Goal: Task Accomplishment & Management: Complete application form

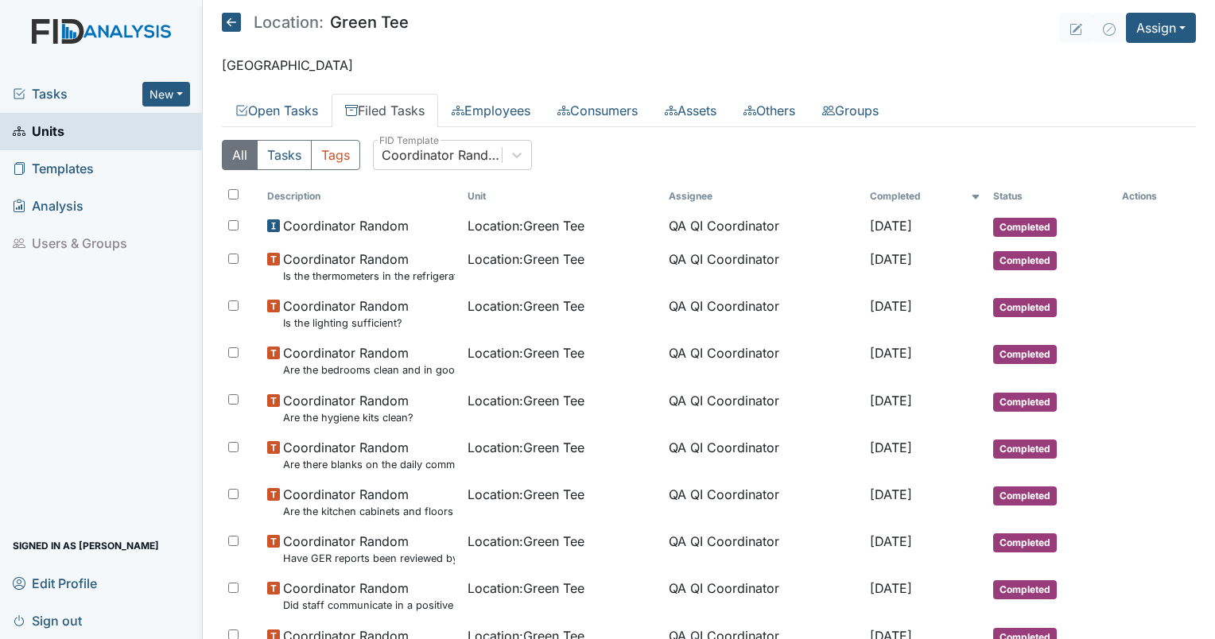
click at [225, 32] on div "Location: Green Tee" at bounding box center [315, 25] width 187 height 24
click at [227, 25] on icon at bounding box center [231, 22] width 19 height 19
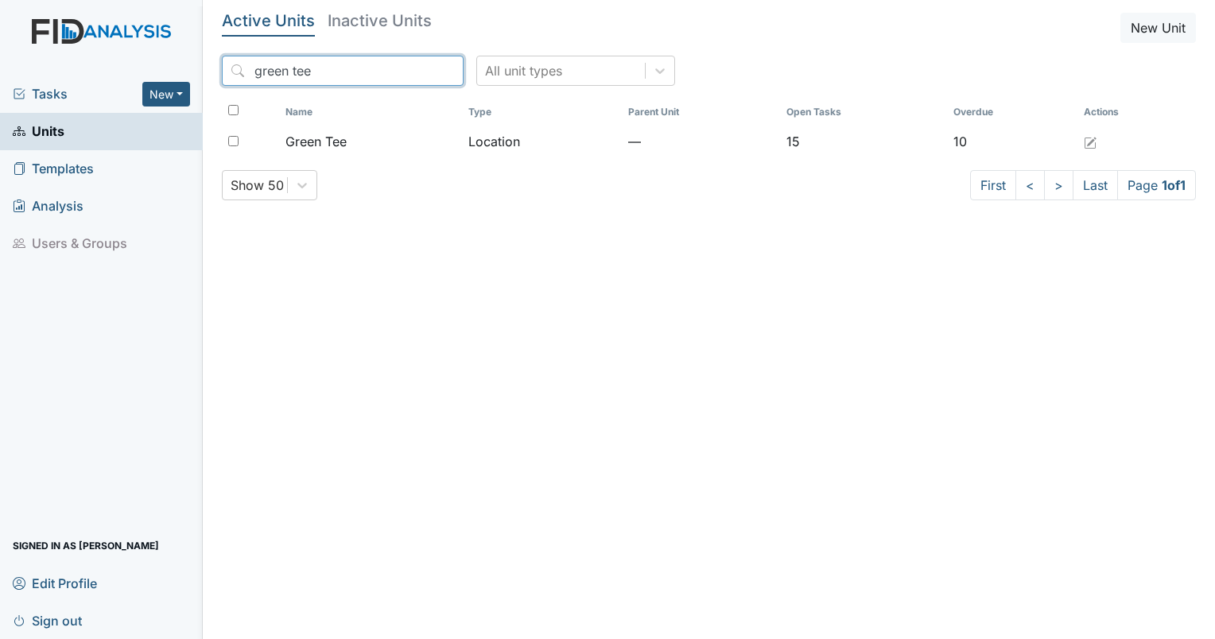
click at [277, 76] on input "green tee" at bounding box center [343, 71] width 242 height 30
drag, startPoint x: 312, startPoint y: 72, endPoint x: 200, endPoint y: 80, distance: 112.3
click at [200, 80] on div "Tasks New Form Inspection Document Bundle Units Templates Analysis Users & Grou…" at bounding box center [607, 319] width 1215 height 639
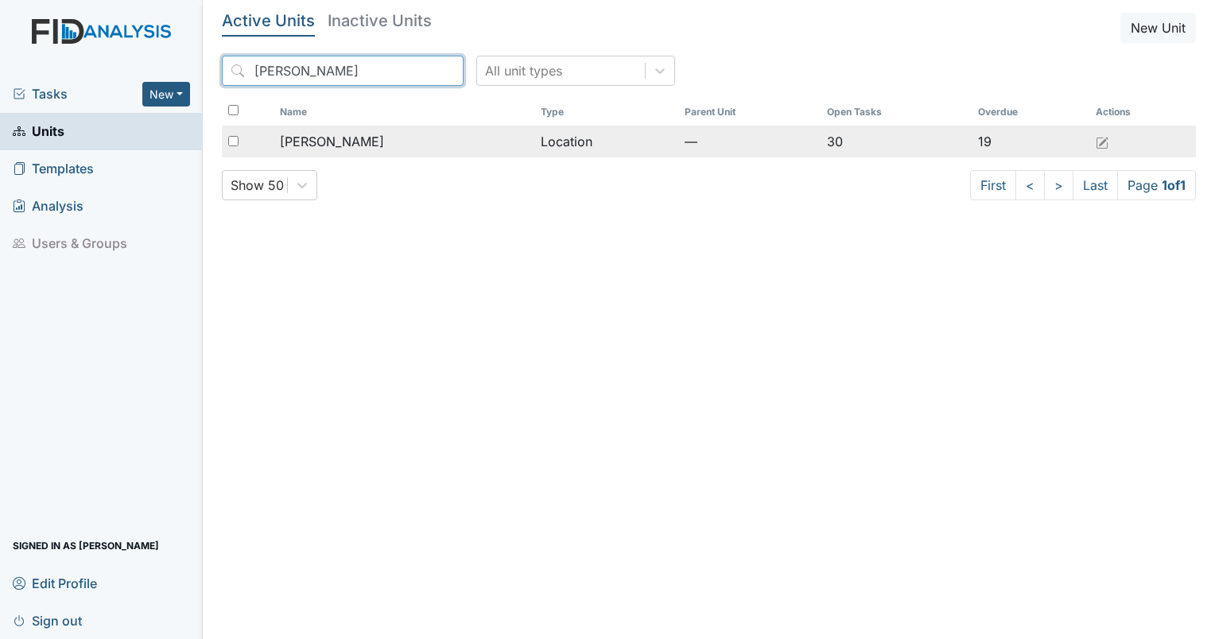
type input "lockwood"
click at [323, 139] on span "[PERSON_NAME]" at bounding box center [332, 141] width 104 height 19
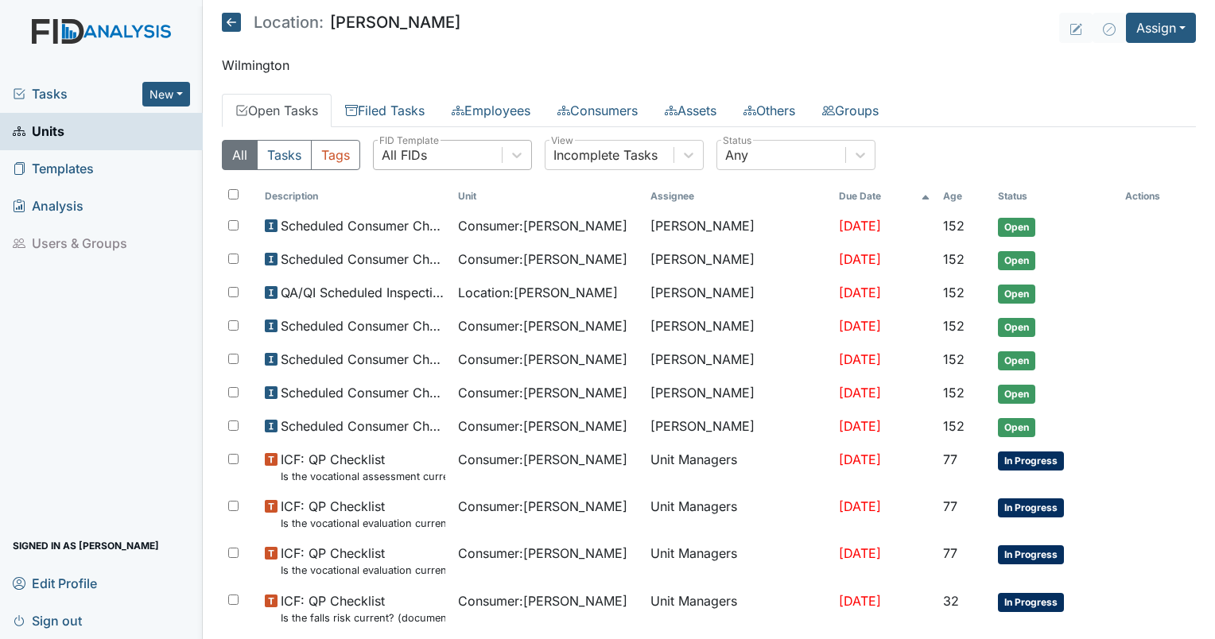
click at [474, 162] on div "All FIDs" at bounding box center [438, 155] width 128 height 29
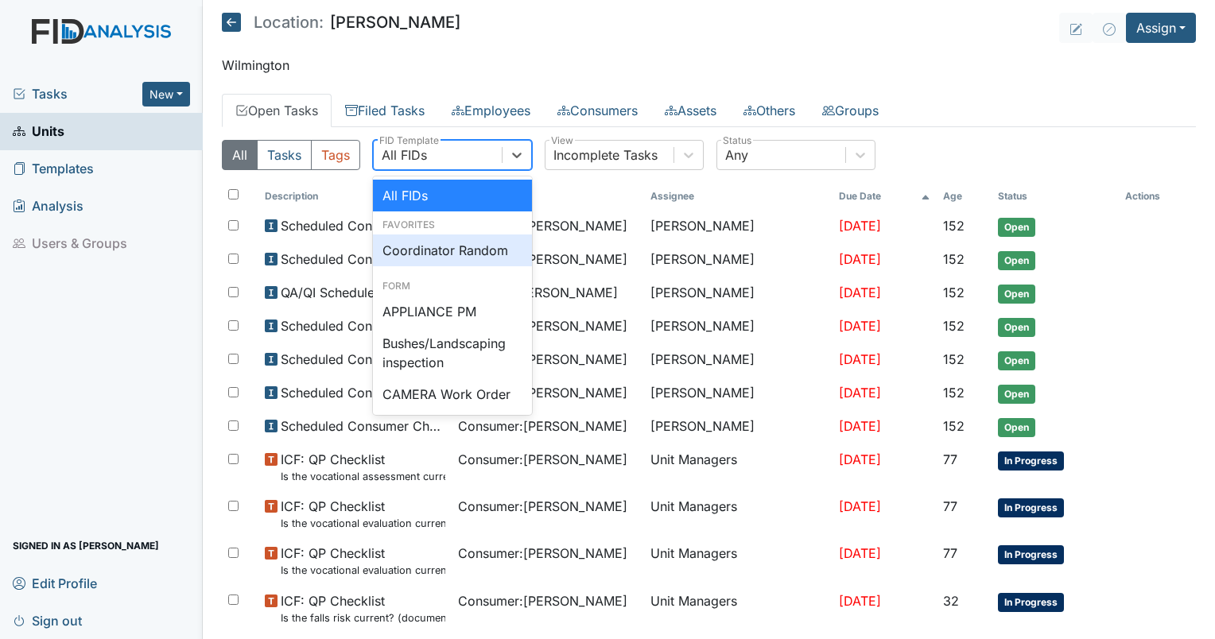
click at [452, 236] on div "Coordinator Random" at bounding box center [452, 251] width 159 height 32
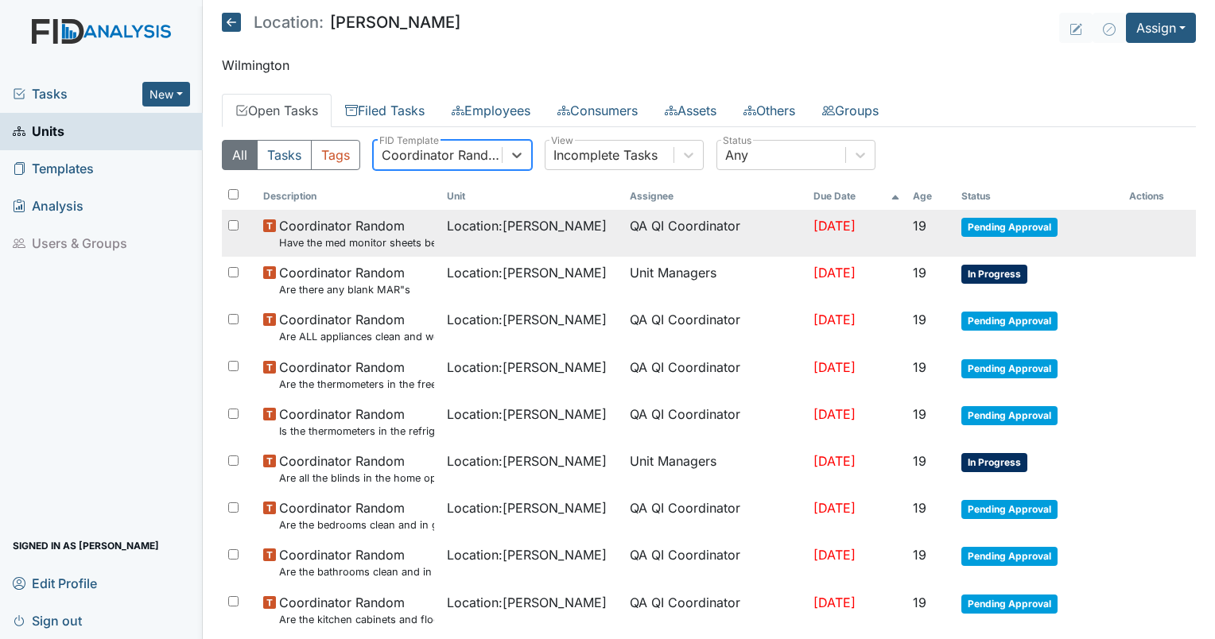
click at [359, 238] on small "Have the med monitor sheets been filled out?" at bounding box center [356, 242] width 155 height 15
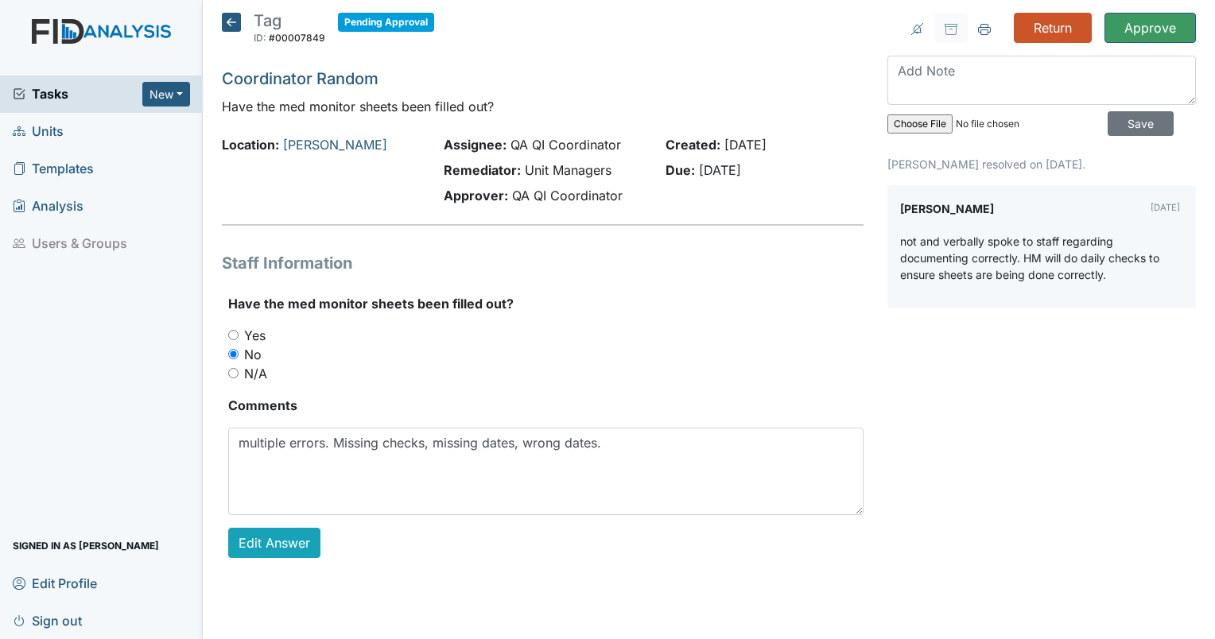
click at [238, 21] on icon at bounding box center [231, 22] width 19 height 19
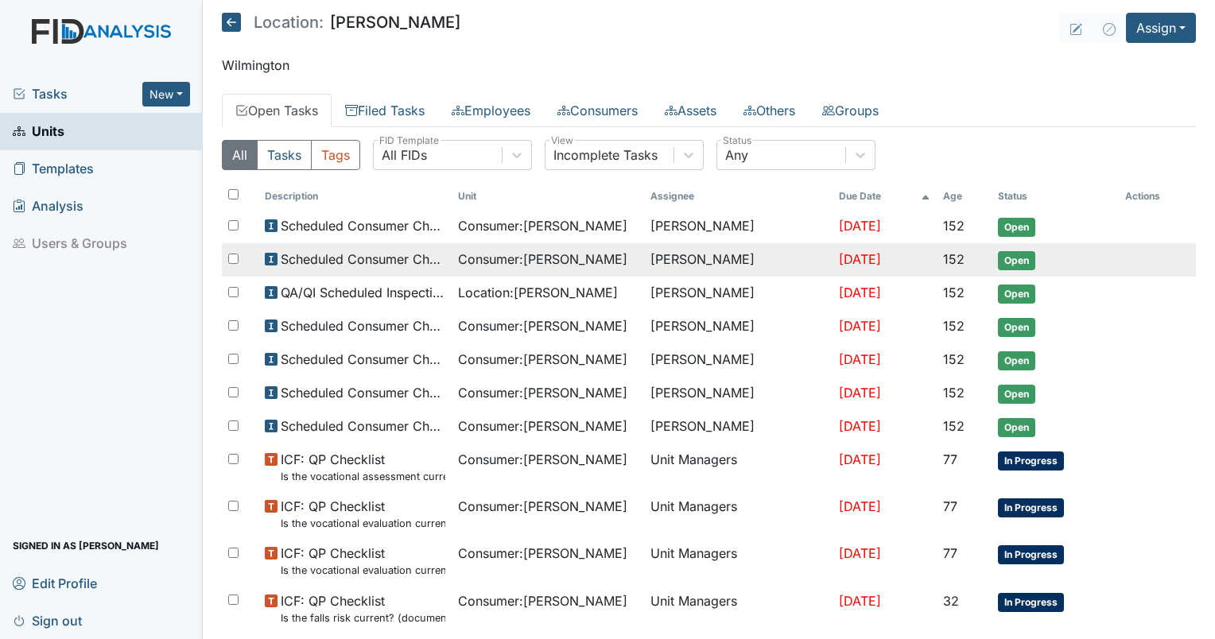
click at [480, 254] on span "Consumer : Applegate, Barbara" at bounding box center [542, 259] width 169 height 19
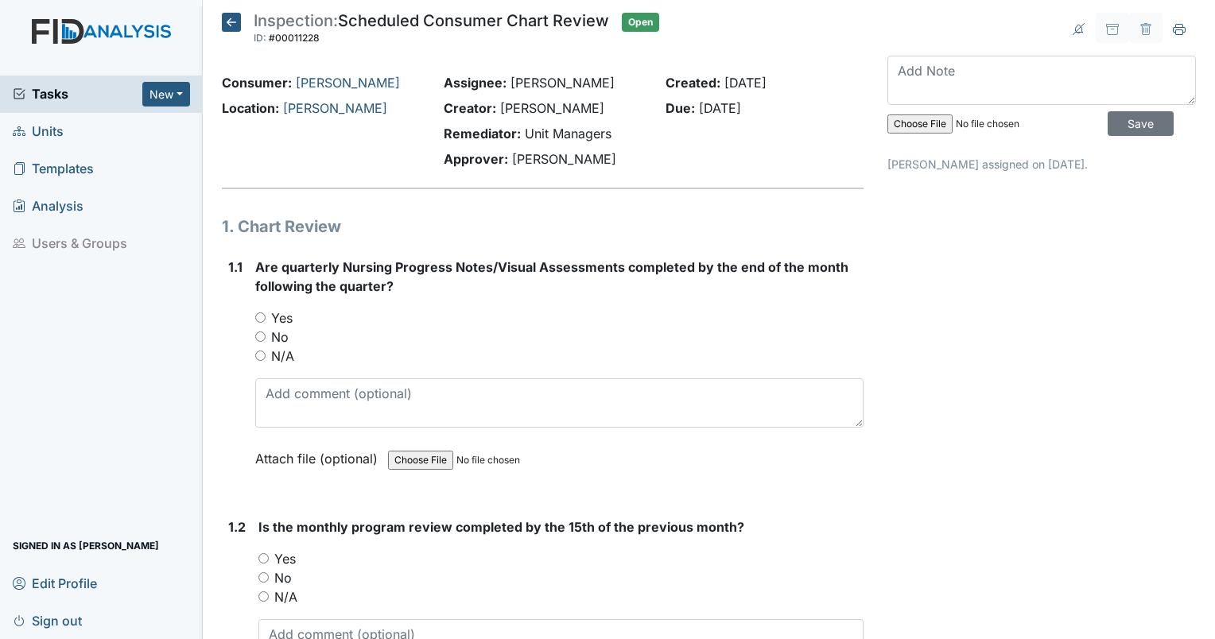
click at [229, 17] on icon at bounding box center [231, 22] width 19 height 19
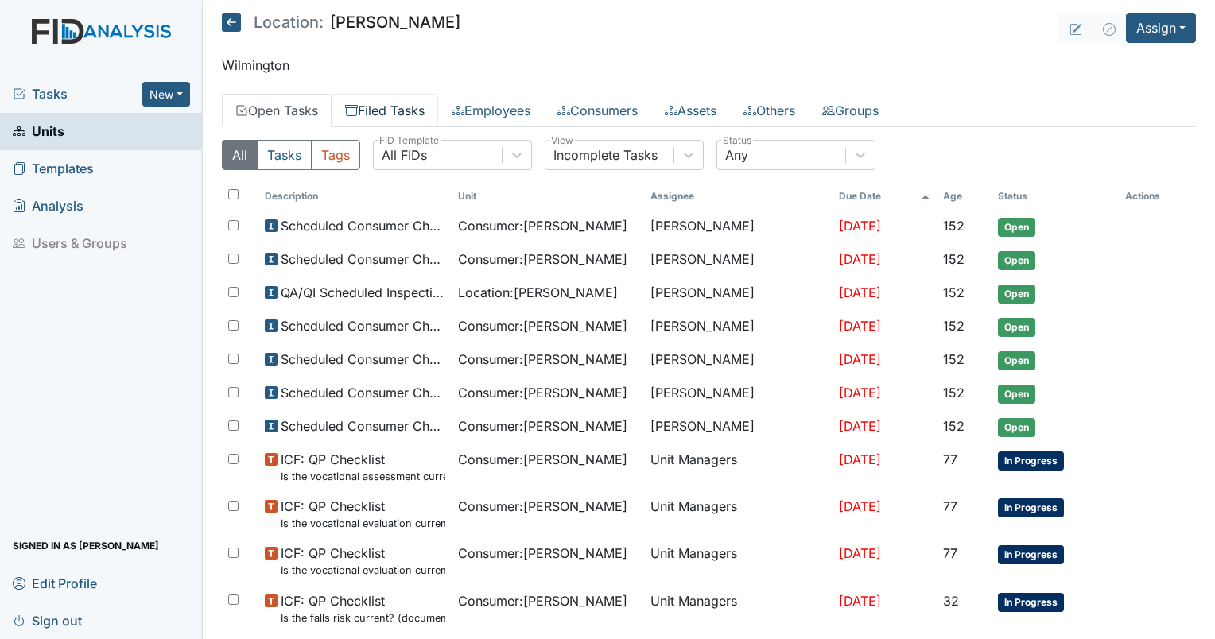
click at [405, 111] on link "Filed Tasks" at bounding box center [385, 110] width 107 height 33
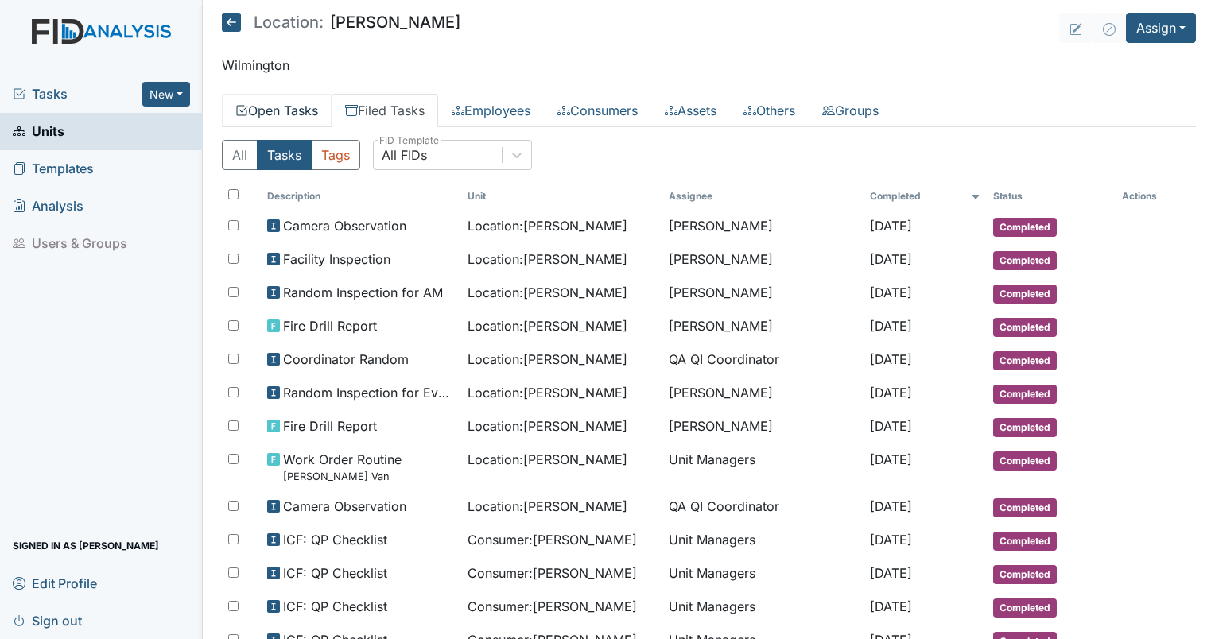
click at [300, 106] on link "Open Tasks" at bounding box center [277, 110] width 110 height 33
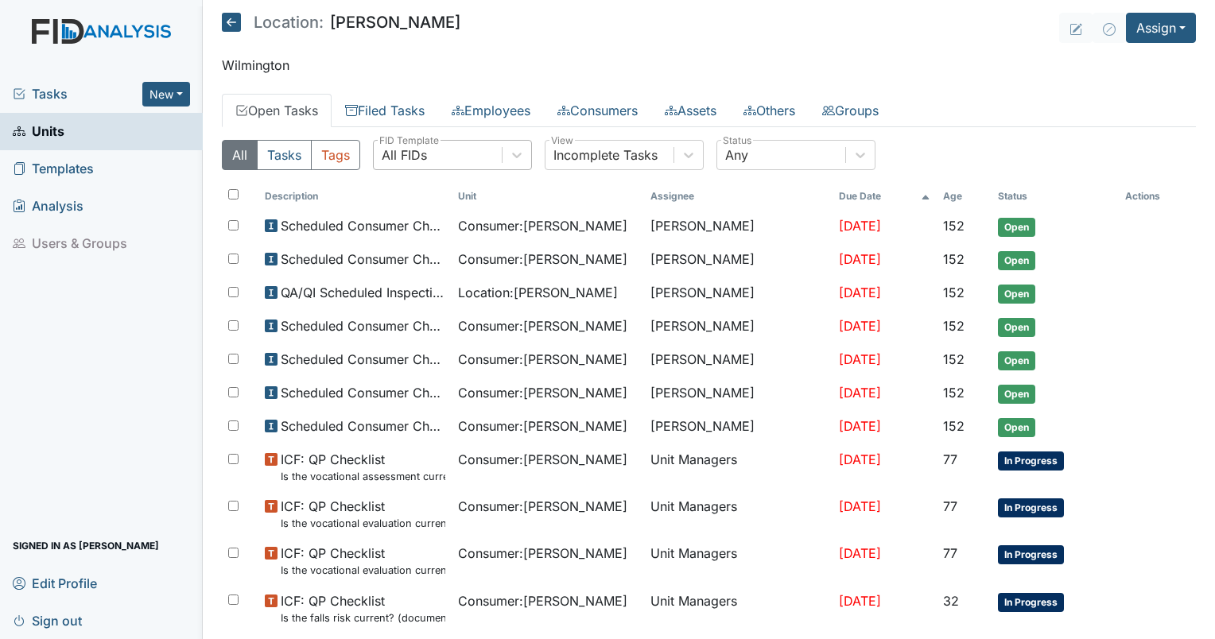
click at [441, 159] on div "All FIDs" at bounding box center [438, 155] width 128 height 29
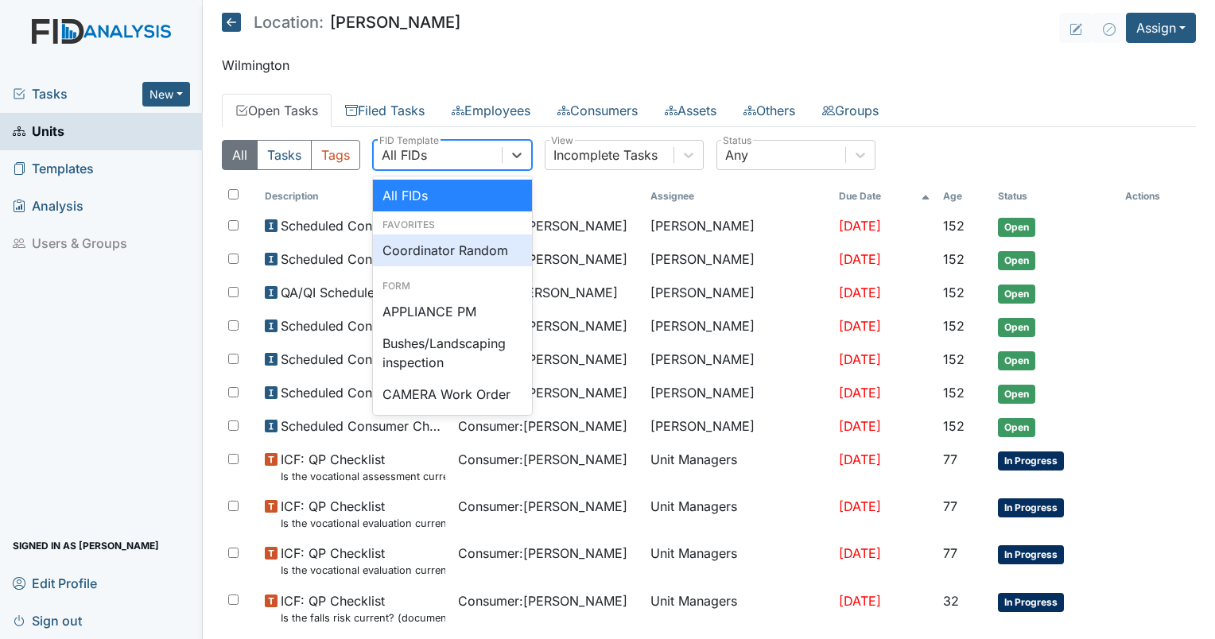
click at [439, 242] on div "Coordinator Random" at bounding box center [452, 251] width 159 height 32
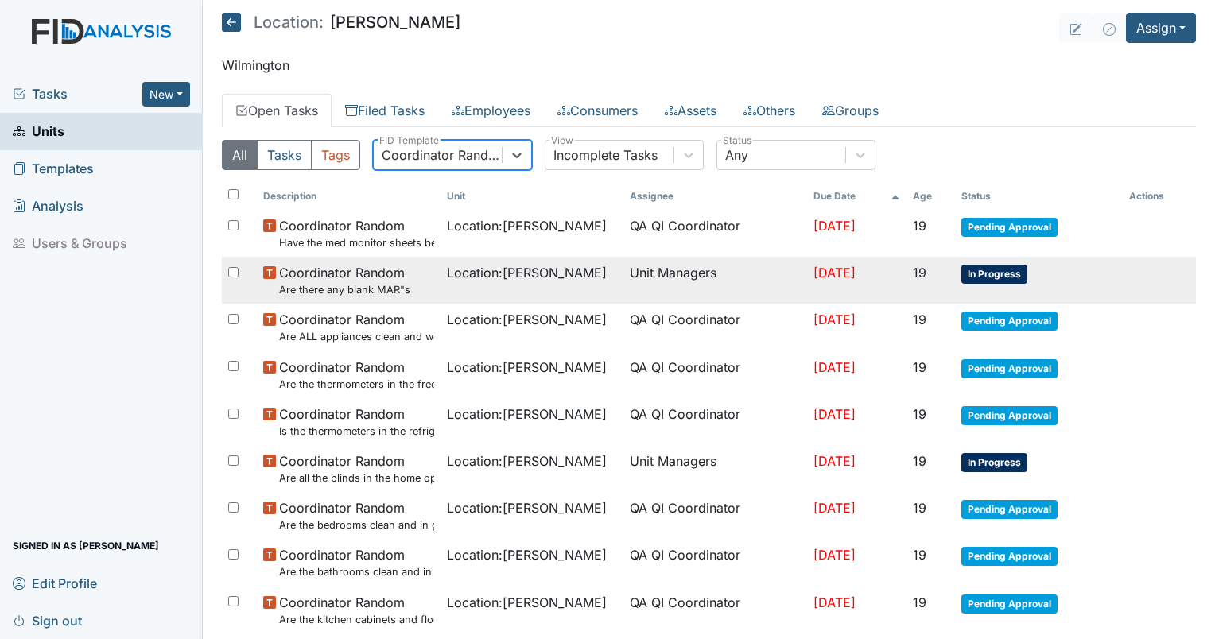
click at [479, 278] on span "Location : [GEOGRAPHIC_DATA]" at bounding box center [527, 272] width 160 height 19
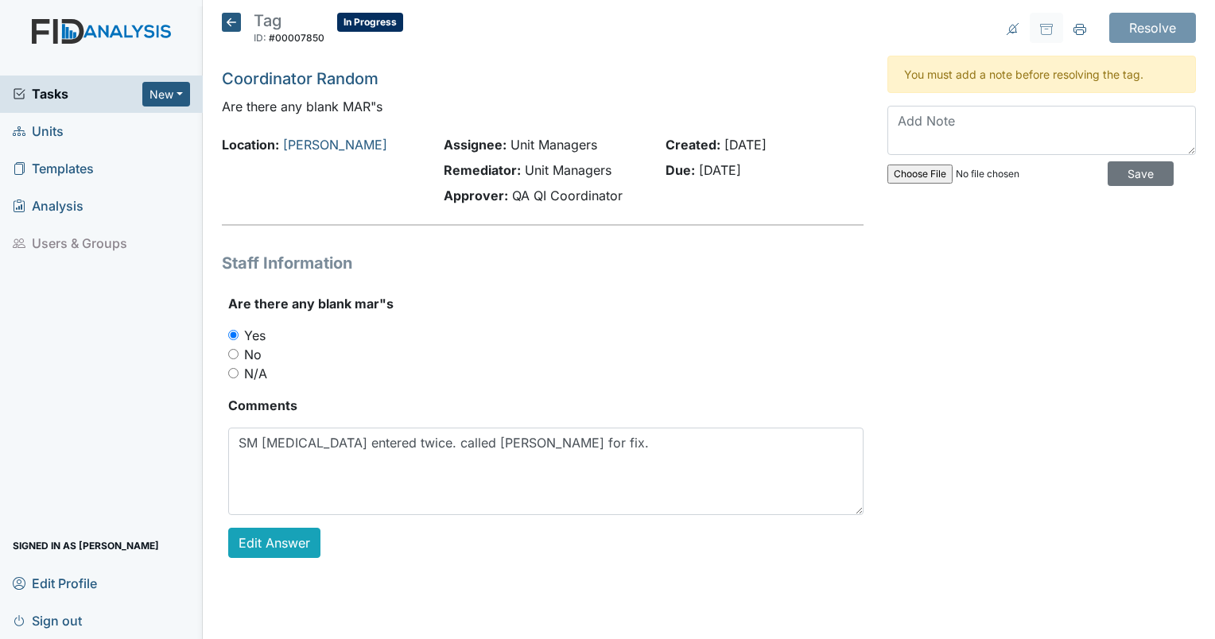
click at [220, 14] on div "Tag ID: #00007850 In Progress Autosaving... Coordinator Random Are there any bl…" at bounding box center [542, 298] width 665 height 571
click at [231, 23] on icon at bounding box center [231, 22] width 19 height 19
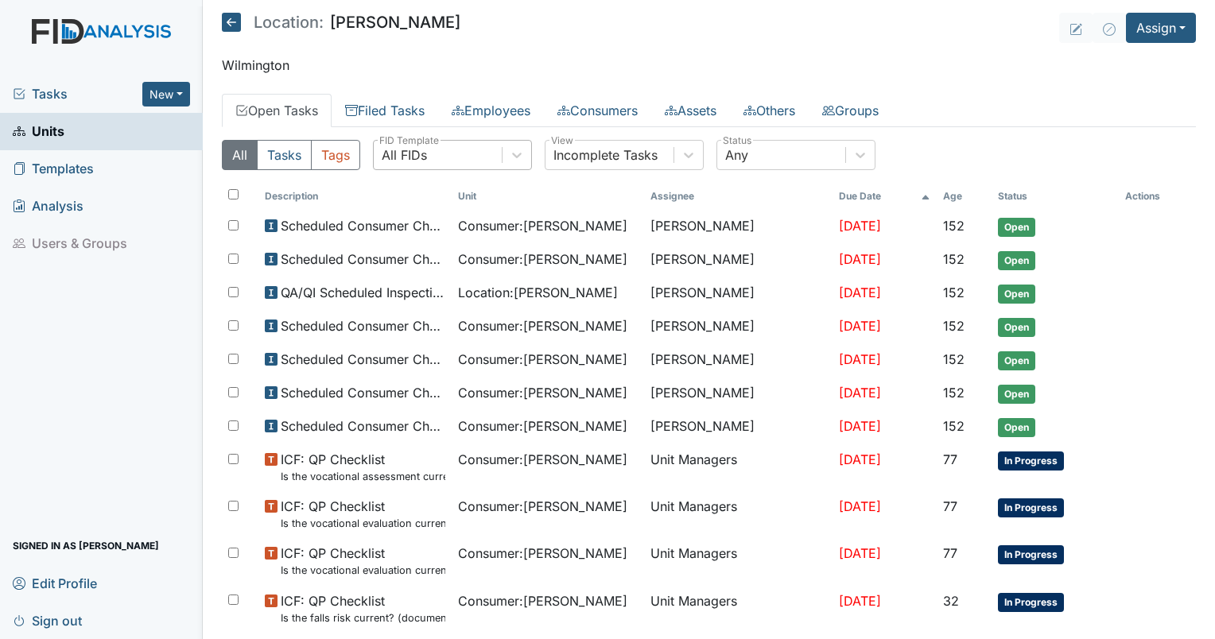
click at [418, 149] on div "All FIDs" at bounding box center [404, 154] width 45 height 19
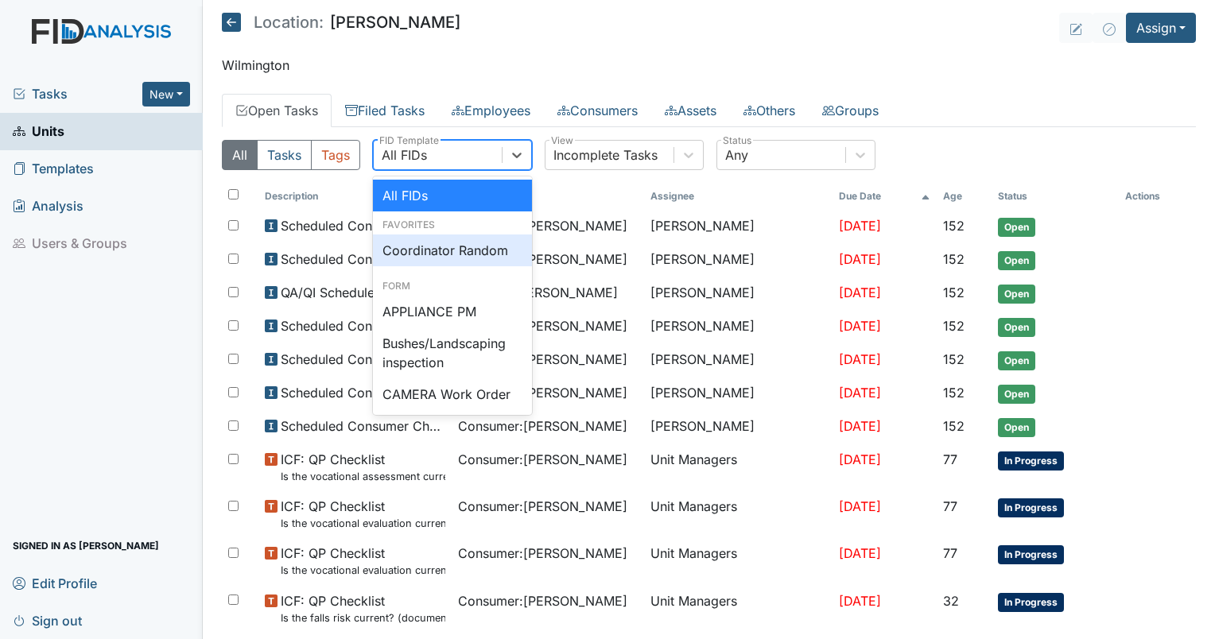
click at [421, 264] on div "Coordinator Random" at bounding box center [452, 251] width 159 height 32
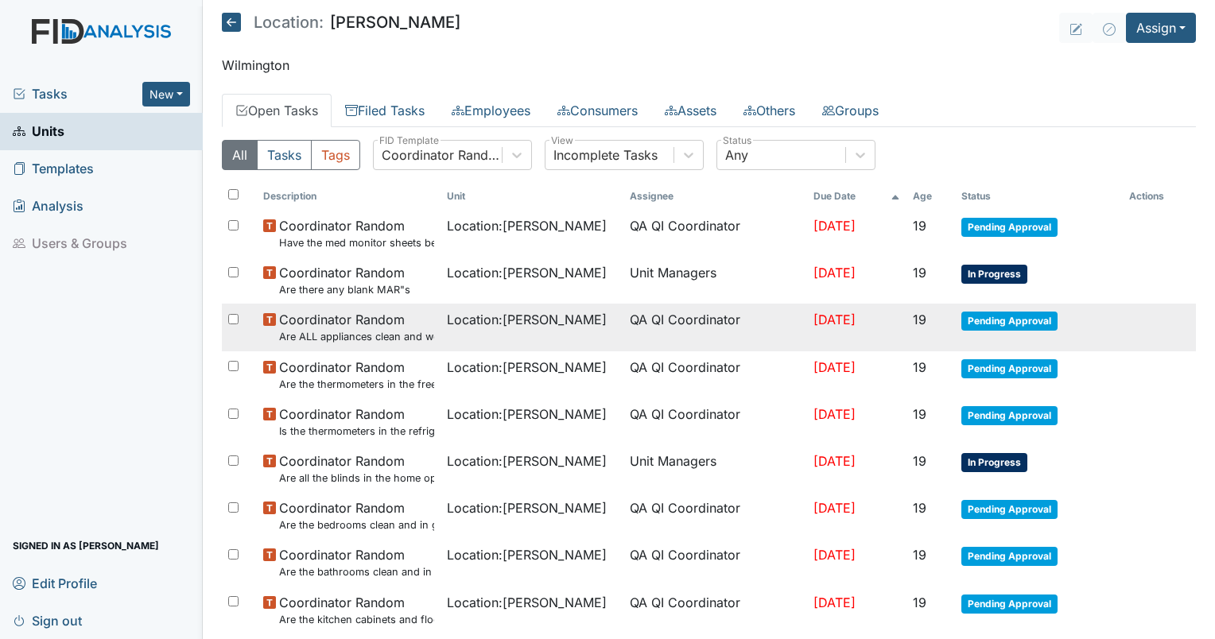
click at [406, 325] on span "Coordinator Random Are ALL appliances clean and working properly?" at bounding box center [356, 327] width 155 height 34
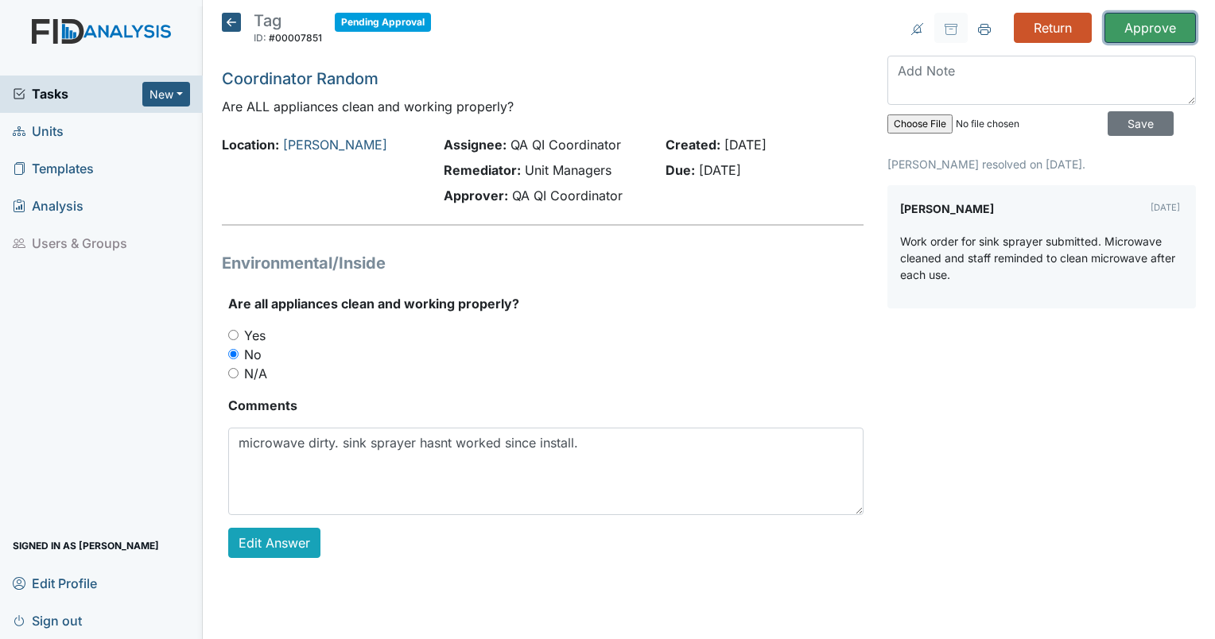
drag, startPoint x: 1131, startPoint y: 35, endPoint x: 1150, endPoint y: 60, distance: 31.2
click at [1150, 60] on div "Return Approve Archive Task × Are you sure you want to archive this task? It wi…" at bounding box center [1041, 298] width 332 height 571
click at [1152, 36] on input "Approve" at bounding box center [1149, 28] width 91 height 30
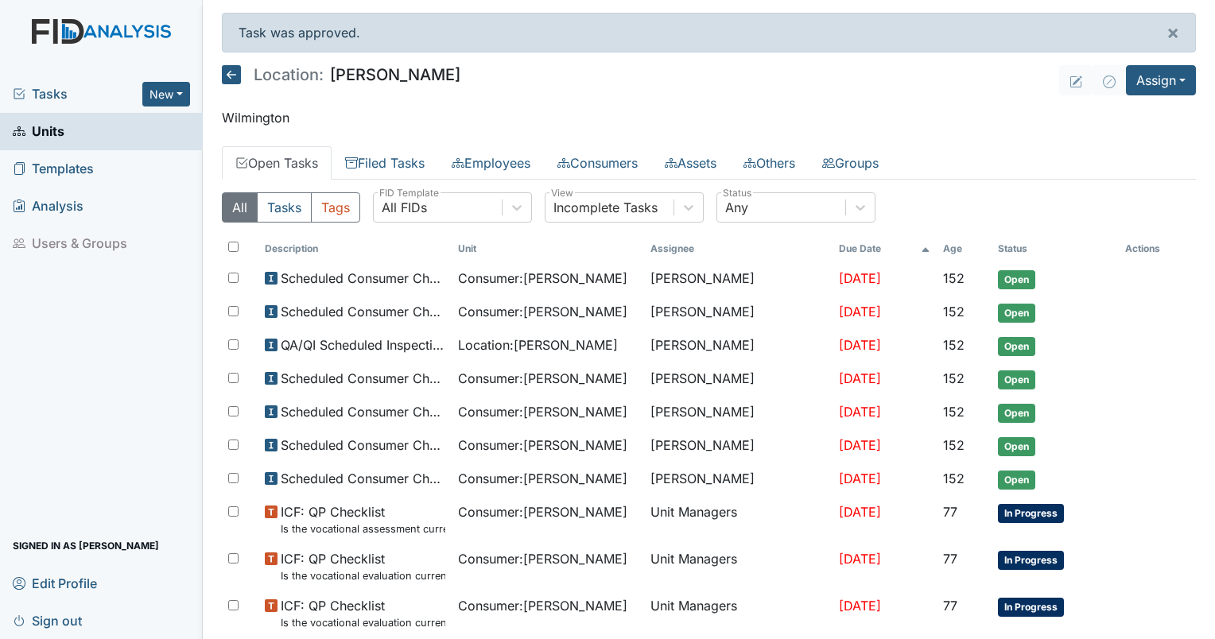
click at [402, 216] on div "All FIDs" at bounding box center [438, 207] width 128 height 29
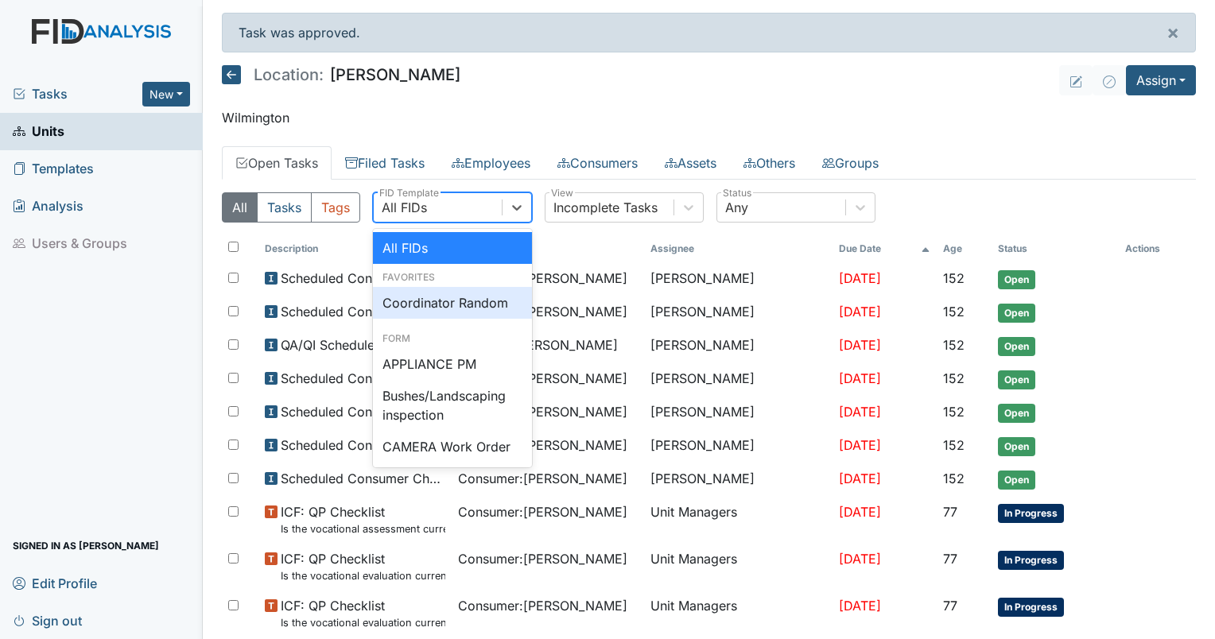
click at [403, 289] on div "Coordinator Random" at bounding box center [452, 303] width 159 height 32
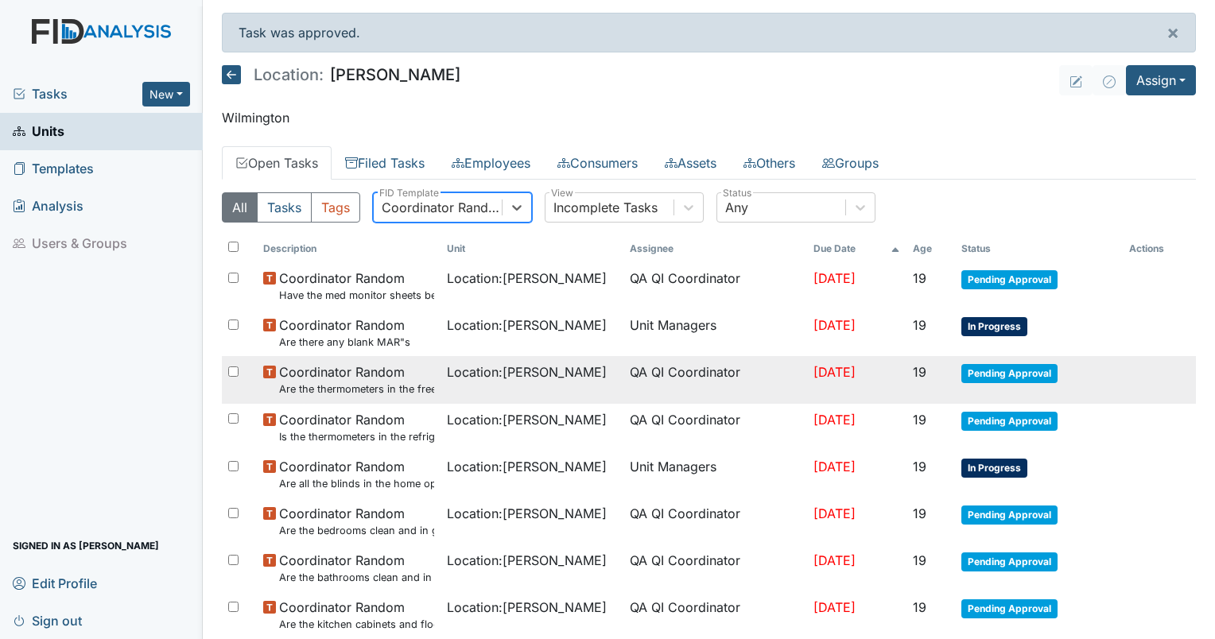
click at [343, 378] on span "Coordinator Random Are the thermometers in the freezer reading between 0 degree…" at bounding box center [356, 380] width 155 height 34
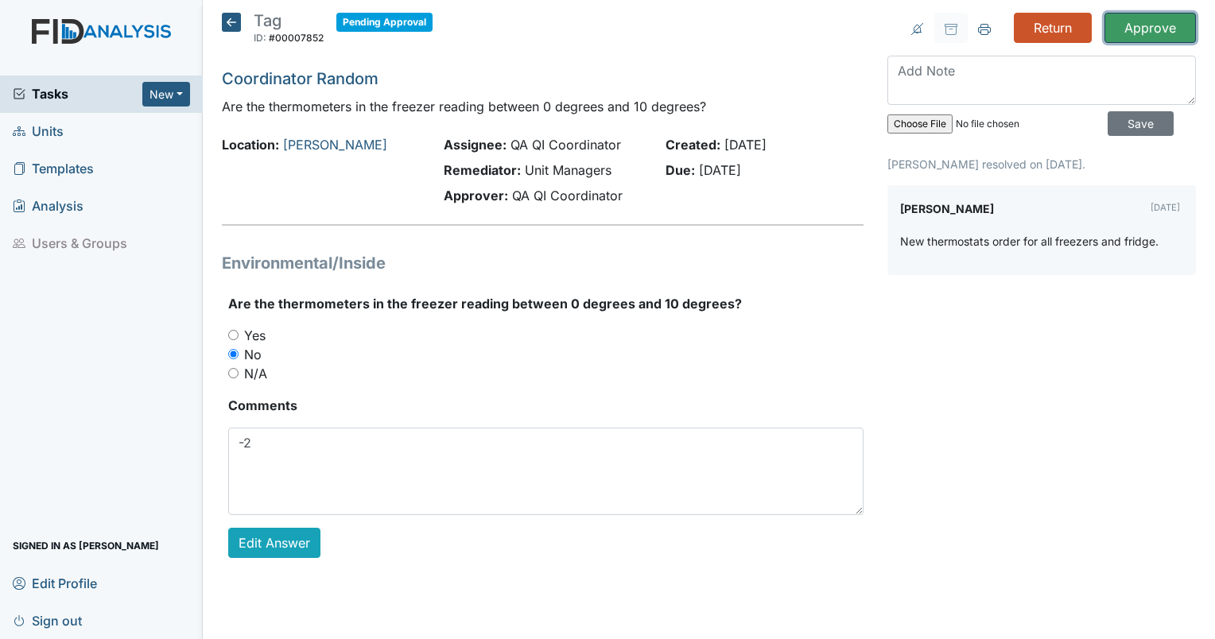
click at [1167, 35] on input "Approve" at bounding box center [1149, 28] width 91 height 30
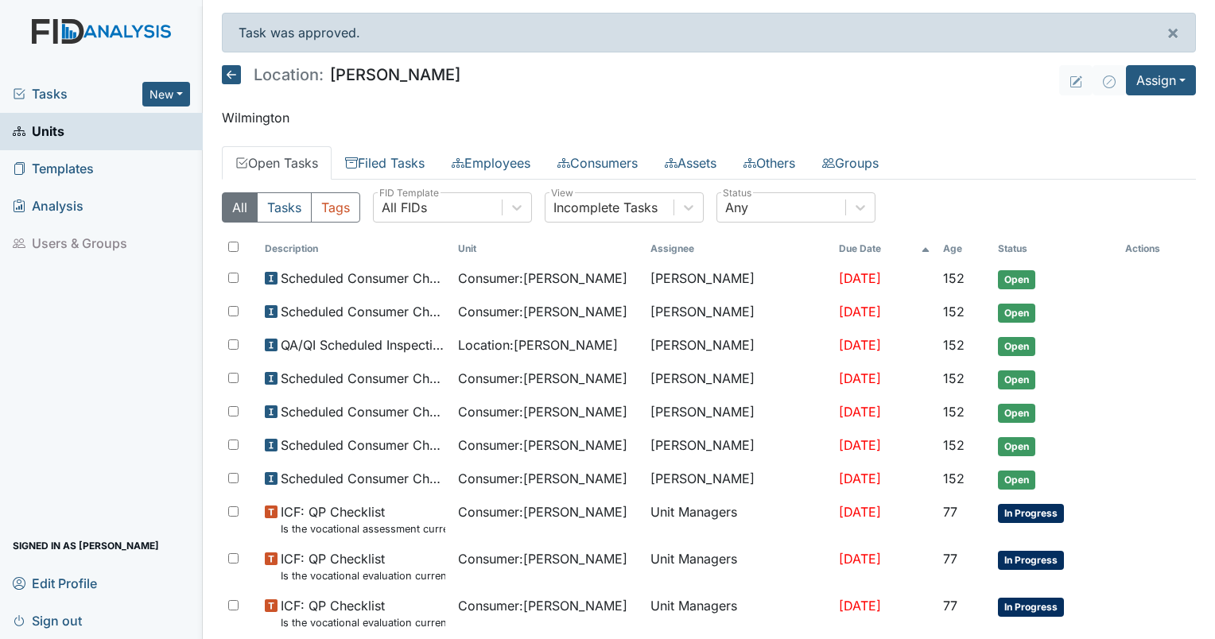
click at [421, 222] on div "All Tasks Tags All FIDs FID Template Incomplete Tasks View Any Status" at bounding box center [709, 213] width 974 height 43
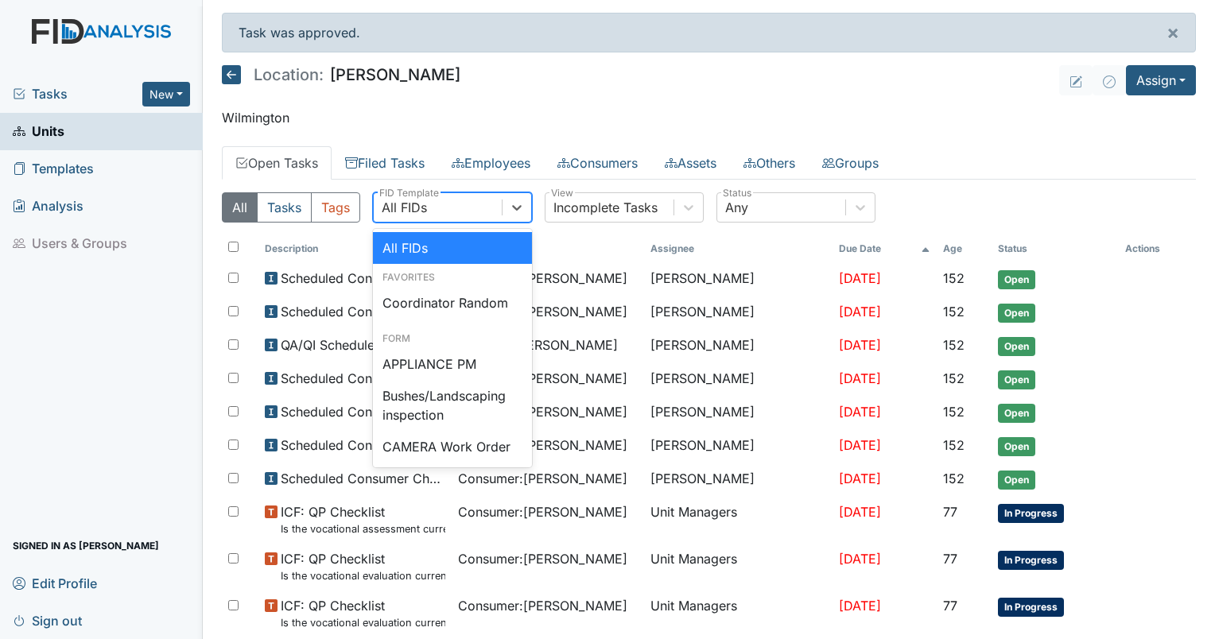
click at [421, 206] on div "All FIDs" at bounding box center [404, 207] width 45 height 19
click at [429, 297] on div "Coordinator Random" at bounding box center [452, 303] width 159 height 32
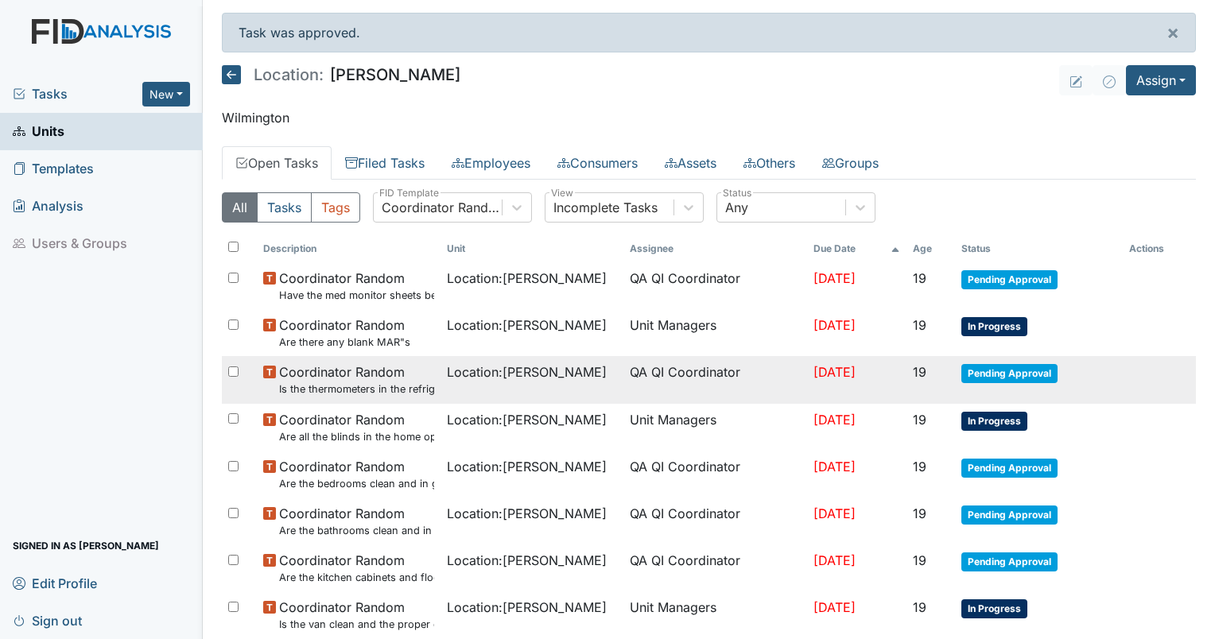
click at [479, 375] on span "Location : Lockwood" at bounding box center [527, 372] width 160 height 19
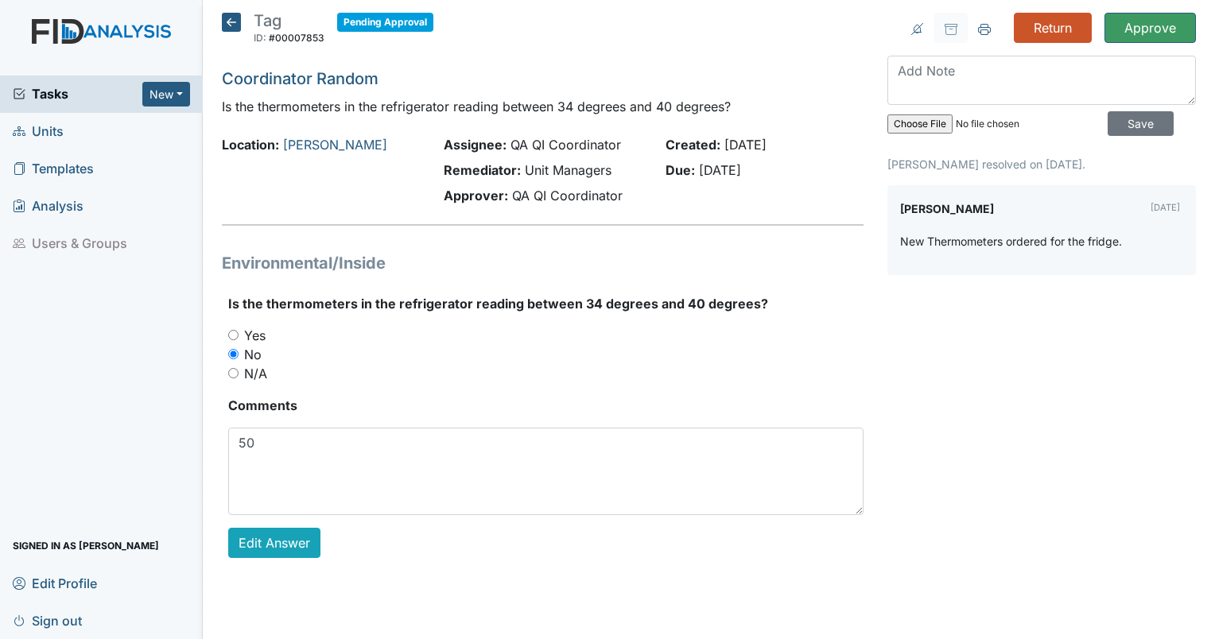
click at [479, 375] on div "N/A" at bounding box center [545, 373] width 635 height 19
click at [1138, 31] on input "Approve" at bounding box center [1149, 28] width 91 height 30
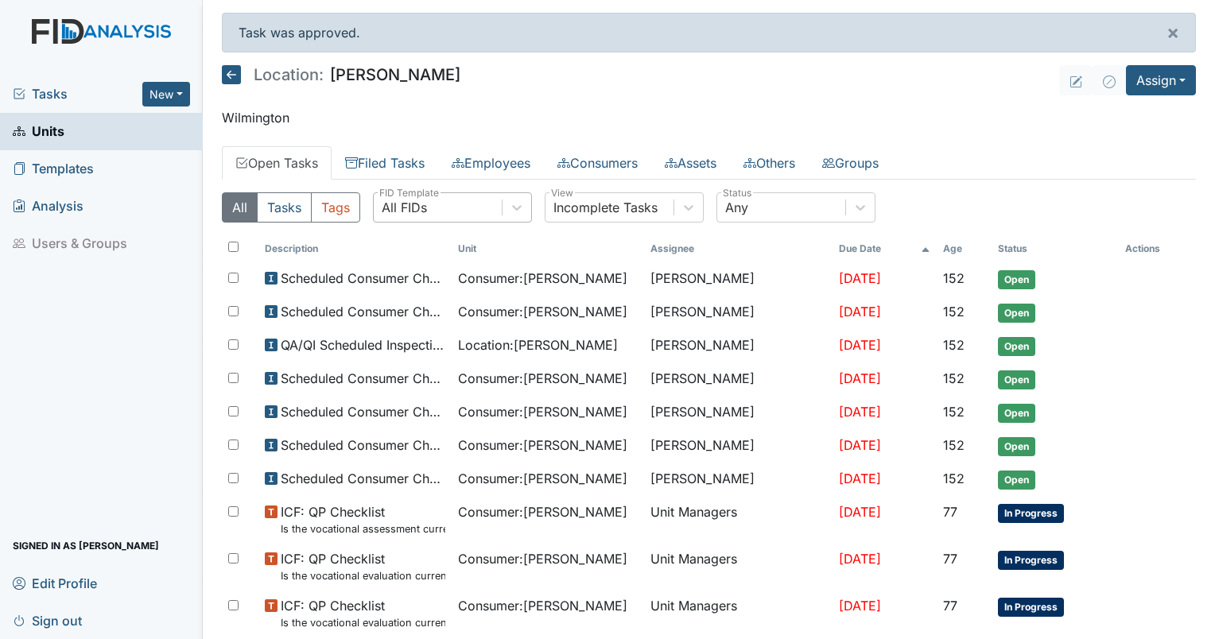
click at [426, 204] on div "All FIDs" at bounding box center [438, 207] width 128 height 29
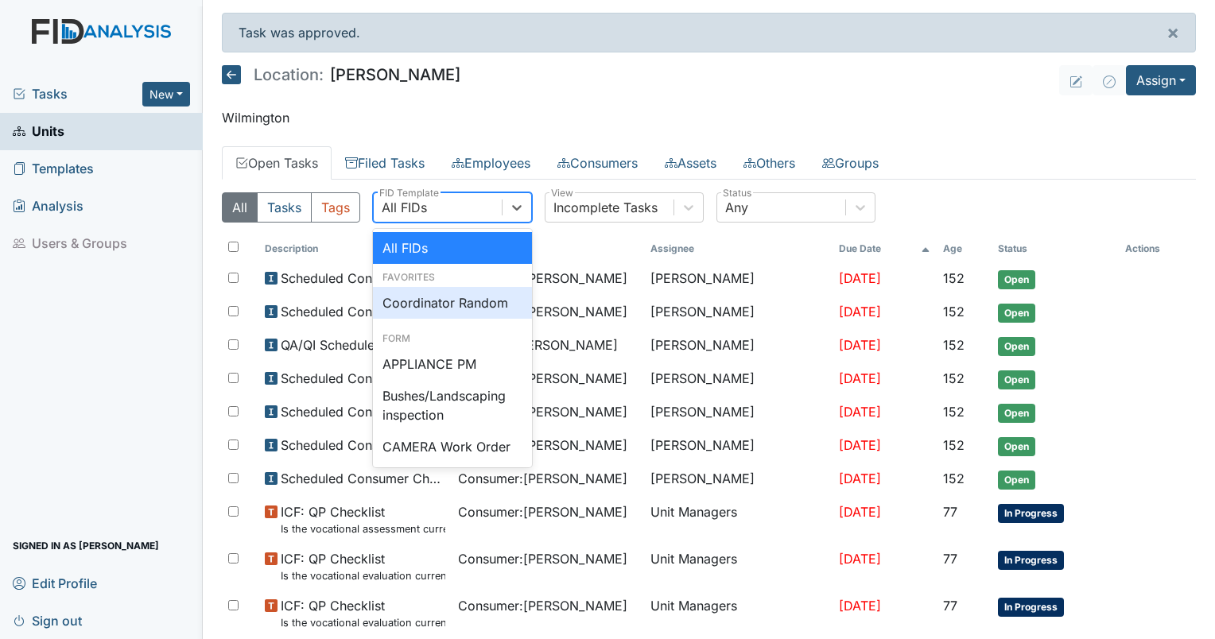
click at [426, 295] on div "Coordinator Random" at bounding box center [452, 303] width 159 height 32
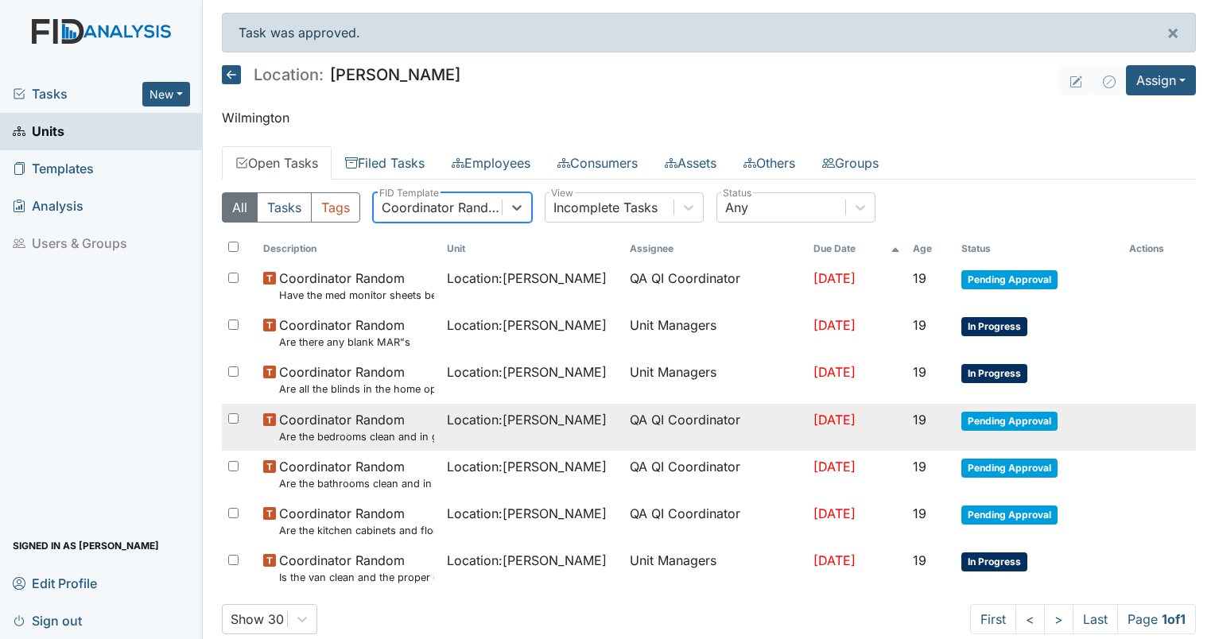
click at [465, 432] on td "Location : [GEOGRAPHIC_DATA]" at bounding box center [532, 427] width 184 height 47
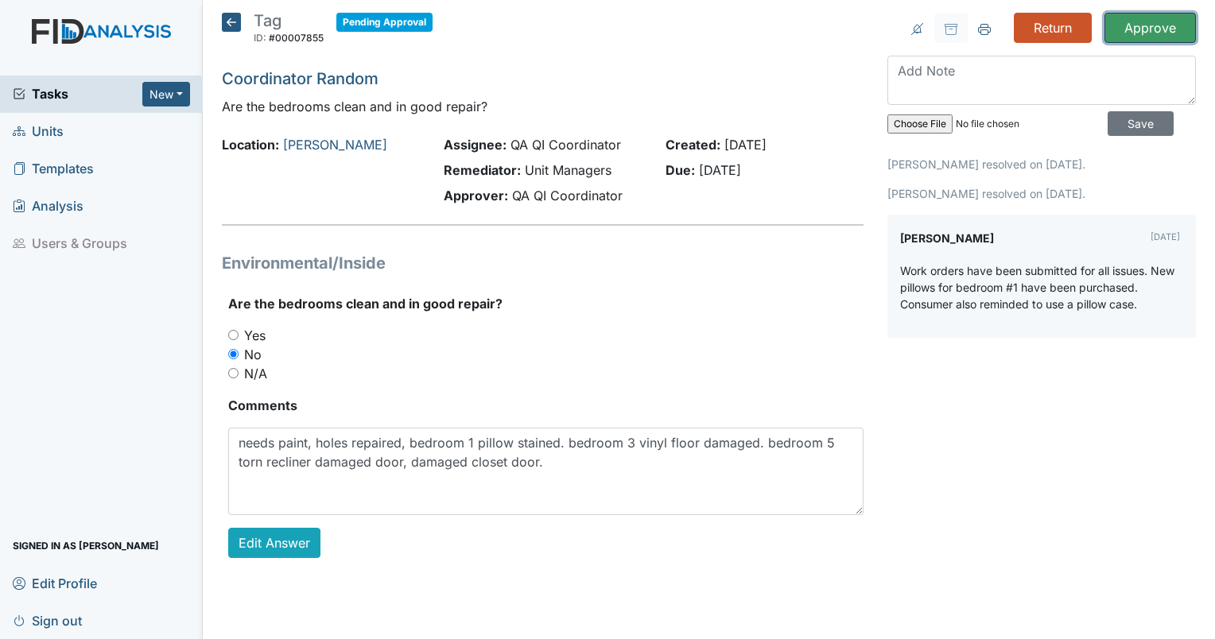
click at [1137, 25] on input "Approve" at bounding box center [1149, 28] width 91 height 30
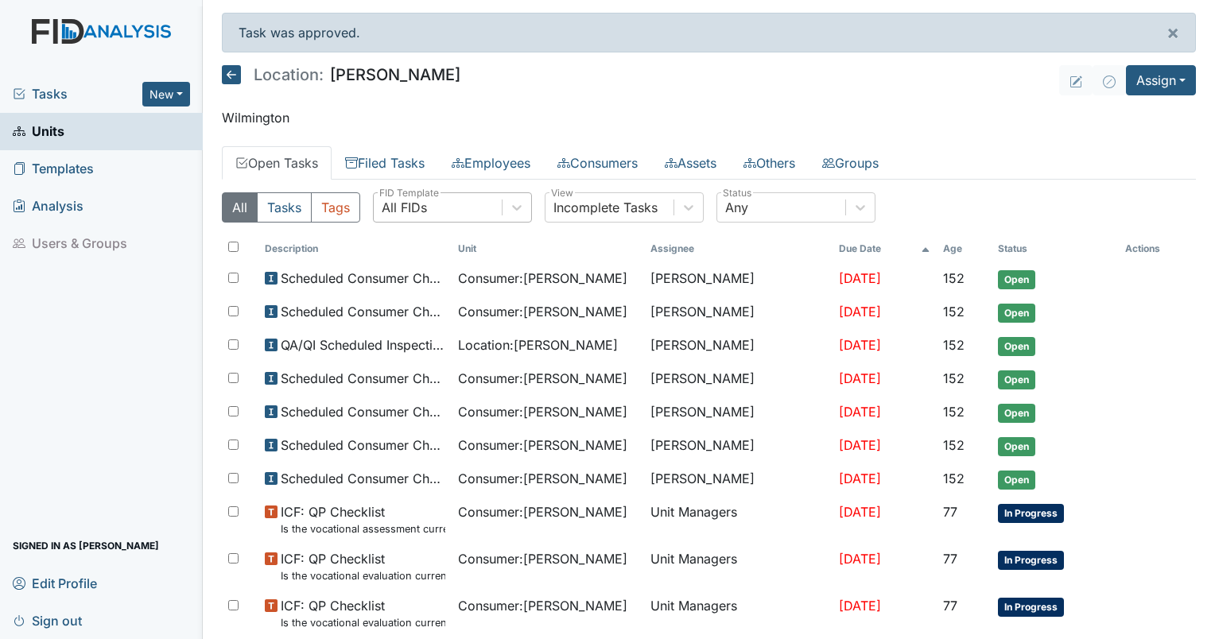
click at [405, 204] on div "All FIDs" at bounding box center [404, 207] width 45 height 19
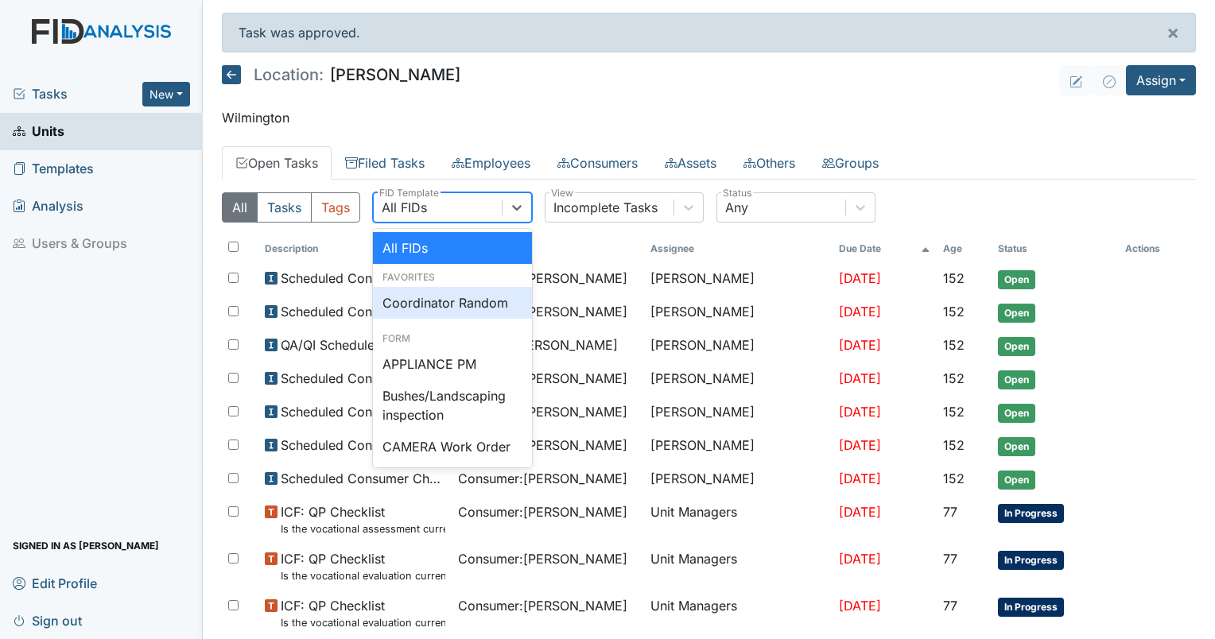
click at [420, 309] on div "Coordinator Random" at bounding box center [452, 303] width 159 height 32
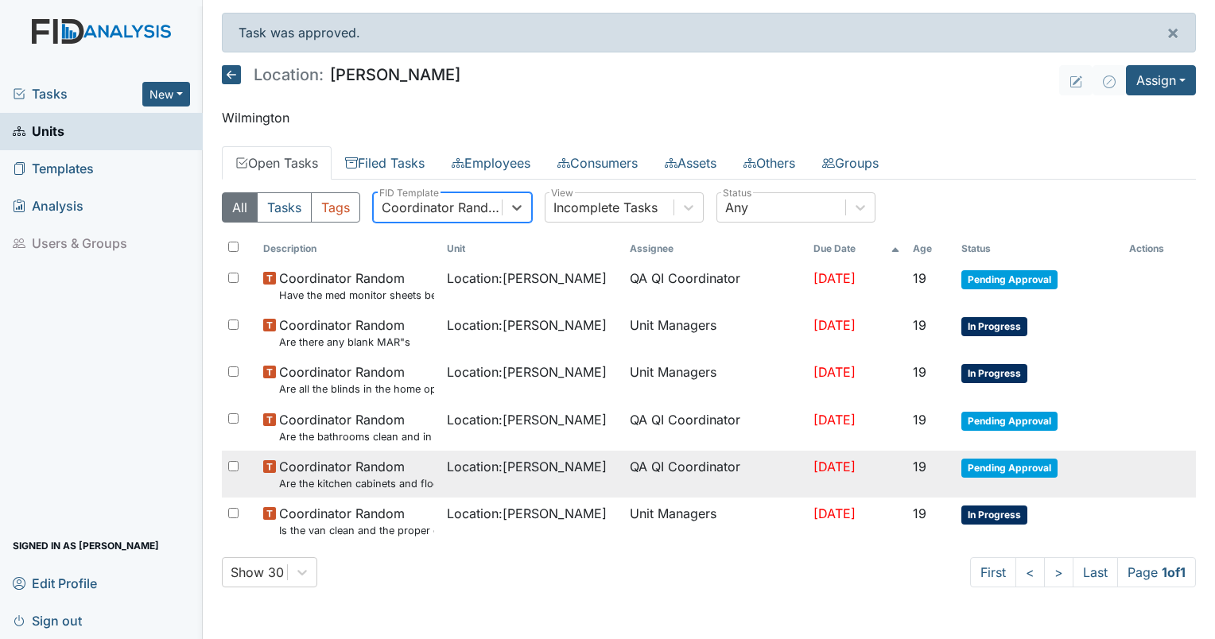
click at [474, 476] on td "Location : Lockwood" at bounding box center [532, 474] width 184 height 47
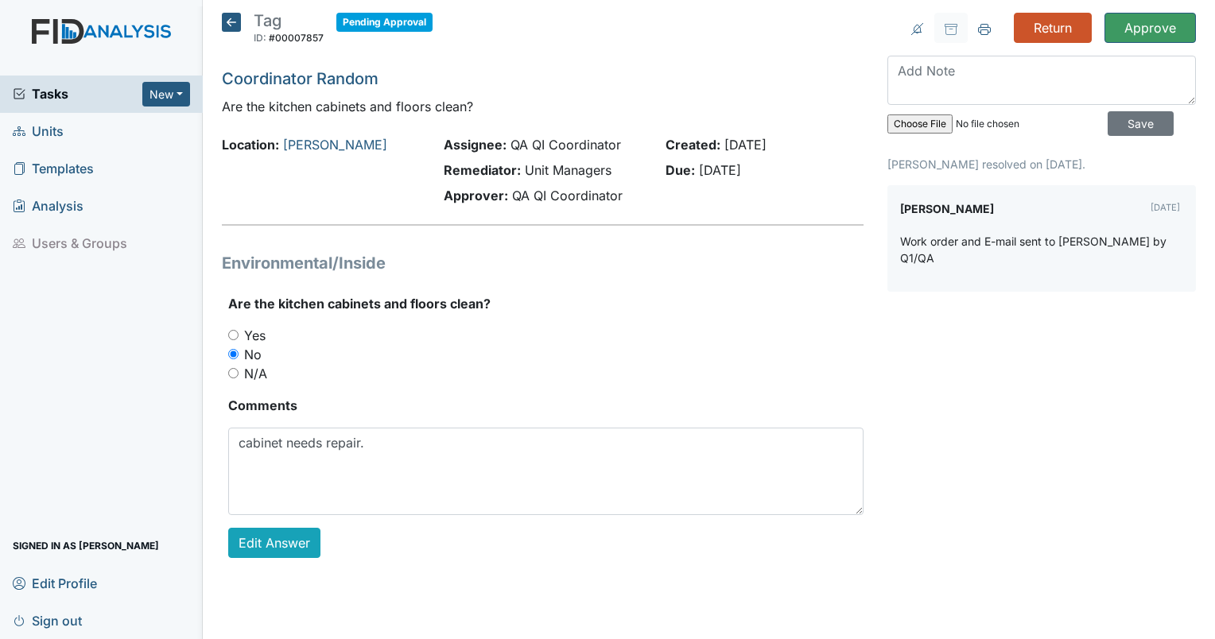
click at [766, 143] on span "[DATE]" at bounding box center [745, 145] width 42 height 16
click at [229, 29] on icon at bounding box center [231, 22] width 19 height 19
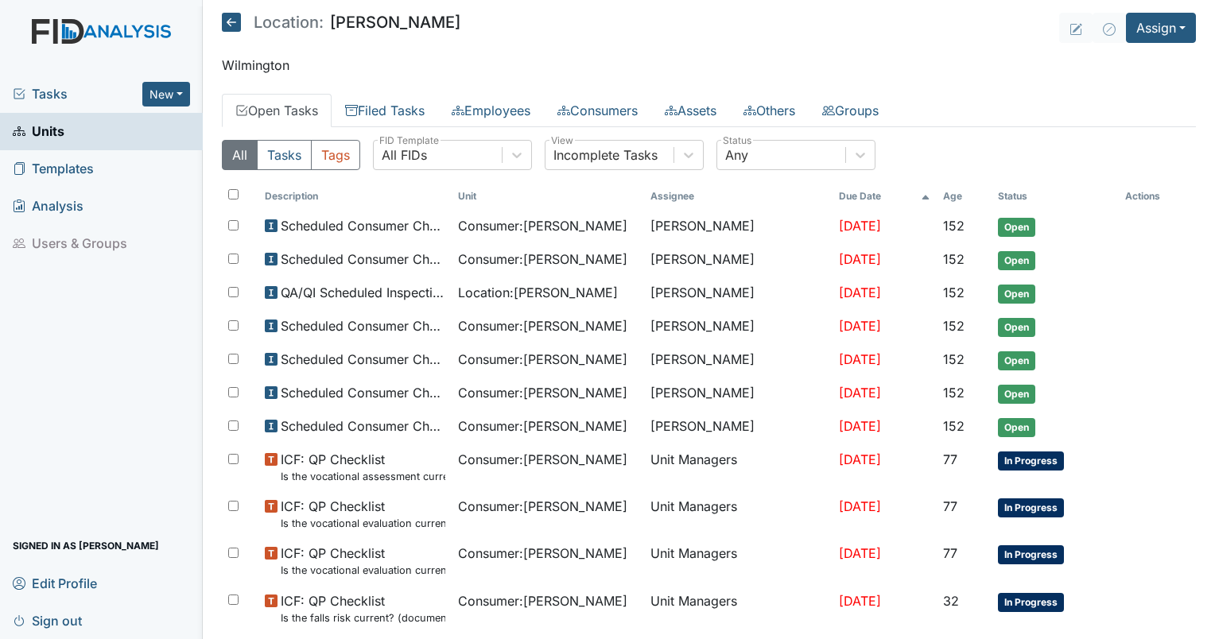
click at [515, 159] on icon at bounding box center [517, 155] width 16 height 16
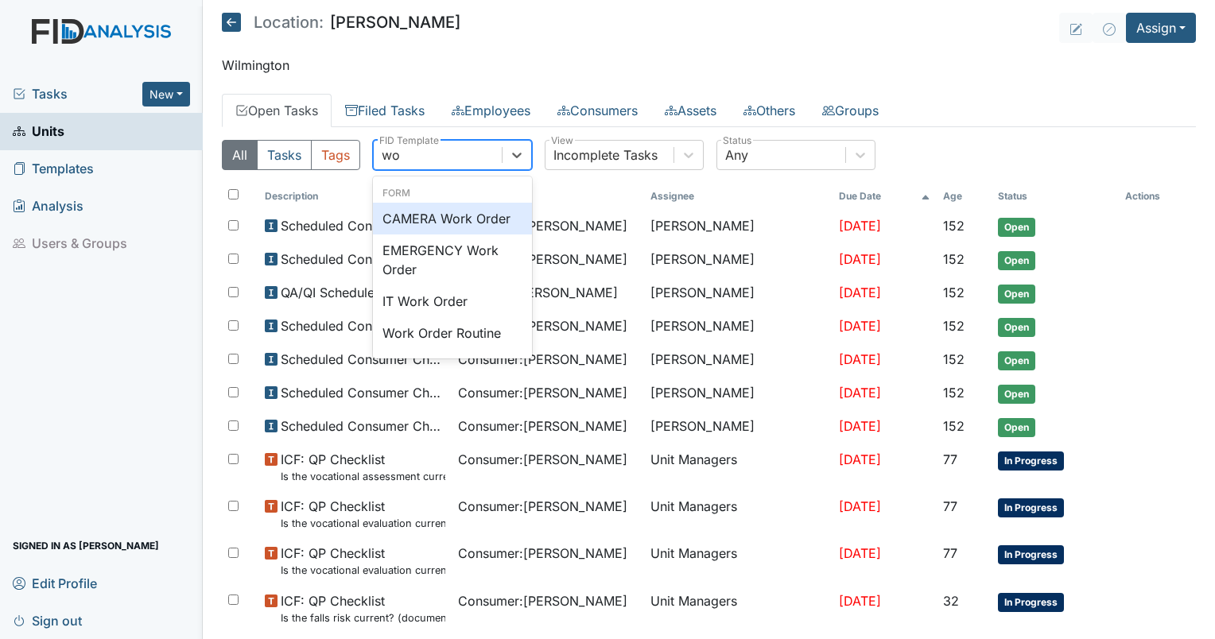
type input "work"
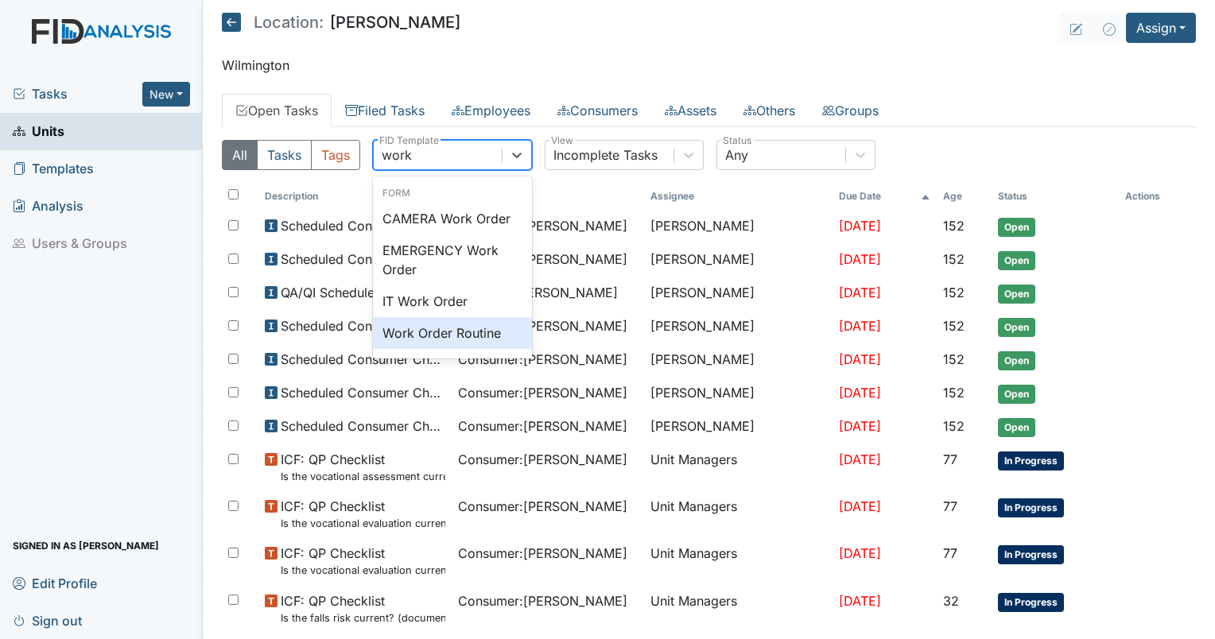
click at [452, 337] on div "Work Order Routine" at bounding box center [452, 333] width 159 height 32
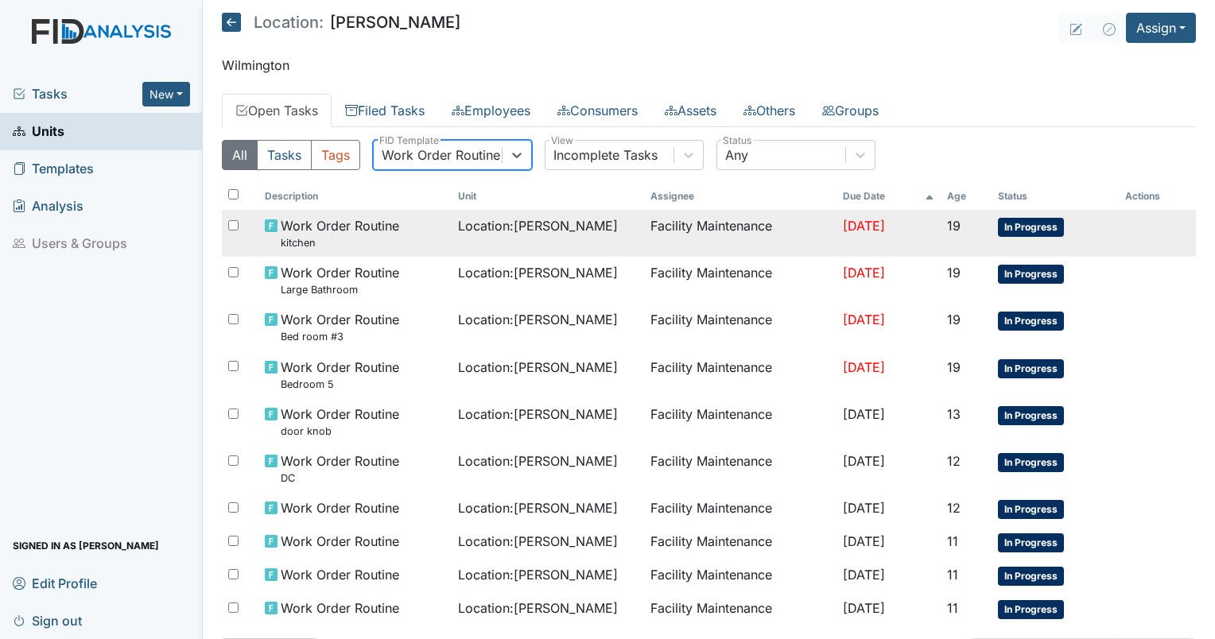
click at [359, 232] on span "Work Order Routine kitchen" at bounding box center [340, 233] width 118 height 34
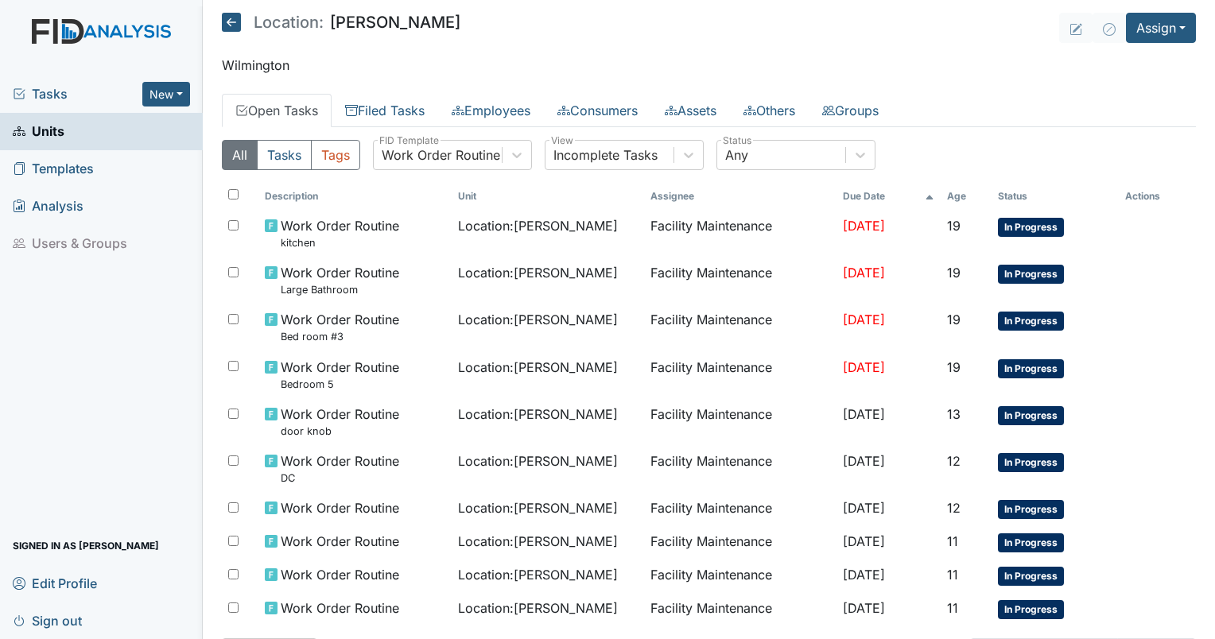
click at [231, 25] on icon at bounding box center [231, 22] width 19 height 19
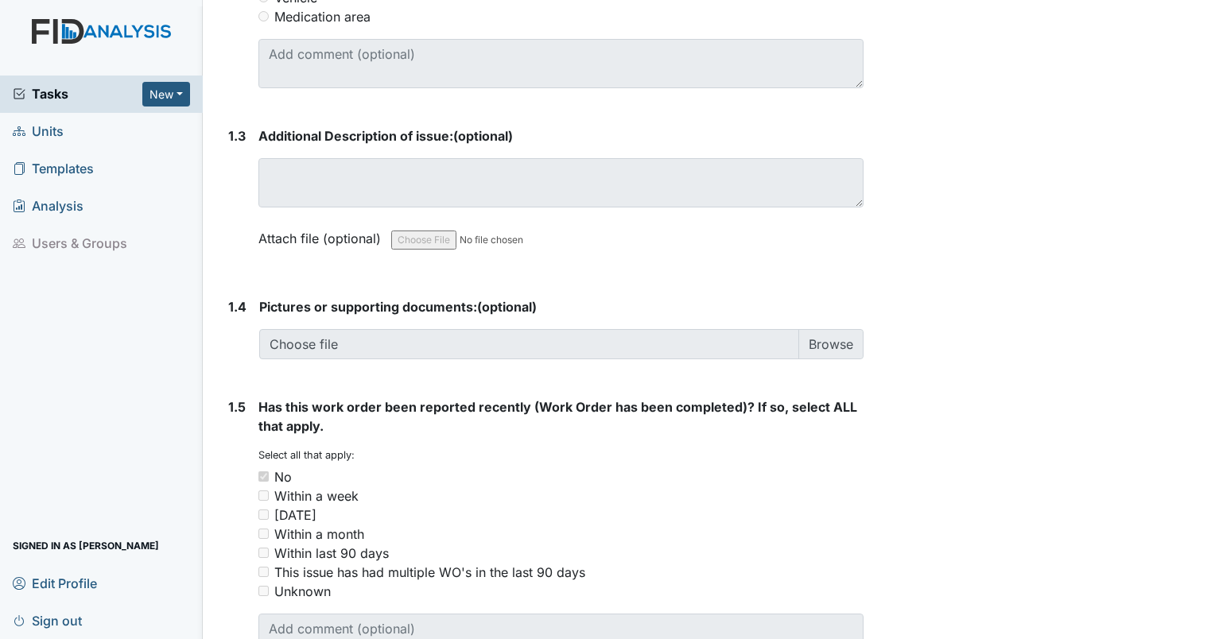
scroll to position [1072, 0]
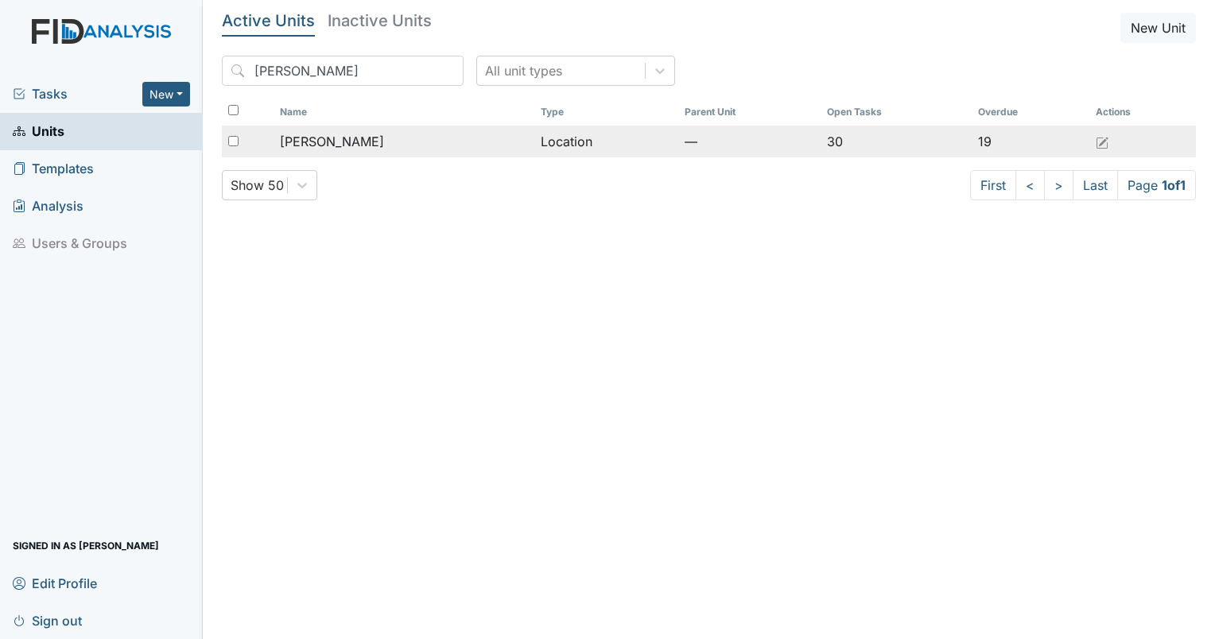
click at [321, 153] on td "[PERSON_NAME]" at bounding box center [404, 142] width 262 height 32
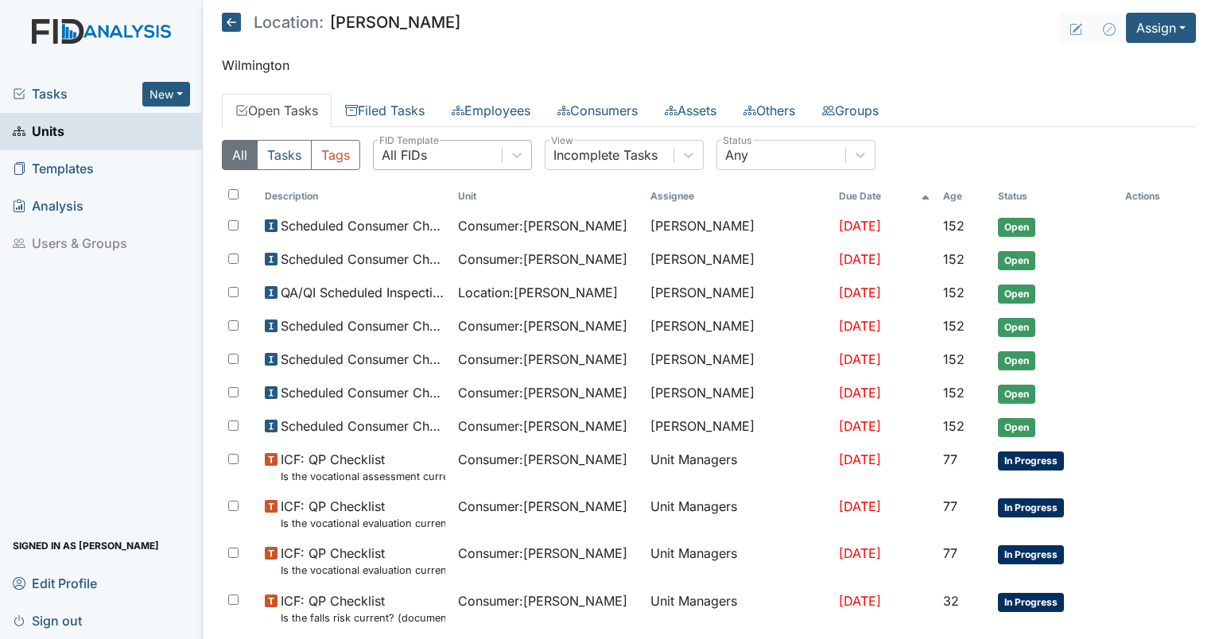
click at [432, 161] on div "All FIDs" at bounding box center [438, 155] width 128 height 29
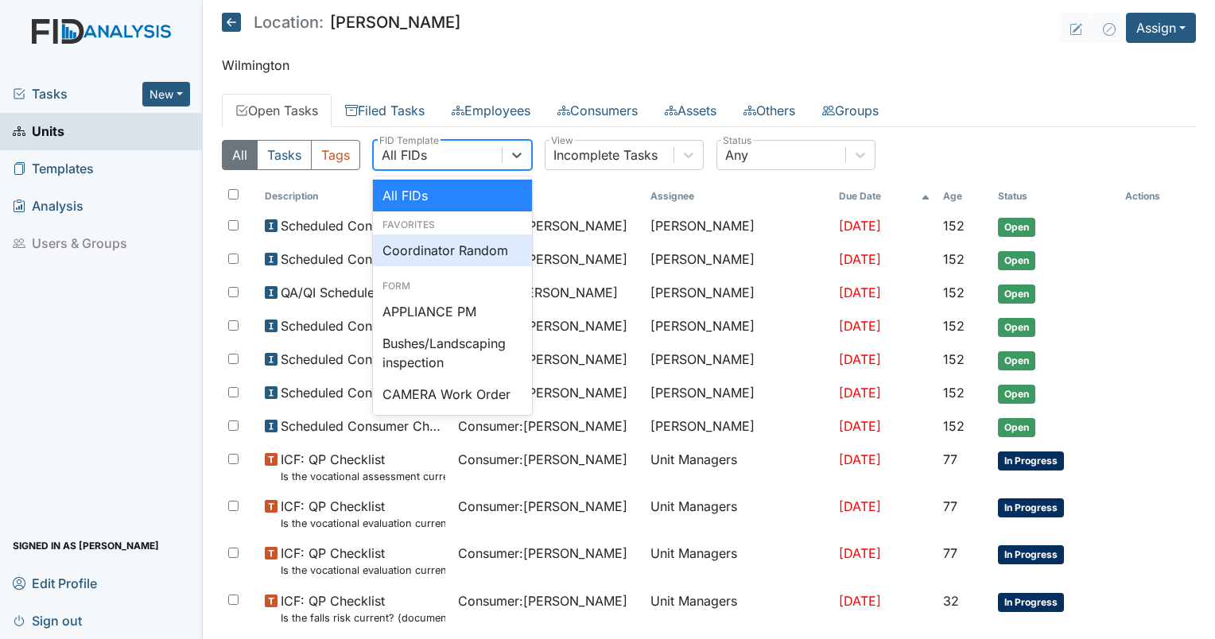
click at [439, 252] on div "Coordinator Random" at bounding box center [452, 251] width 159 height 32
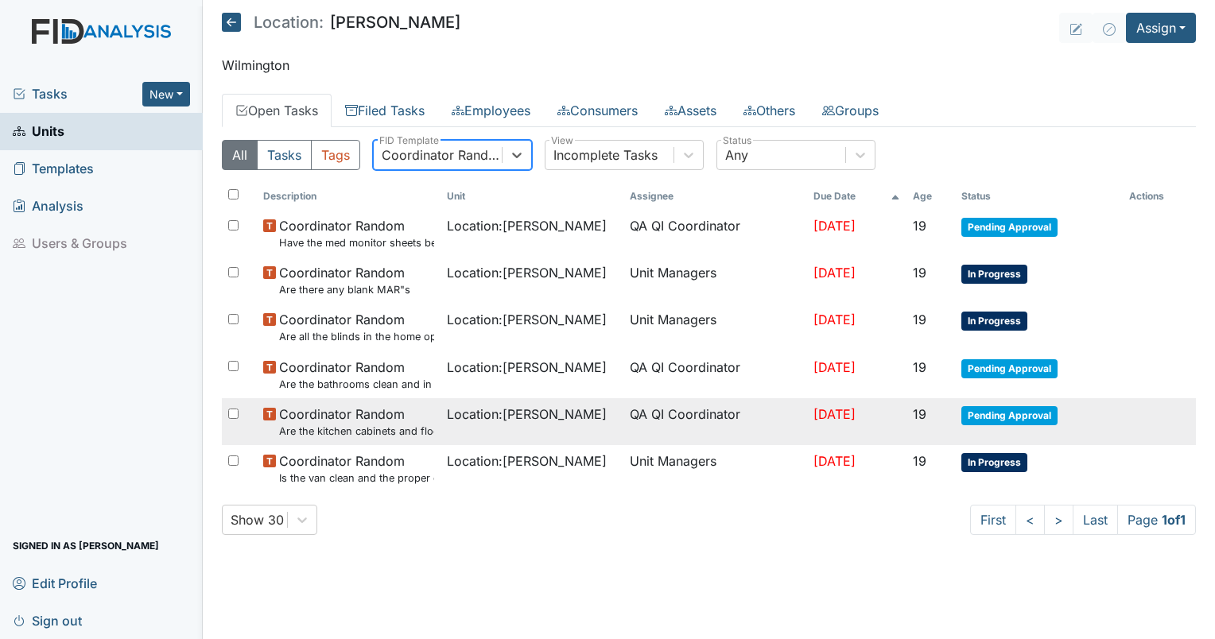
click at [447, 422] on span "Location : Lockwood" at bounding box center [527, 414] width 160 height 19
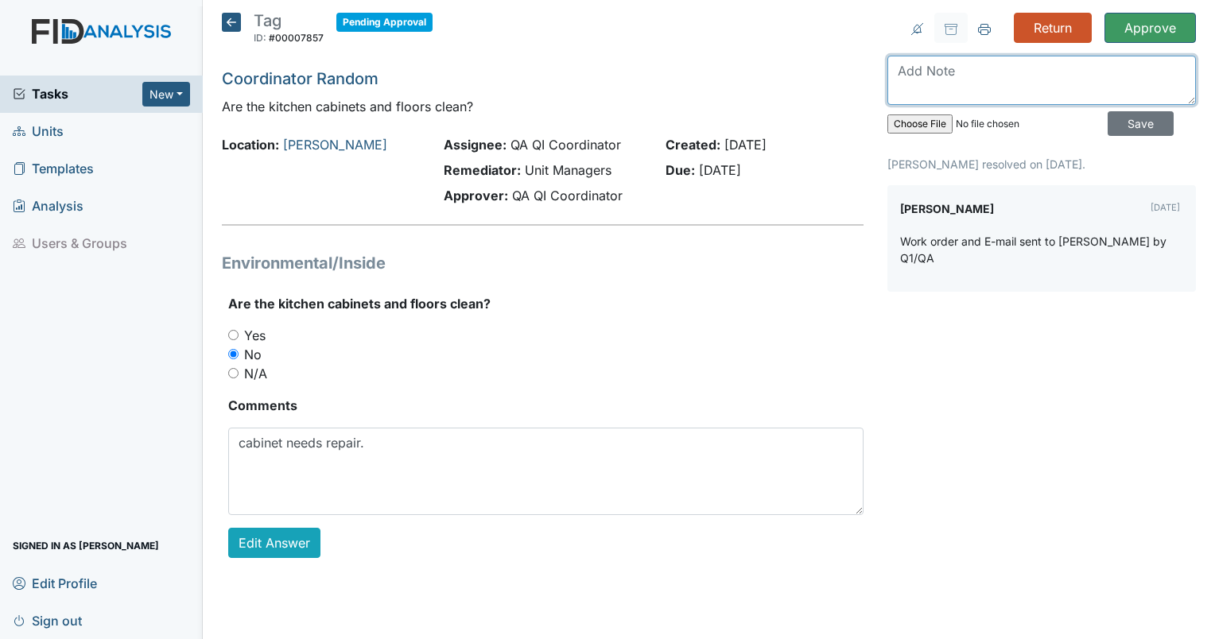
click at [937, 75] on textarea at bounding box center [1041, 80] width 308 height 49
type textarea "no work order entered. Please add a work order for this and I will approve it."
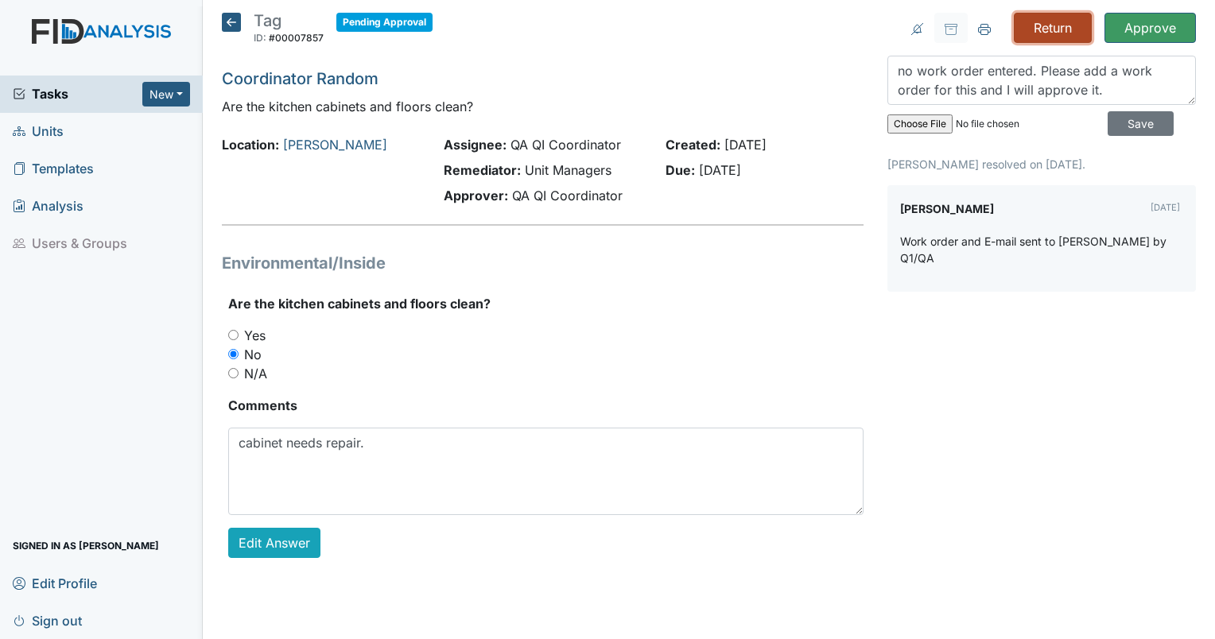
click at [1045, 28] on input "Return" at bounding box center [1053, 28] width 78 height 30
click at [1125, 114] on input "Save" at bounding box center [1140, 123] width 66 height 25
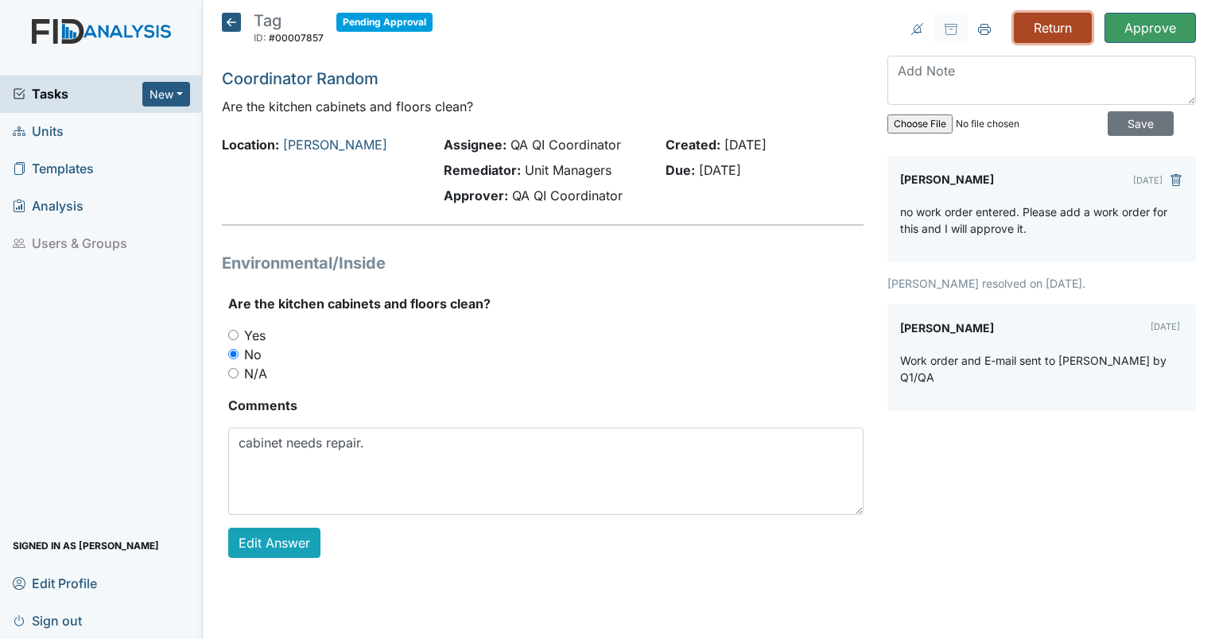
click at [1046, 30] on input "Return" at bounding box center [1053, 28] width 78 height 30
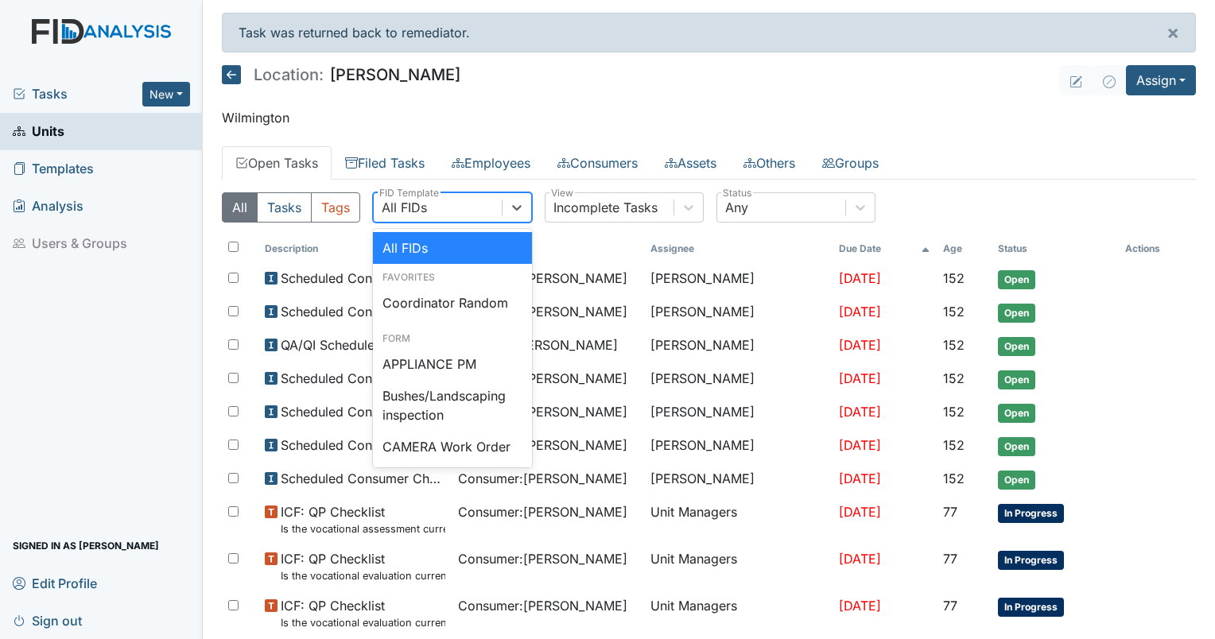
click at [475, 211] on div "All FIDs" at bounding box center [438, 207] width 128 height 29
click at [462, 297] on div "Coordinator Random" at bounding box center [452, 303] width 159 height 32
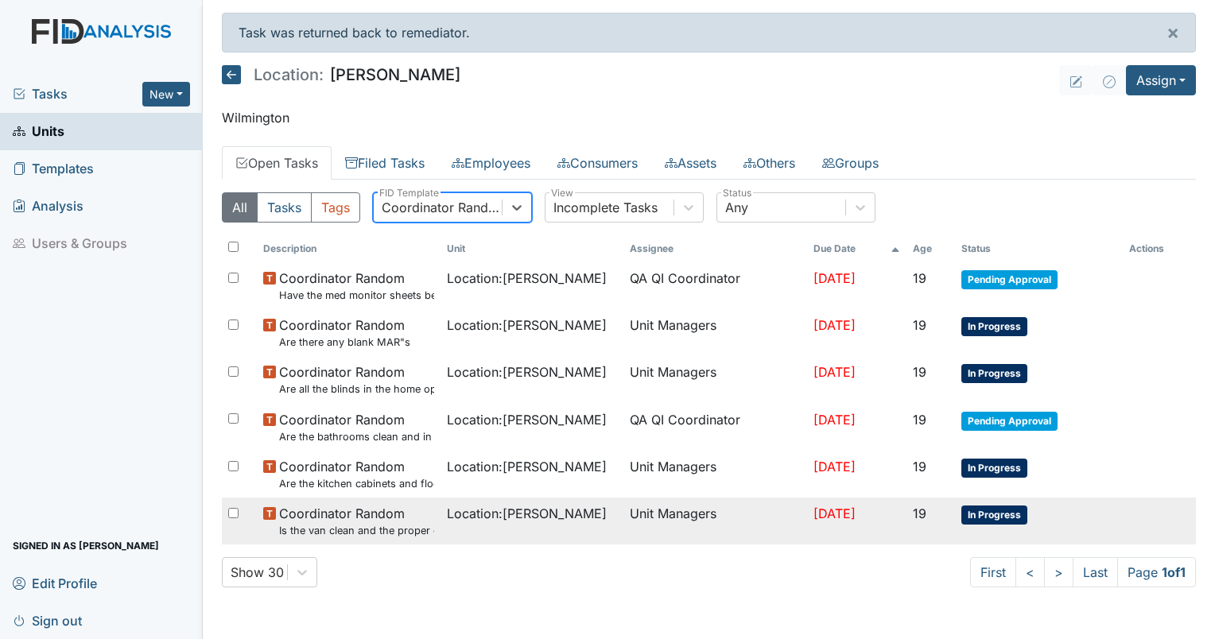
click at [370, 533] on small "Is the van clean and the proper documentation been stored?" at bounding box center [356, 530] width 155 height 15
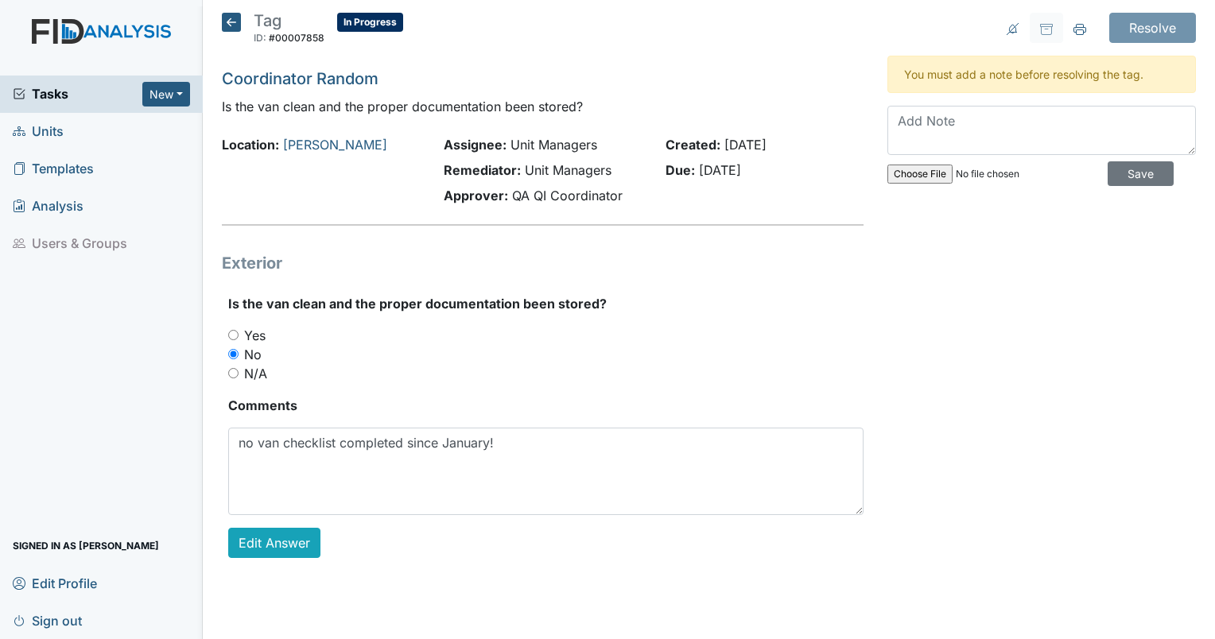
click at [234, 17] on icon at bounding box center [231, 22] width 19 height 19
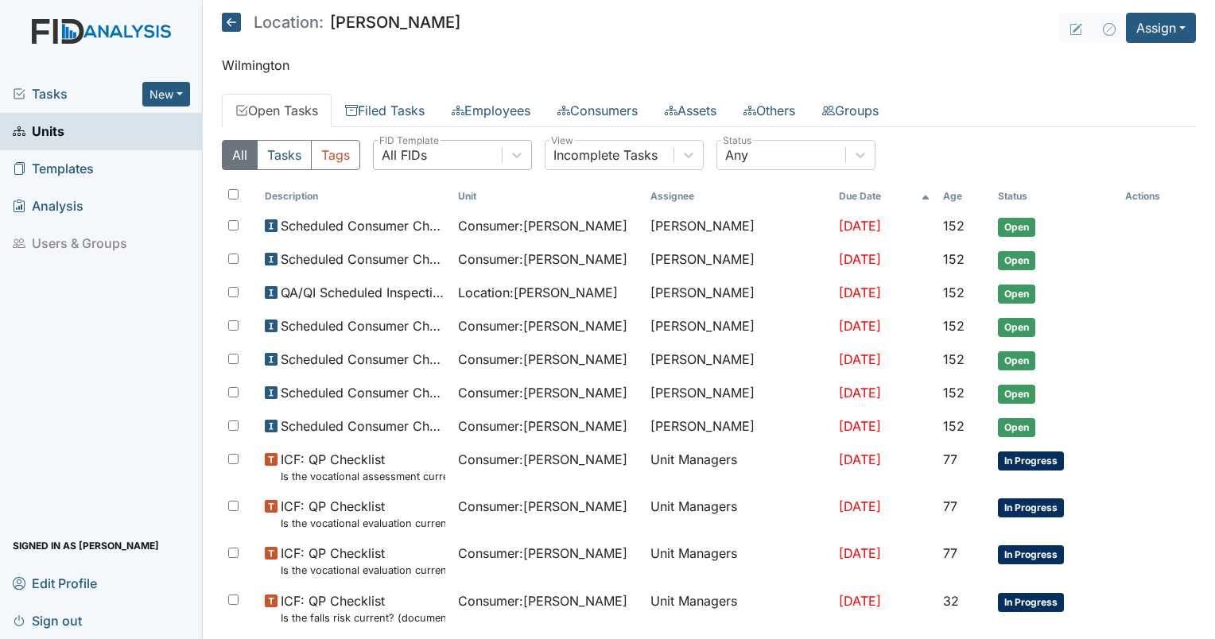
click at [464, 163] on div "All FIDs" at bounding box center [438, 155] width 128 height 29
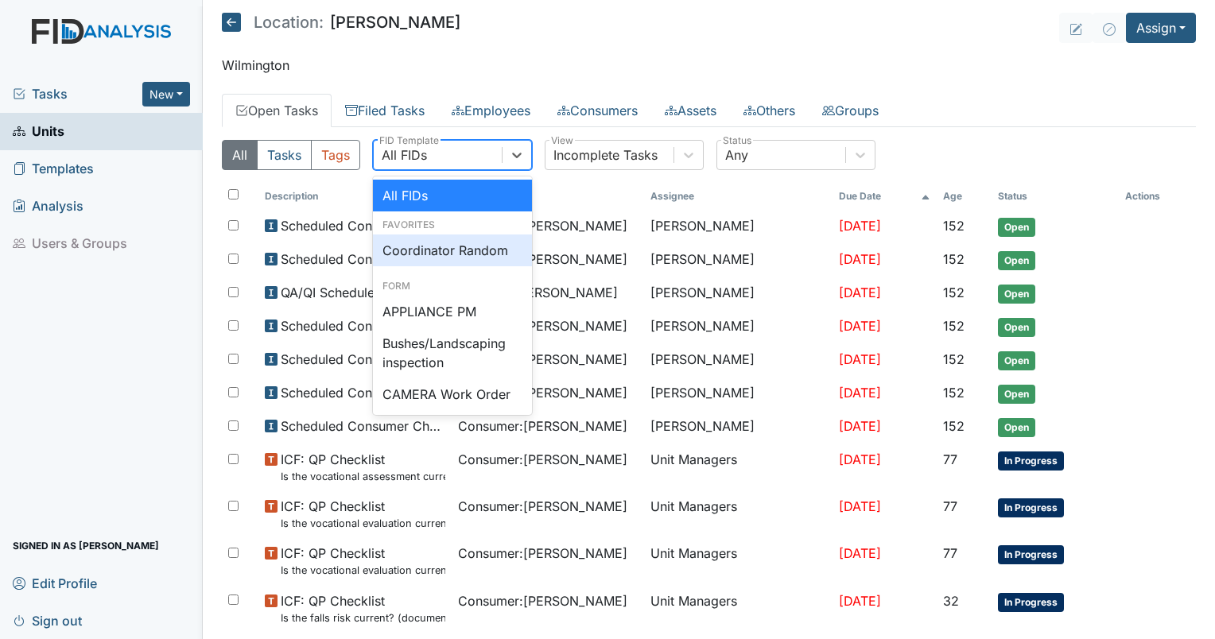
click at [465, 243] on div "Coordinator Random" at bounding box center [452, 251] width 159 height 32
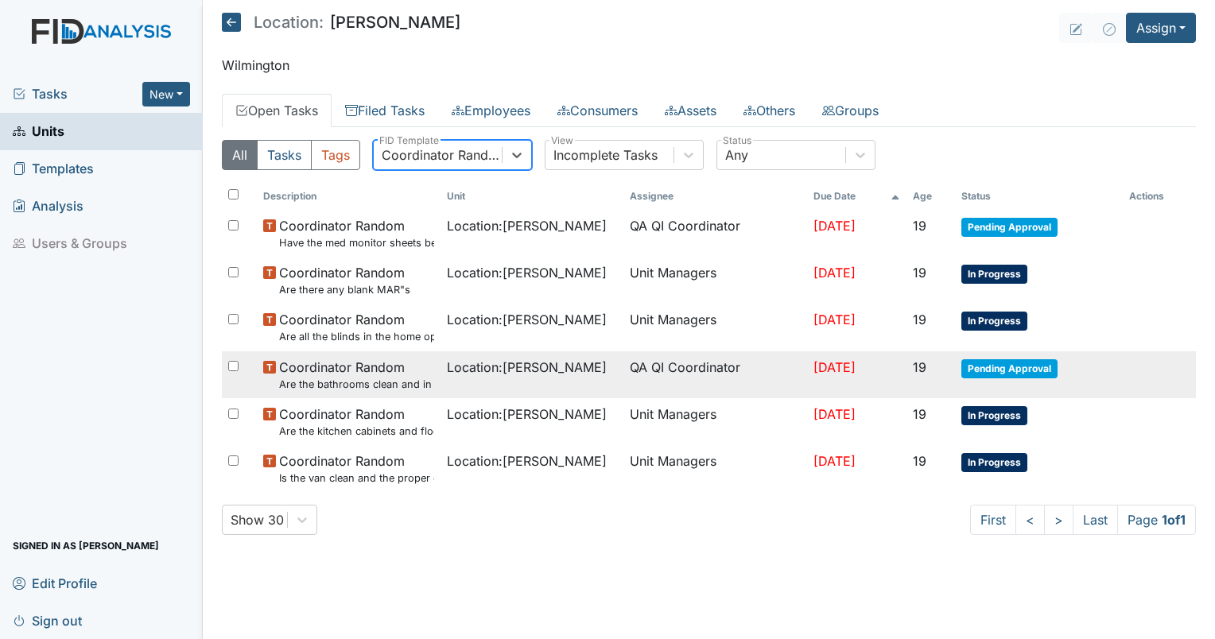
click at [385, 386] on small "Are the bathrooms clean and in good repair?" at bounding box center [356, 384] width 155 height 15
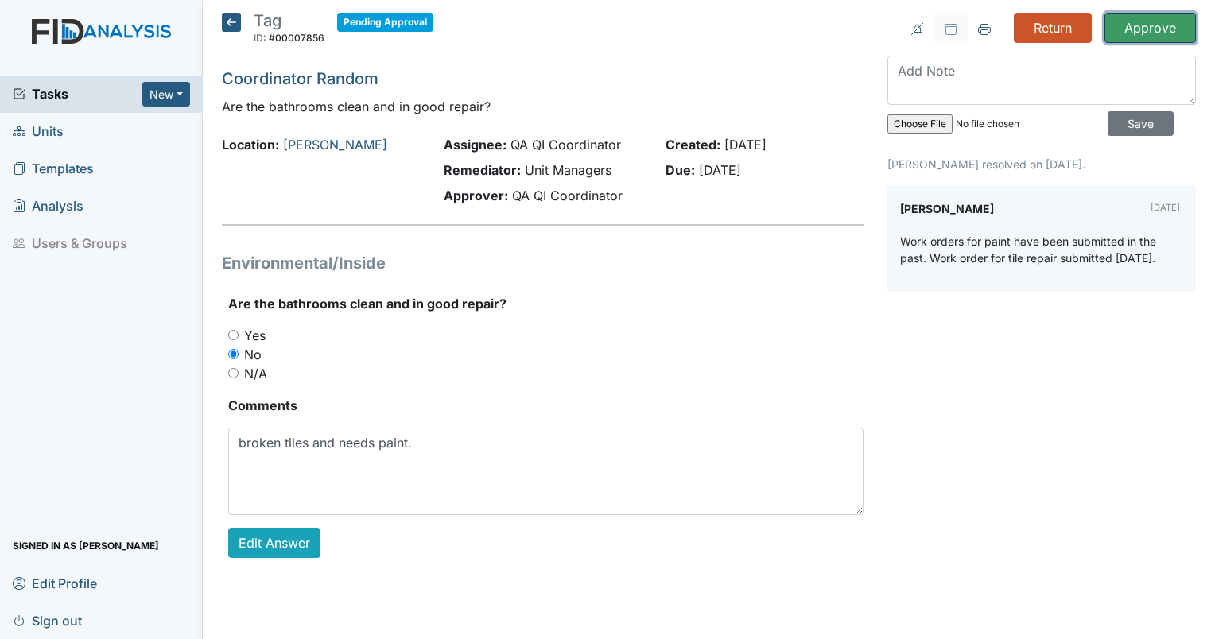
click at [1148, 15] on input "Approve" at bounding box center [1149, 28] width 91 height 30
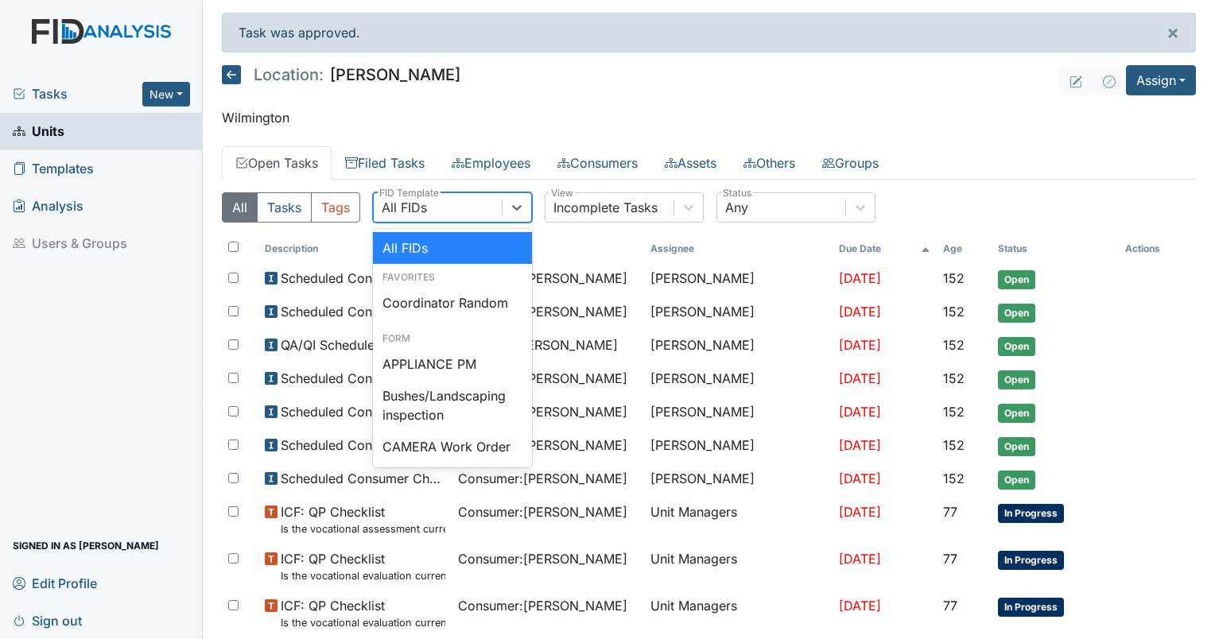
click at [445, 200] on div "All FIDs" at bounding box center [438, 207] width 128 height 29
click at [447, 298] on div "Coordinator Random" at bounding box center [452, 303] width 159 height 32
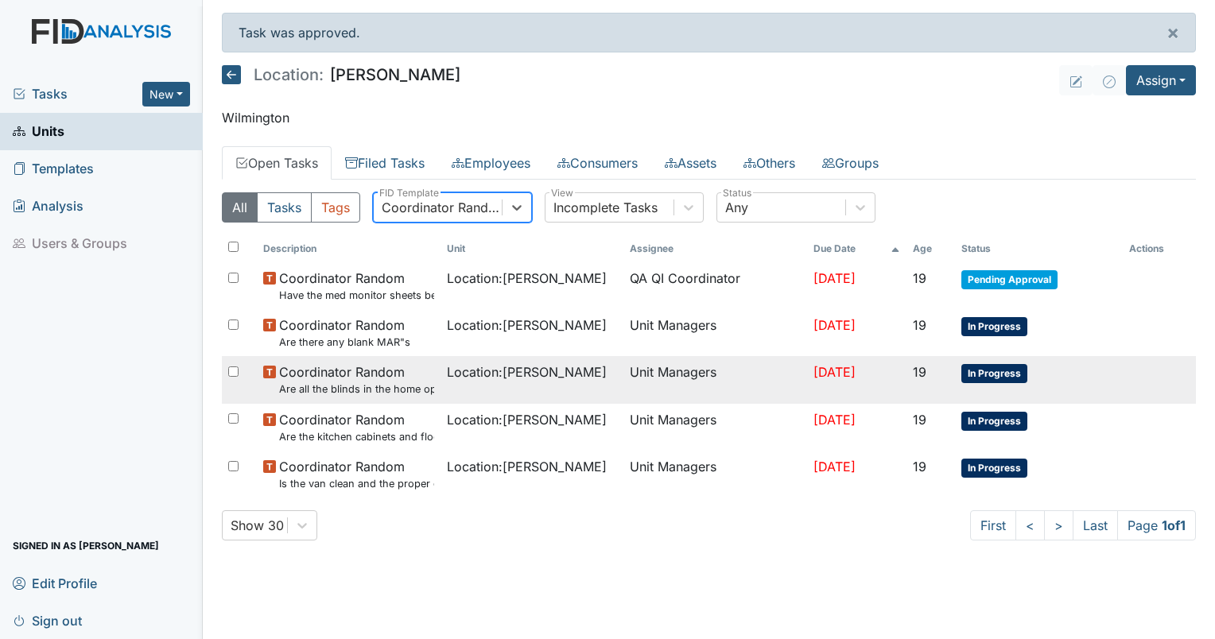
click at [355, 388] on small "Are all the blinds in the home operational and clean?" at bounding box center [356, 389] width 155 height 15
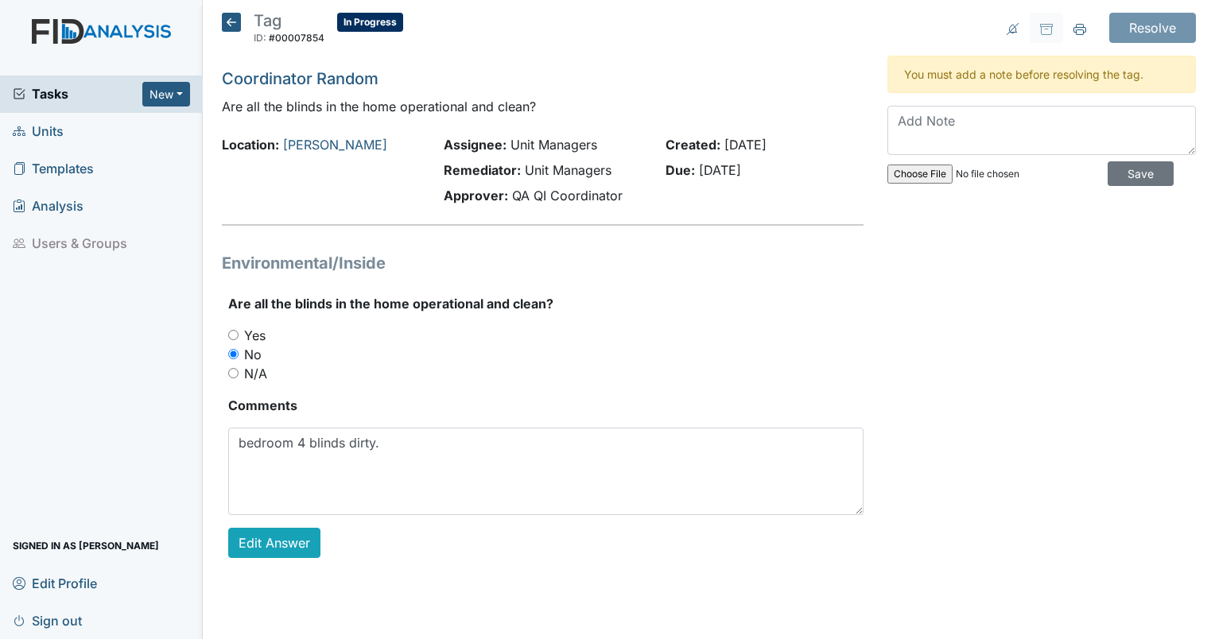
click at [229, 23] on icon at bounding box center [231, 22] width 19 height 19
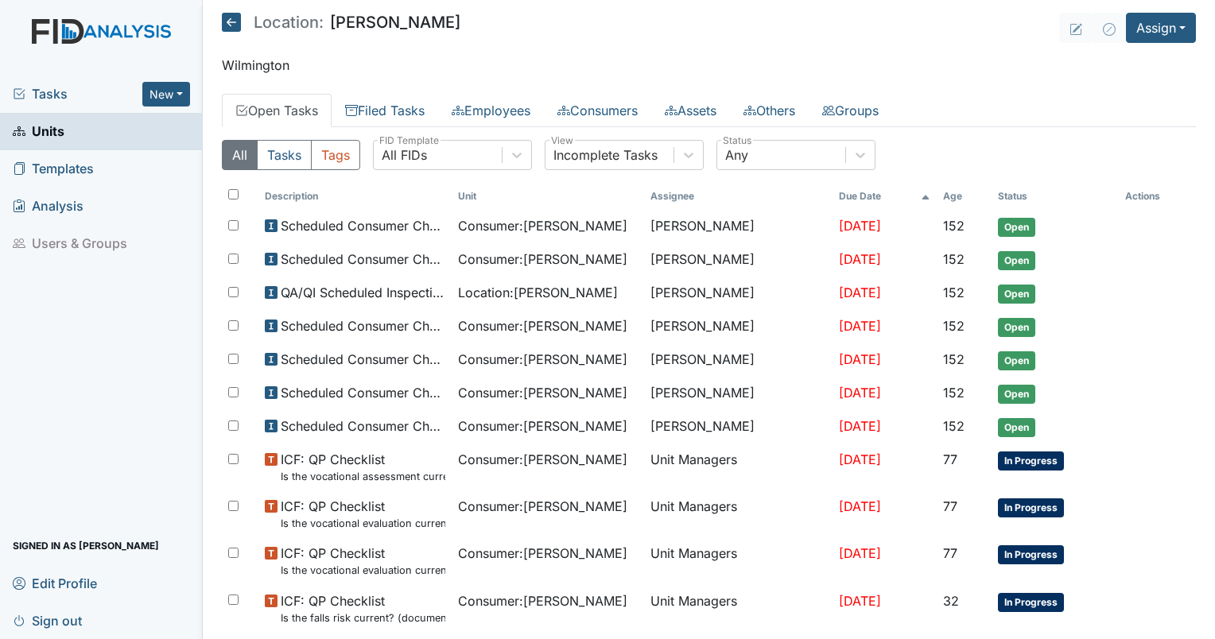
click at [418, 180] on div "All Tasks Tags All FIDs FID Template Incomplete Tasks View Any Status" at bounding box center [709, 161] width 974 height 43
click at [423, 159] on div "All FIDs" at bounding box center [404, 154] width 45 height 19
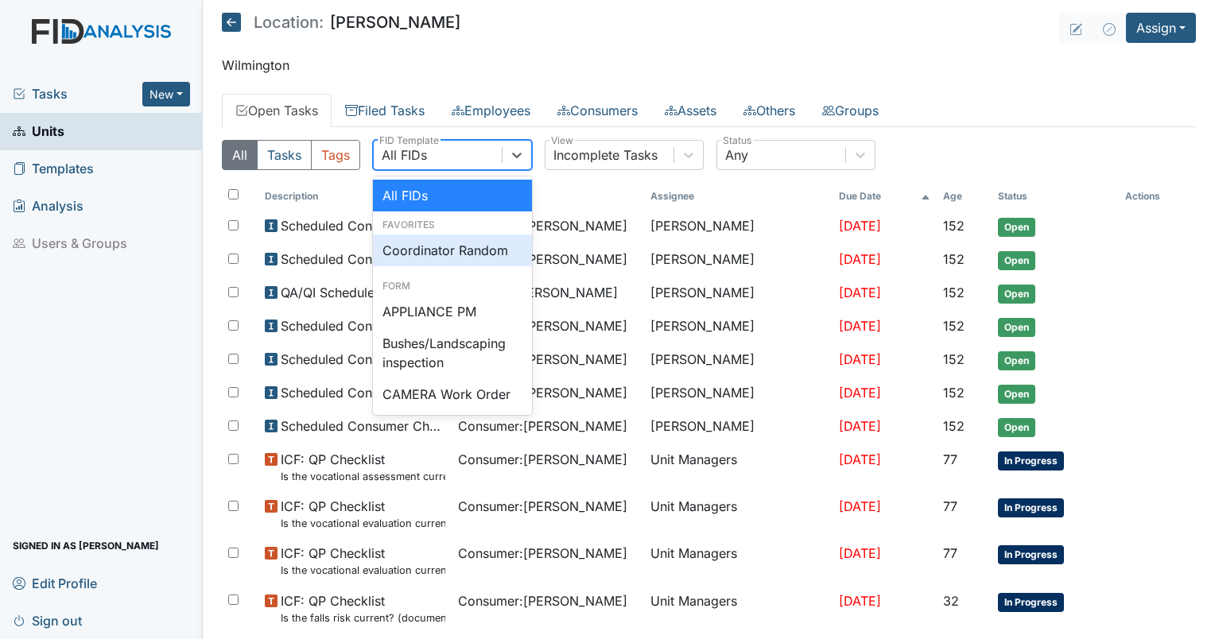
click at [431, 256] on div "Coordinator Random" at bounding box center [452, 251] width 159 height 32
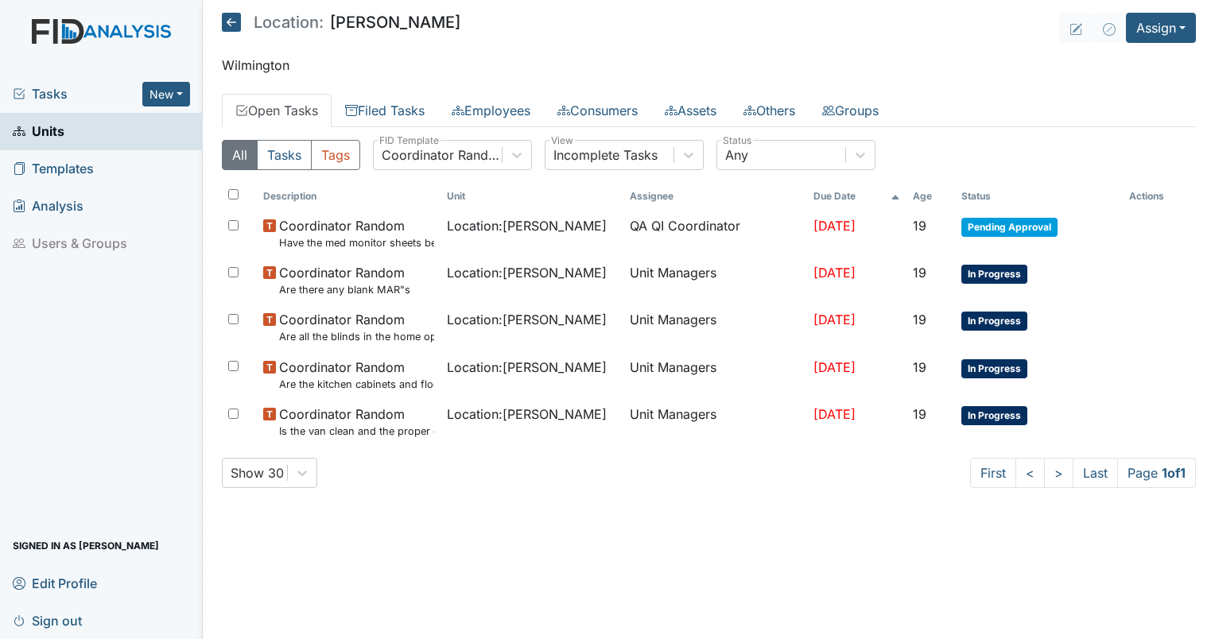
click at [1147, 46] on main "Location: Lockwood Assign Assign Form Assign Inspection Assign Document Assign …" at bounding box center [709, 319] width 1012 height 639
click at [1154, 42] on main "Location: Lockwood Assign Assign Form Assign Inspection Assign Document Assign …" at bounding box center [709, 319] width 1012 height 639
click at [1167, 33] on button "Assign" at bounding box center [1161, 28] width 70 height 30
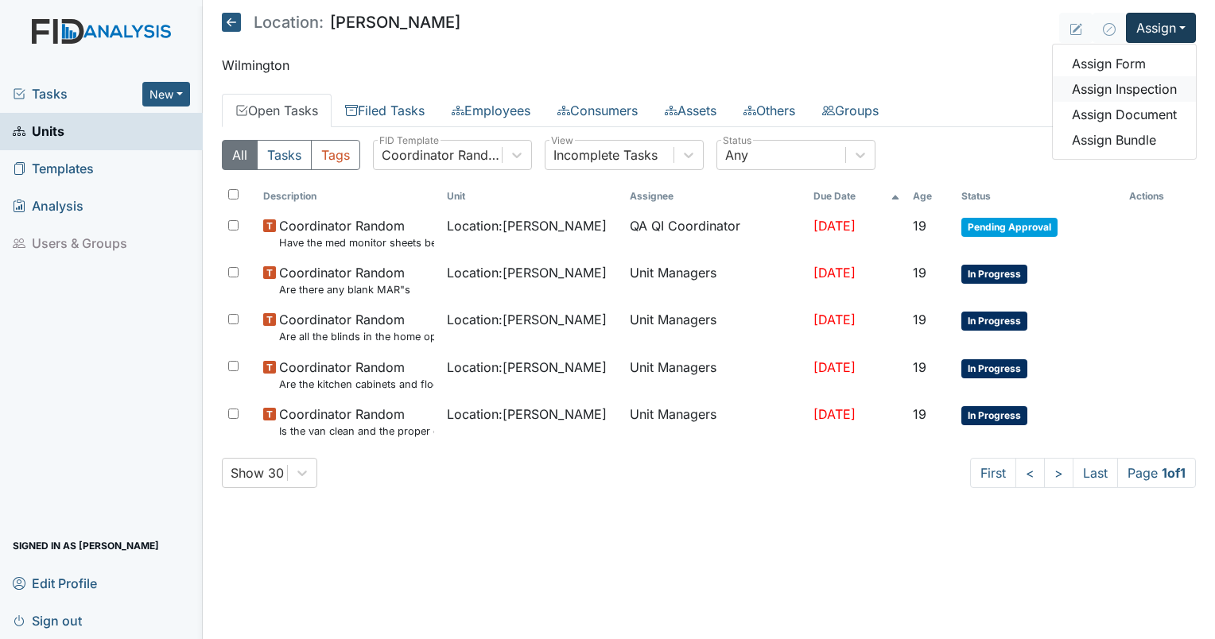
click at [1111, 90] on link "Assign Inspection" at bounding box center [1124, 88] width 143 height 25
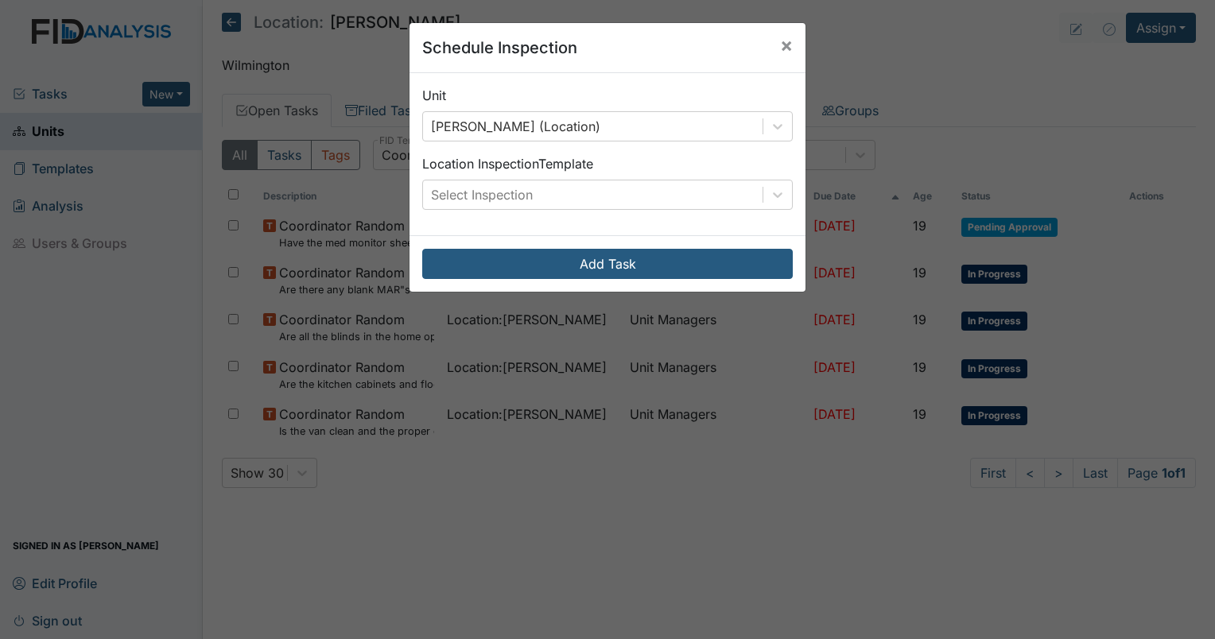
click at [479, 211] on div "Unit Lockwood (Location) Location Inspection Template Select Inspection" at bounding box center [607, 154] width 396 height 162
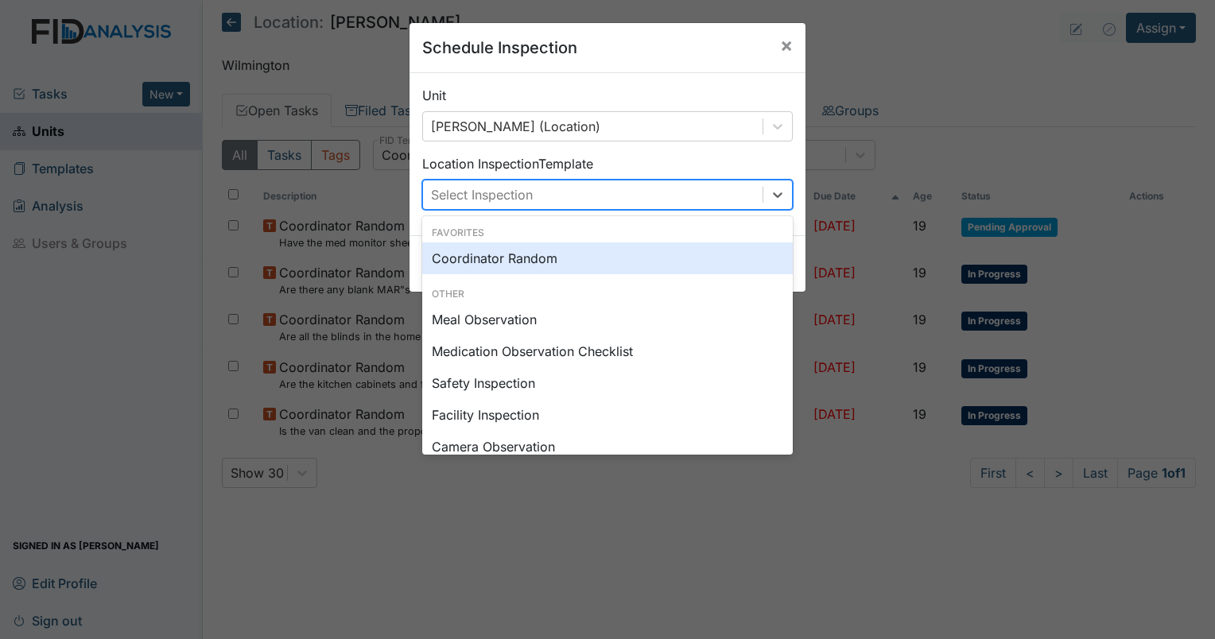
click at [465, 194] on div "Select Inspection" at bounding box center [482, 194] width 102 height 19
click at [472, 267] on div "Coordinator Random" at bounding box center [607, 258] width 370 height 32
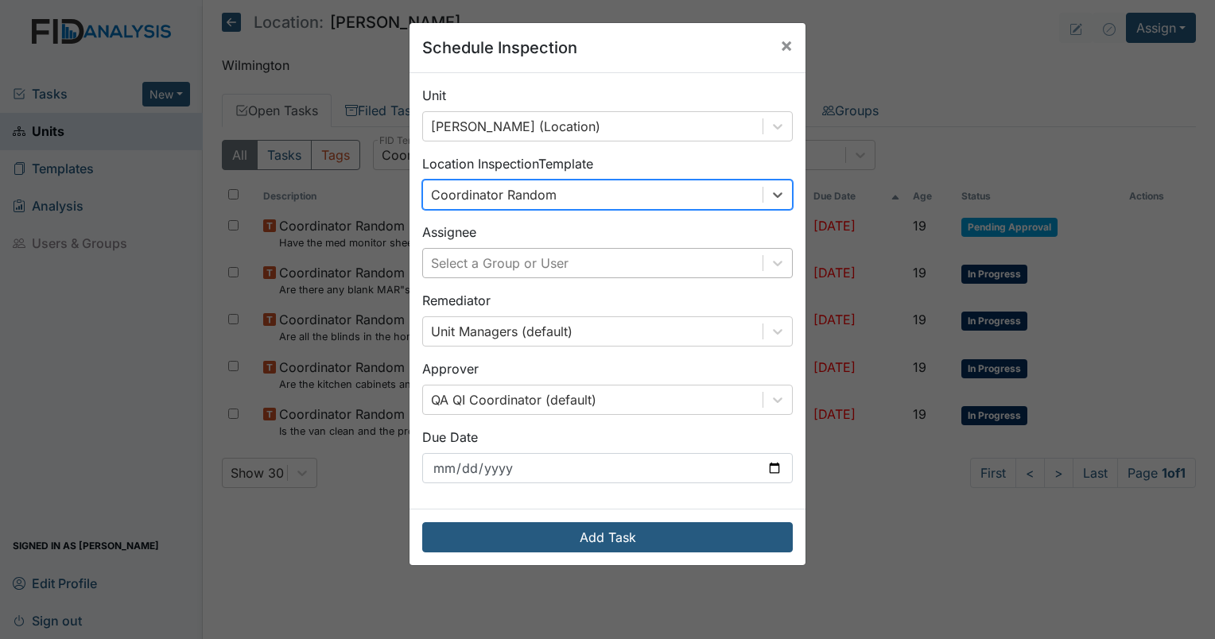
click at [482, 269] on div "Select a Group or User" at bounding box center [500, 263] width 138 height 19
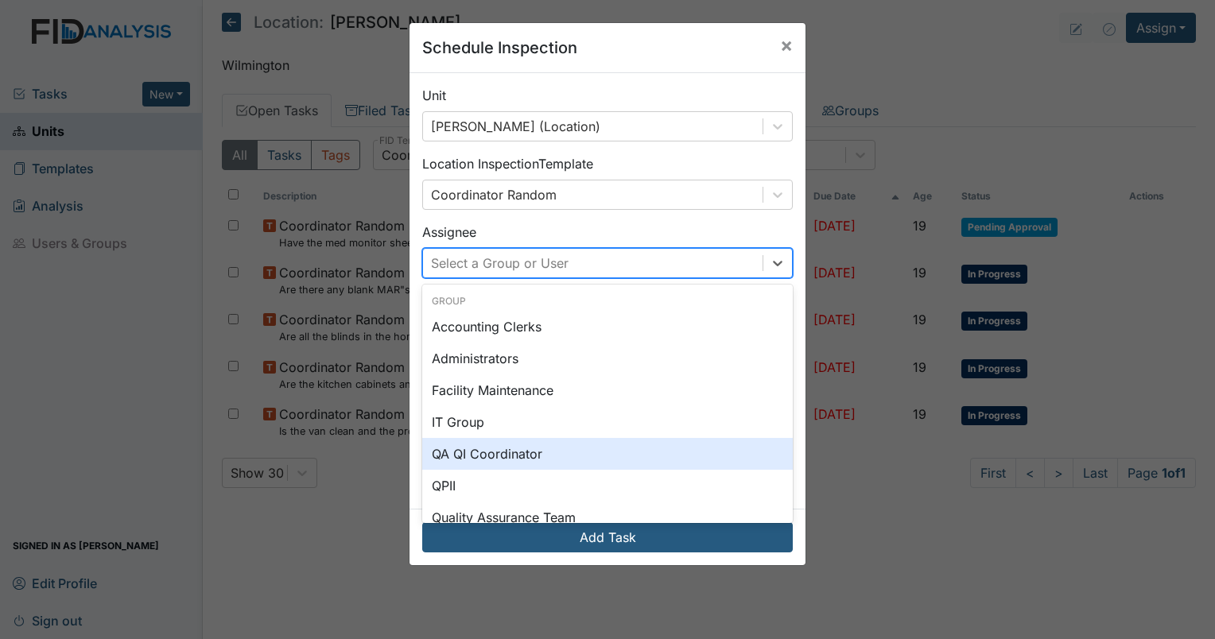
click at [496, 453] on div "QA QI Coordinator" at bounding box center [607, 454] width 370 height 32
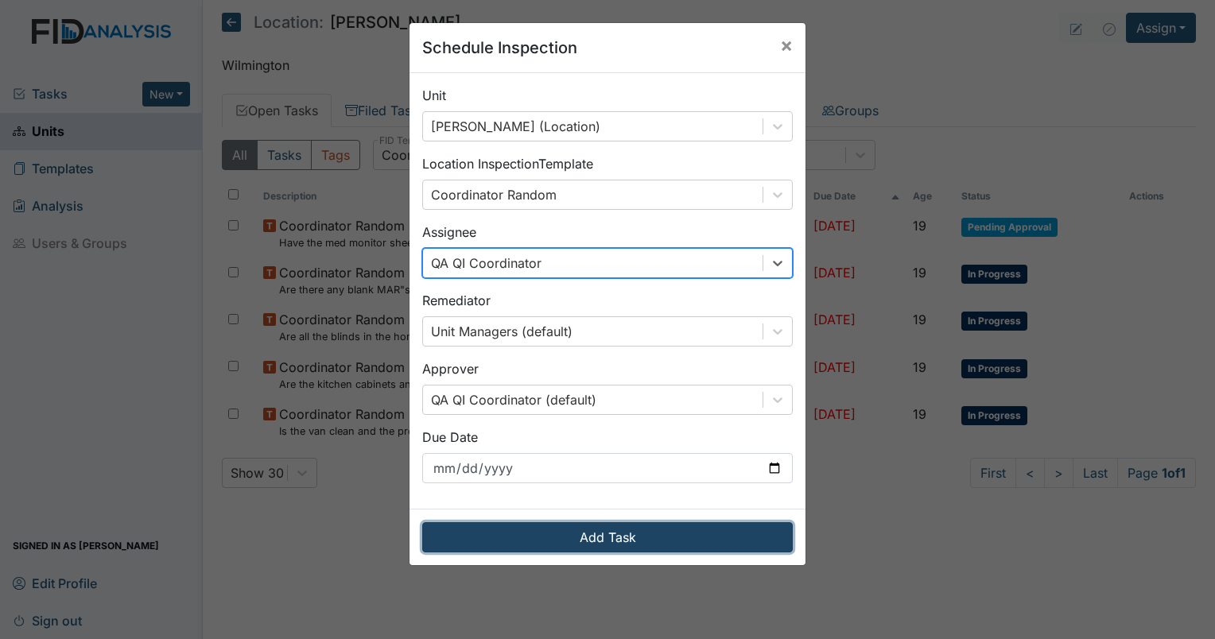
click at [592, 535] on button "Add Task" at bounding box center [607, 537] width 370 height 30
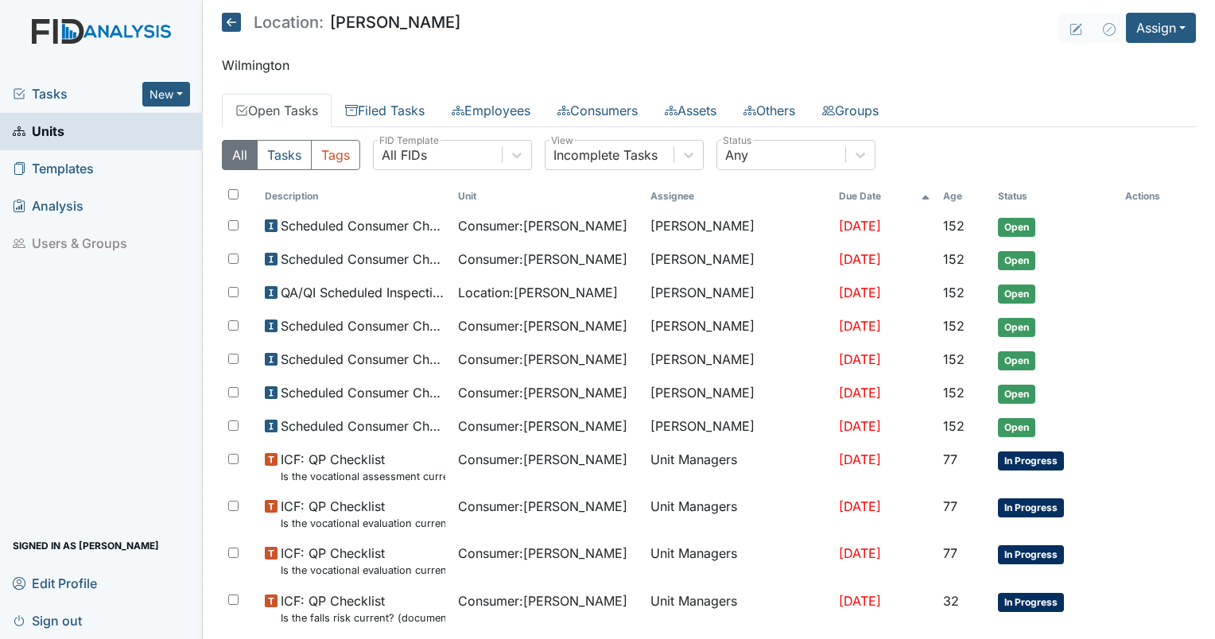
click at [53, 83] on div "Tasks New Form Inspection Document Bundle" at bounding box center [101, 94] width 203 height 37
click at [44, 98] on span "Tasks" at bounding box center [78, 93] width 130 height 19
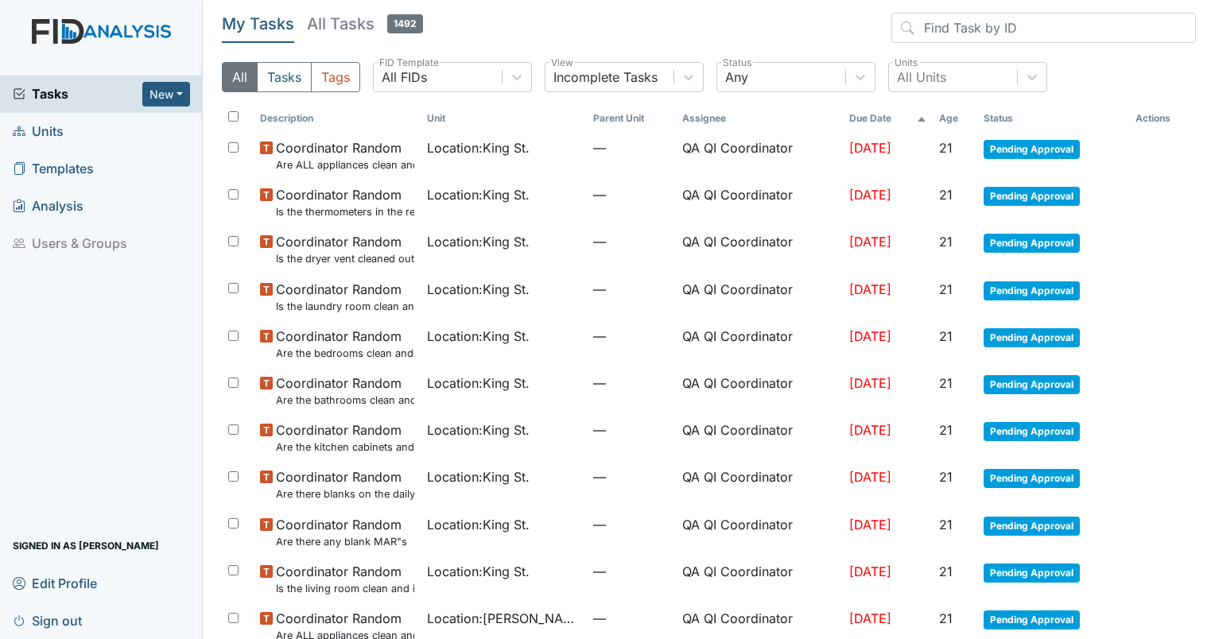
click at [844, 126] on th "Due Date" at bounding box center [888, 118] width 90 height 27
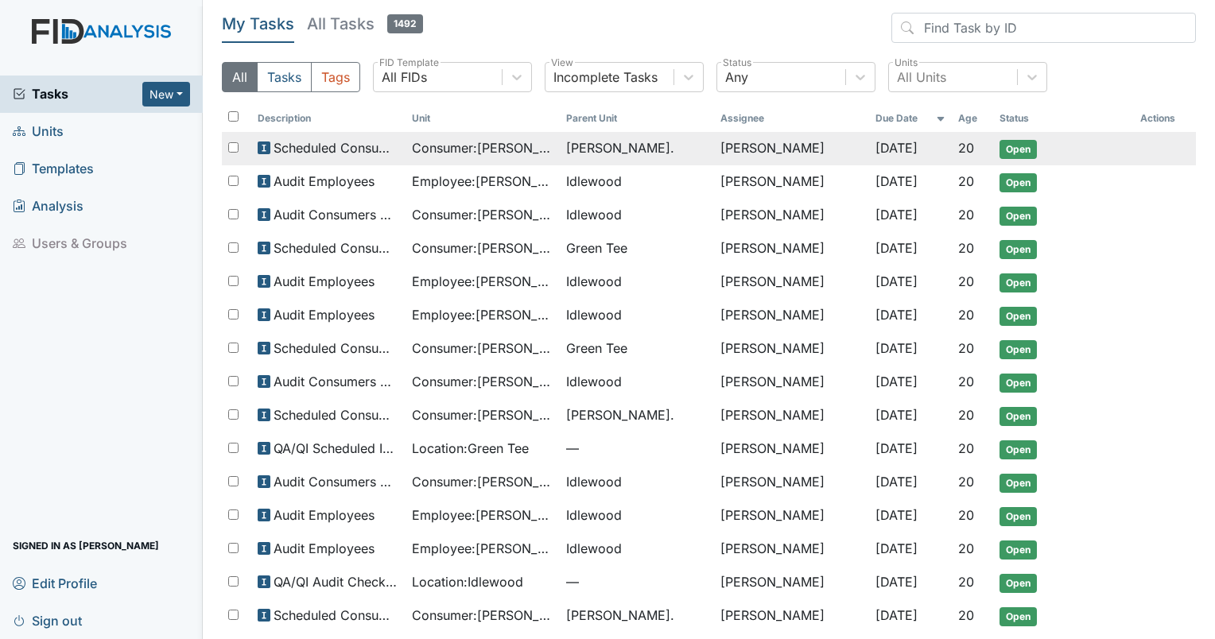
click at [805, 146] on td "[PERSON_NAME]" at bounding box center [791, 148] width 154 height 33
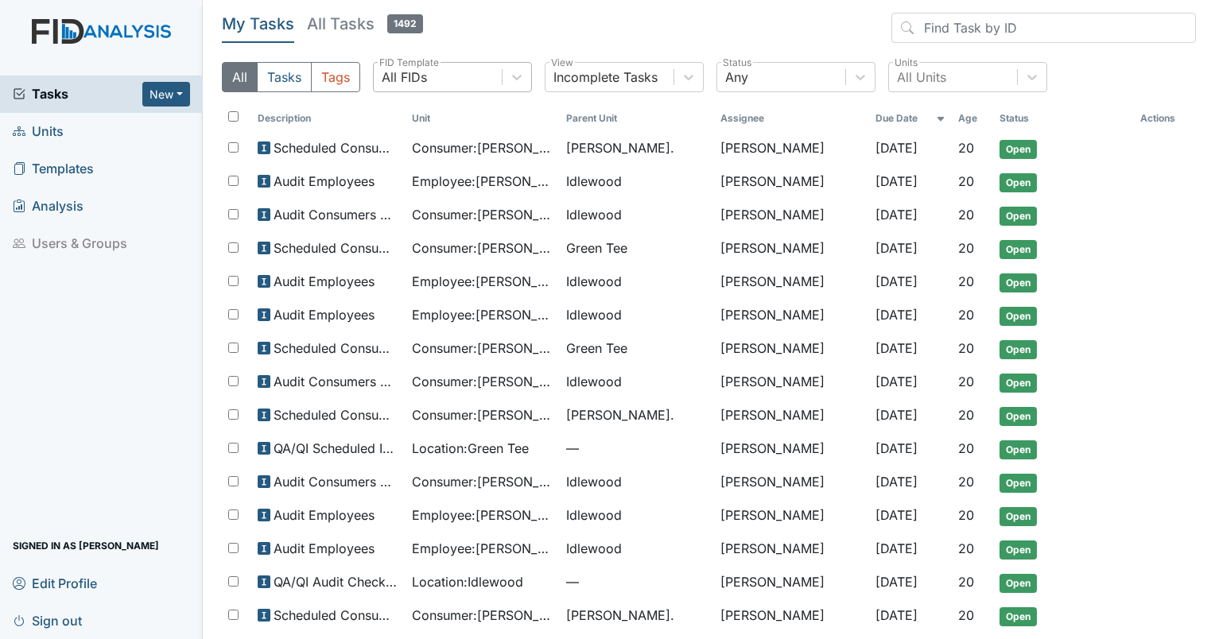
click at [423, 73] on div "All FIDs" at bounding box center [404, 77] width 45 height 19
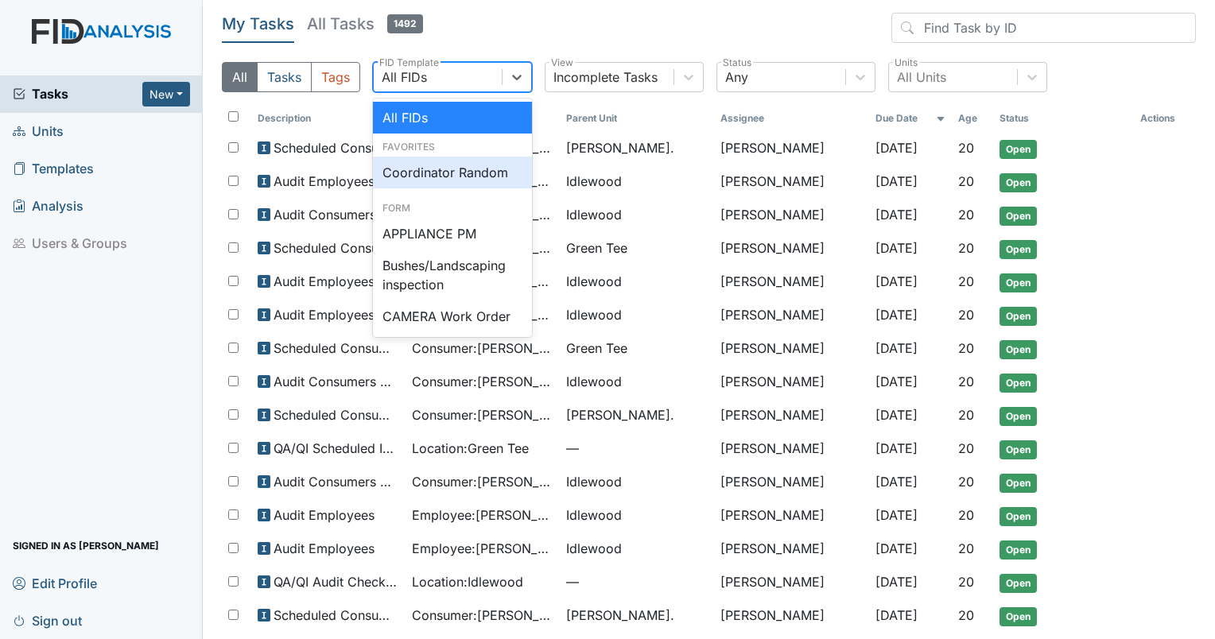
click at [432, 166] on div "Coordinator Random" at bounding box center [452, 173] width 159 height 32
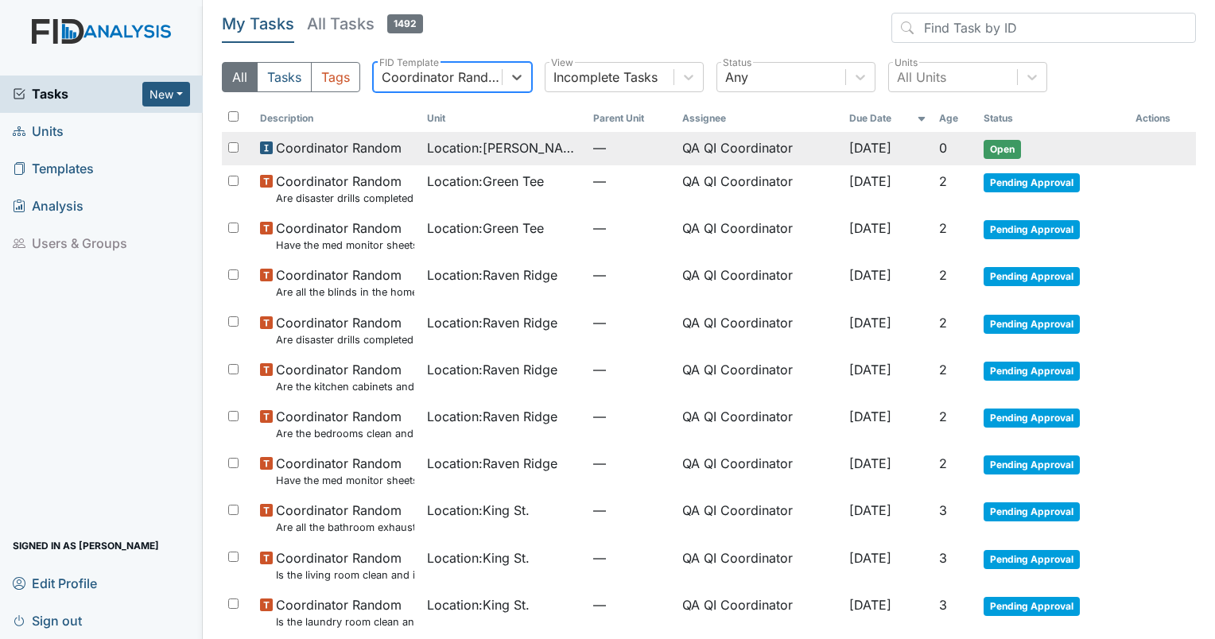
click at [711, 148] on td "QA QI Coordinator" at bounding box center [759, 148] width 167 height 33
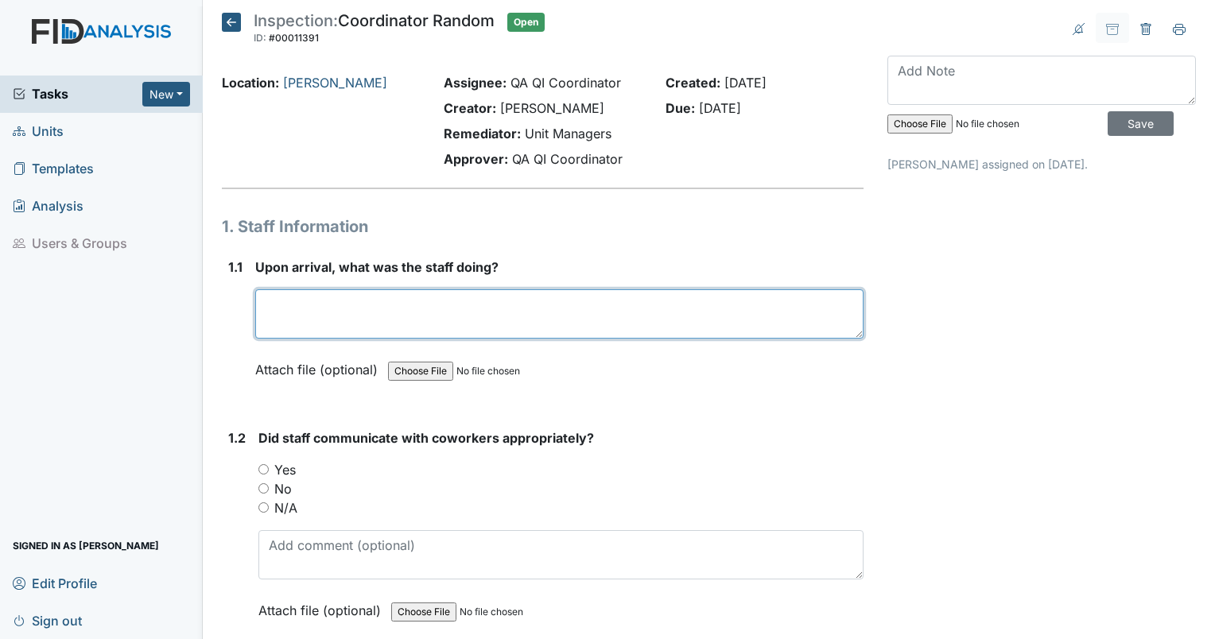
click at [330, 315] on textarea at bounding box center [559, 313] width 608 height 49
type textarea "Staff was cleaning and cooking."
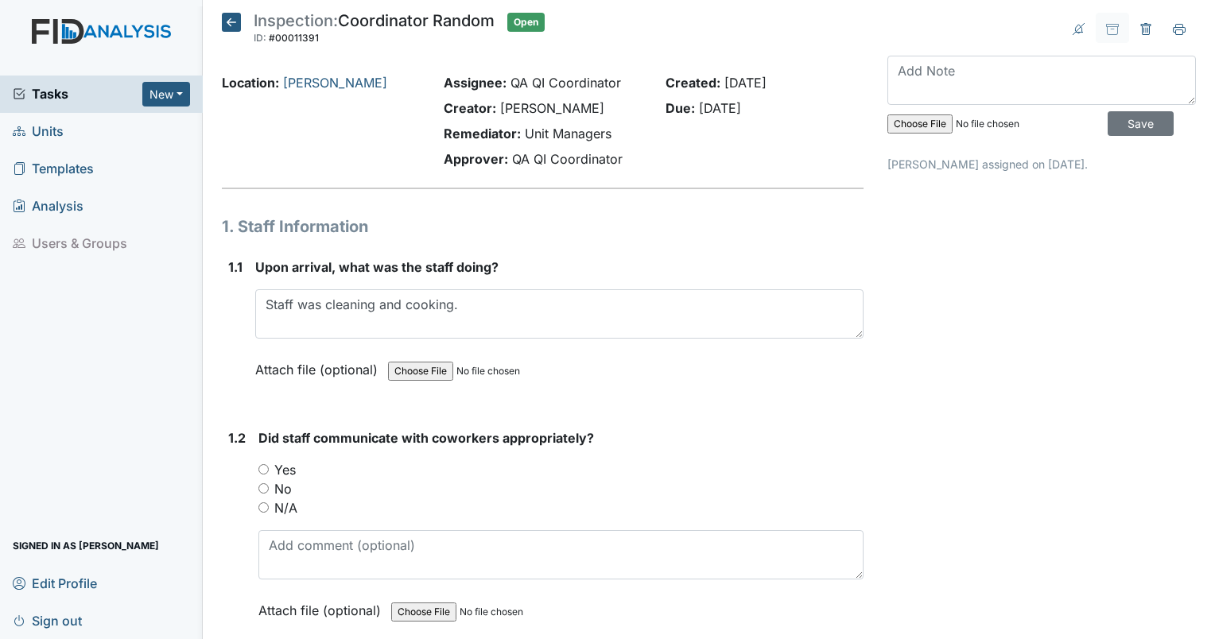
click at [261, 469] on input "Yes" at bounding box center [263, 469] width 10 height 10
radio input "true"
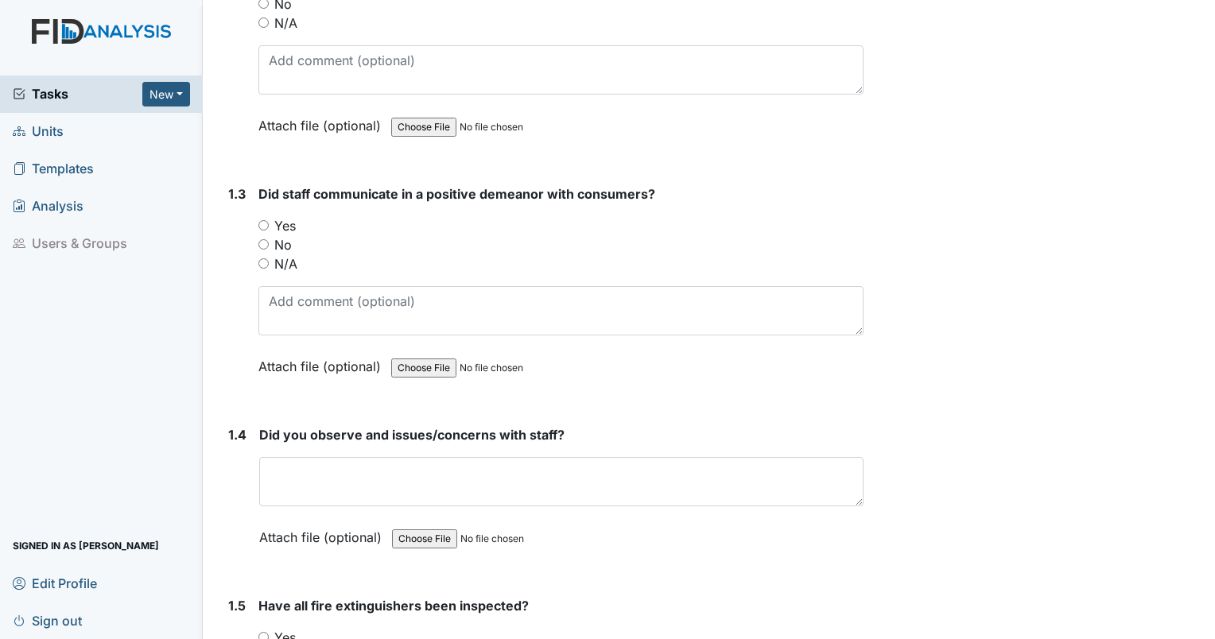
scroll to position [360, 0]
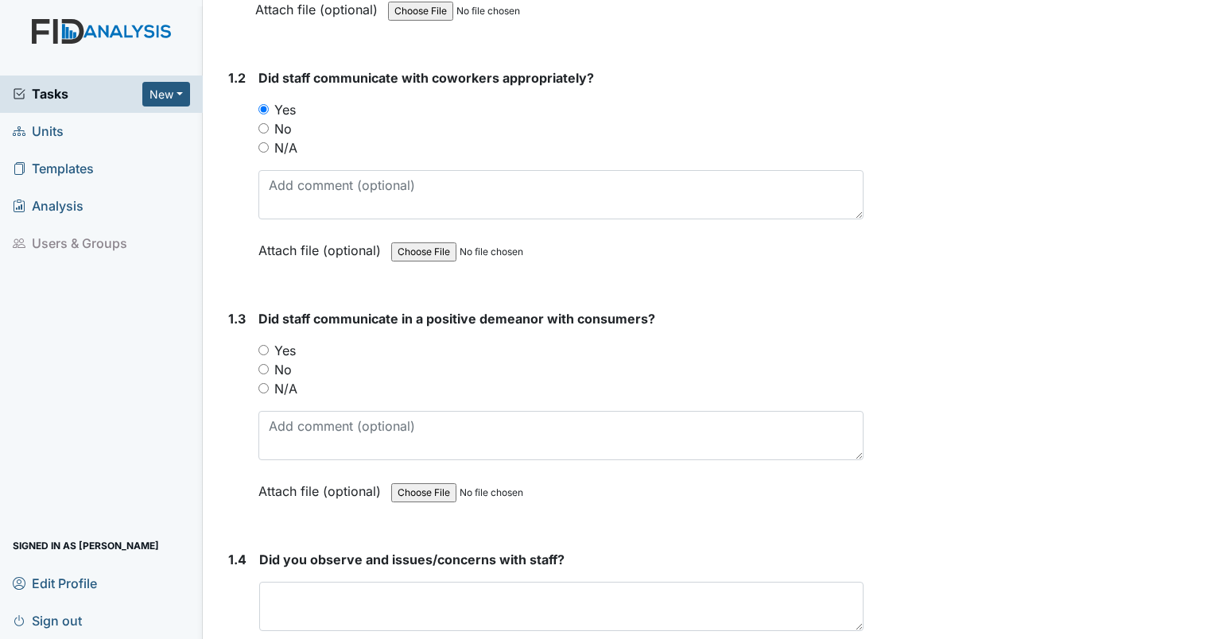
click at [260, 350] on input "Yes" at bounding box center [263, 350] width 10 height 10
radio input "true"
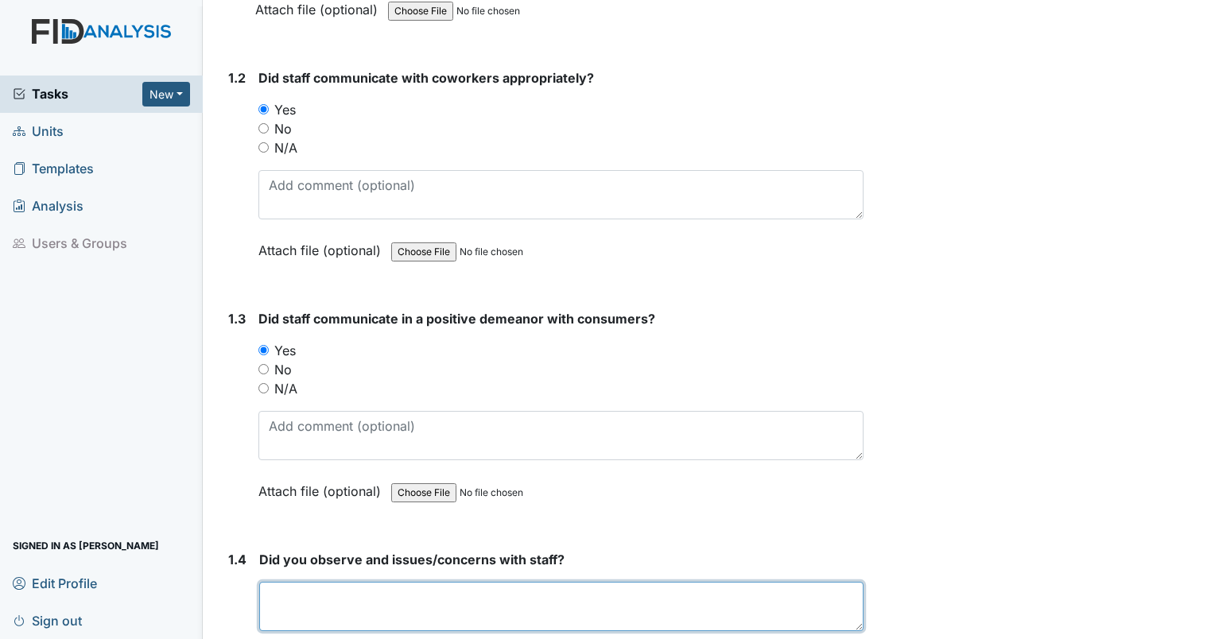
click at [283, 589] on textarea at bounding box center [561, 606] width 604 height 49
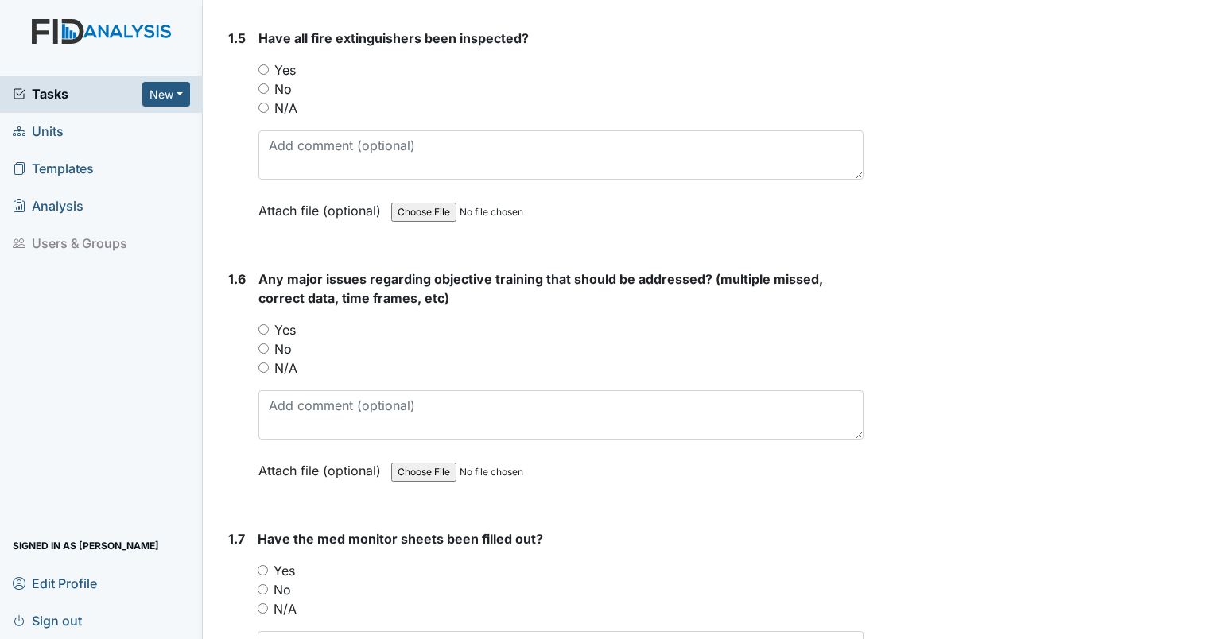
scroll to position [1067, 0]
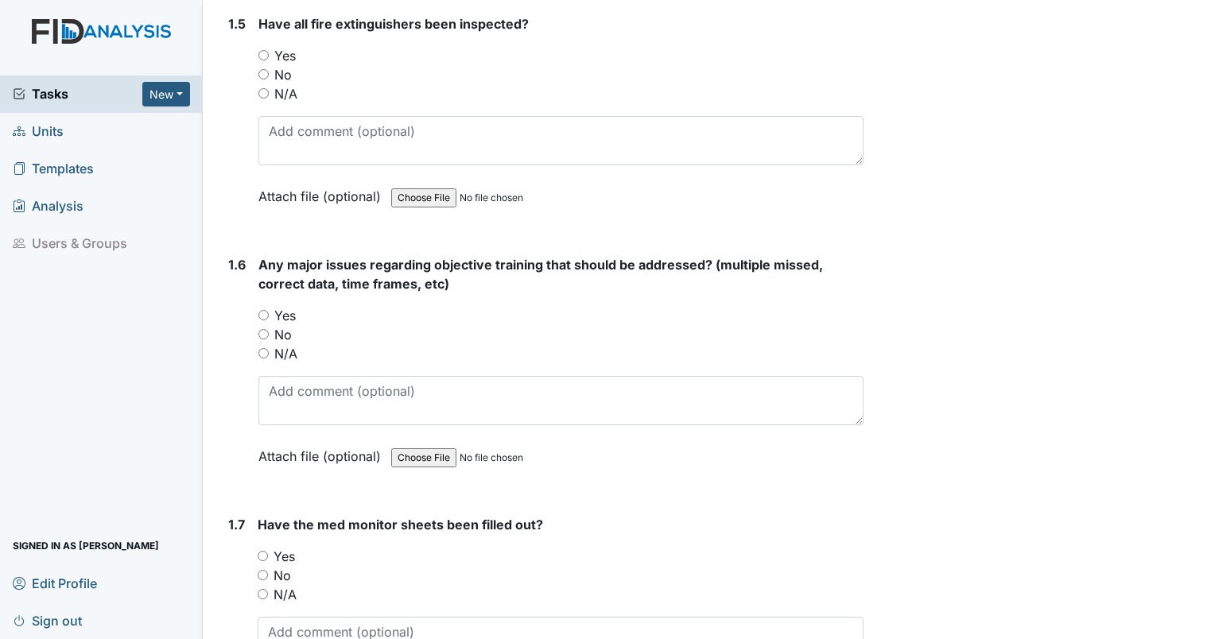
type textarea "none"
click at [270, 68] on div "No" at bounding box center [560, 74] width 605 height 19
click at [264, 69] on input "No" at bounding box center [263, 74] width 10 height 10
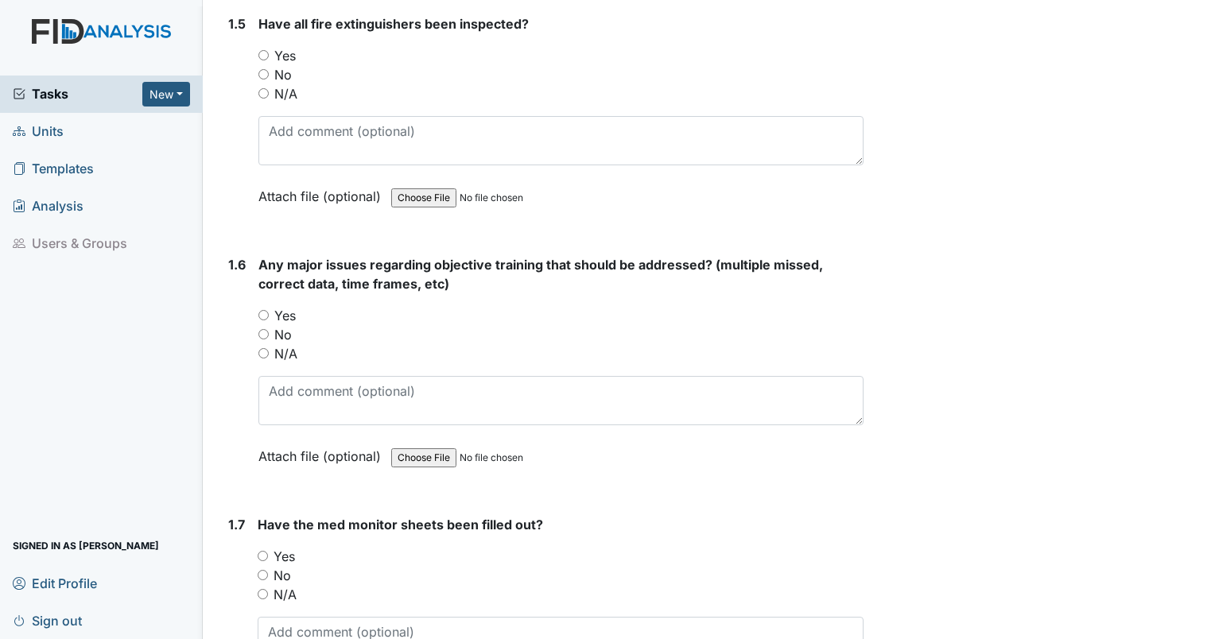
radio input "true"
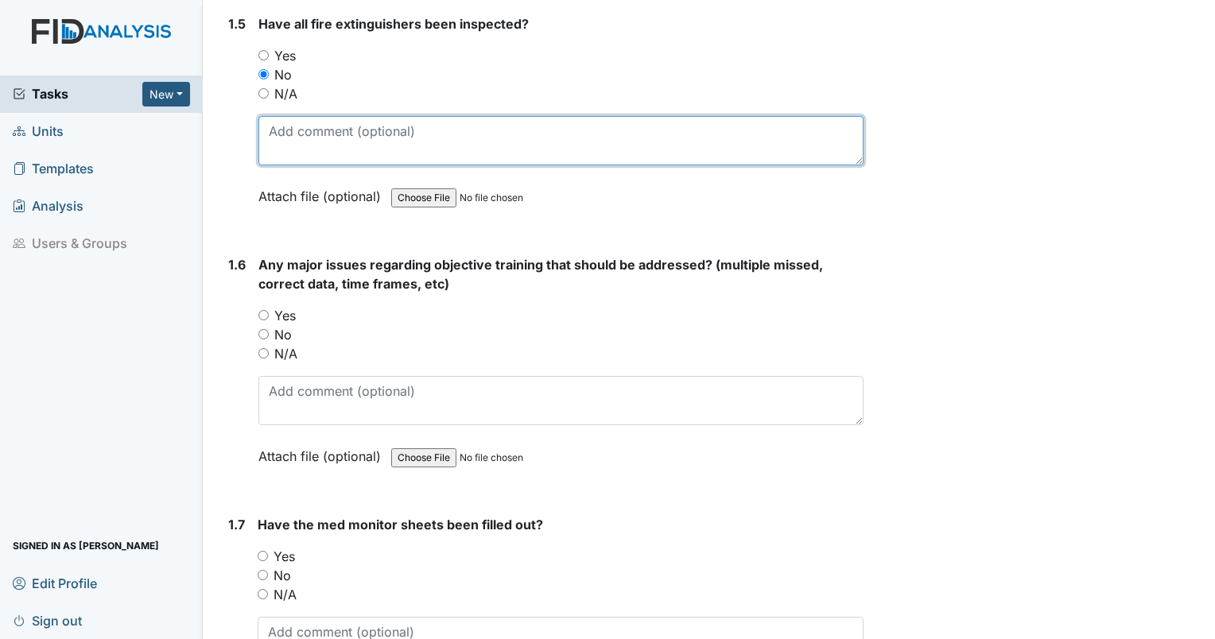
click at [281, 116] on textarea at bounding box center [560, 140] width 605 height 49
type textarea "hallway fire extinguisher near bathrooms has not been signed off."
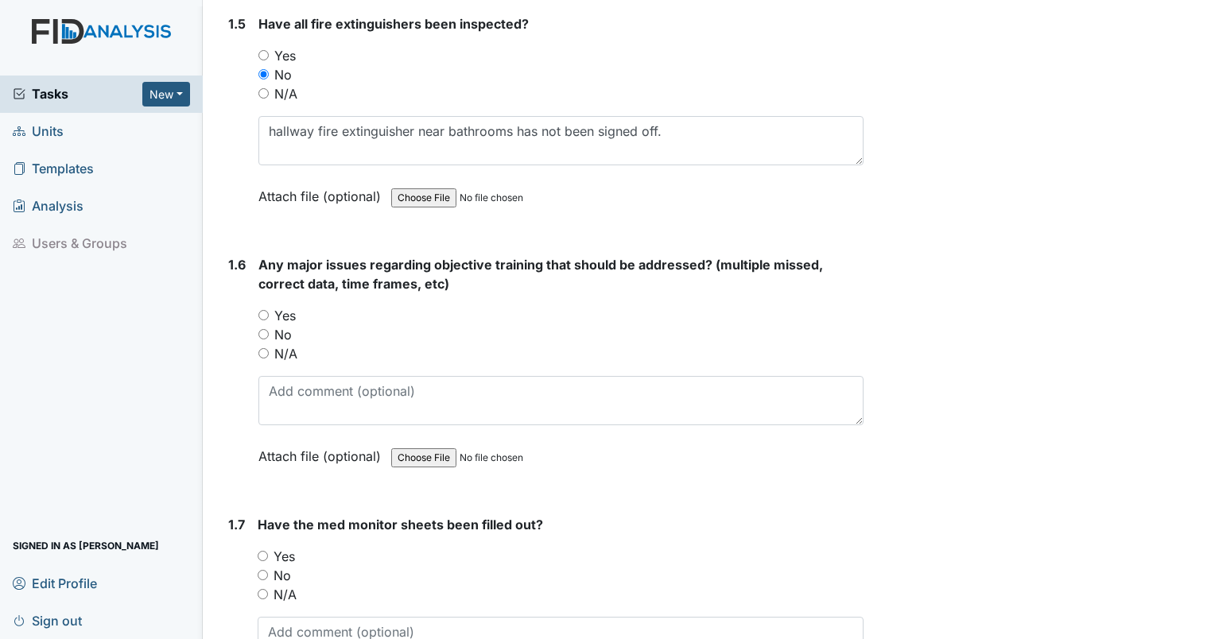
click at [263, 331] on input "No" at bounding box center [263, 334] width 10 height 10
radio input "true"
click at [264, 575] on div "No" at bounding box center [561, 575] width 606 height 19
click at [263, 570] on input "No" at bounding box center [263, 575] width 10 height 10
radio input "true"
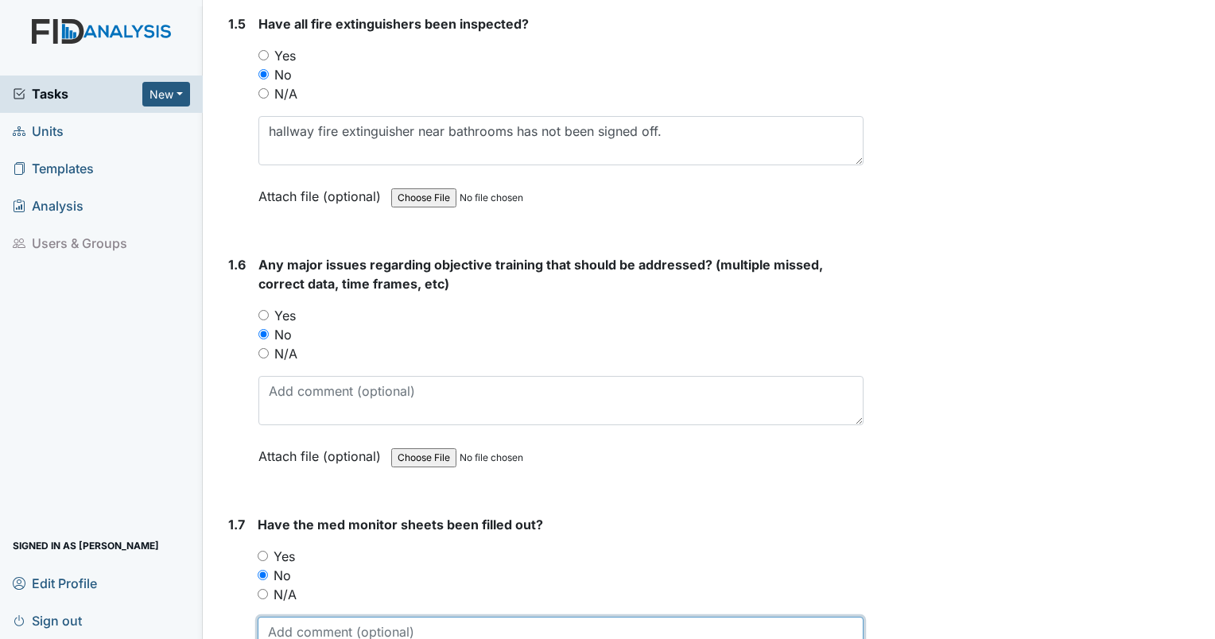
click at [283, 629] on textarea at bounding box center [561, 641] width 606 height 49
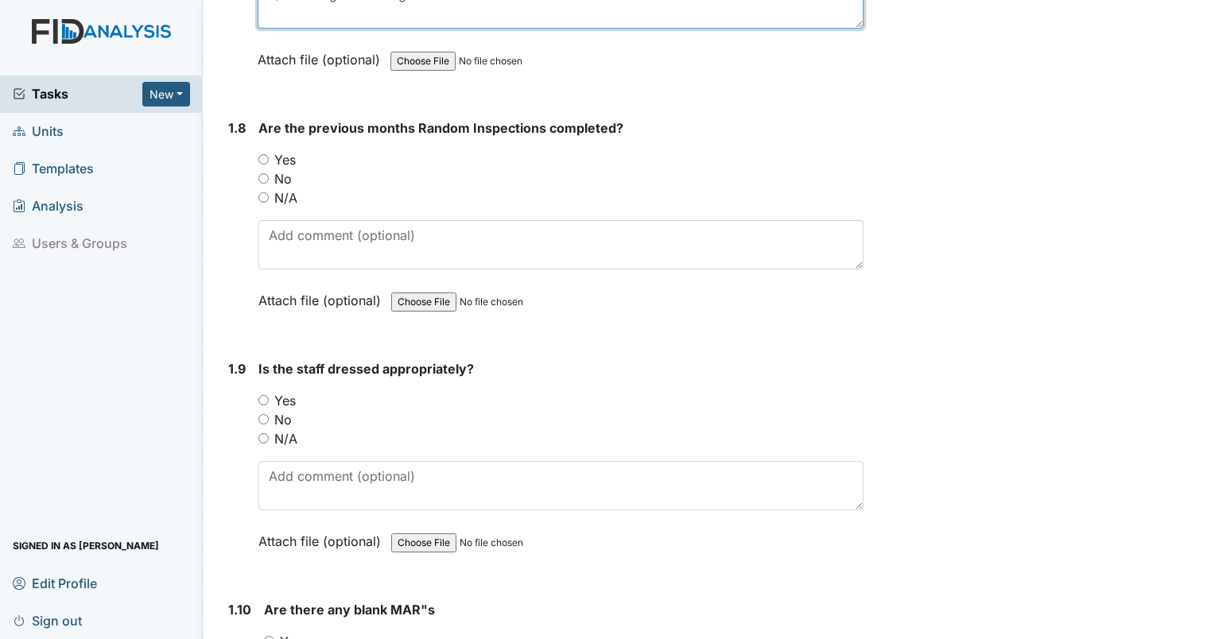
scroll to position [1732, 0]
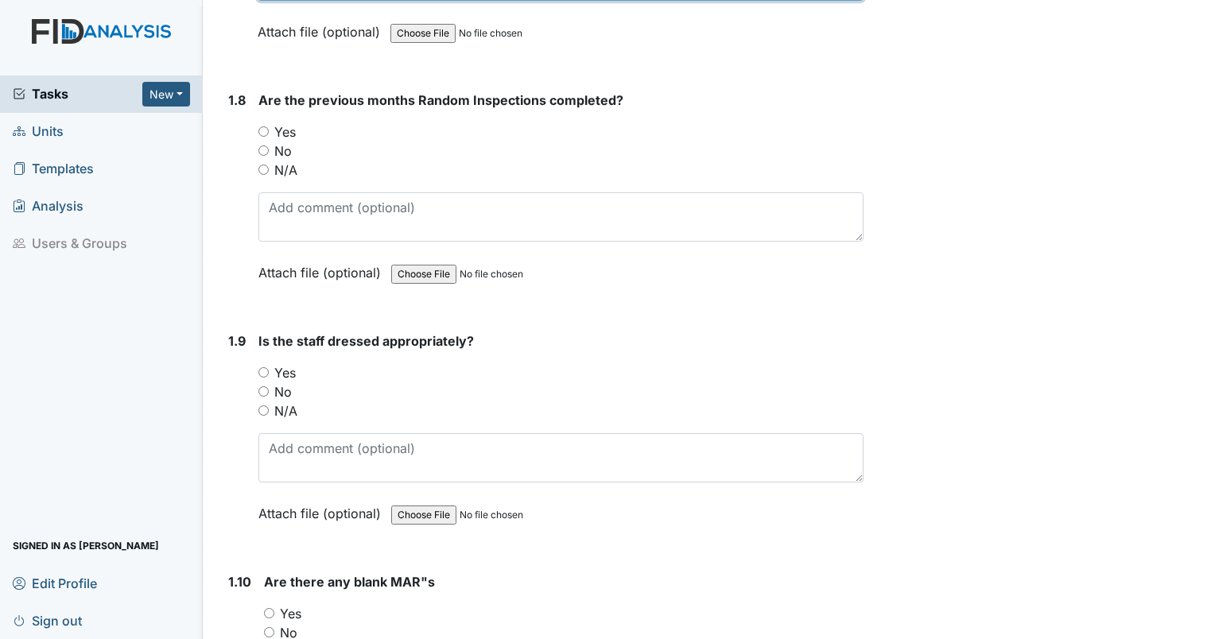
type textarea "9/7 missing second signature."
click at [265, 126] on input "Yes" at bounding box center [263, 131] width 10 height 10
radio input "true"
click at [264, 367] on input "Yes" at bounding box center [263, 372] width 10 height 10
radio input "true"
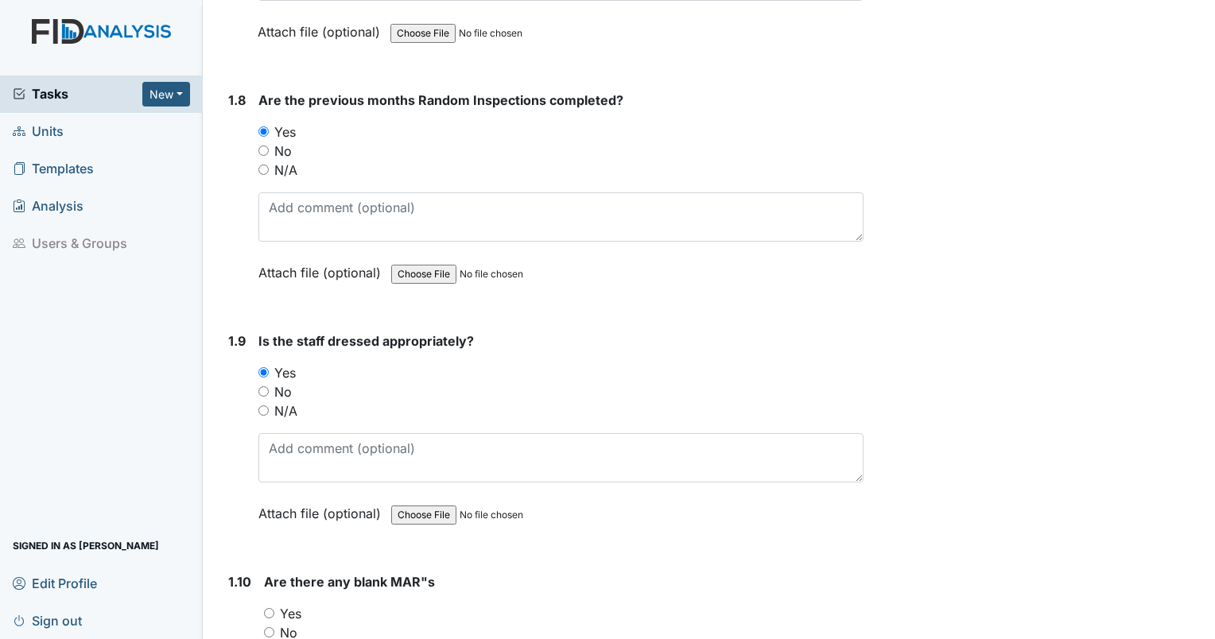
click at [271, 608] on input "Yes" at bounding box center [269, 613] width 10 height 10
radio input "true"
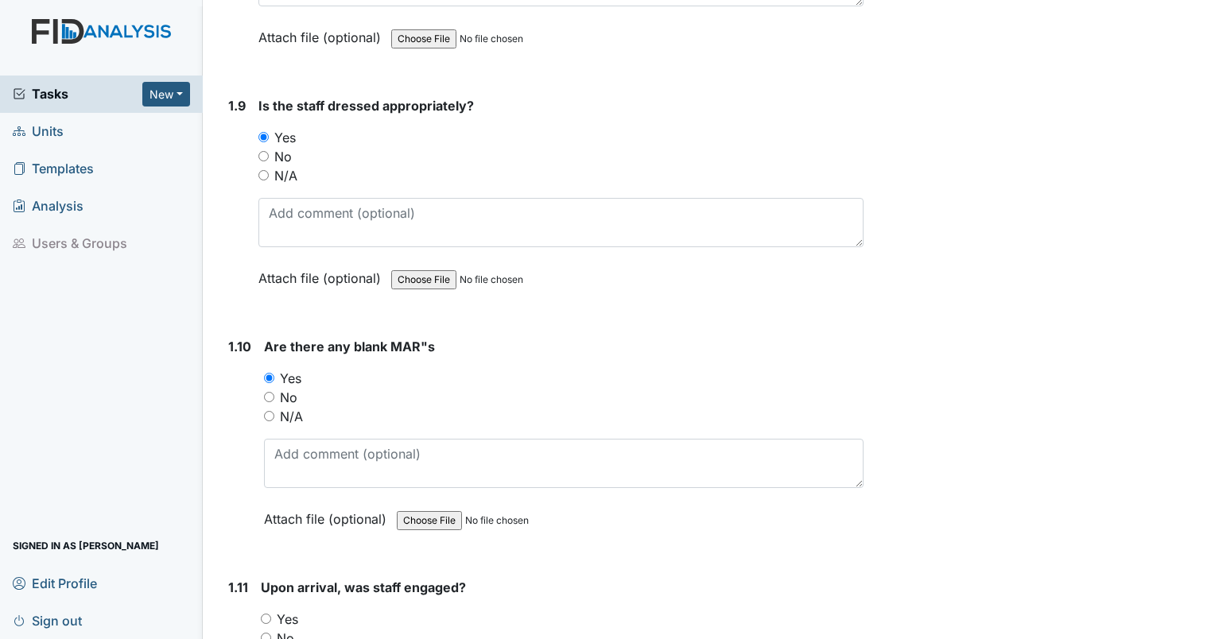
scroll to position [1996, 0]
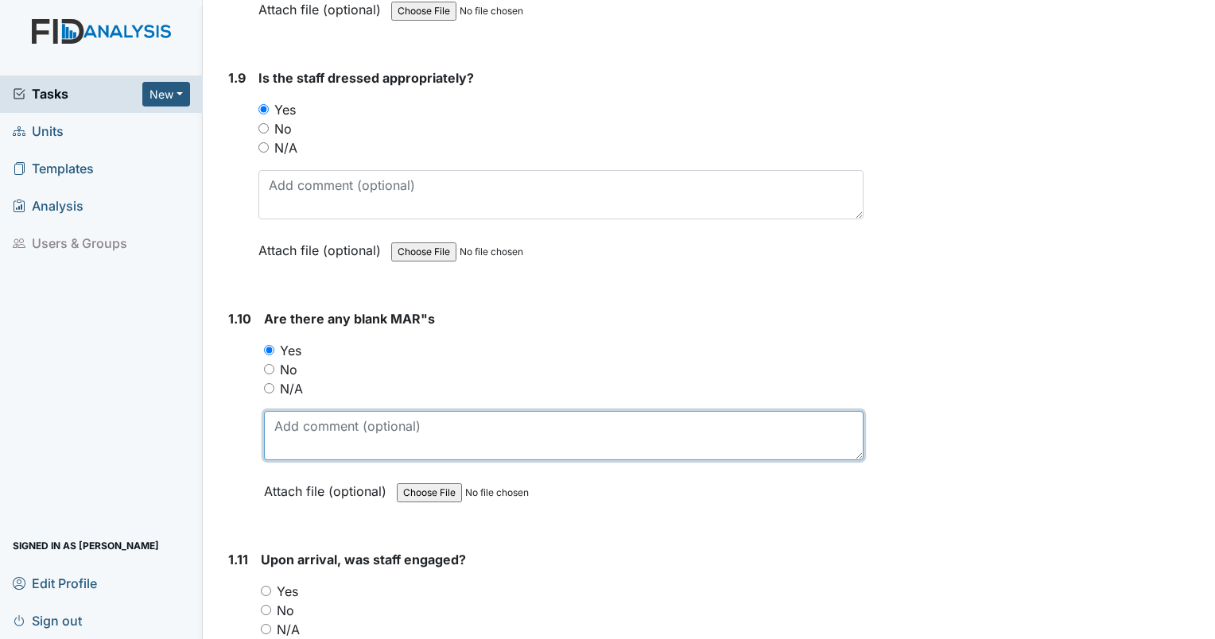
click at [449, 430] on textarea at bounding box center [563, 435] width 599 height 49
type textarea "BA 9/14 AM diazepam."
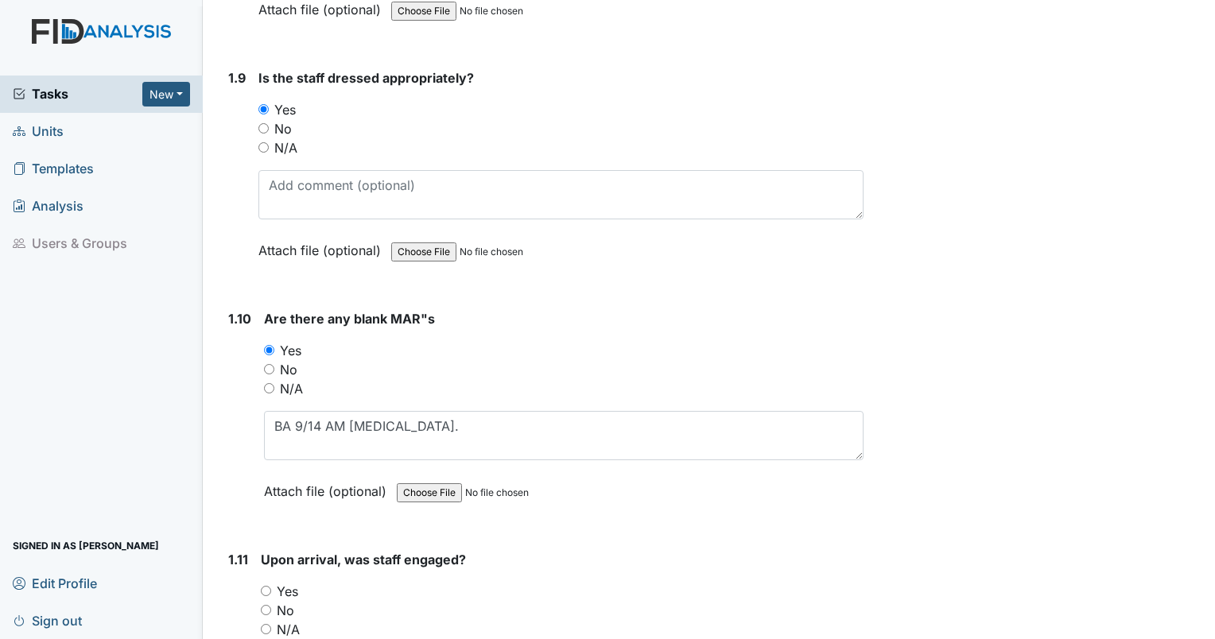
click at [263, 586] on input "Yes" at bounding box center [266, 591] width 10 height 10
radio input "true"
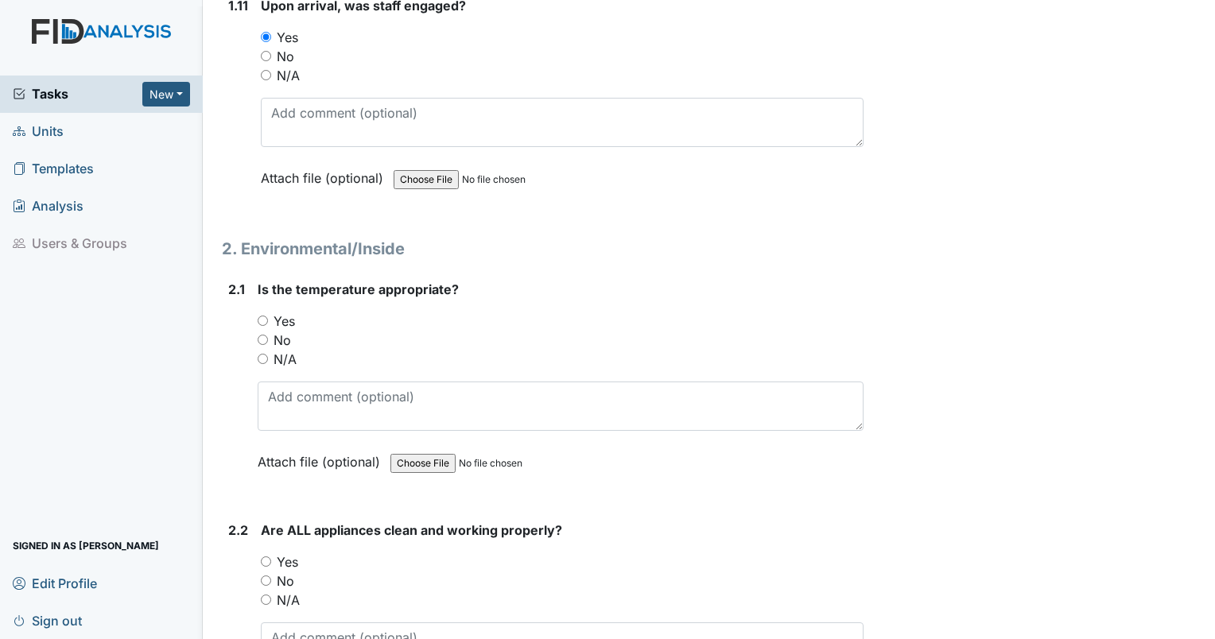
scroll to position [2578, 0]
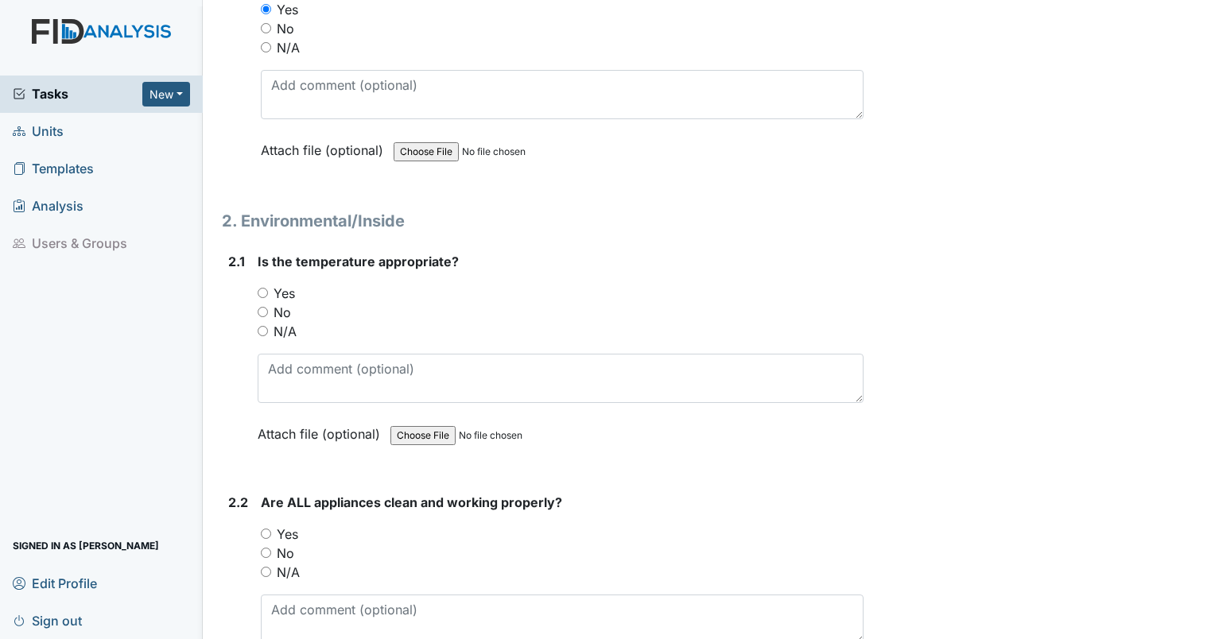
click at [259, 288] on input "Yes" at bounding box center [263, 293] width 10 height 10
radio input "true"
click at [270, 548] on input "No" at bounding box center [266, 553] width 10 height 10
radio input "true"
click at [306, 607] on textarea at bounding box center [562, 619] width 603 height 49
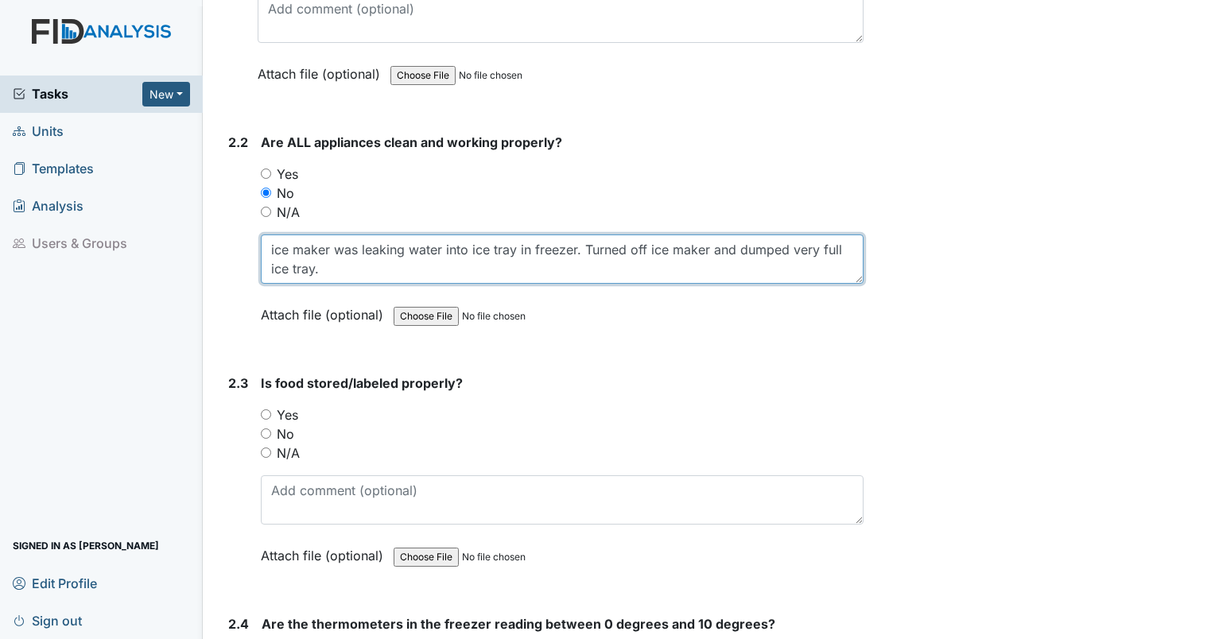
scroll to position [2980, 0]
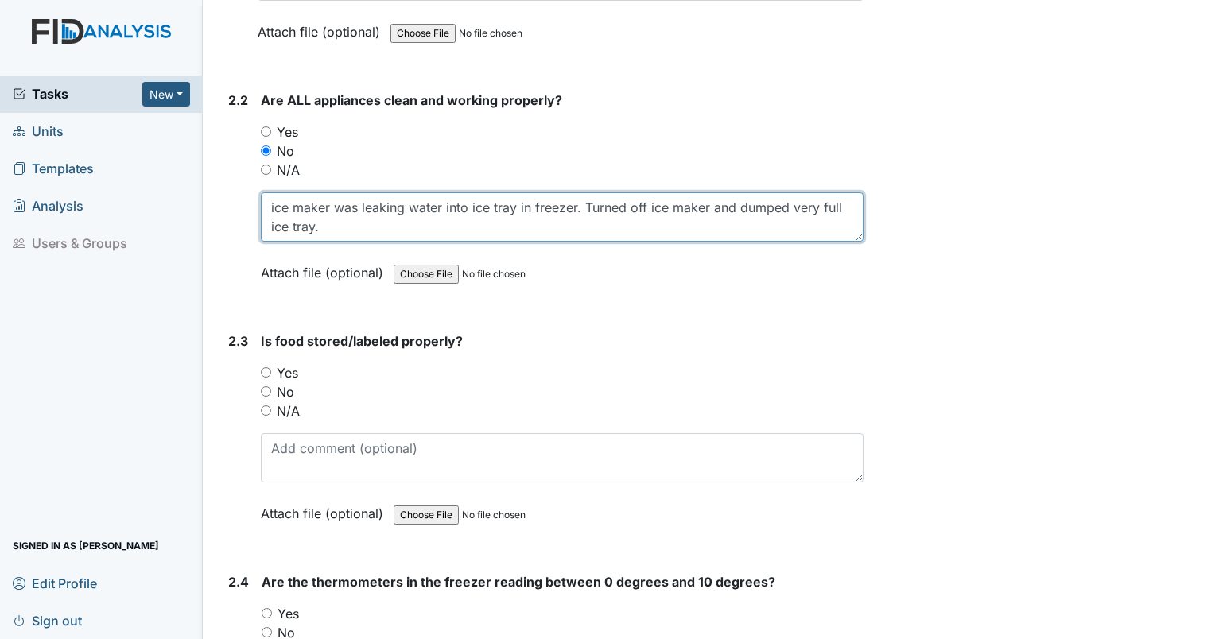
type textarea "ice maker was leaking water into ice tray in freezer. Turned off ice maker and …"
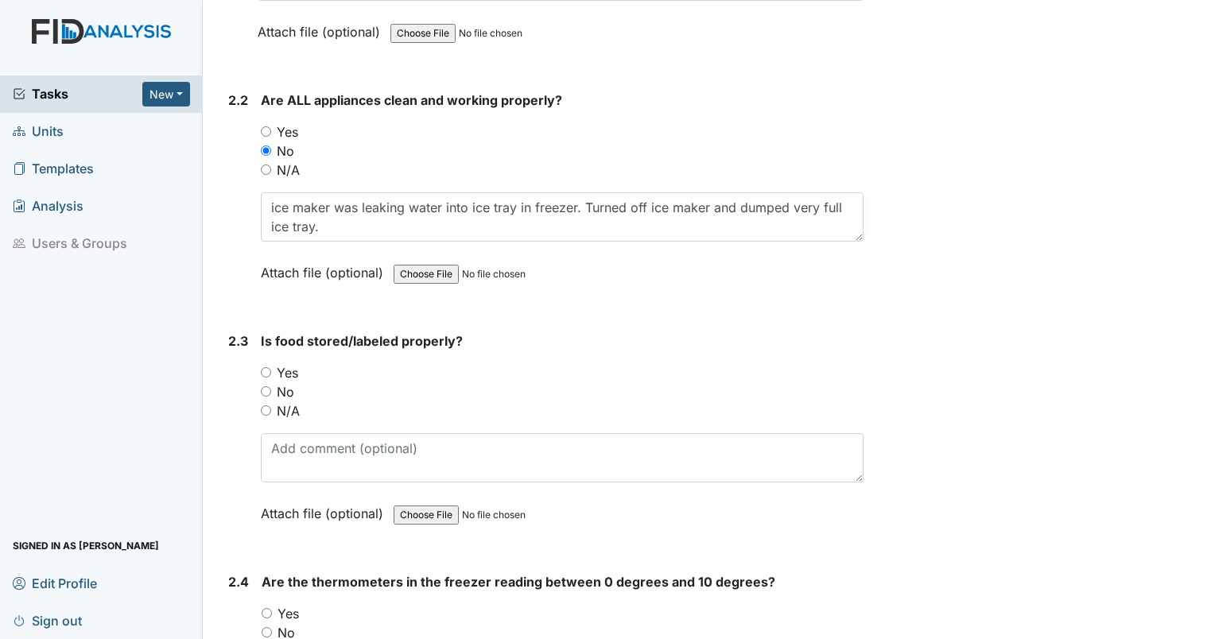
click at [266, 367] on input "Yes" at bounding box center [266, 372] width 10 height 10
radio input "true"
click at [263, 608] on input "Yes" at bounding box center [267, 613] width 10 height 10
radio input "true"
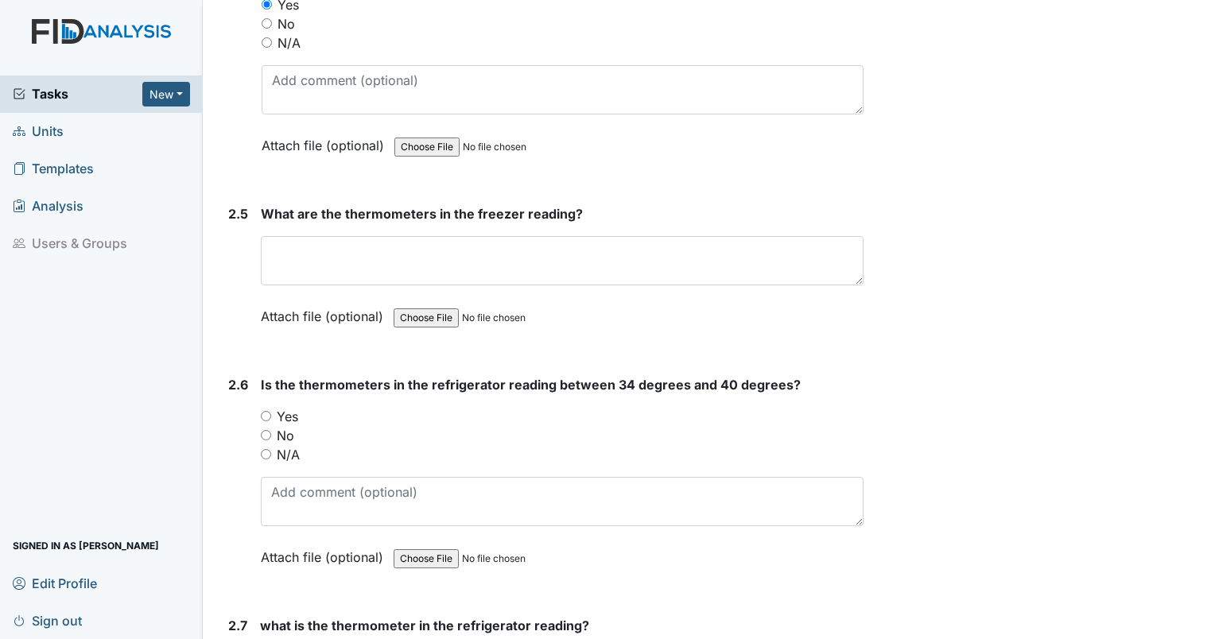
scroll to position [3617, 0]
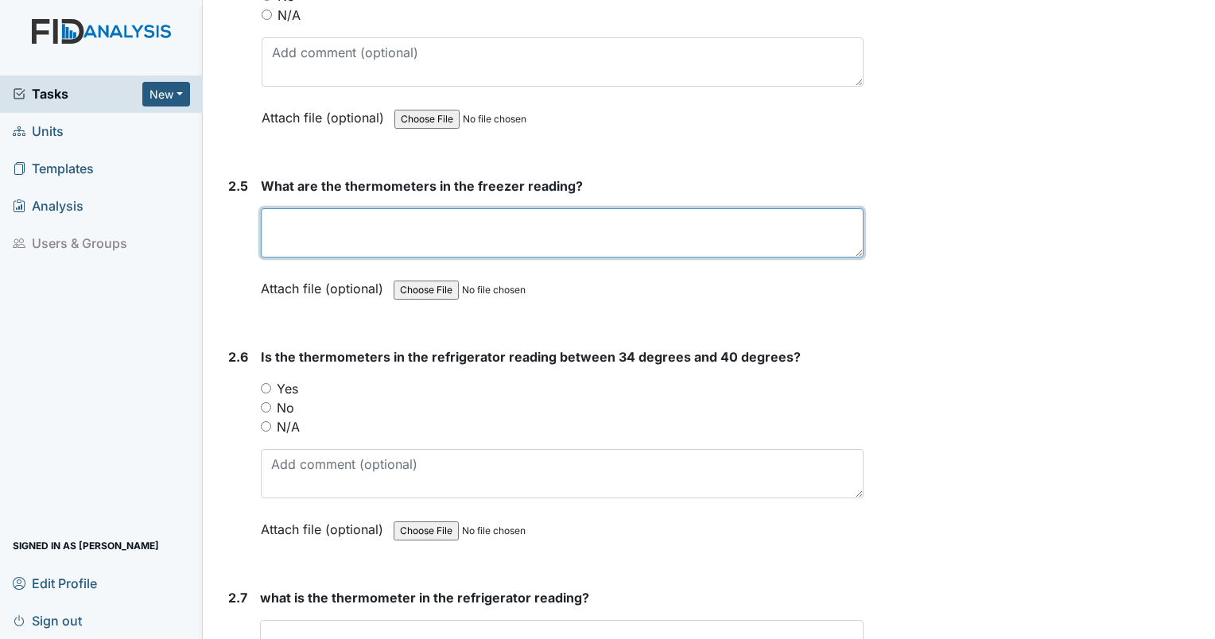
click at [514, 219] on textarea at bounding box center [562, 232] width 603 height 49
type textarea "0"
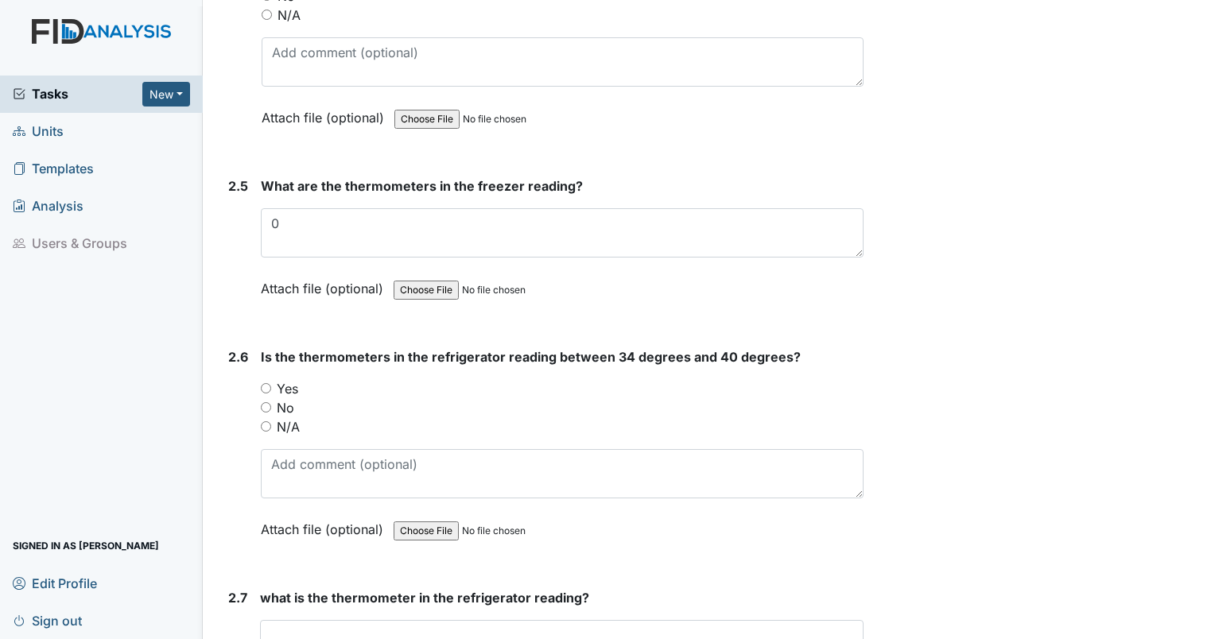
click at [263, 383] on input "Yes" at bounding box center [266, 388] width 10 height 10
radio input "true"
click at [305, 620] on textarea at bounding box center [561, 644] width 603 height 49
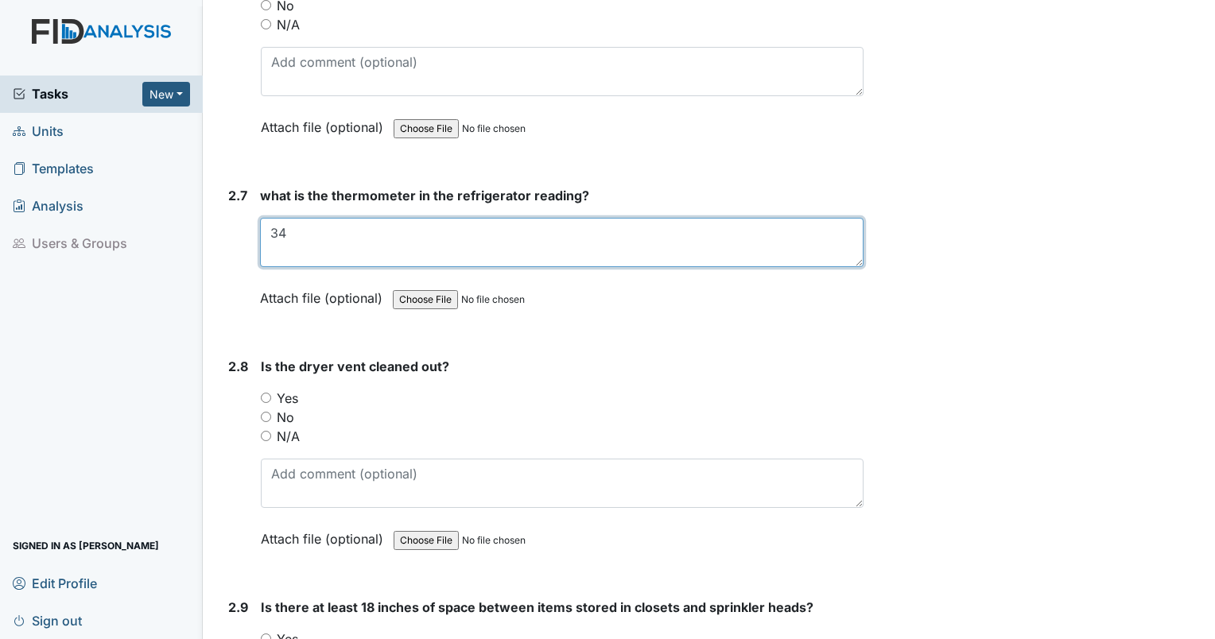
scroll to position [4129, 0]
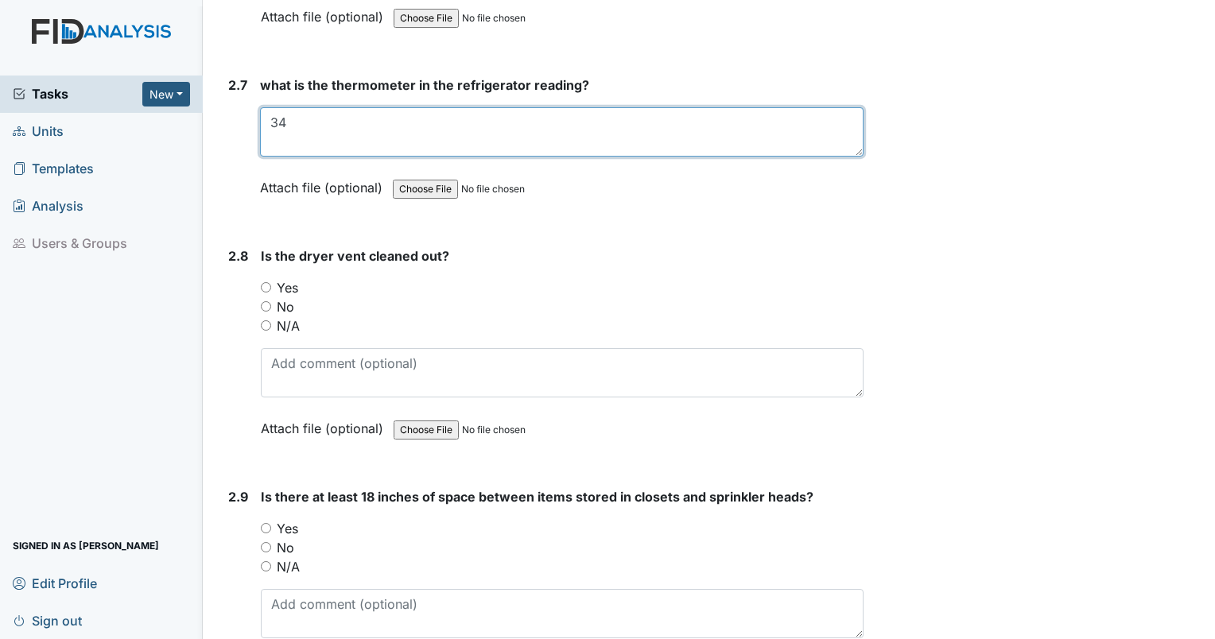
type textarea "34"
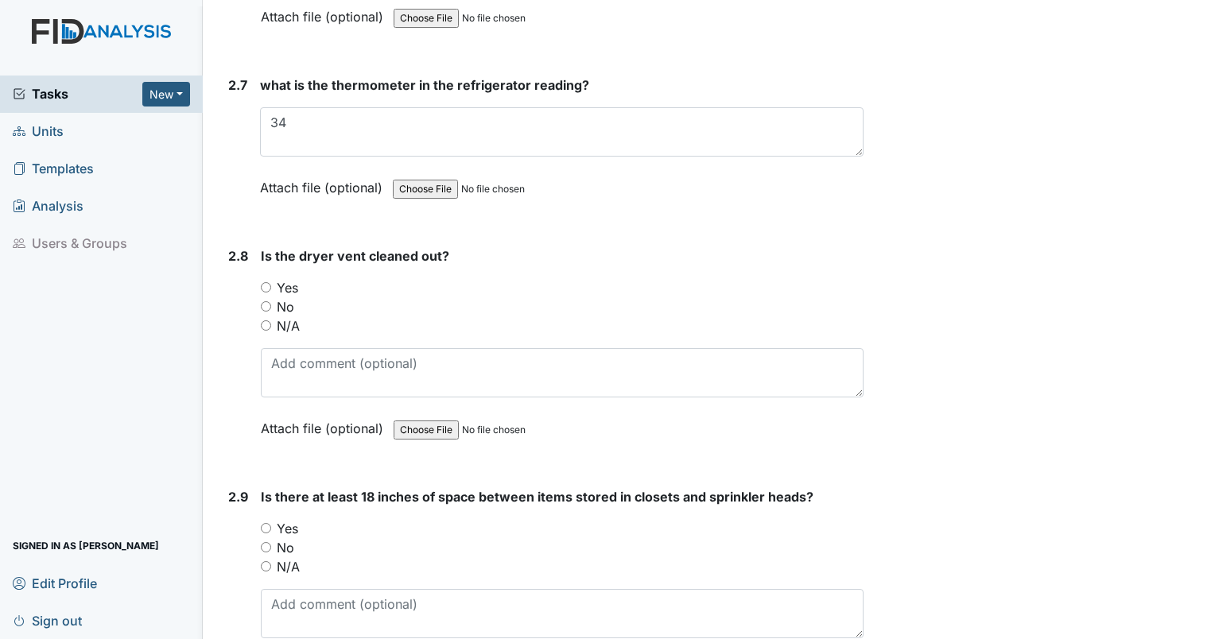
click at [263, 282] on input "Yes" at bounding box center [266, 287] width 10 height 10
radio input "true"
click at [263, 523] on input "Yes" at bounding box center [266, 528] width 10 height 10
radio input "true"
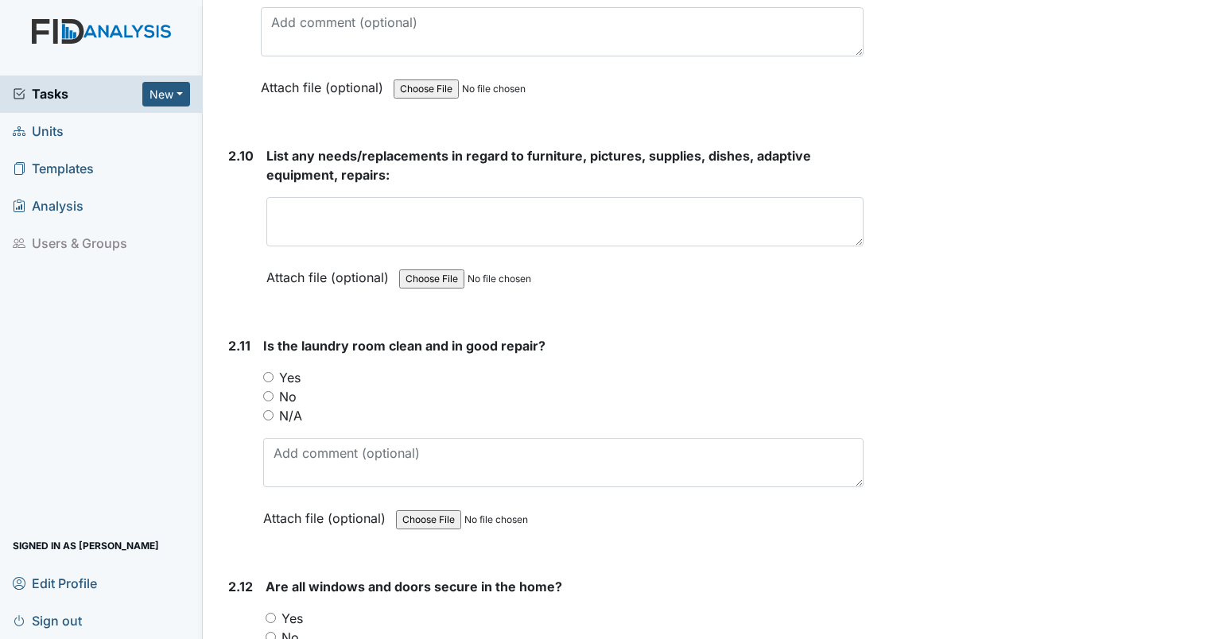
scroll to position [4767, 0]
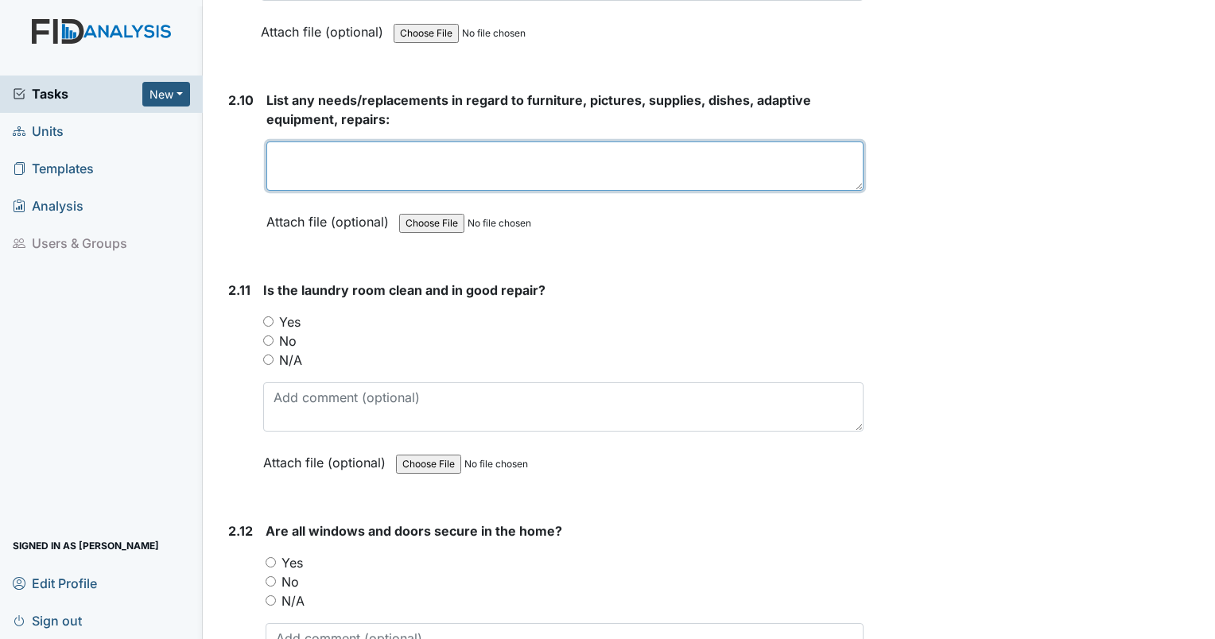
click at [506, 158] on textarea at bounding box center [564, 166] width 597 height 49
type textarea "n"
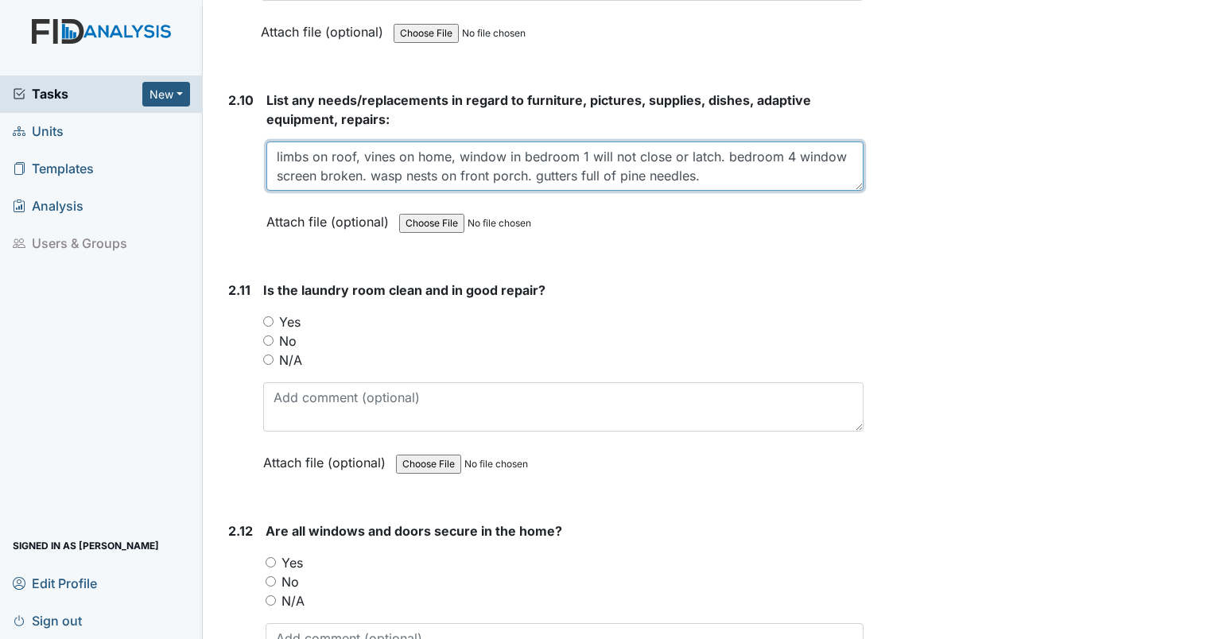
type textarea "limbs on roof, vines on home, window in bedroom 1 will not close or latch. bedr…"
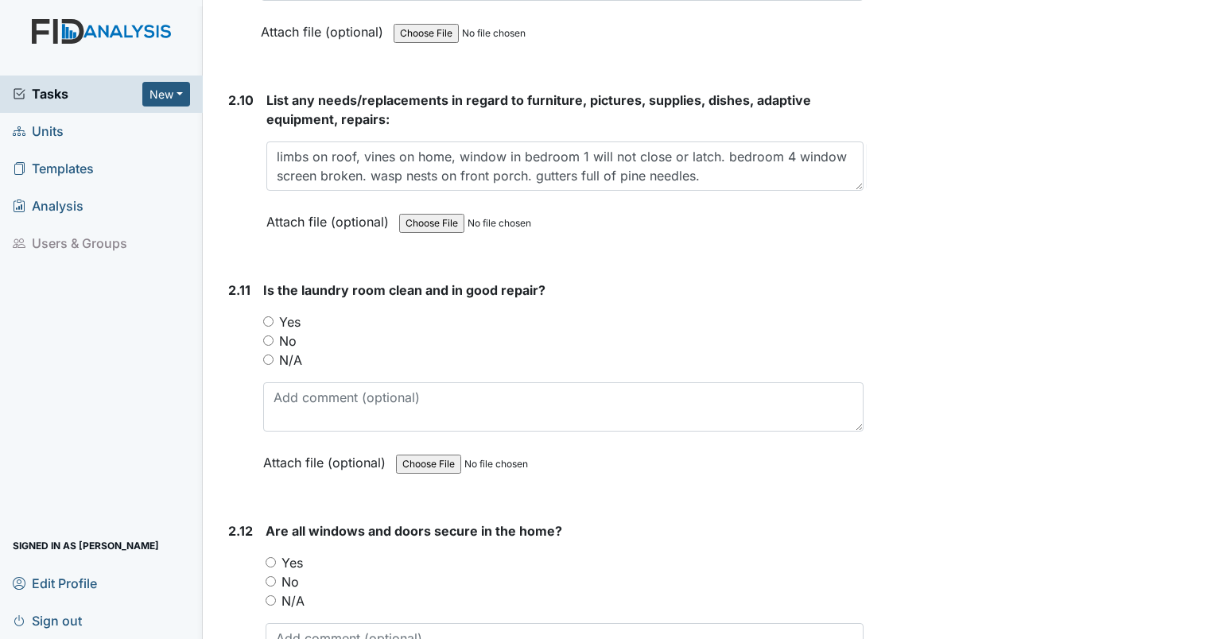
click at [266, 336] on input "No" at bounding box center [268, 341] width 10 height 10
radio input "true"
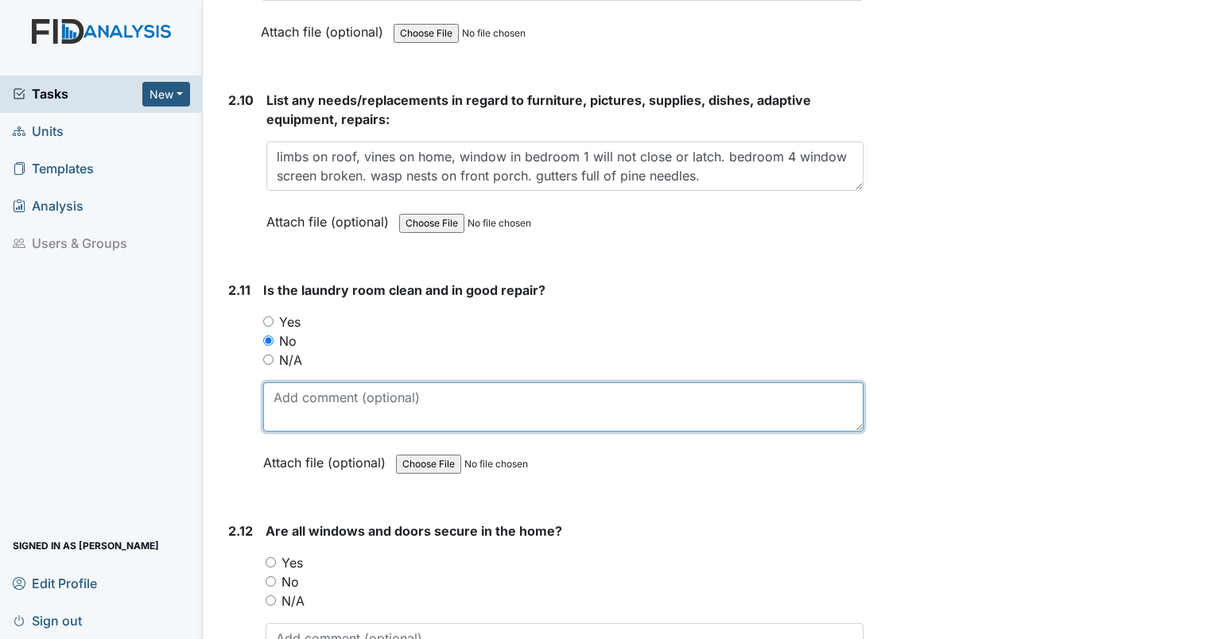
click at [312, 389] on textarea at bounding box center [563, 406] width 600 height 49
type textarea "shirts/linens behind dryer."
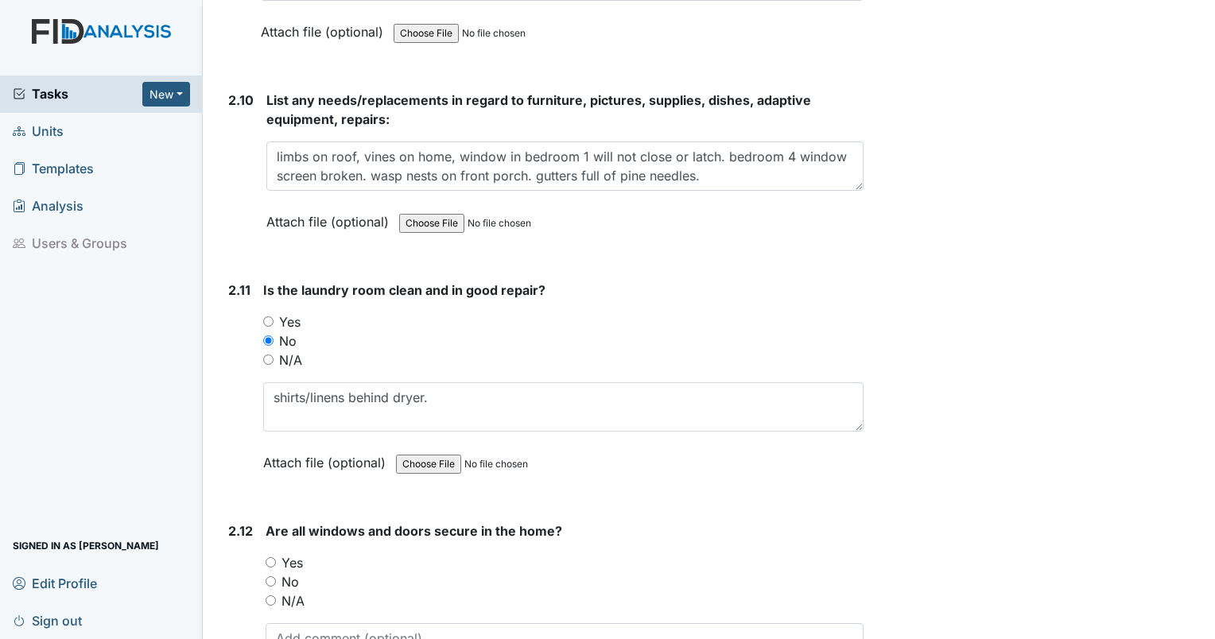
click at [266, 576] on input "No" at bounding box center [271, 581] width 10 height 10
radio input "true"
click at [299, 623] on textarea at bounding box center [565, 647] width 598 height 49
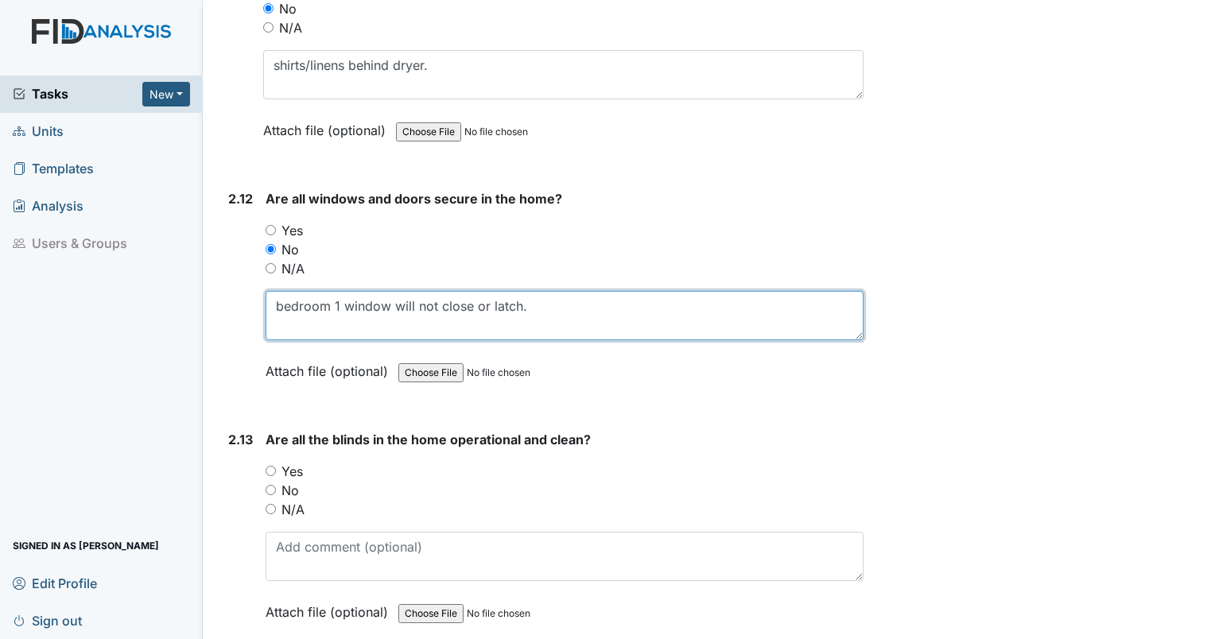
scroll to position [5238, 0]
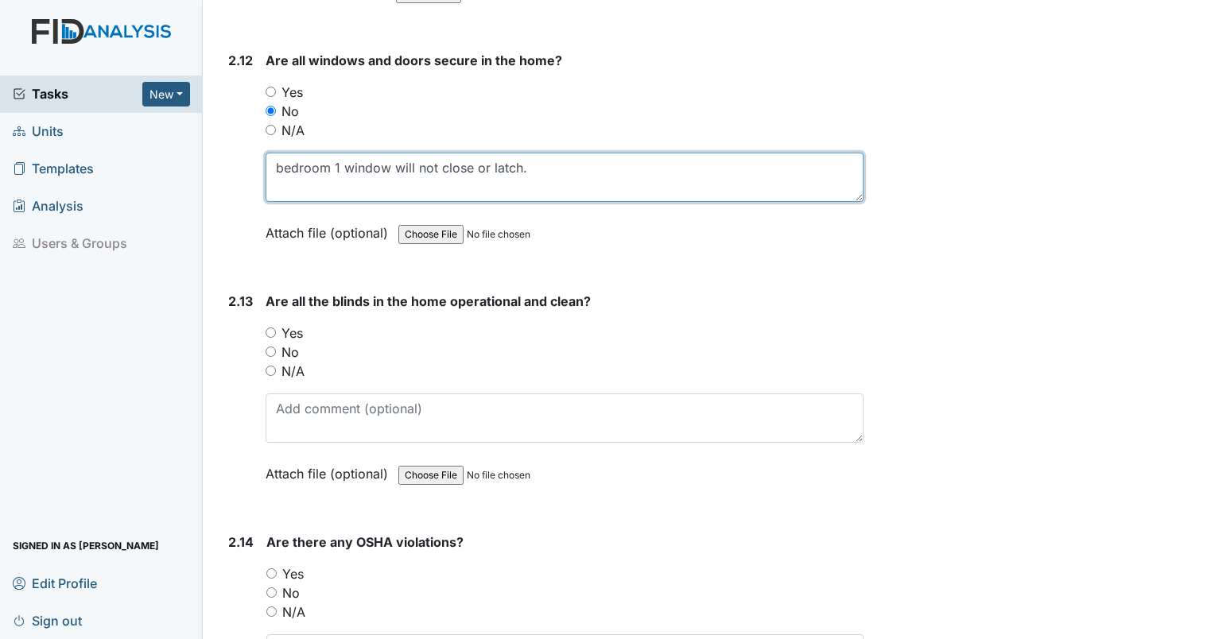
type textarea "bedroom 1 window will not close or latch."
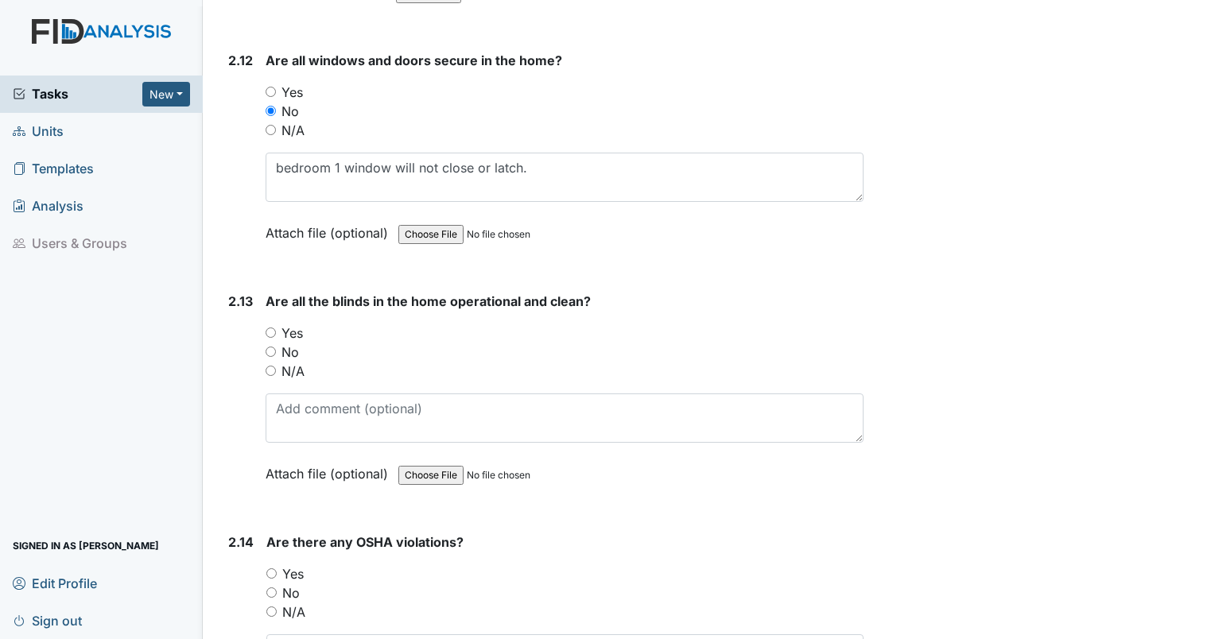
click at [270, 347] on input "No" at bounding box center [271, 352] width 10 height 10
radio input "true"
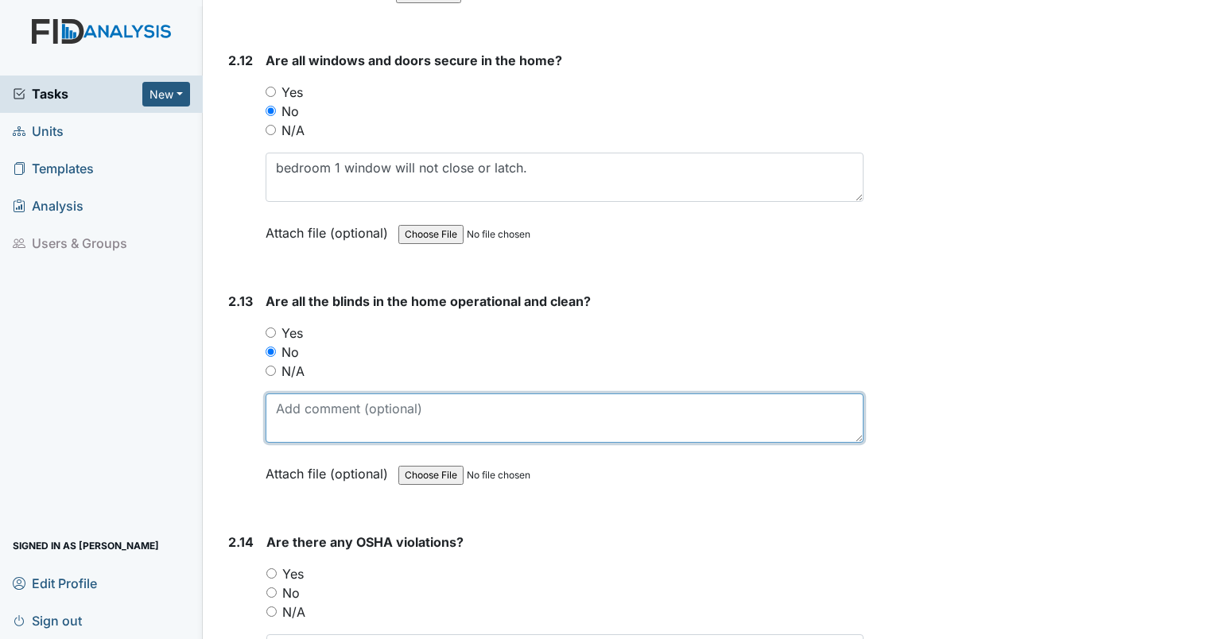
click at [312, 394] on textarea at bounding box center [565, 418] width 598 height 49
type textarea "dirty blinds in bedrooms. some blinds damaged lightly."
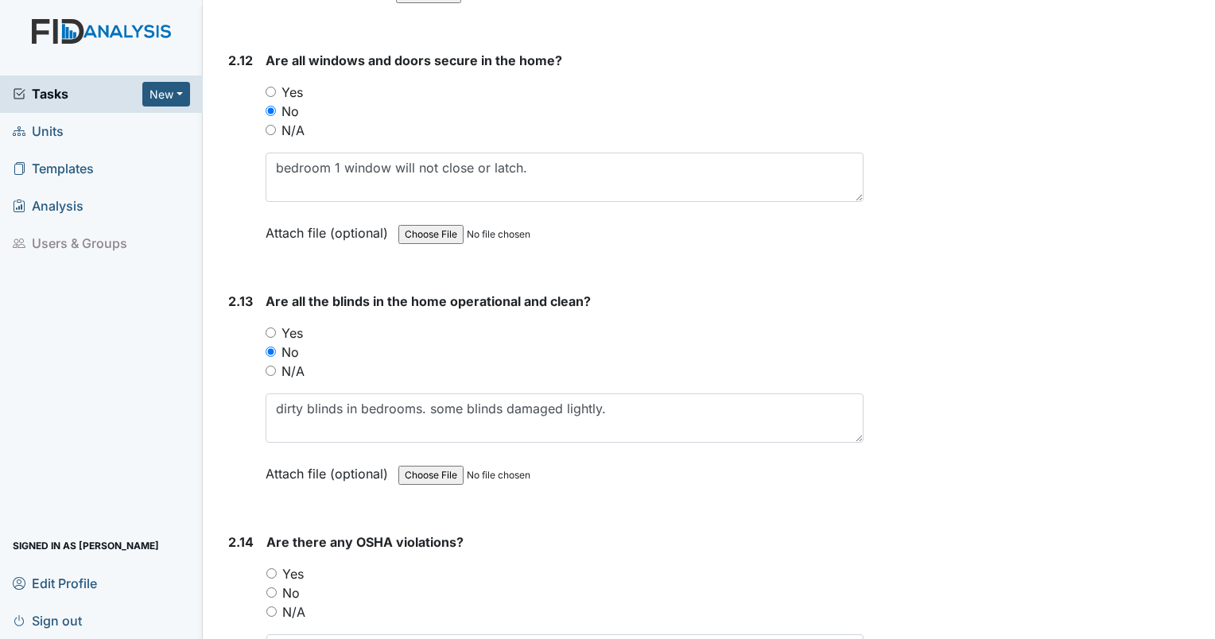
click at [269, 588] on input "No" at bounding box center [271, 593] width 10 height 10
radio input "true"
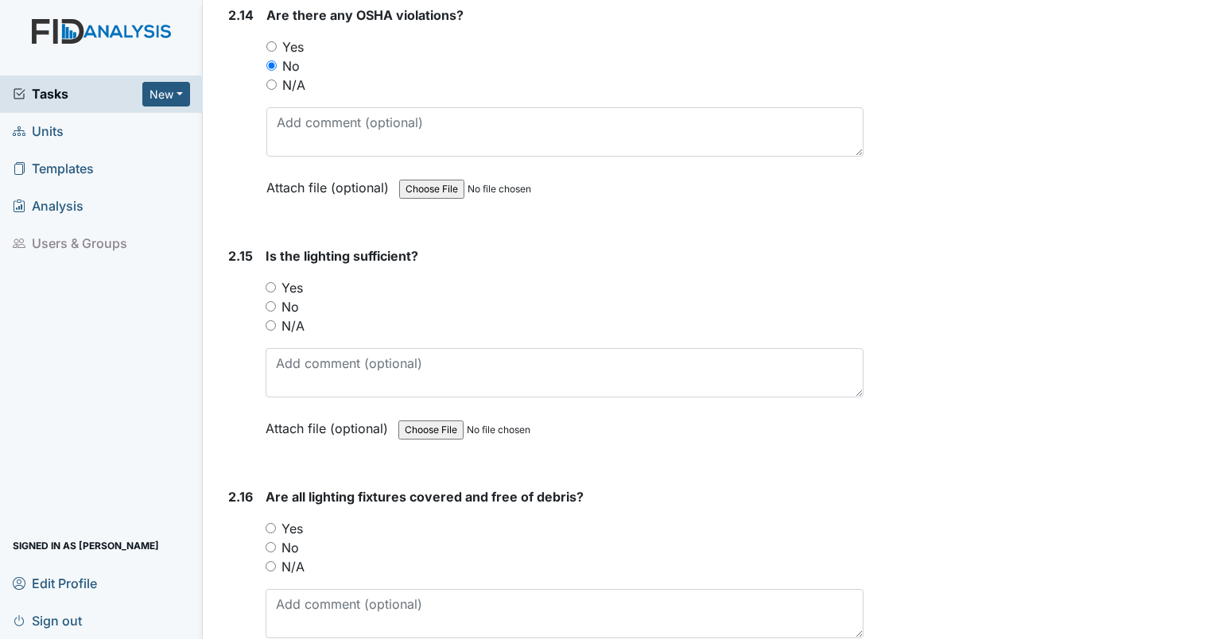
scroll to position [5778, 0]
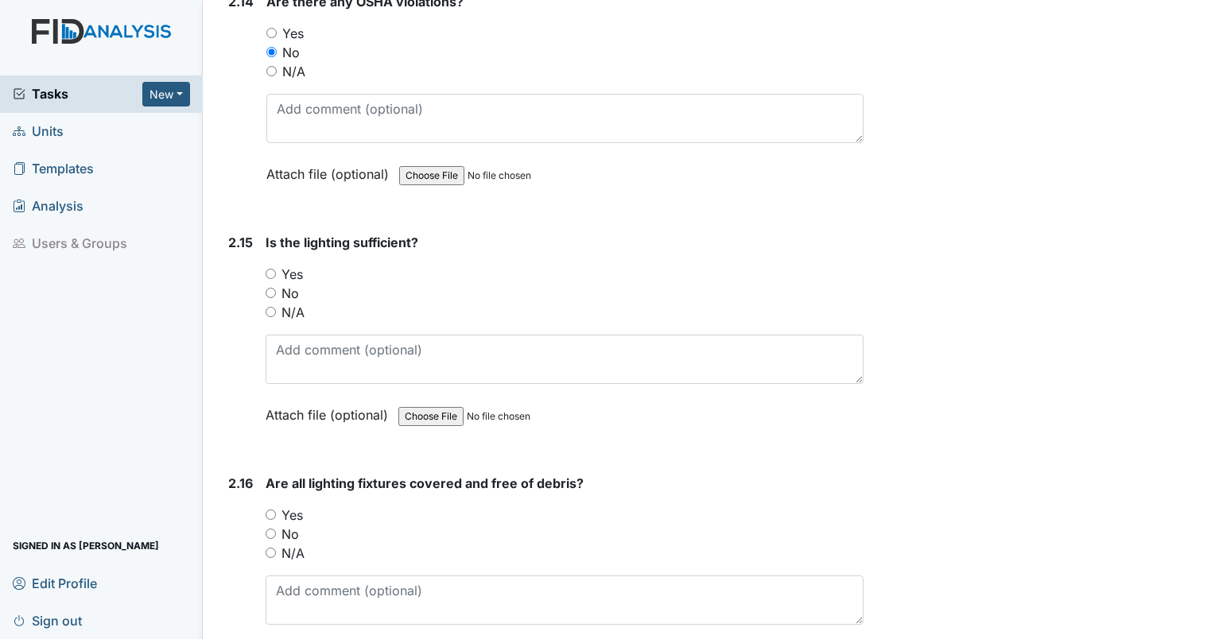
click at [267, 269] on input "Yes" at bounding box center [271, 274] width 10 height 10
radio input "true"
click at [270, 510] on input "Yes" at bounding box center [271, 515] width 10 height 10
radio input "true"
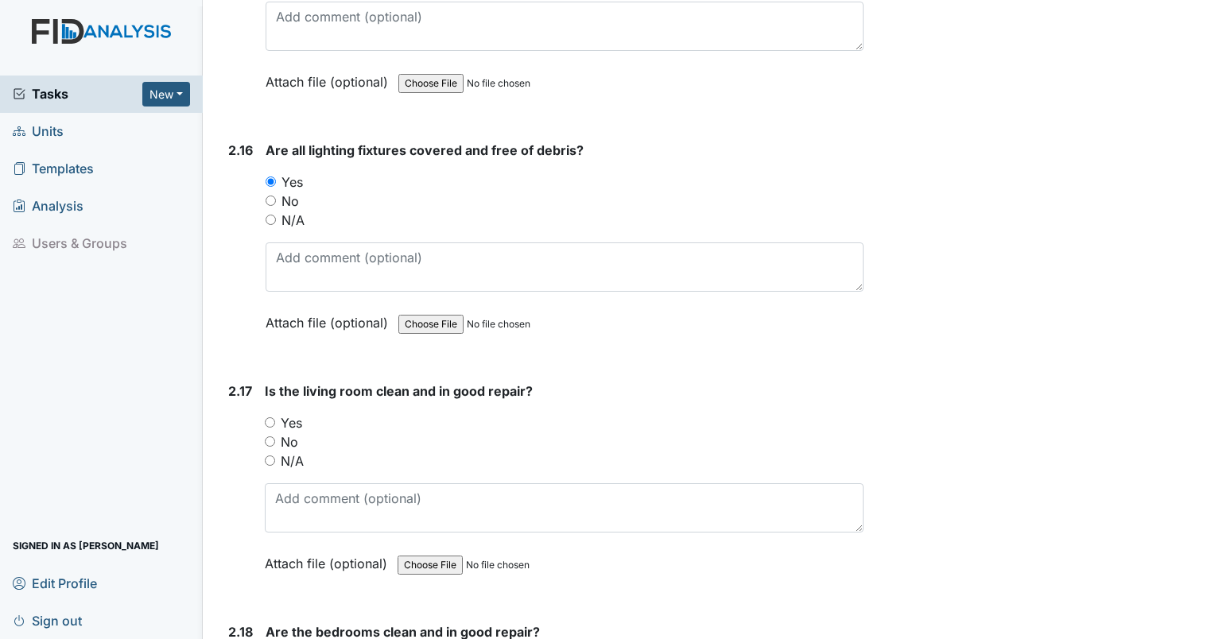
scroll to position [6181, 0]
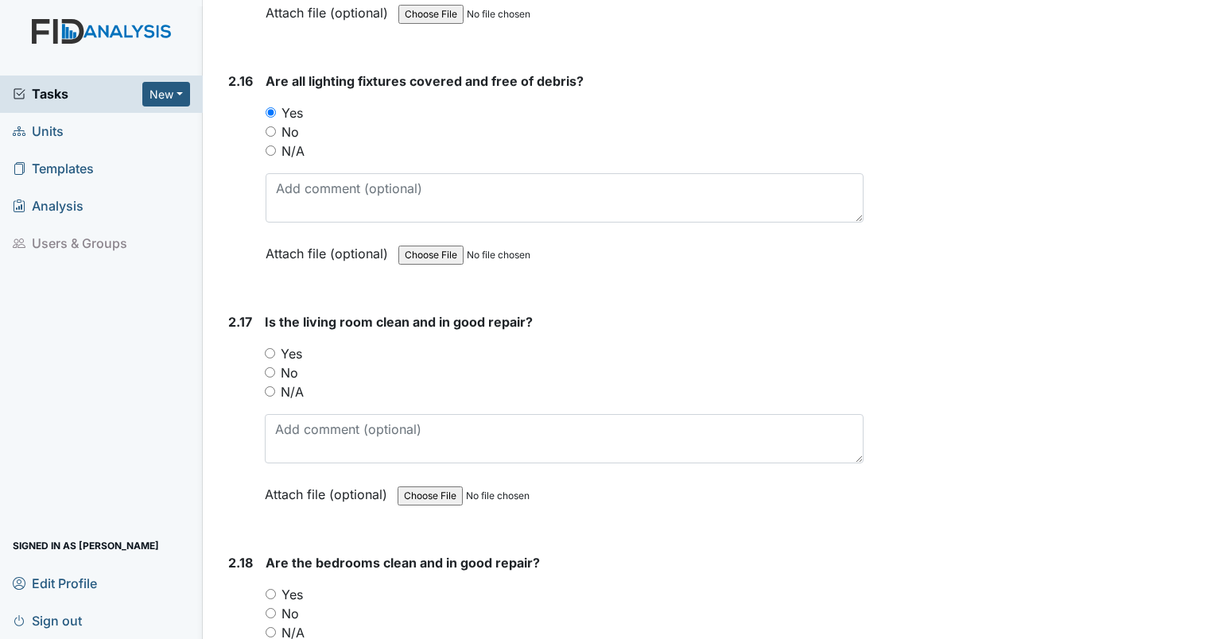
click at [269, 589] on input "Yes" at bounding box center [271, 594] width 10 height 10
radio input "true"
click at [270, 348] on input "Yes" at bounding box center [270, 353] width 10 height 10
radio input "true"
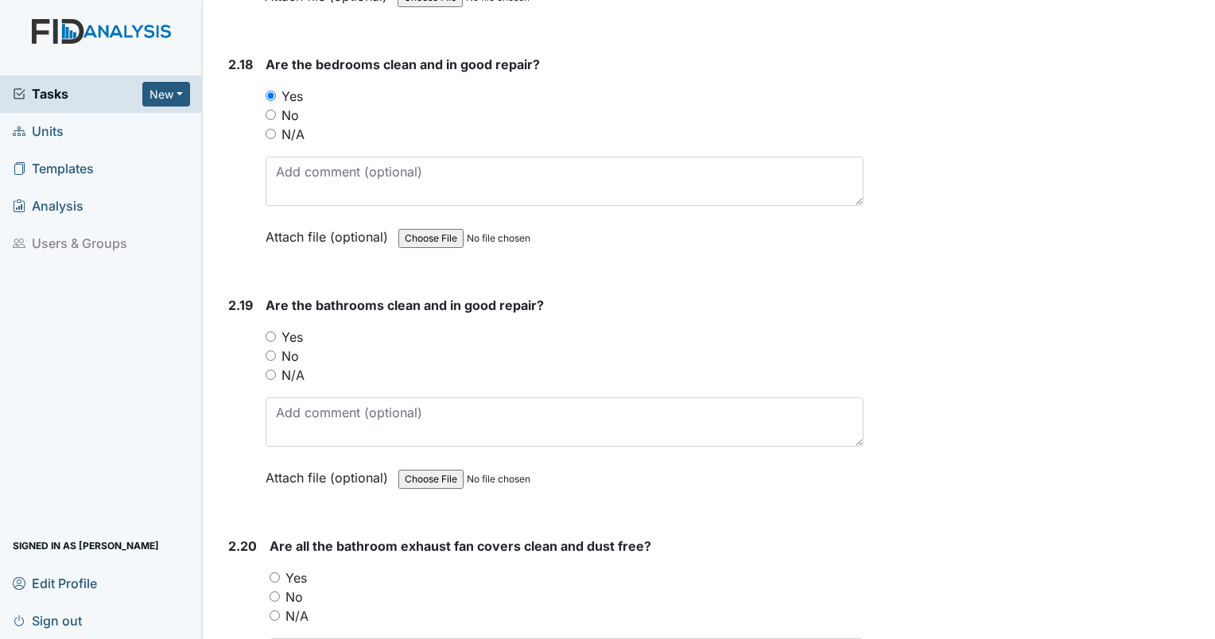
scroll to position [6763, 0]
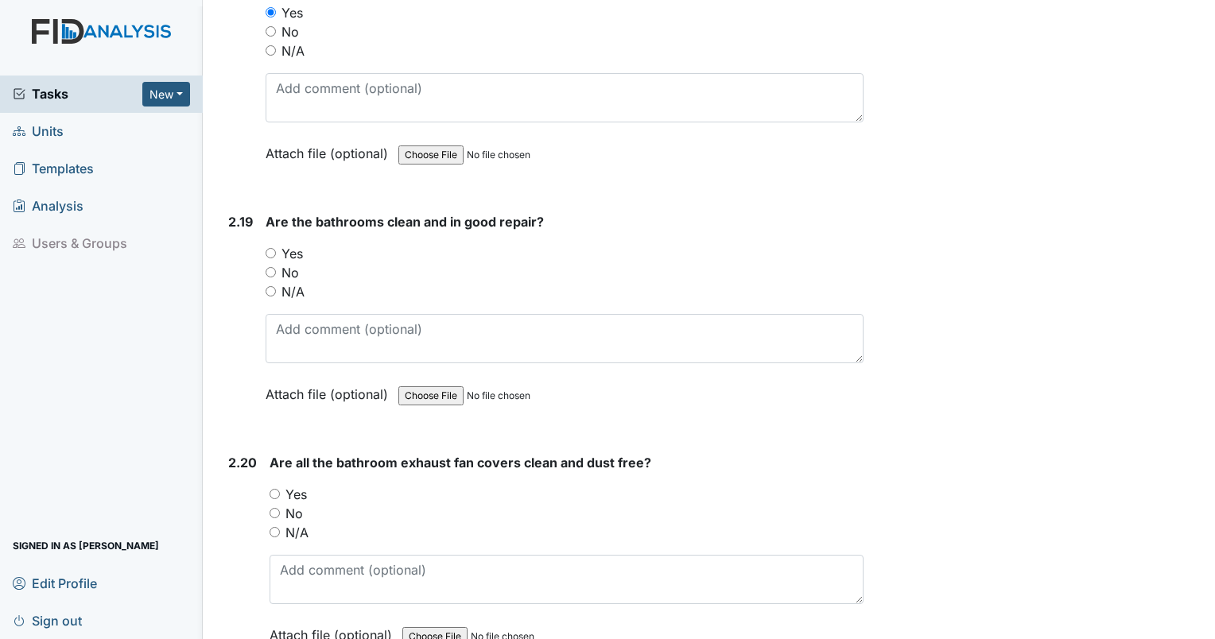
click at [271, 244] on div "Yes" at bounding box center [565, 253] width 598 height 19
click at [275, 489] on input "Yes" at bounding box center [275, 494] width 10 height 10
radio input "true"
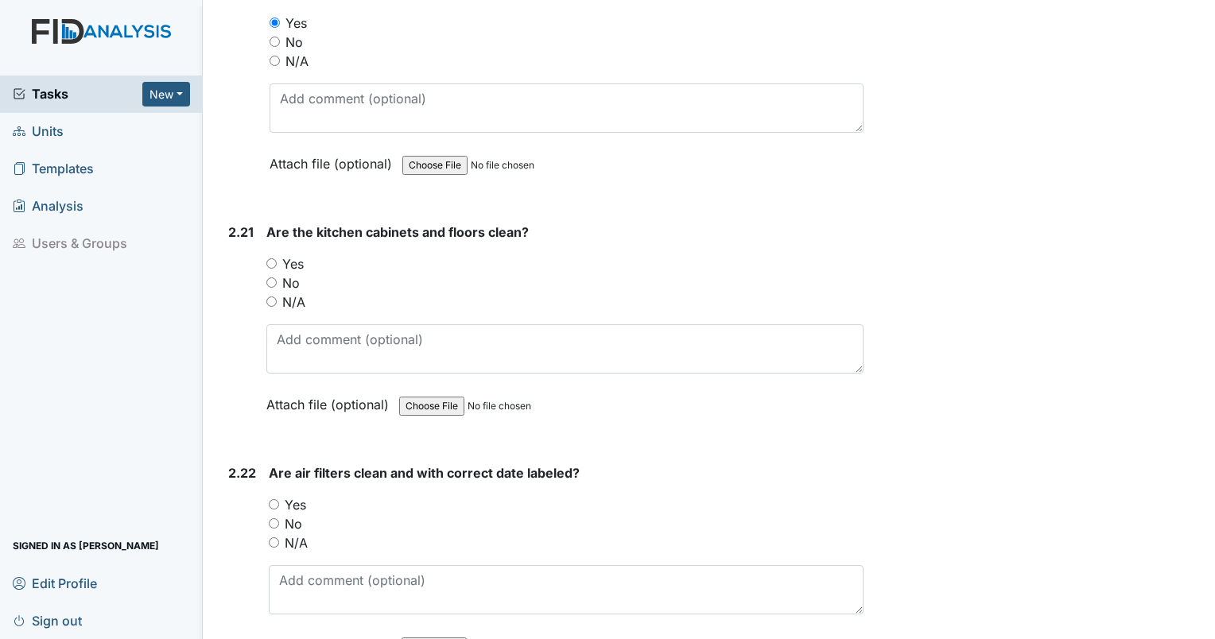
scroll to position [7248, 0]
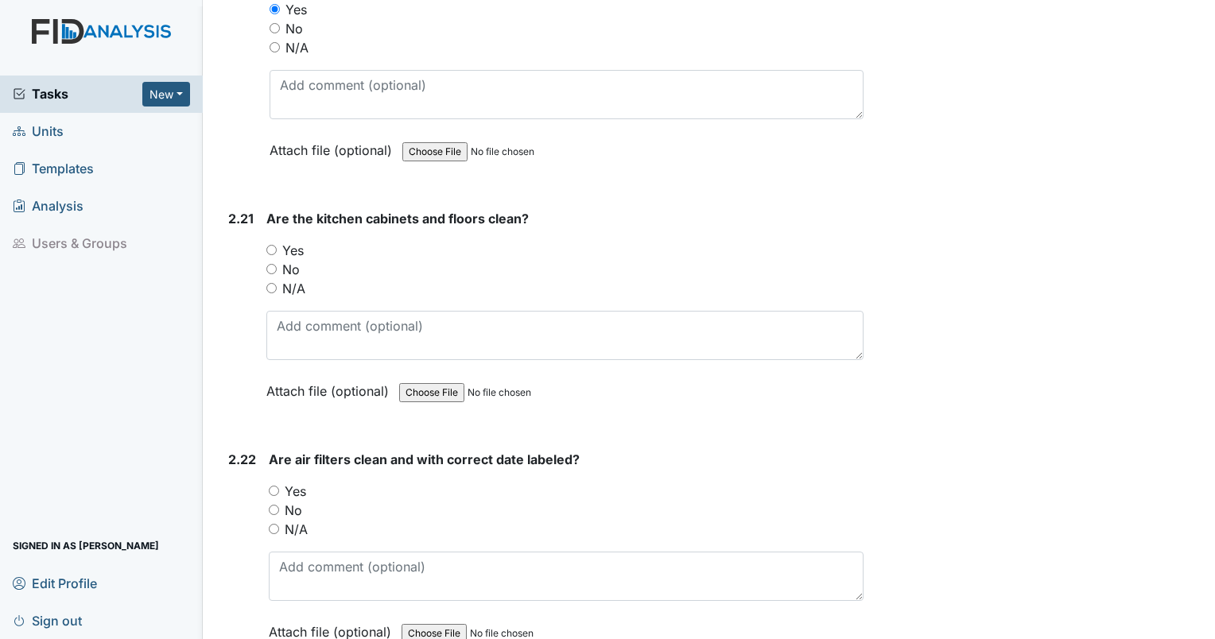
click at [270, 245] on input "Yes" at bounding box center [271, 250] width 10 height 10
radio input "true"
click at [278, 486] on input "Yes" at bounding box center [274, 491] width 10 height 10
radio input "true"
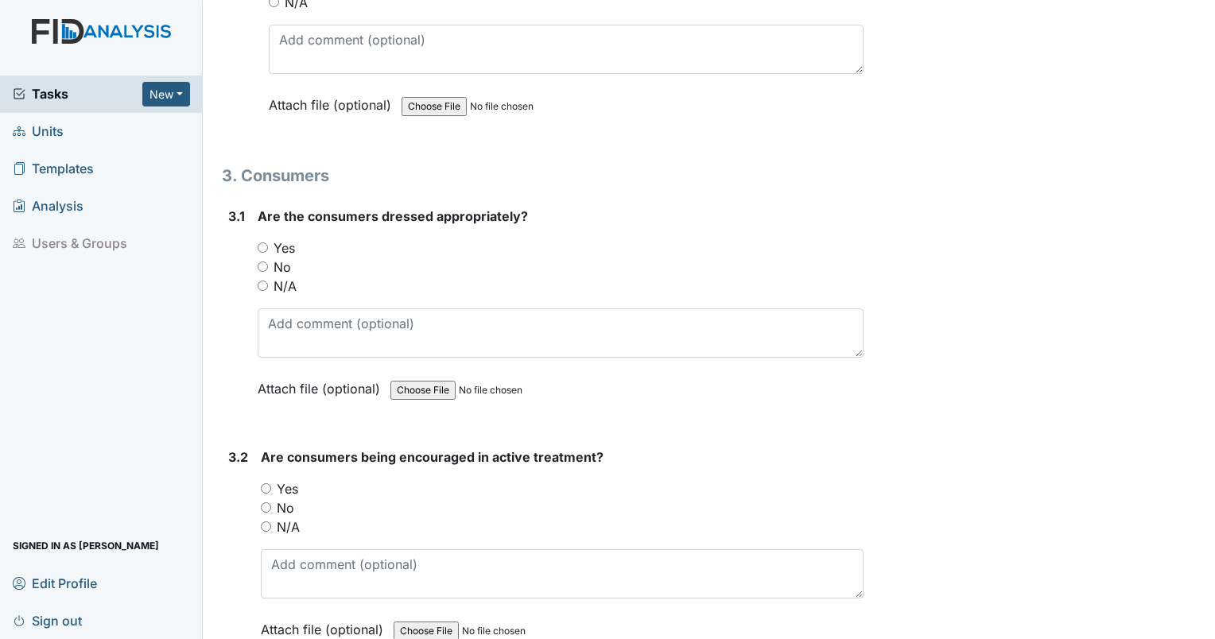
scroll to position [7830, 0]
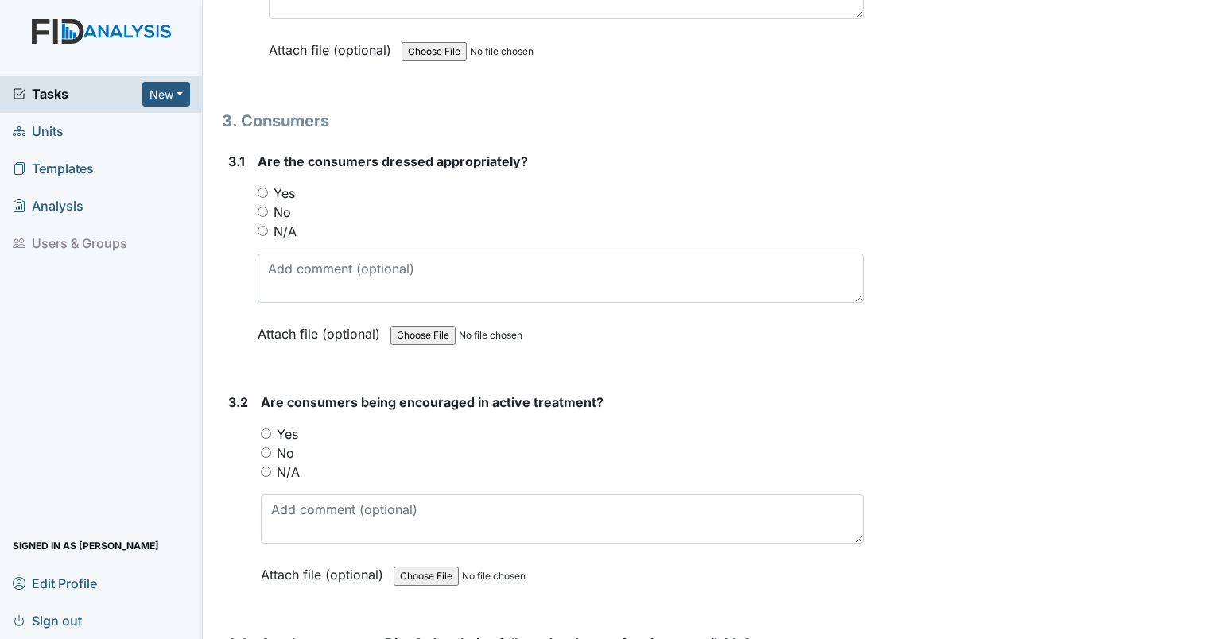
click at [260, 188] on input "Yes" at bounding box center [263, 193] width 10 height 10
radio input "true"
click at [264, 429] on input "Yes" at bounding box center [266, 434] width 10 height 10
radio input "true"
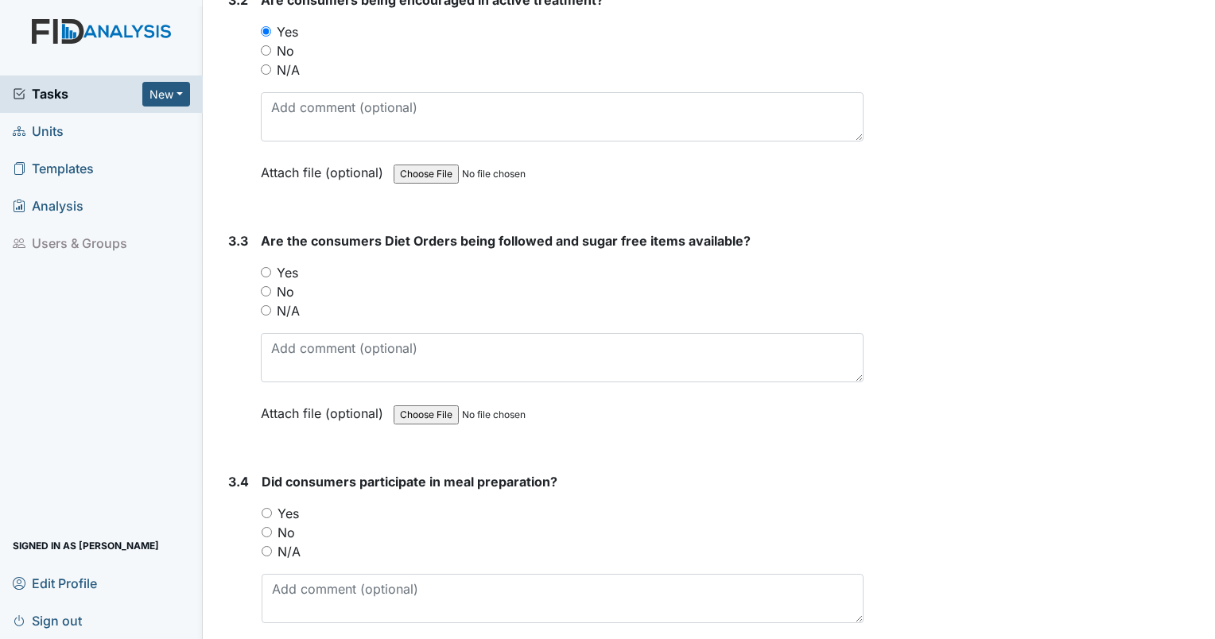
scroll to position [8204, 0]
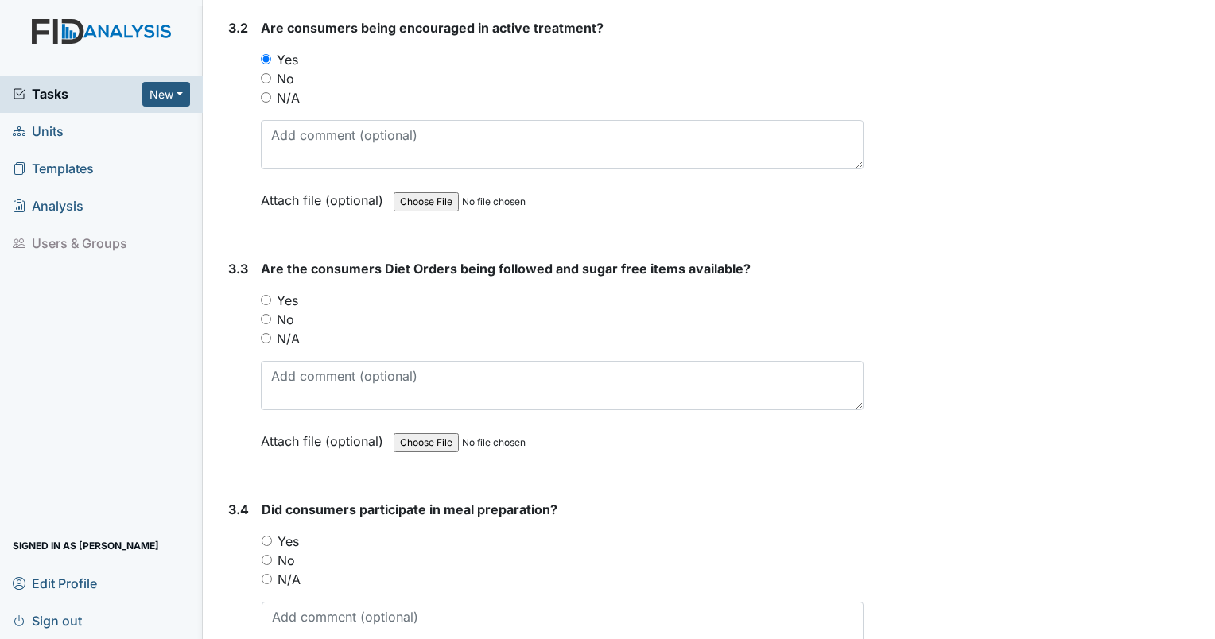
click at [266, 295] on input "Yes" at bounding box center [266, 300] width 10 height 10
radio input "true"
click at [270, 555] on input "No" at bounding box center [267, 560] width 10 height 10
radio input "true"
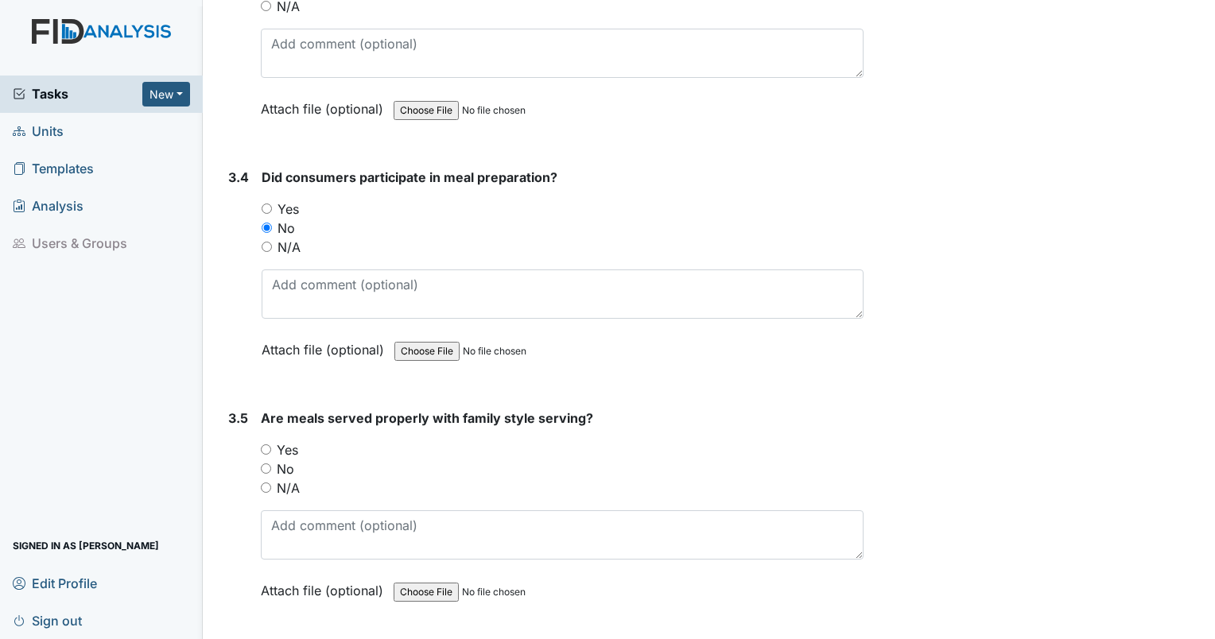
scroll to position [8551, 0]
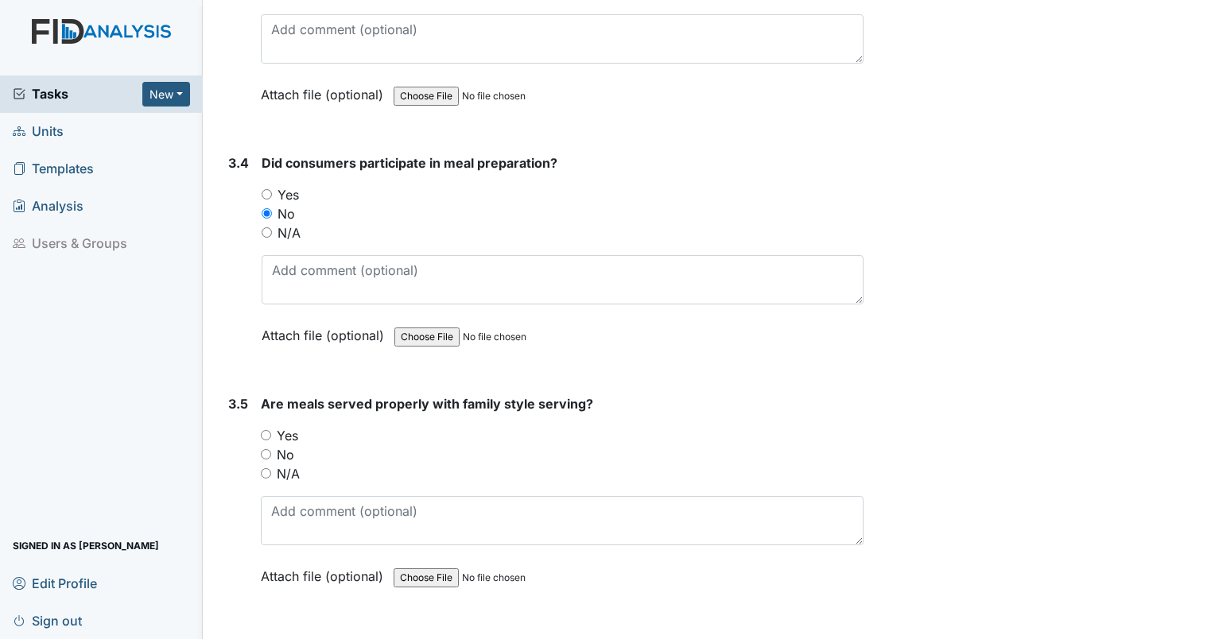
click at [264, 227] on input "N/A" at bounding box center [267, 232] width 10 height 10
radio input "true"
click at [266, 468] on input "N/A" at bounding box center [266, 473] width 10 height 10
radio input "true"
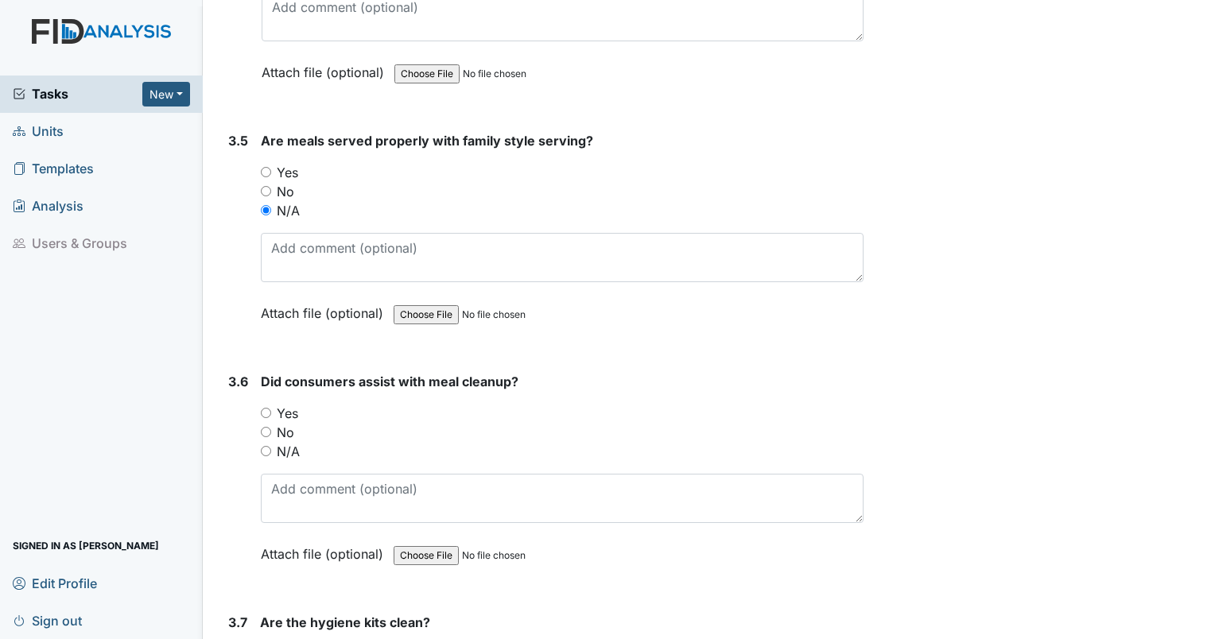
scroll to position [8966, 0]
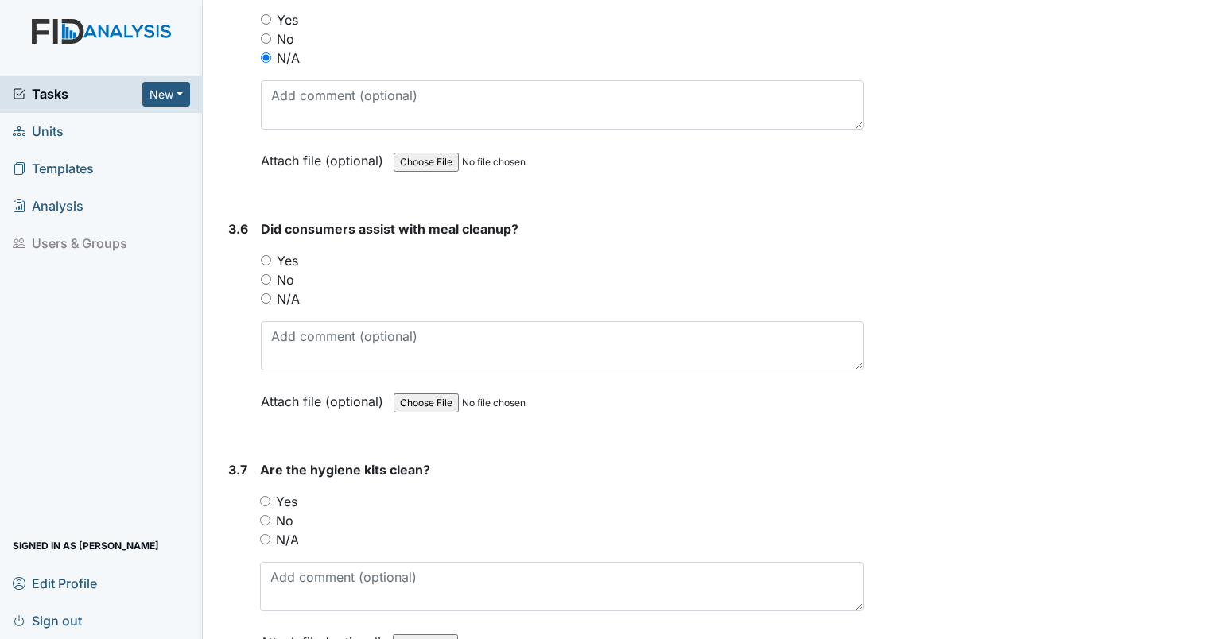
click at [267, 293] on input "N/A" at bounding box center [266, 298] width 10 height 10
radio input "true"
click at [264, 496] on input "Yes" at bounding box center [265, 501] width 10 height 10
radio input "true"
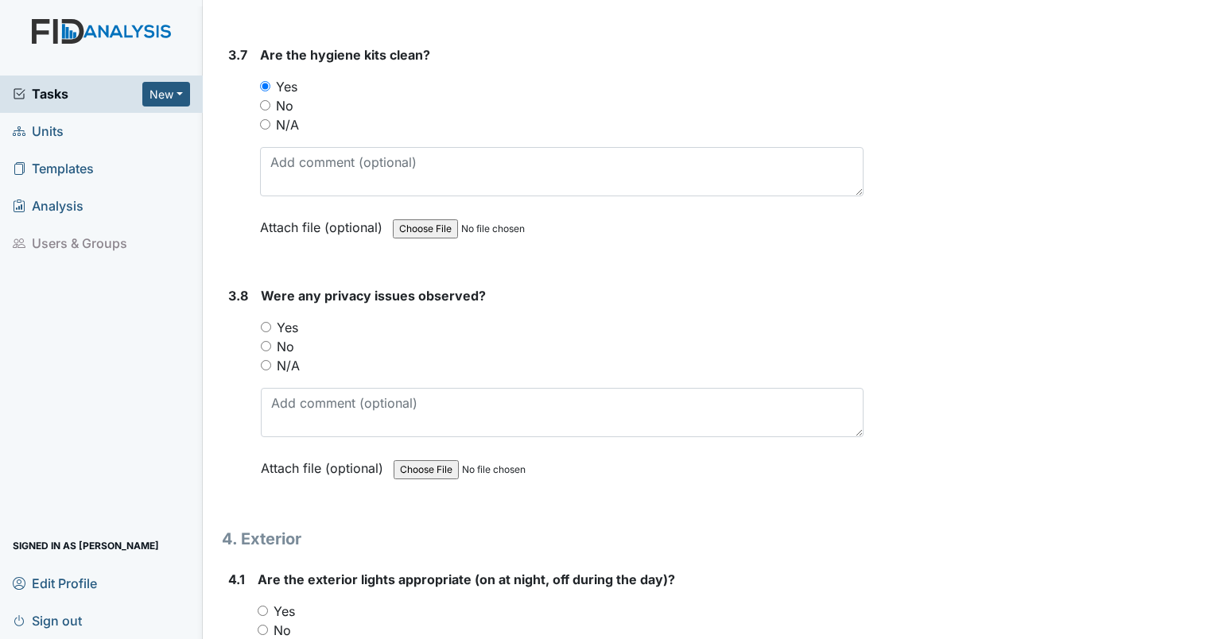
scroll to position [9396, 0]
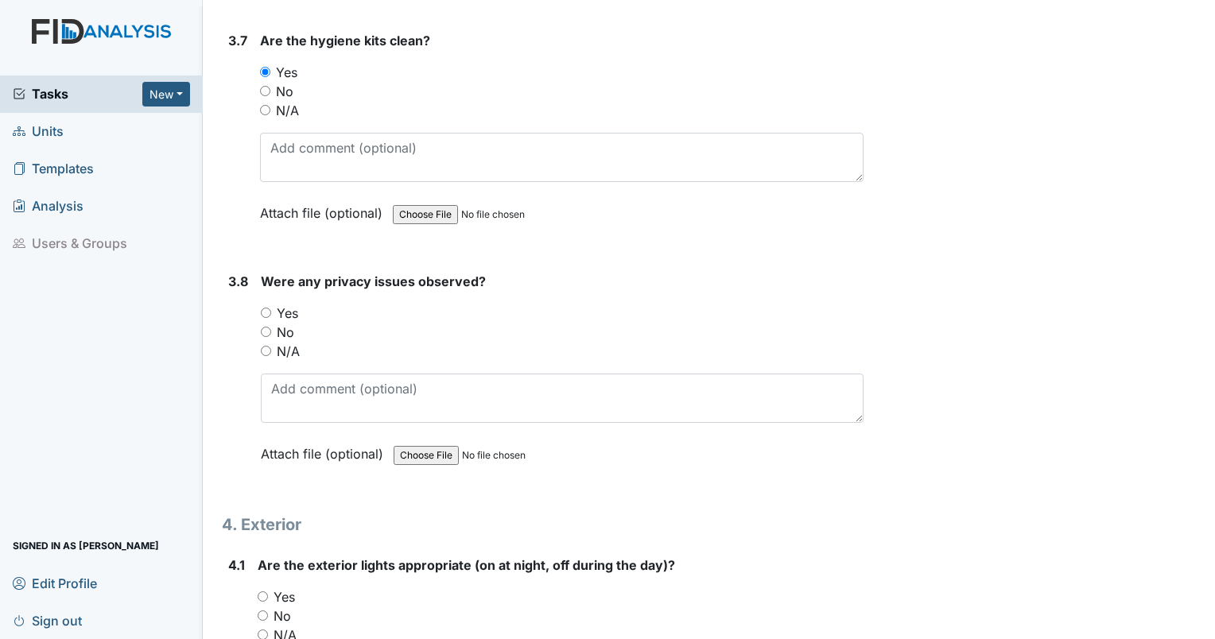
click at [266, 327] on input "No" at bounding box center [266, 332] width 10 height 10
radio input "true"
click at [261, 592] on input "Yes" at bounding box center [263, 597] width 10 height 10
radio input "true"
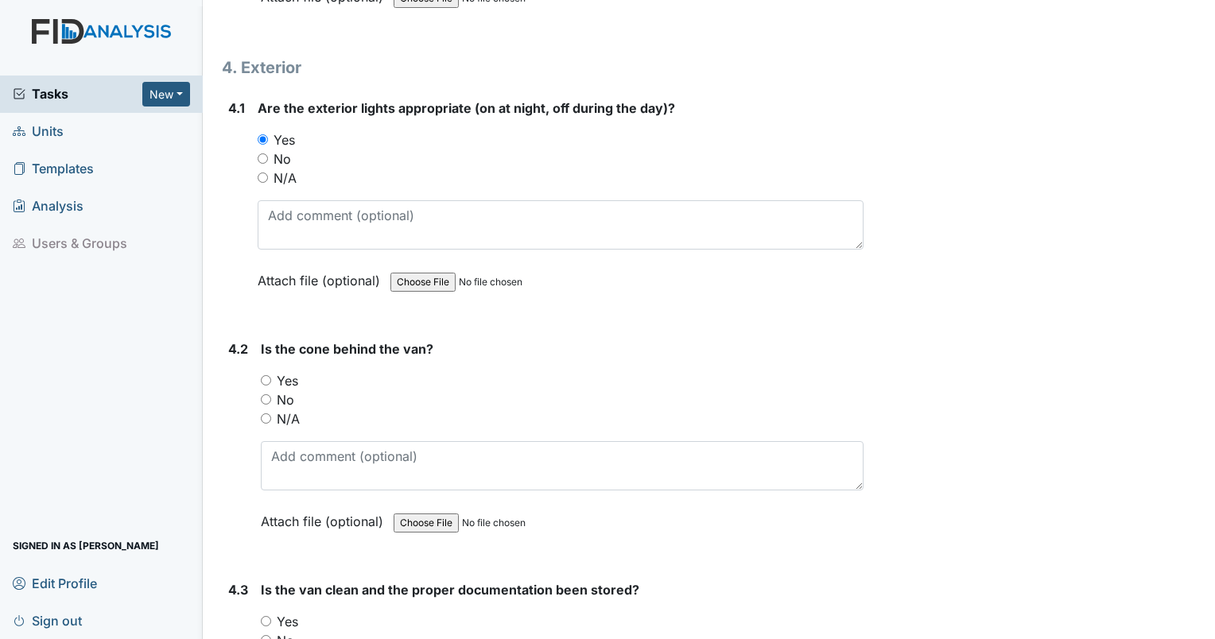
scroll to position [9909, 0]
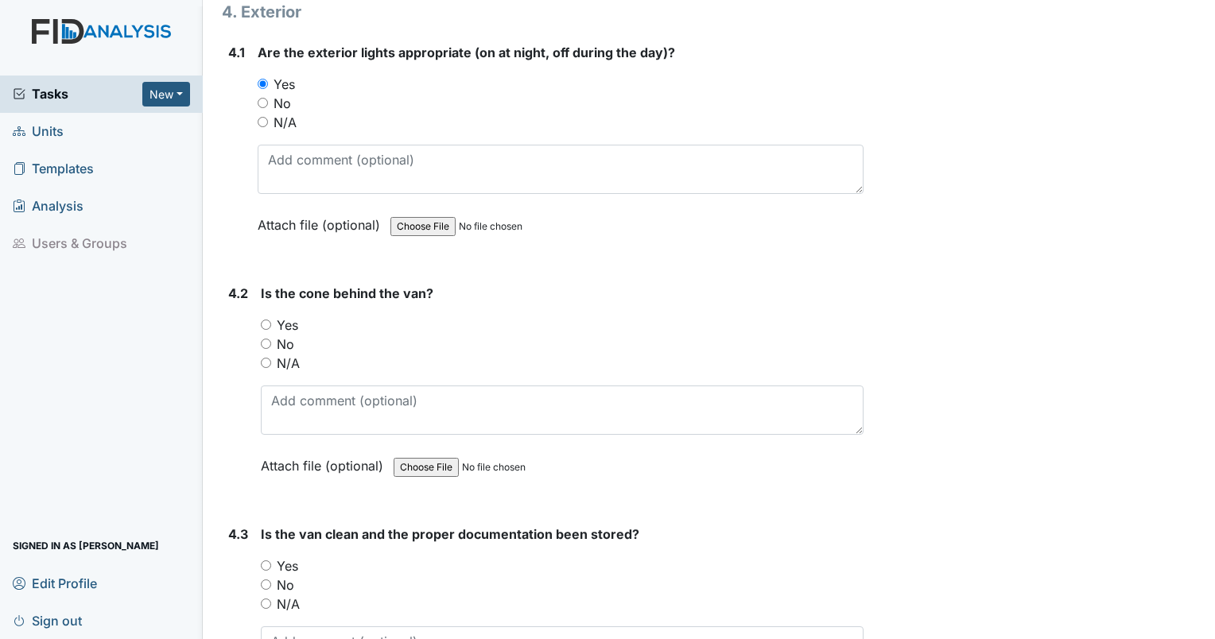
click at [268, 316] on div "Yes" at bounding box center [562, 325] width 603 height 19
click at [267, 320] on input "Yes" at bounding box center [266, 325] width 10 height 10
radio input "true"
click at [265, 561] on input "Yes" at bounding box center [266, 566] width 10 height 10
radio input "true"
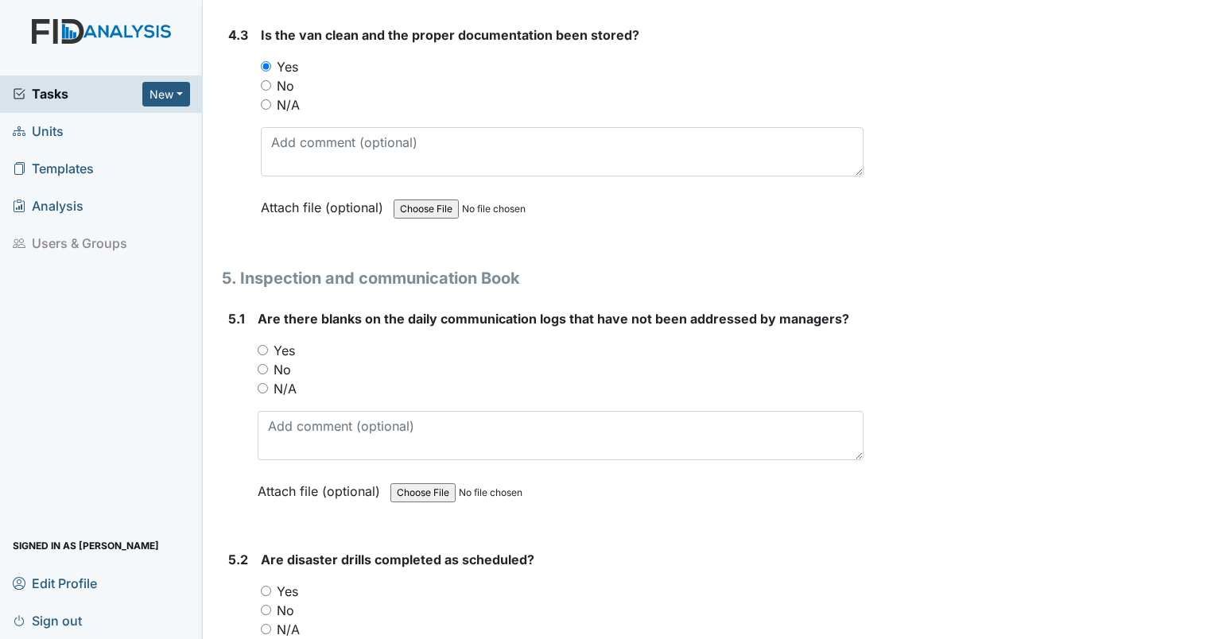
scroll to position [10449, 0]
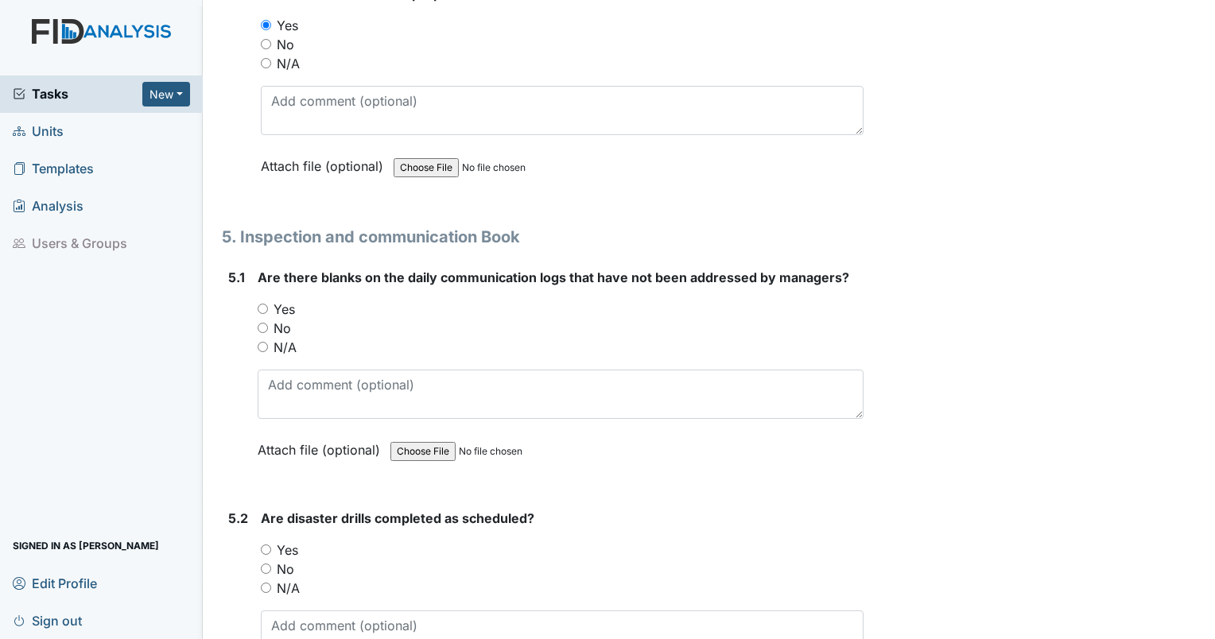
click at [262, 323] on input "No" at bounding box center [263, 328] width 10 height 10
radio input "true"
click at [309, 611] on textarea at bounding box center [562, 635] width 603 height 49
click at [269, 564] on input "No" at bounding box center [266, 569] width 10 height 10
click at [264, 564] on input "No" at bounding box center [266, 569] width 10 height 10
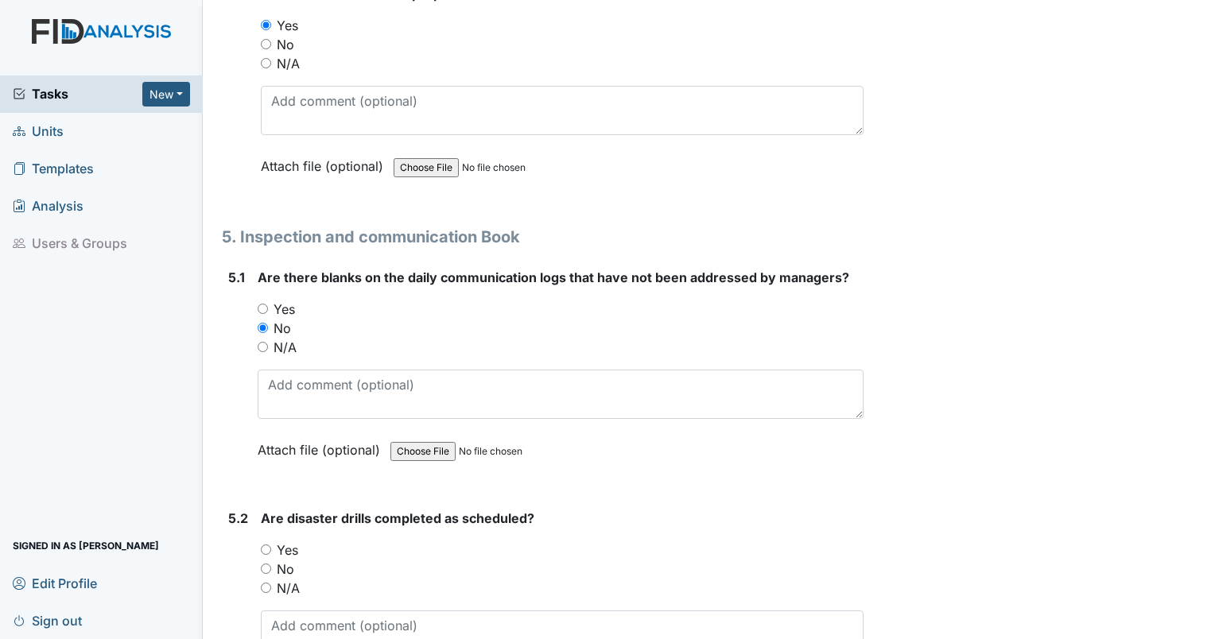
radio input "true"
click at [286, 611] on textarea at bounding box center [562, 635] width 603 height 49
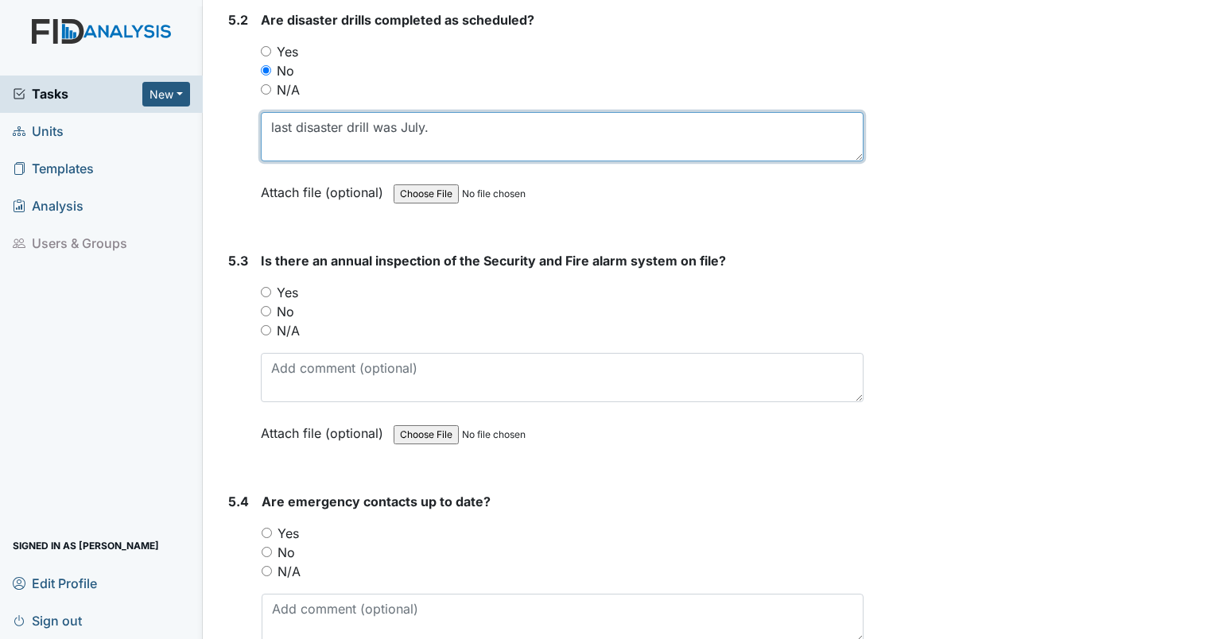
scroll to position [10975, 0]
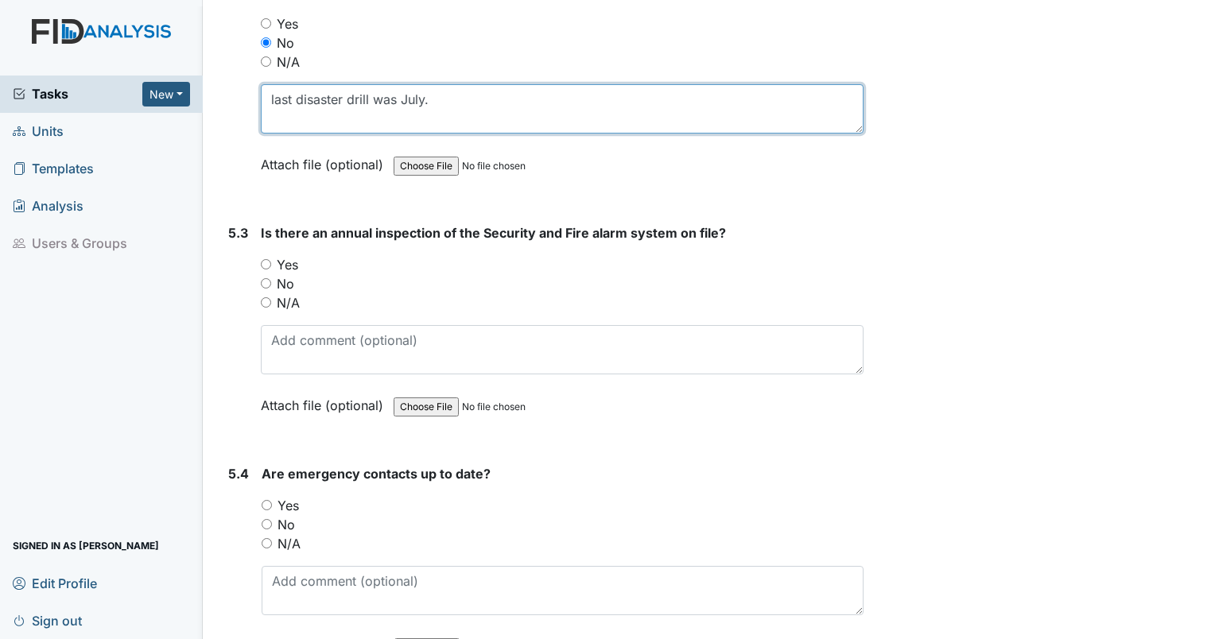
type textarea "last disaster drill was July."
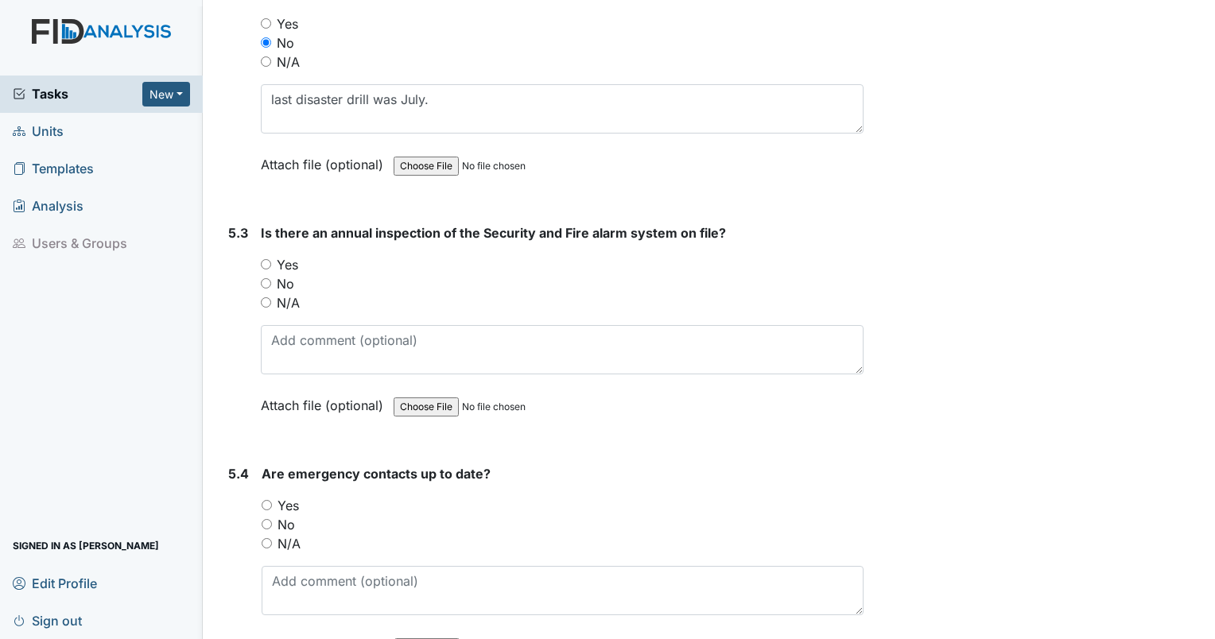
click at [266, 259] on input "Yes" at bounding box center [266, 264] width 10 height 10
radio input "true"
click at [264, 500] on input "Yes" at bounding box center [267, 505] width 10 height 10
radio input "true"
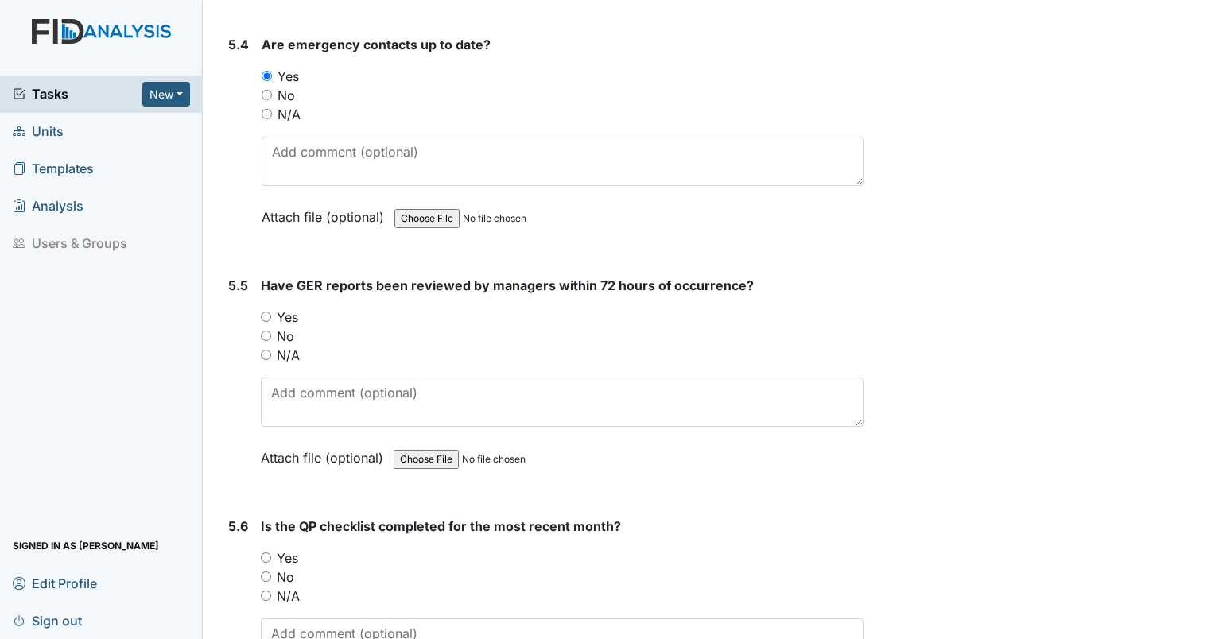
scroll to position [11419, 0]
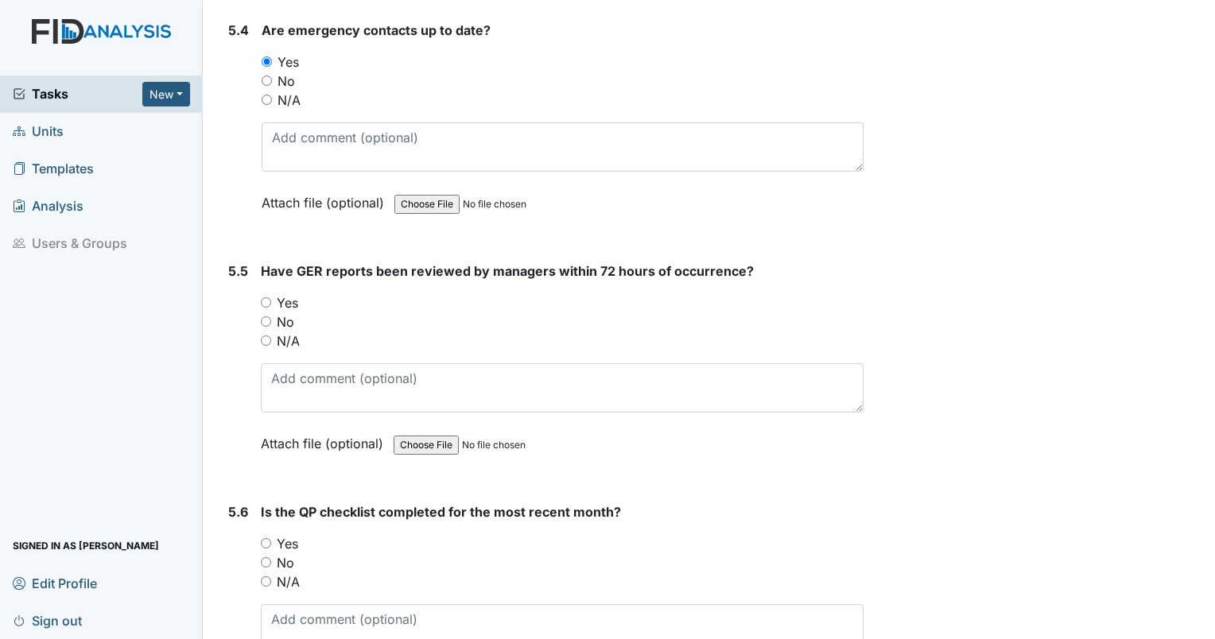
click at [264, 297] on input "Yes" at bounding box center [266, 302] width 10 height 10
radio input "true"
click at [267, 538] on input "Yes" at bounding box center [266, 543] width 10 height 10
radio input "true"
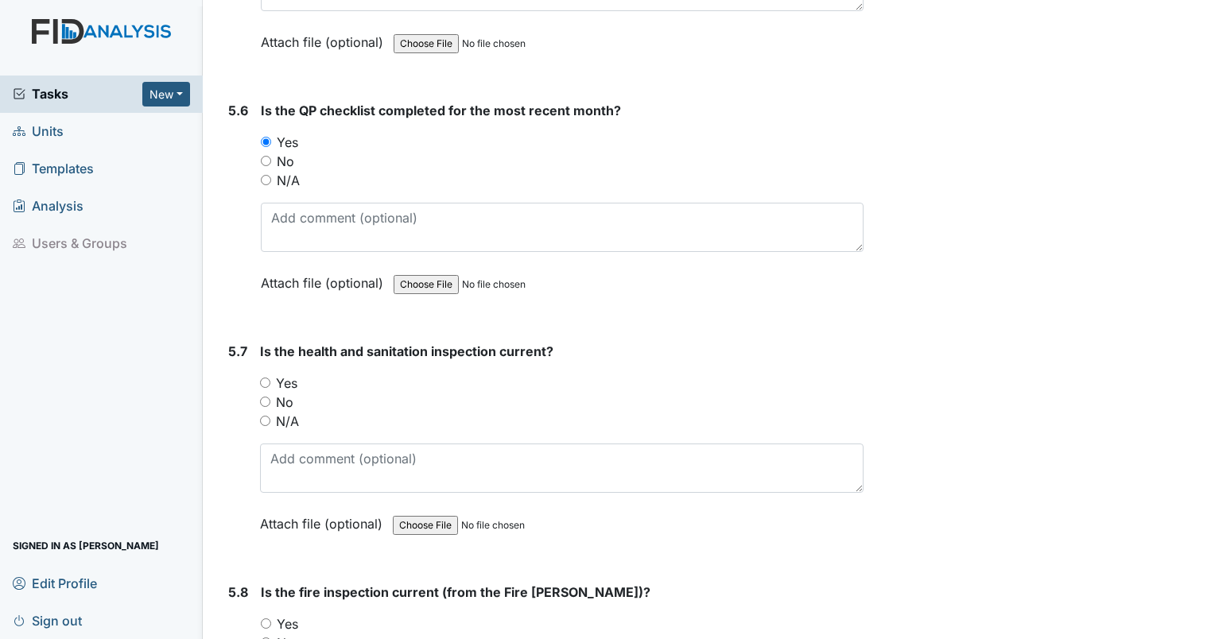
scroll to position [11835, 0]
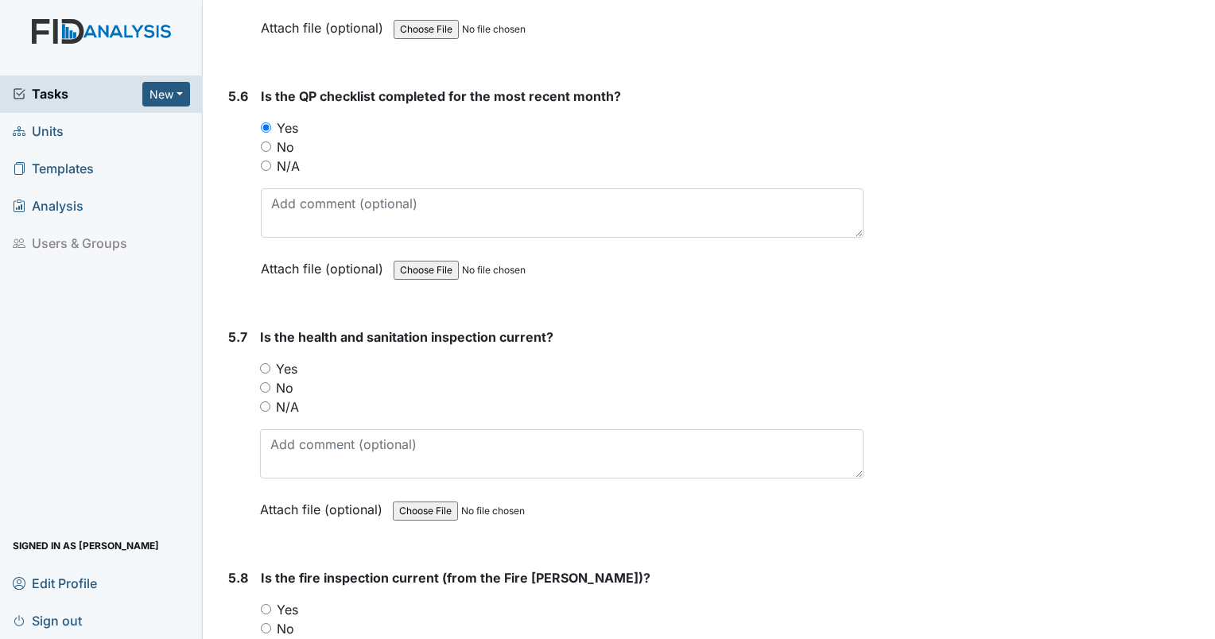
click at [260, 363] on input "Yes" at bounding box center [265, 368] width 10 height 10
radio input "true"
click at [262, 604] on input "Yes" at bounding box center [266, 609] width 10 height 10
radio input "true"
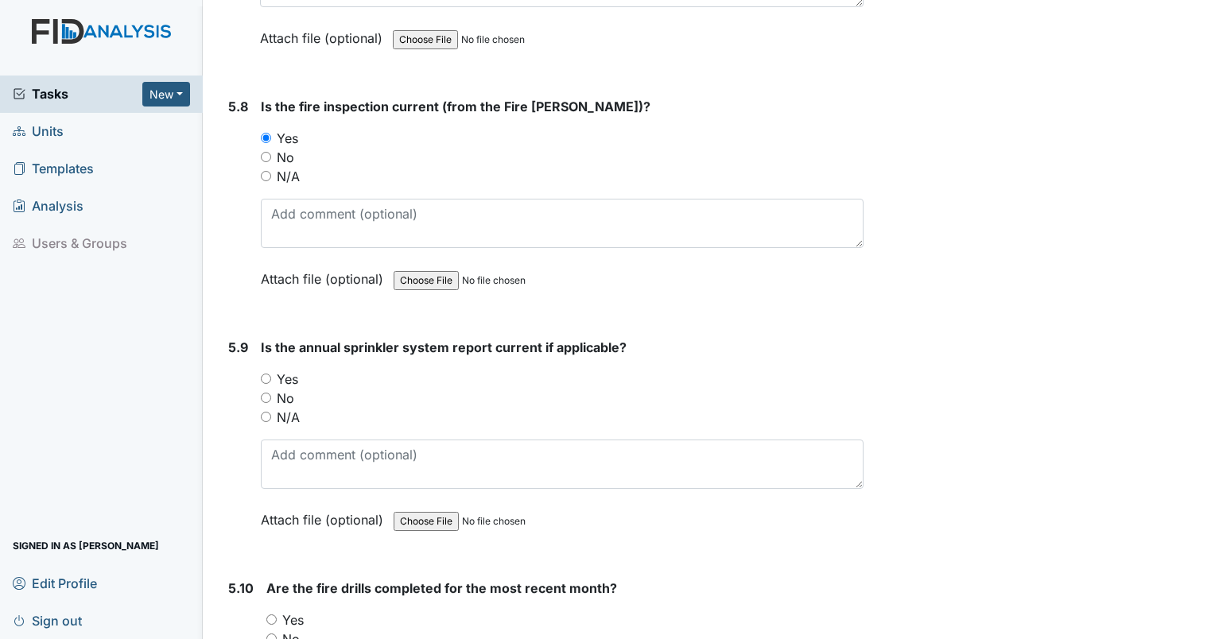
scroll to position [12348, 0]
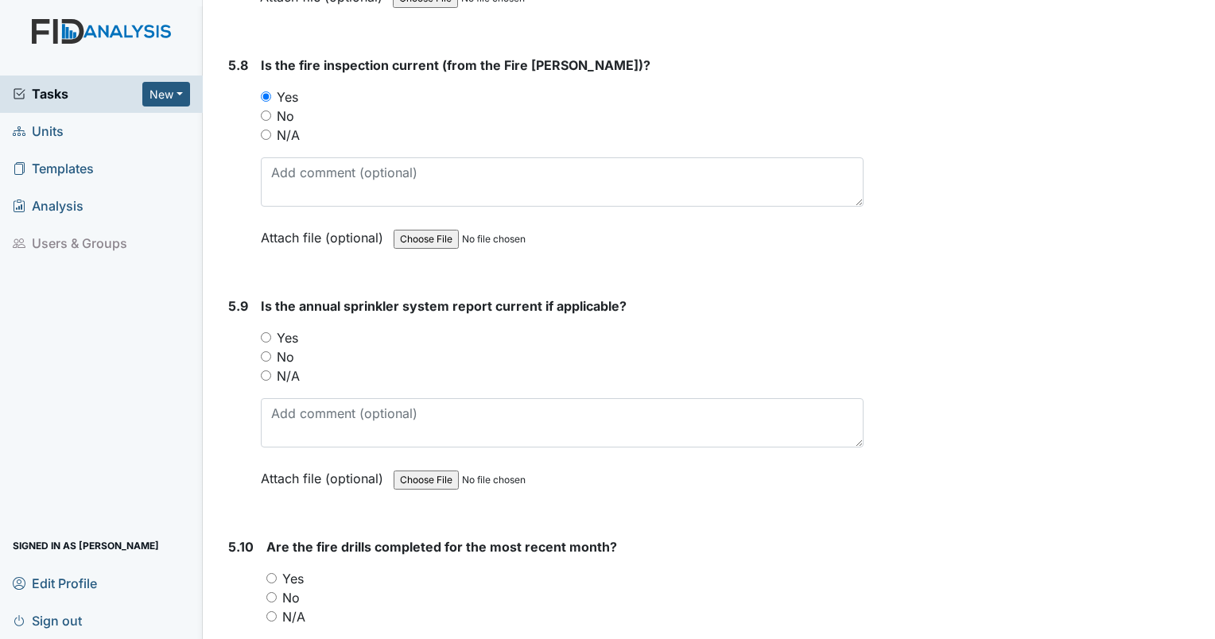
click at [264, 332] on input "Yes" at bounding box center [266, 337] width 10 height 10
radio input "true"
click at [267, 573] on input "Yes" at bounding box center [271, 578] width 10 height 10
radio input "true"
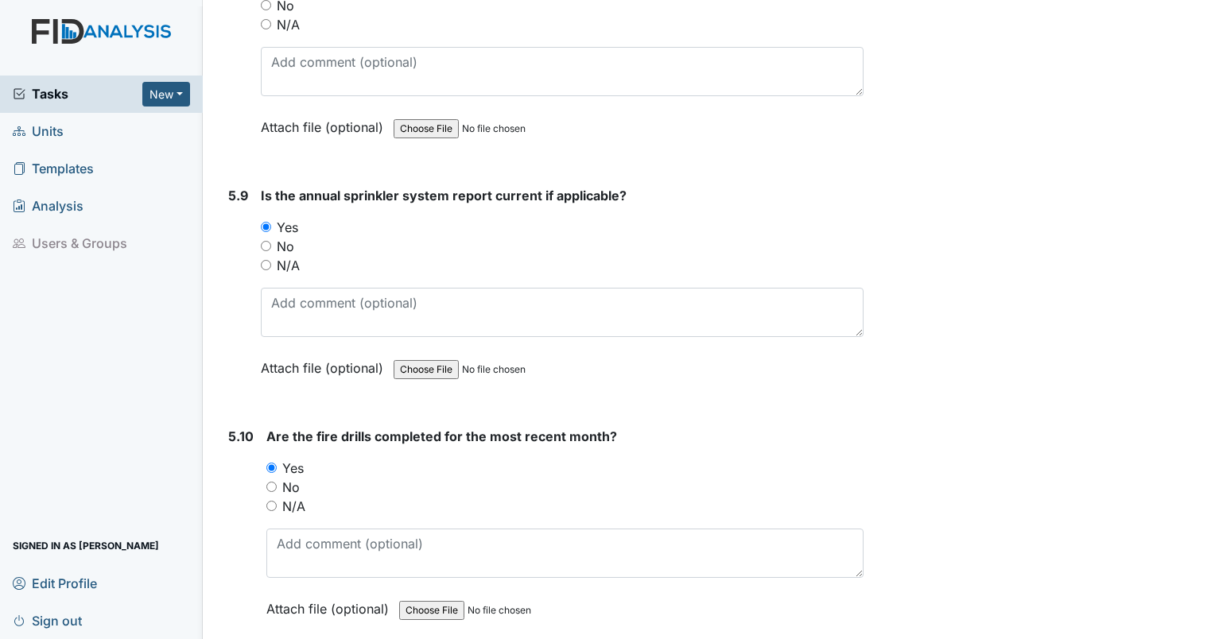
scroll to position [12486, 0]
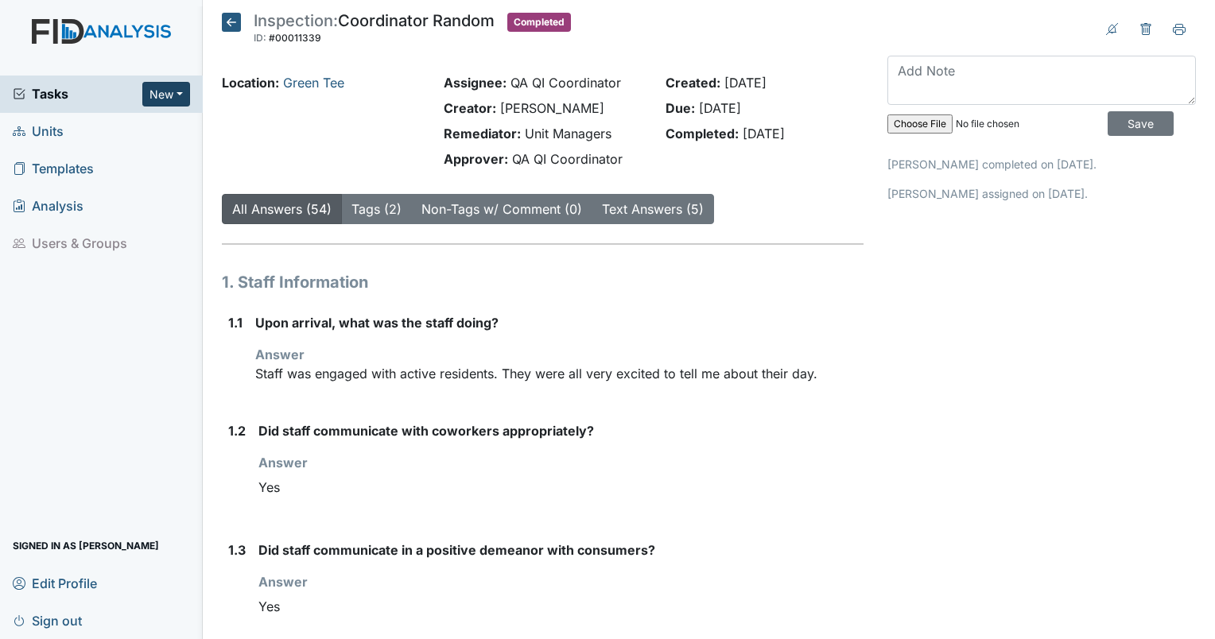
scroll to position [5683, 0]
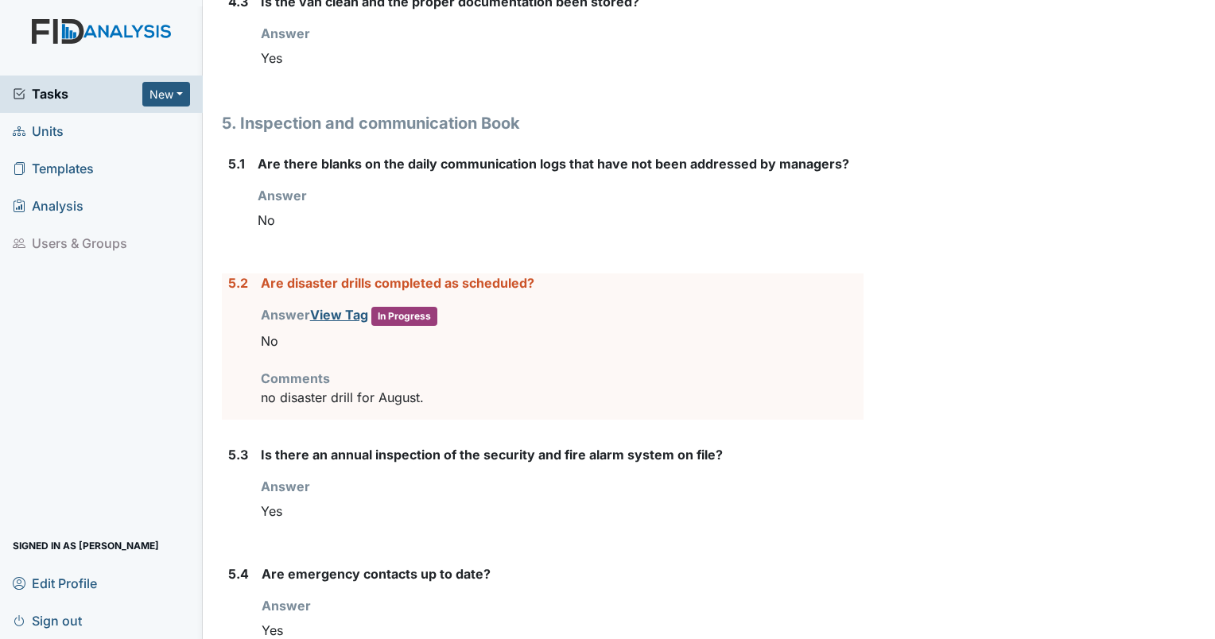
click at [51, 130] on span "Units" at bounding box center [38, 131] width 51 height 25
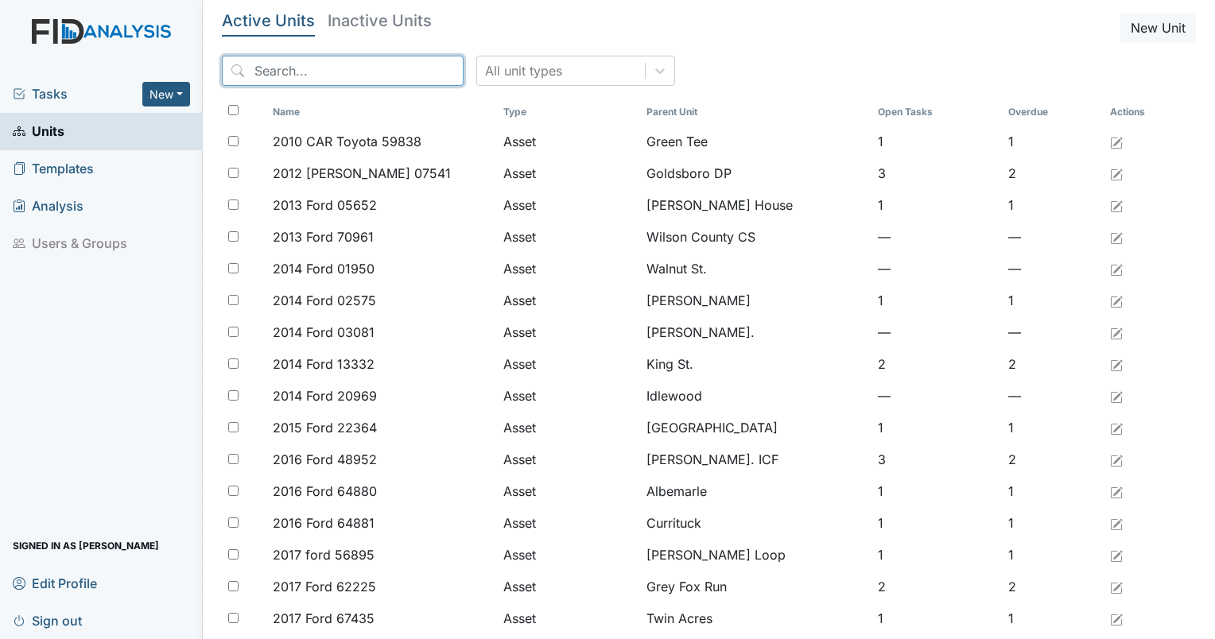
click at [330, 73] on input "search" at bounding box center [343, 71] width 242 height 30
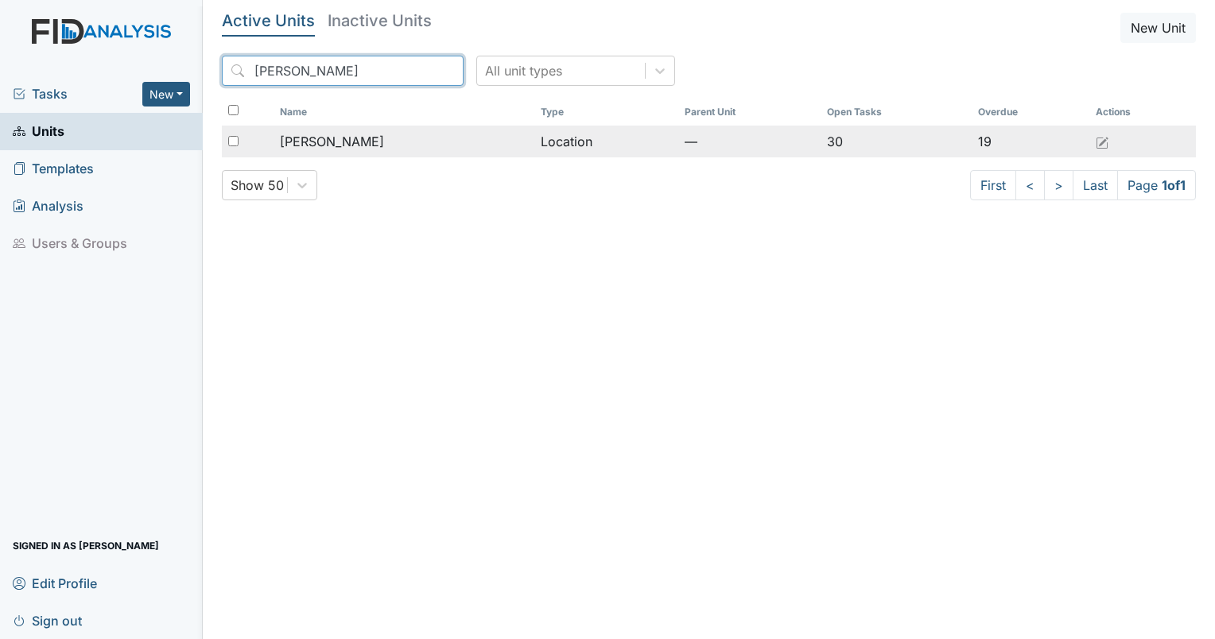
type input "[PERSON_NAME]"
click at [301, 138] on span "[PERSON_NAME]" at bounding box center [332, 141] width 104 height 19
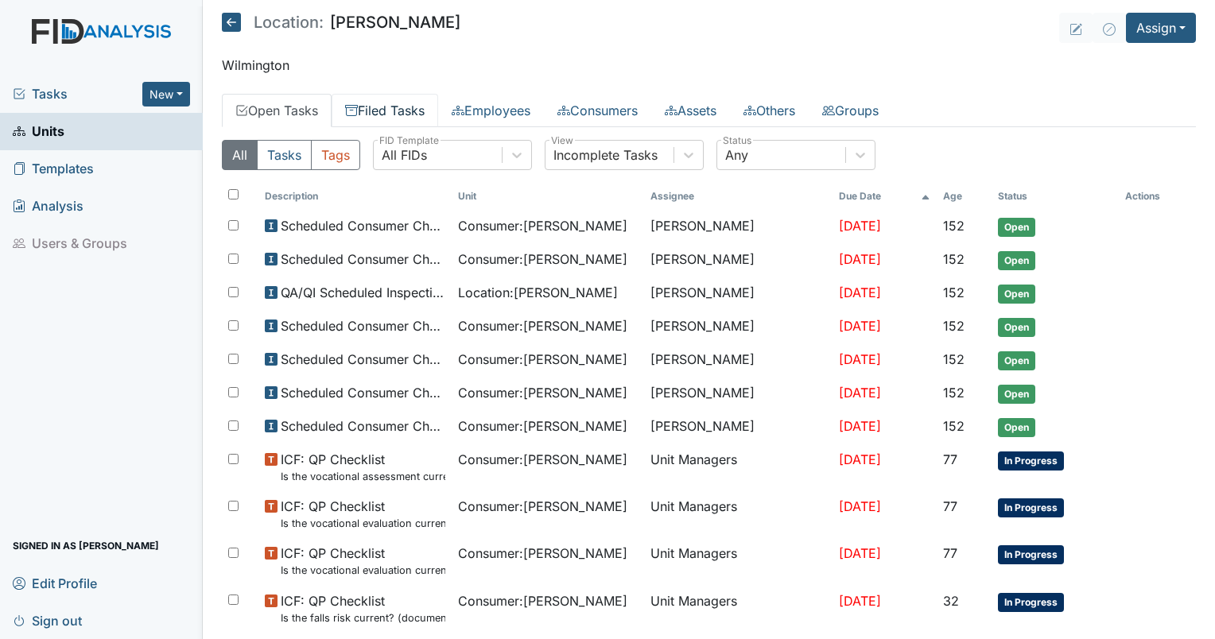
click at [382, 115] on link "Filed Tasks" at bounding box center [385, 110] width 107 height 33
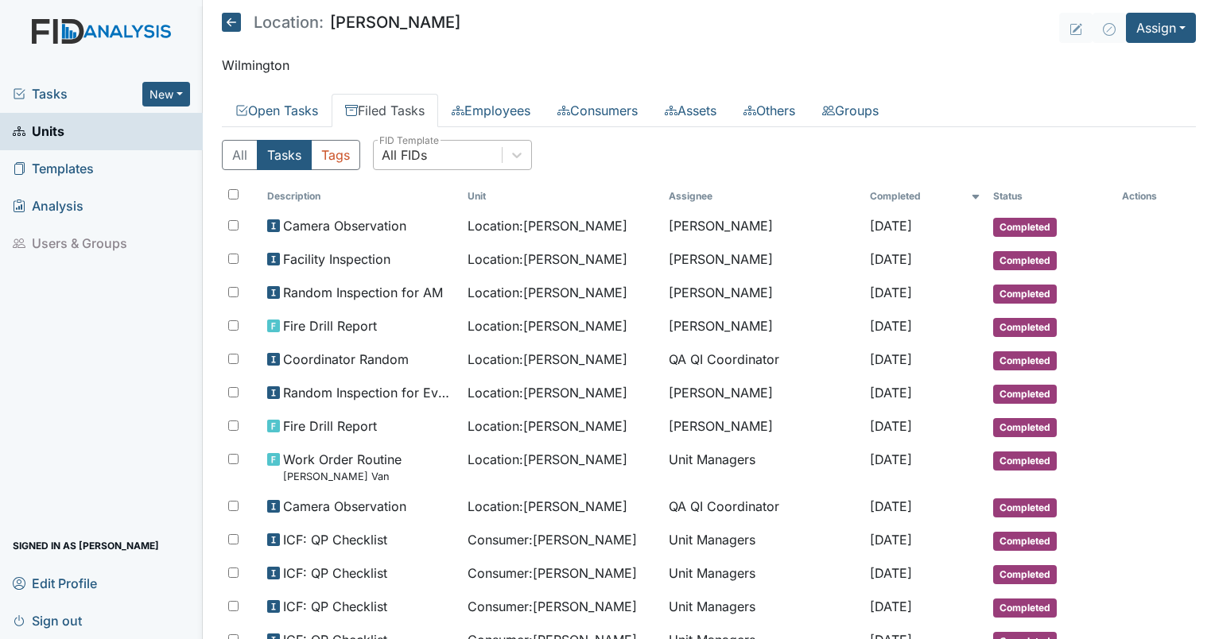
click at [411, 152] on div "All FIDs" at bounding box center [404, 154] width 45 height 19
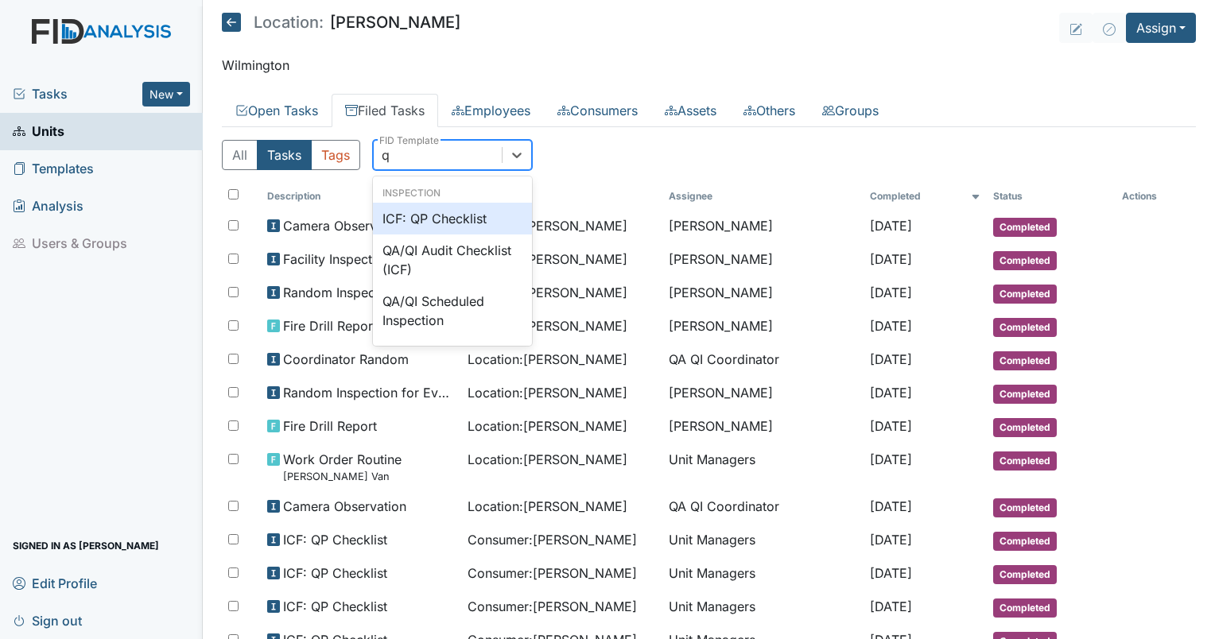
type input "qp"
click at [460, 208] on div "ICF: QP Checklist" at bounding box center [452, 219] width 159 height 32
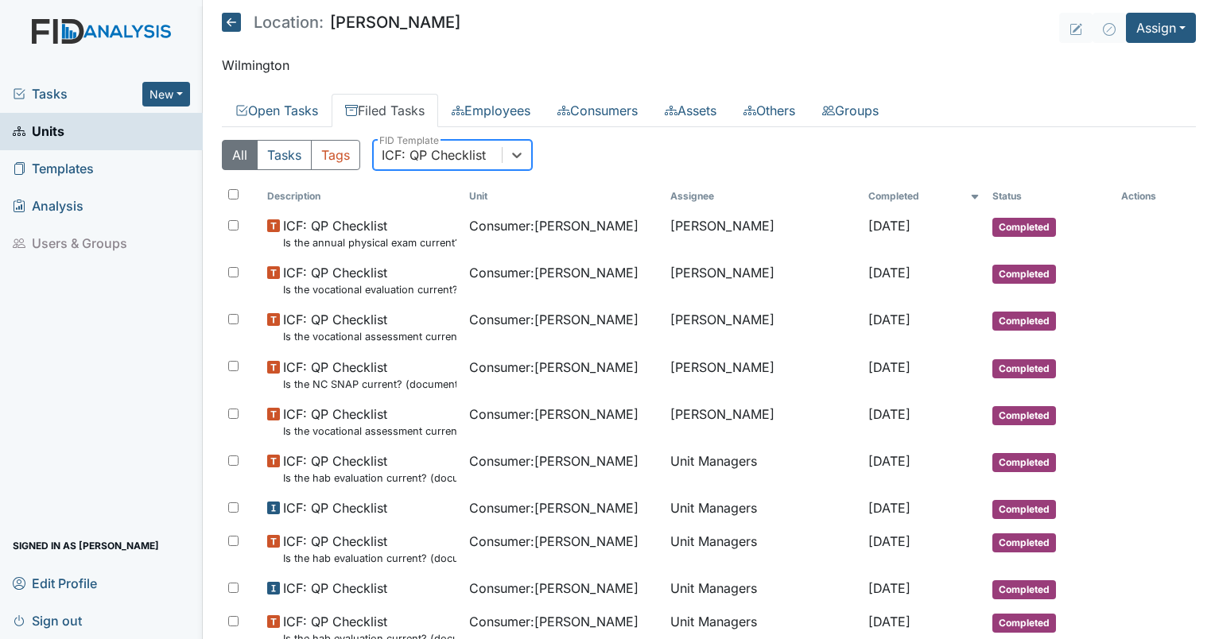
click at [421, 150] on div "ICF: QP Checklist" at bounding box center [434, 154] width 104 height 19
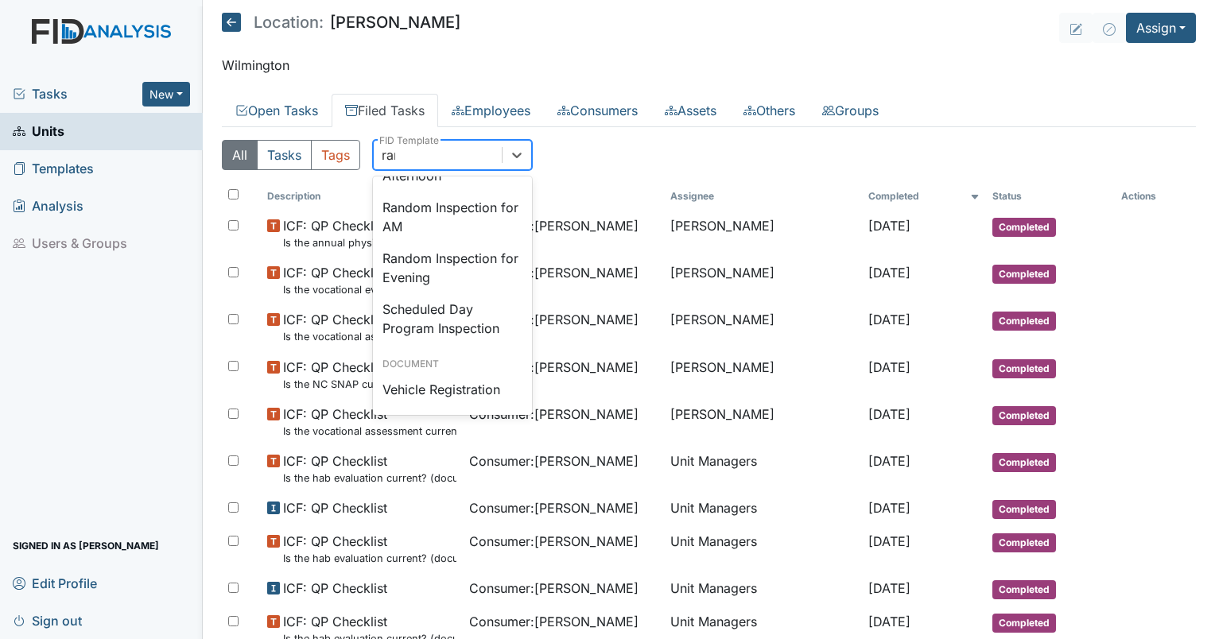
scroll to position [56, 0]
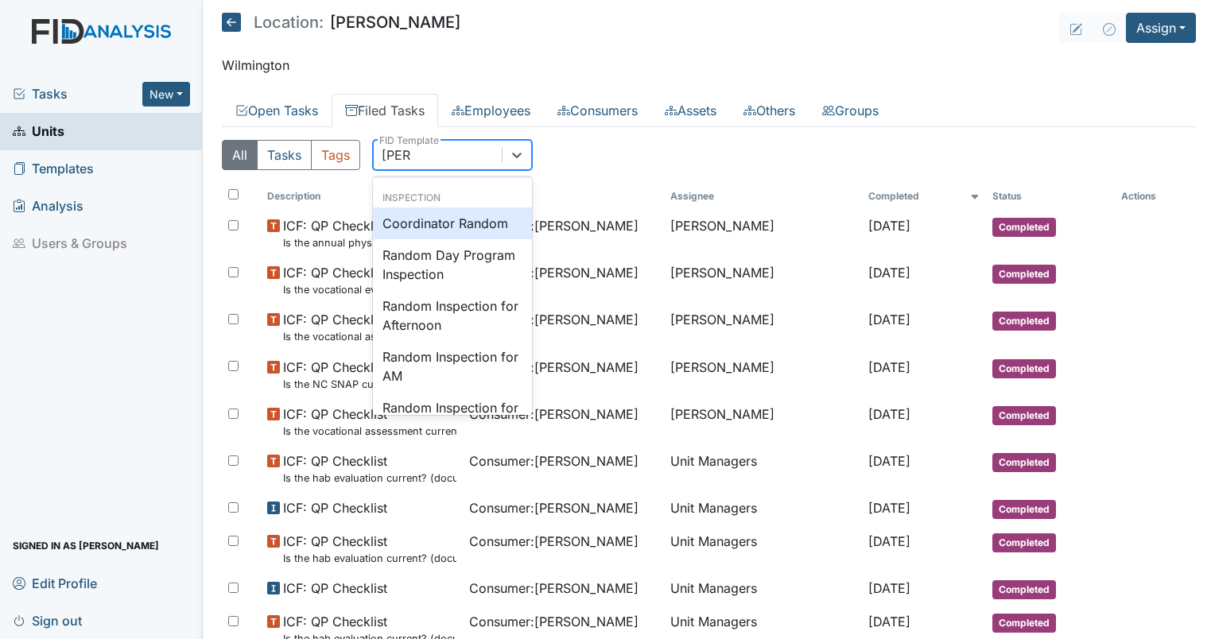
type input "random"
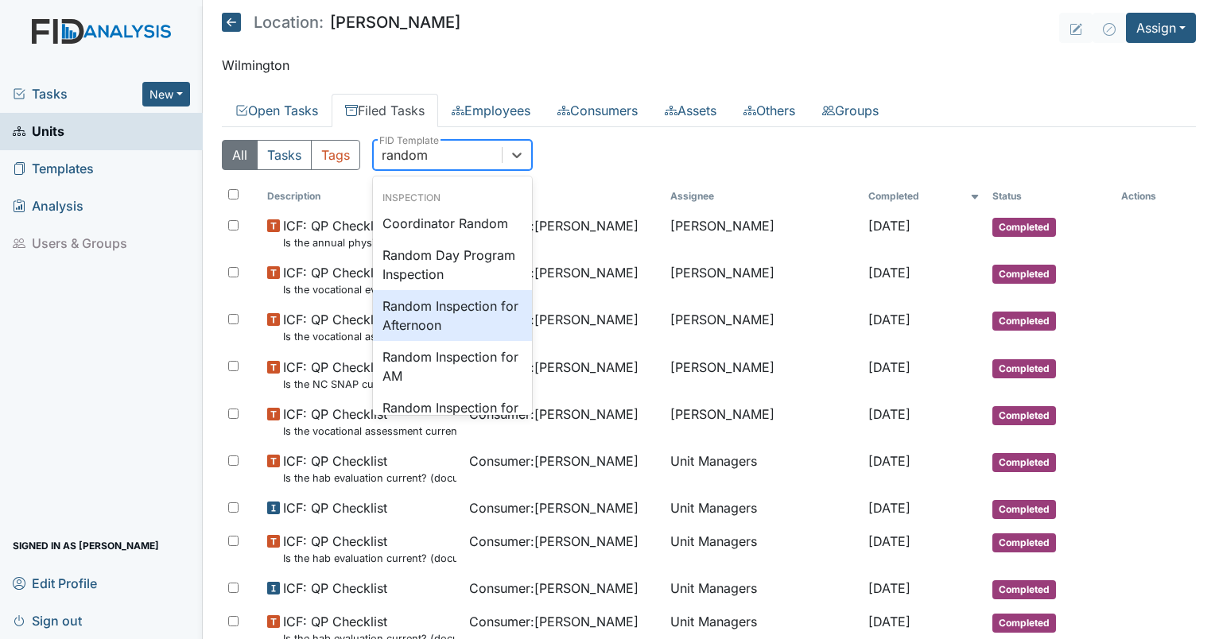
click at [460, 318] on div "Random Inspection for Afternoon" at bounding box center [452, 315] width 159 height 51
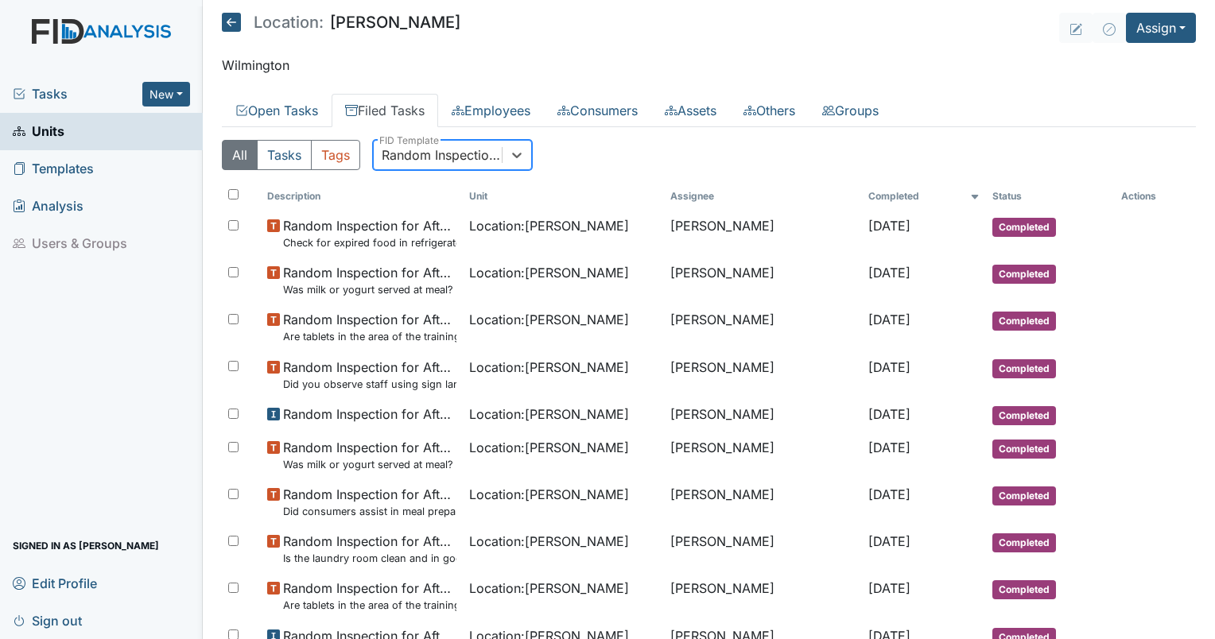
click at [499, 165] on div "Random Inspection for Afternoon" at bounding box center [438, 155] width 128 height 29
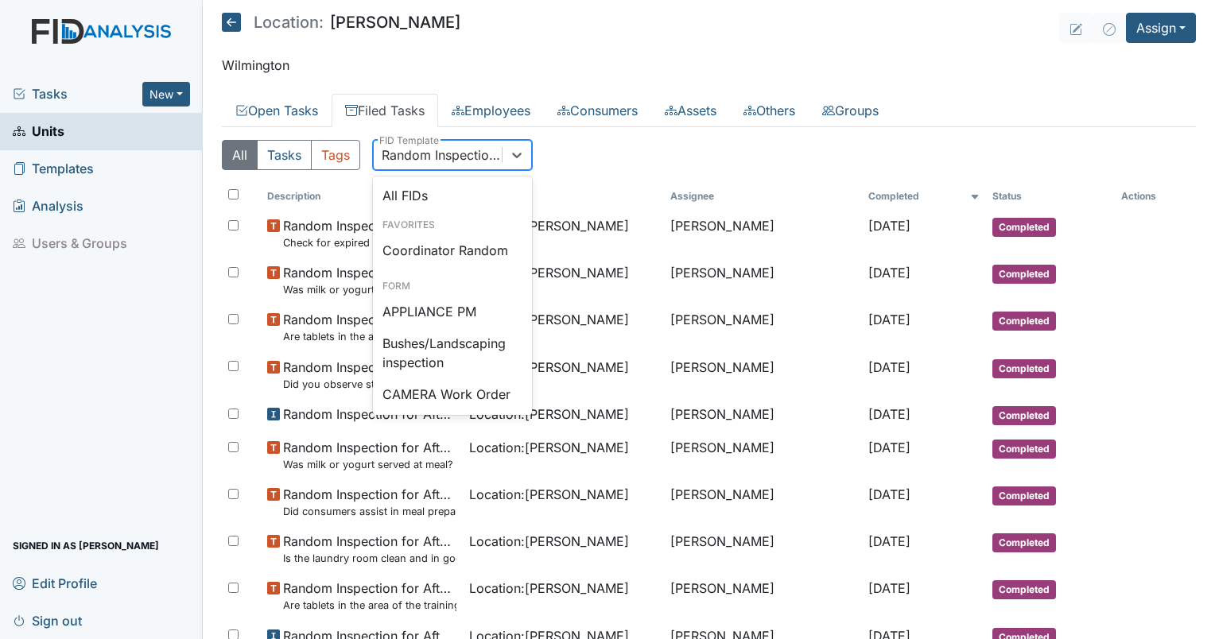
scroll to position [1415, 0]
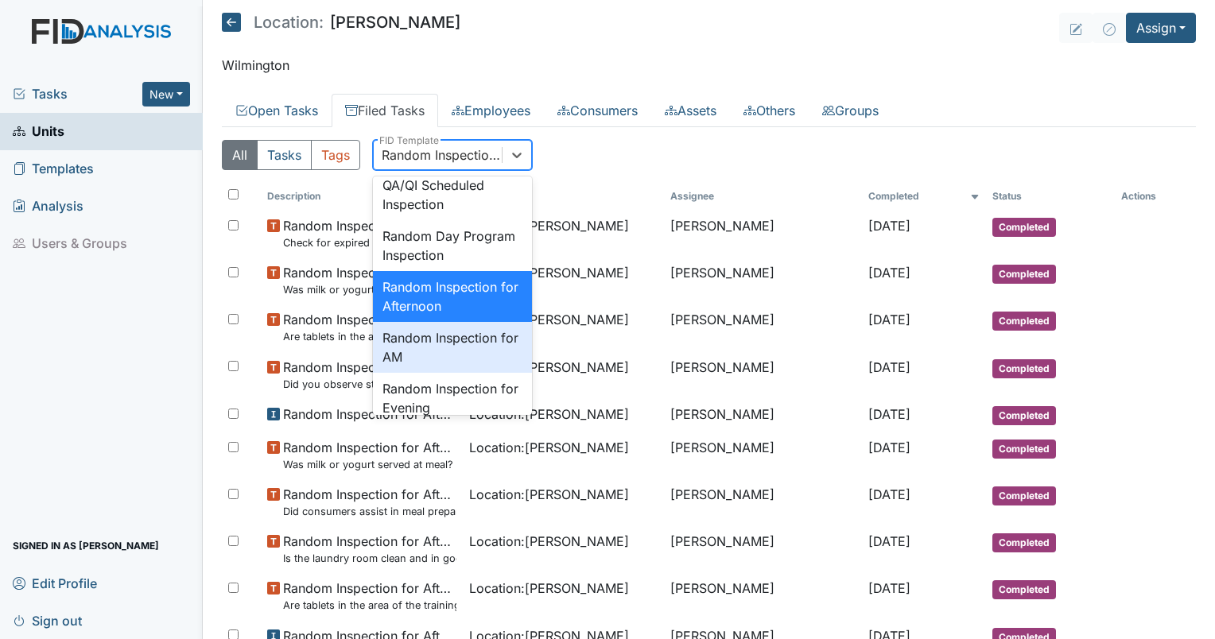
click at [502, 373] on div "Random Inspection for AM" at bounding box center [452, 347] width 159 height 51
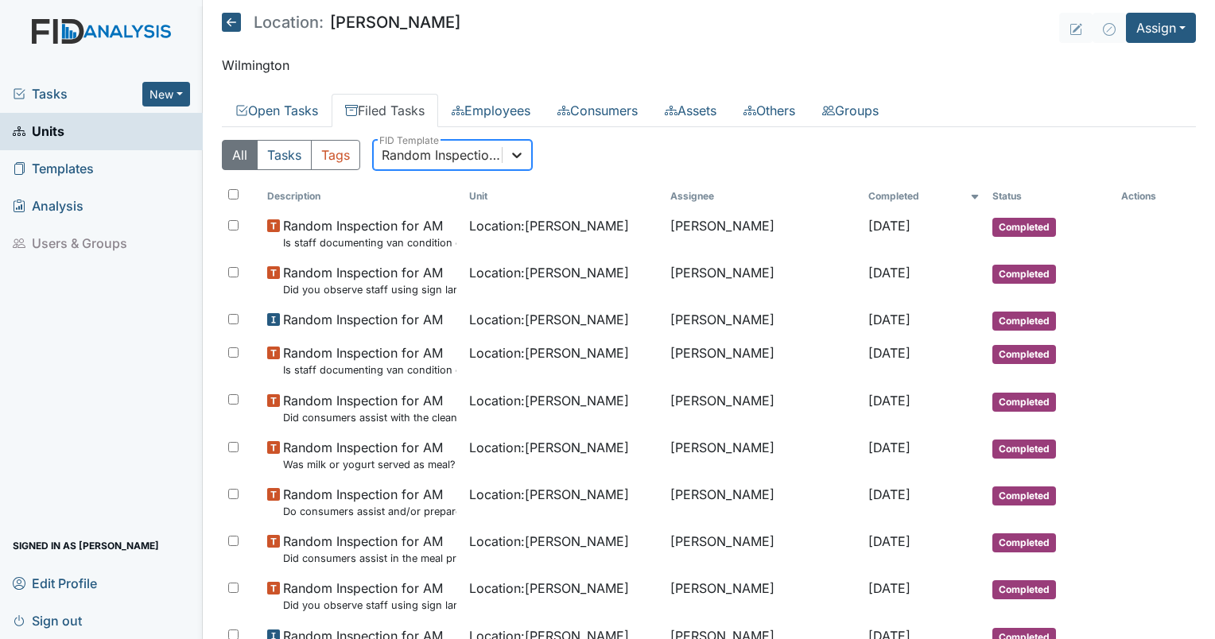
click at [522, 157] on icon at bounding box center [517, 155] width 16 height 16
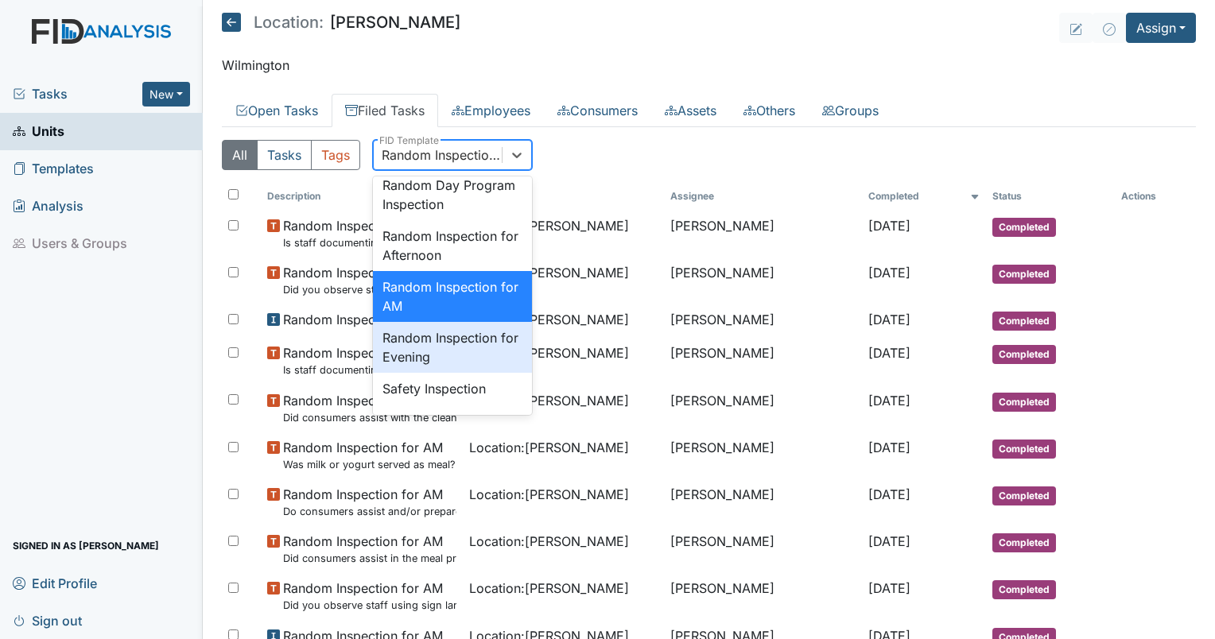
scroll to position [1498, 0]
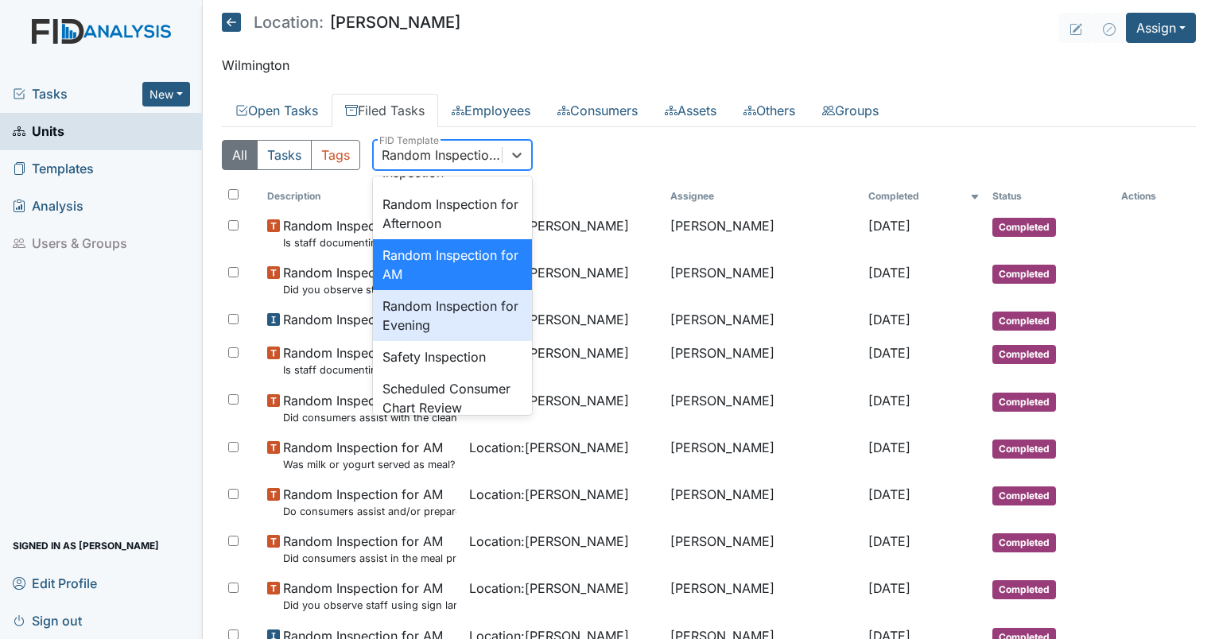
click at [477, 341] on div "Random Inspection for Evening" at bounding box center [452, 315] width 159 height 51
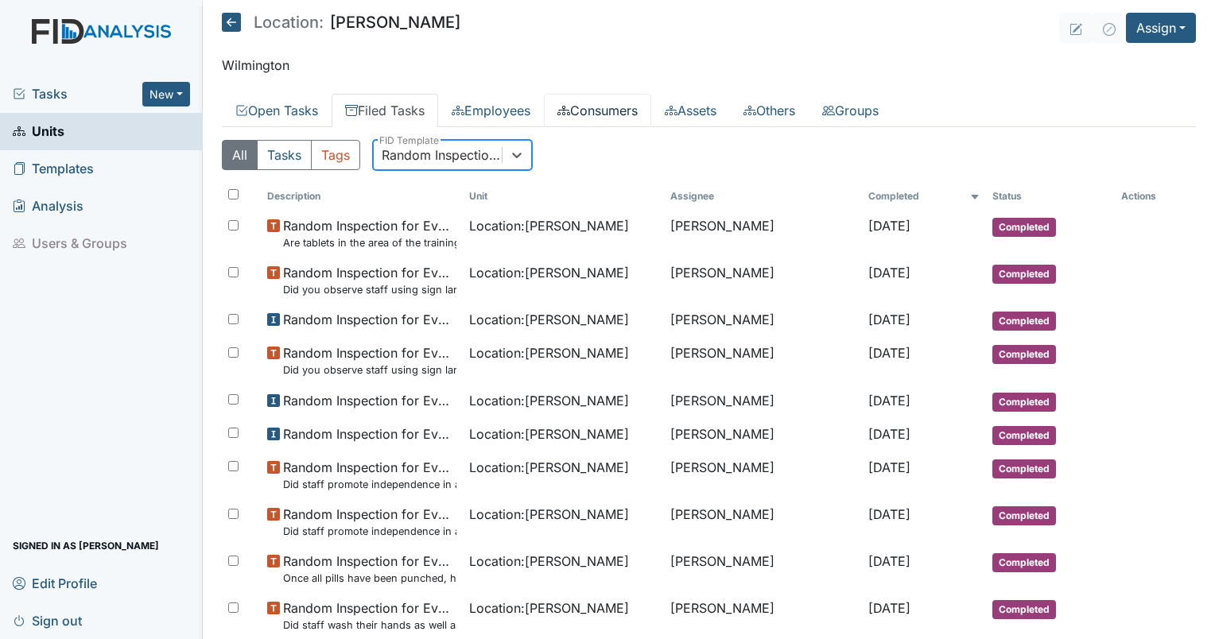
click at [625, 107] on link "Consumers" at bounding box center [597, 110] width 107 height 33
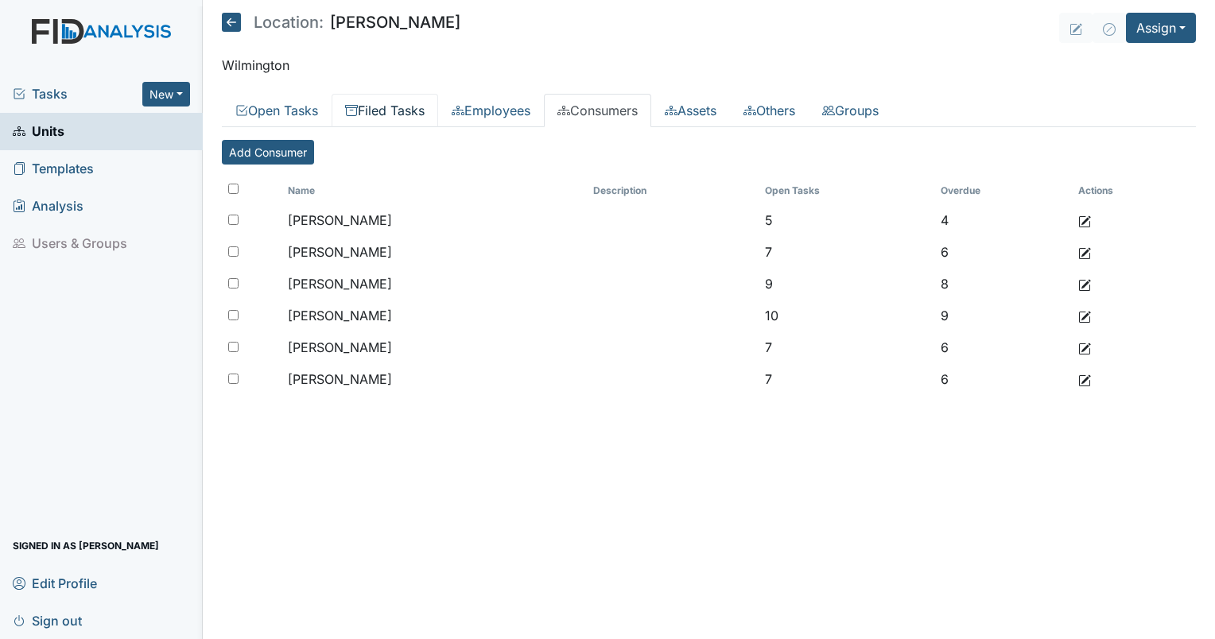
click at [379, 111] on link "Filed Tasks" at bounding box center [385, 110] width 107 height 33
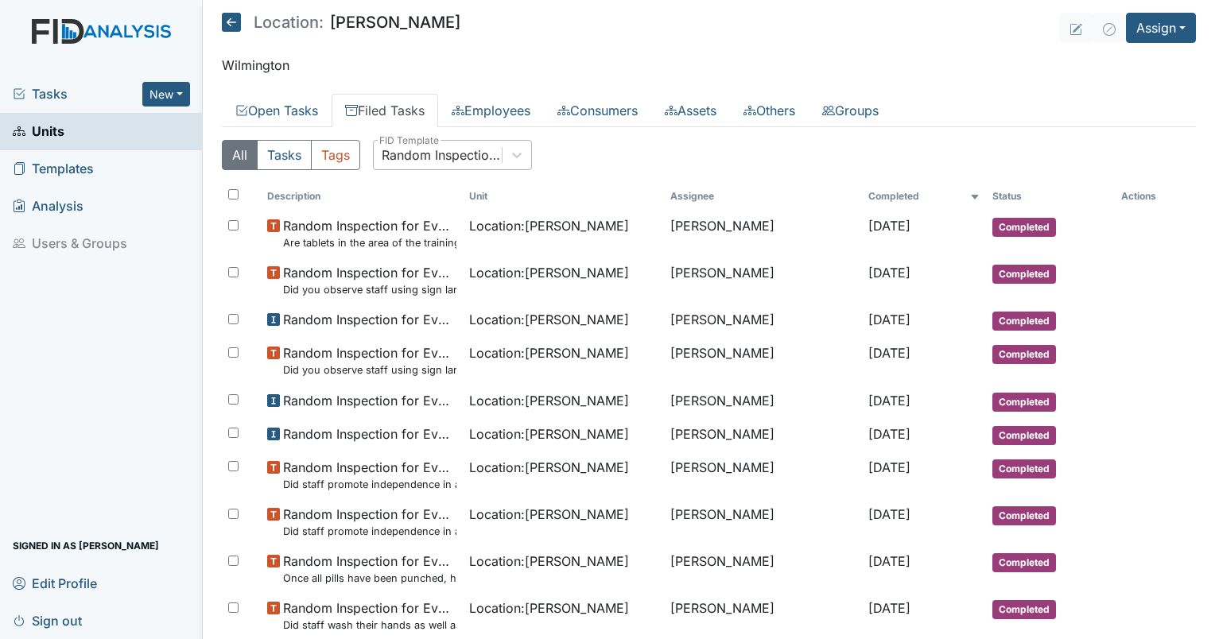
click at [442, 149] on div "Random Inspection for Evening" at bounding box center [443, 154] width 122 height 19
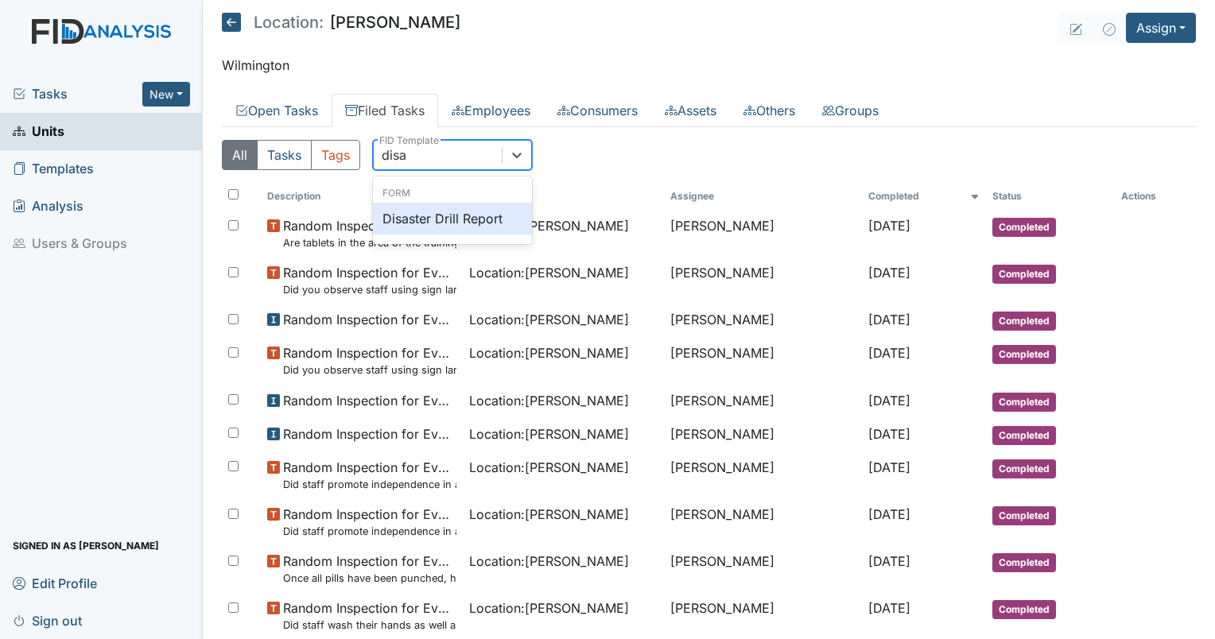
type input "dis"
click at [448, 208] on div "Disaster Drill Report" at bounding box center [452, 219] width 159 height 32
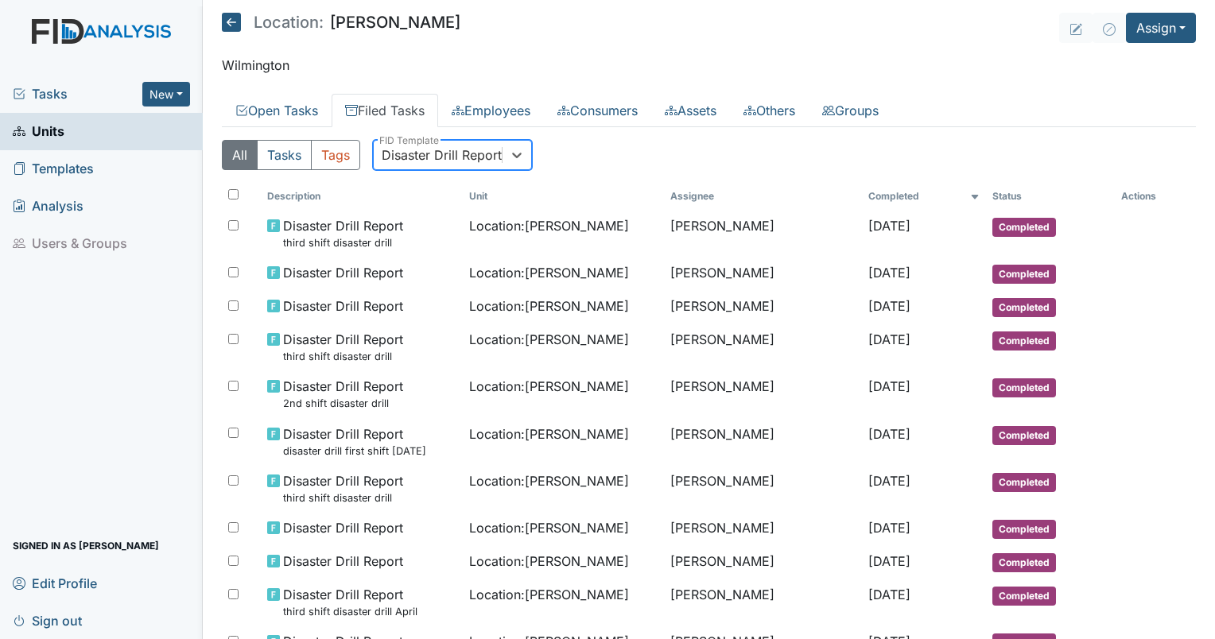
click at [460, 166] on div "Disaster Drill Report" at bounding box center [438, 155] width 128 height 29
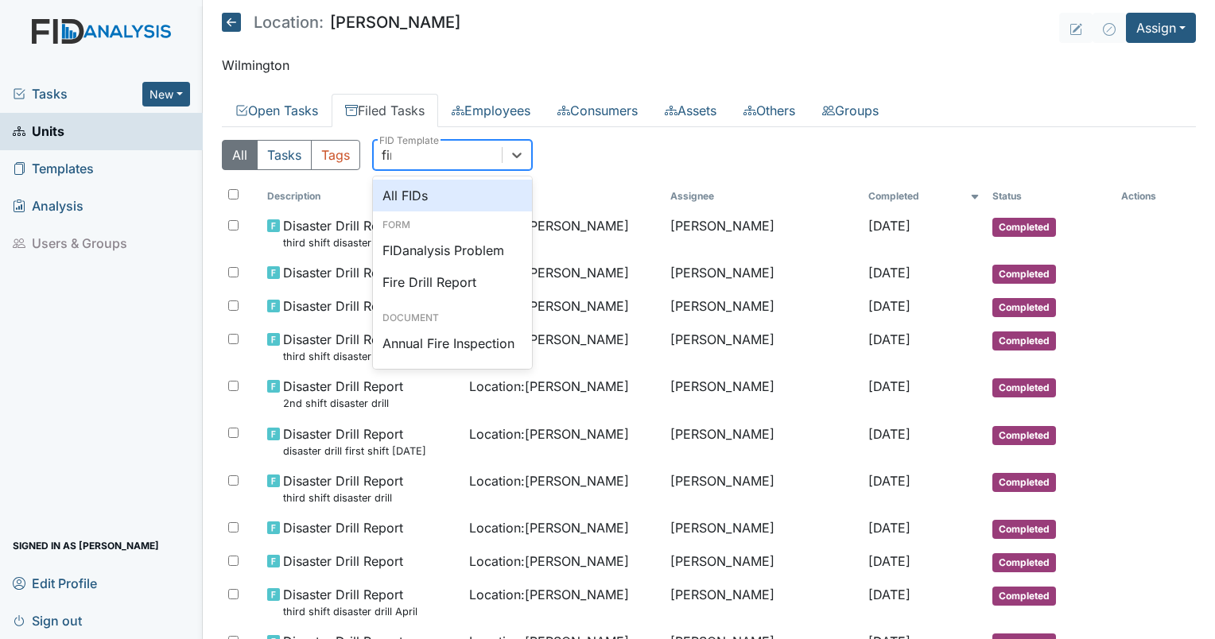
type input "fire"
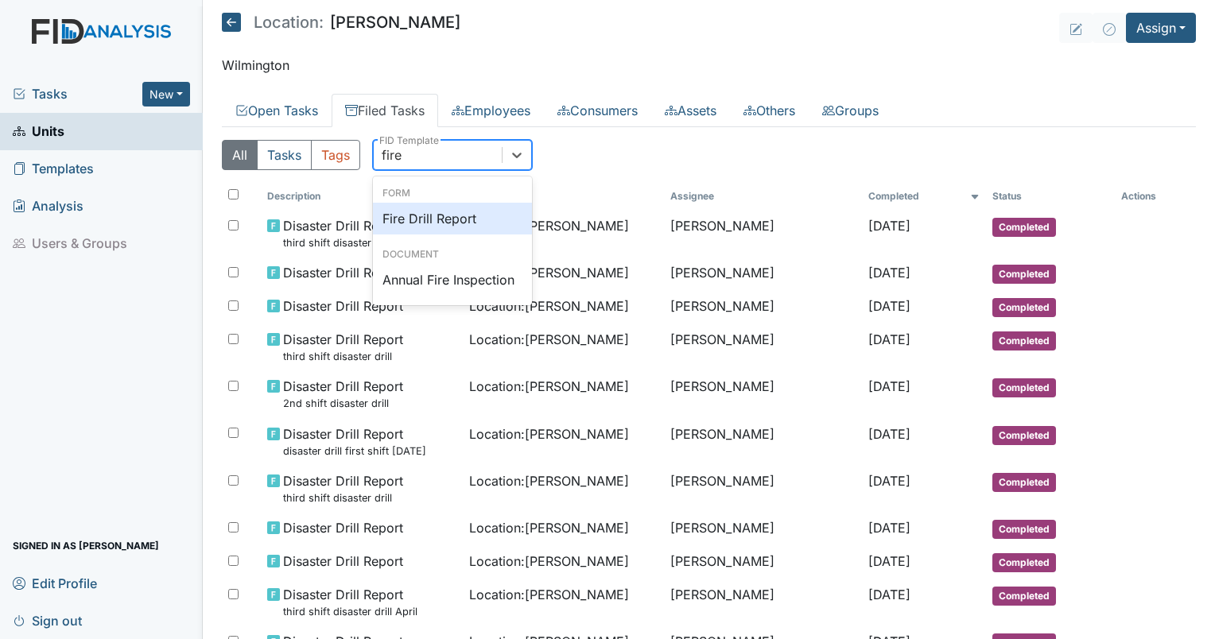
click at [440, 223] on div "Fire Drill Report" at bounding box center [452, 219] width 159 height 32
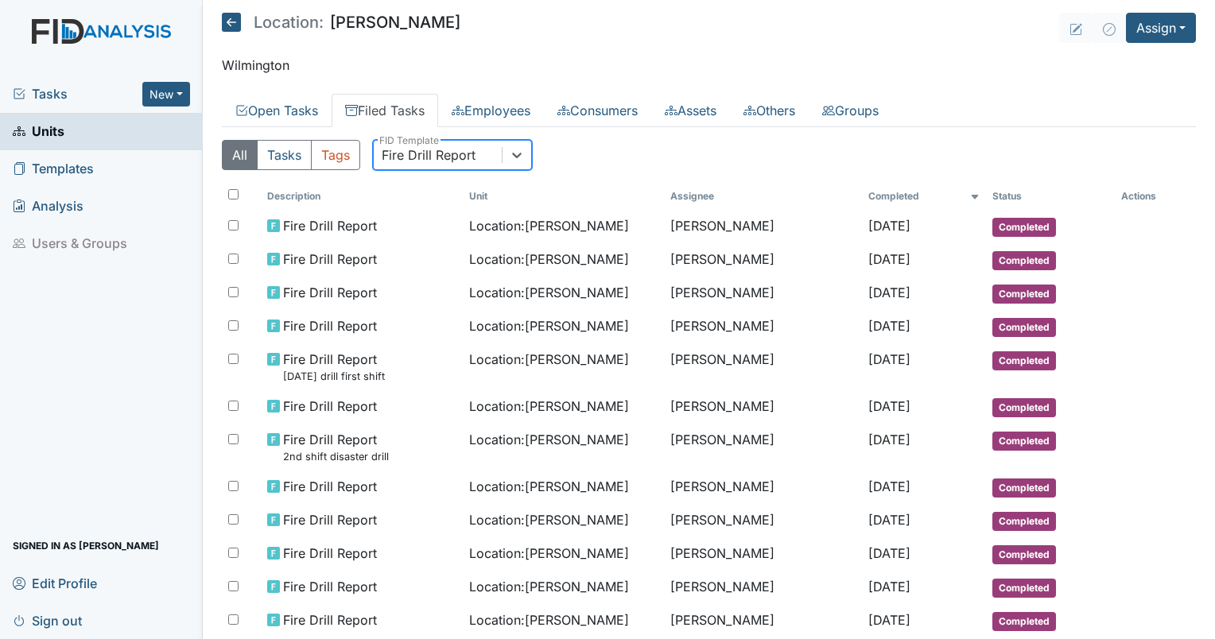
click at [434, 153] on div "Fire Drill Report" at bounding box center [429, 154] width 94 height 19
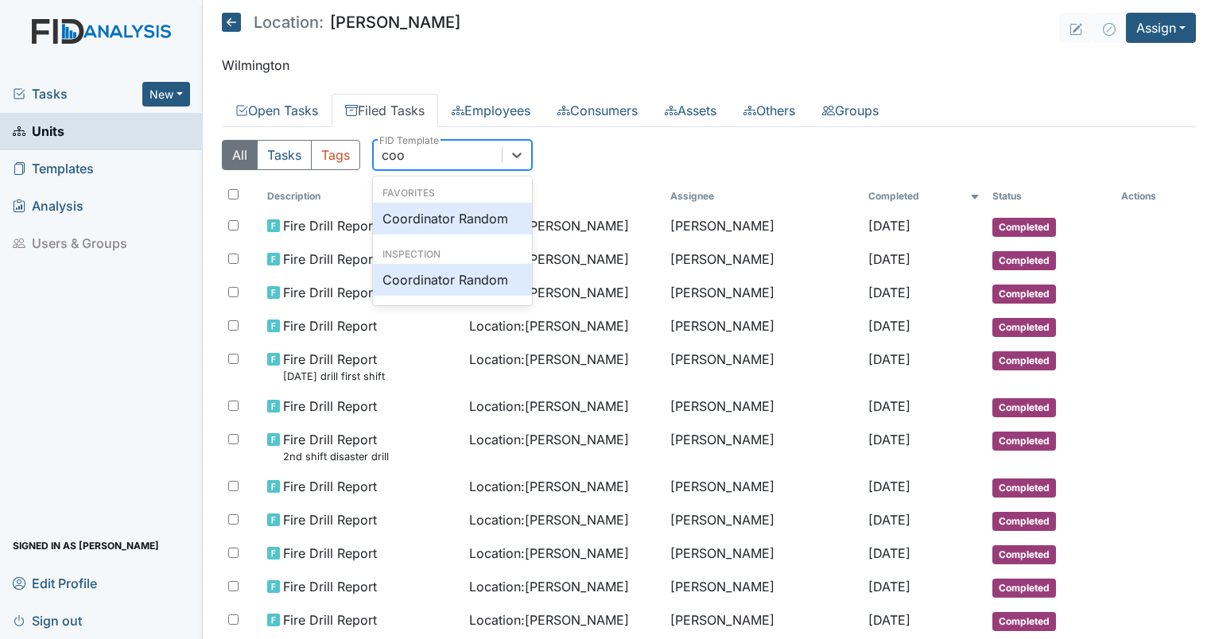
type input "coor"
click at [432, 226] on div "Coordinator Random" at bounding box center [452, 219] width 159 height 32
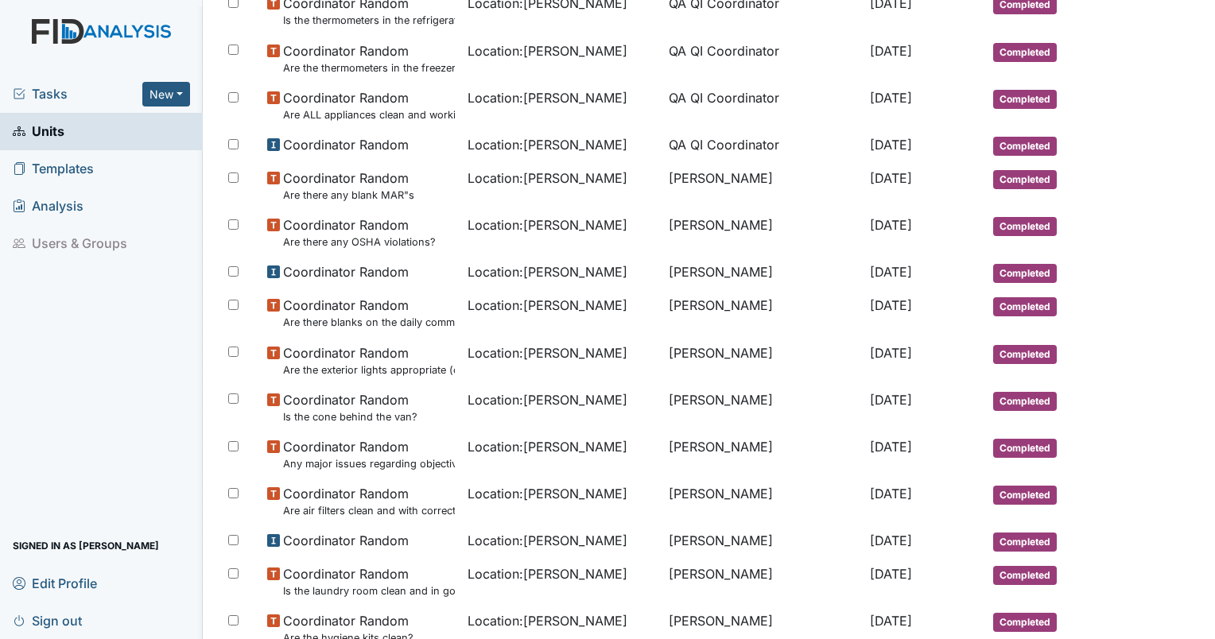
scroll to position [351, 0]
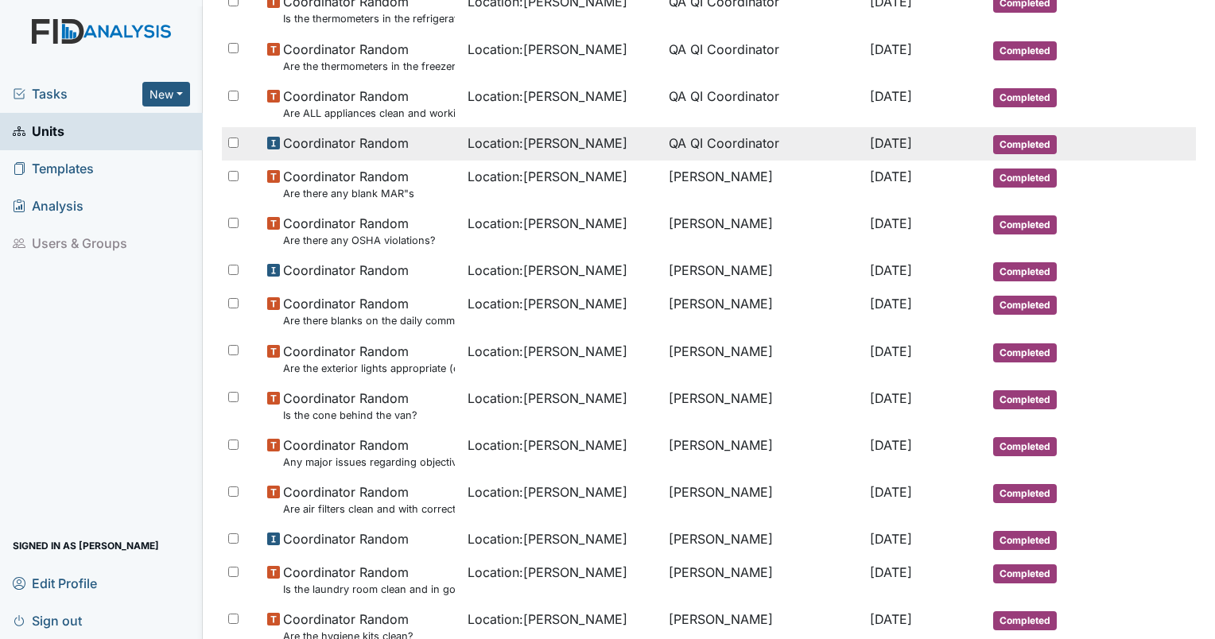
click at [700, 142] on td "QA QI Coordinator" at bounding box center [762, 143] width 201 height 33
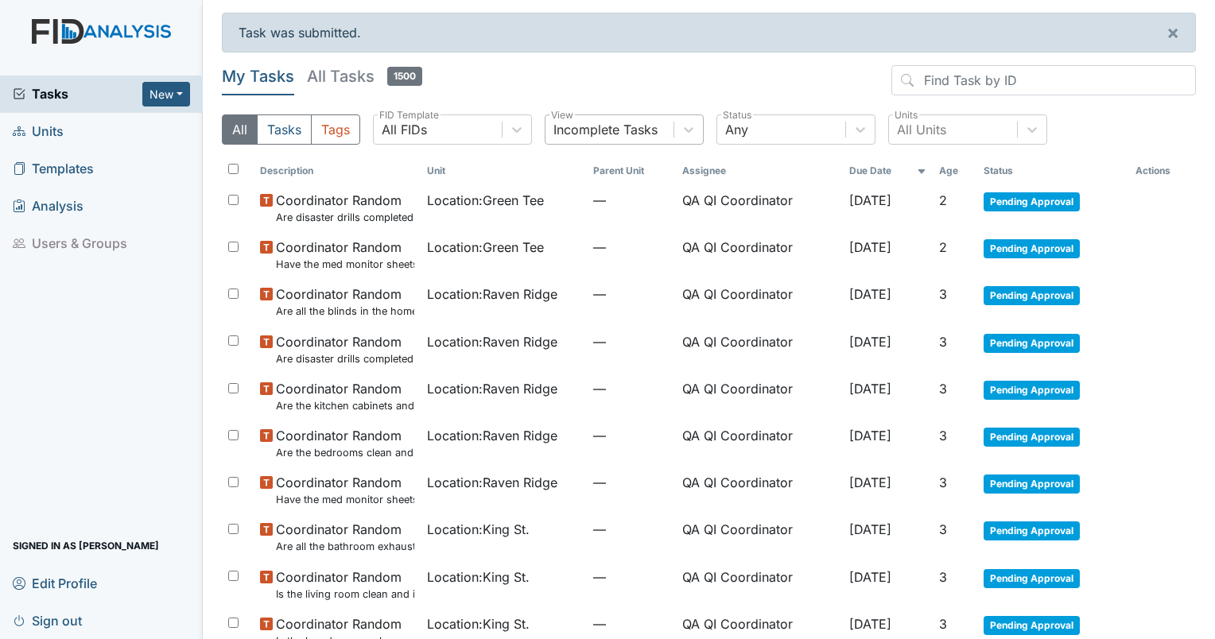
click at [601, 125] on div "Incomplete Tasks" at bounding box center [605, 129] width 104 height 19
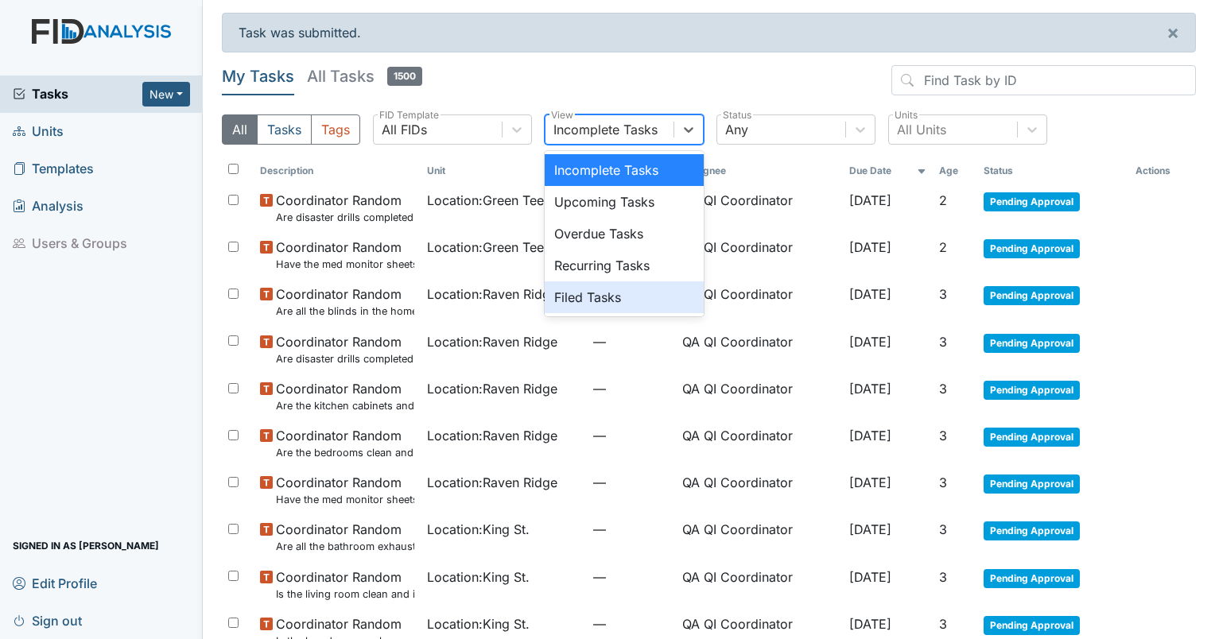
click at [599, 289] on div "Filed Tasks" at bounding box center [624, 297] width 159 height 32
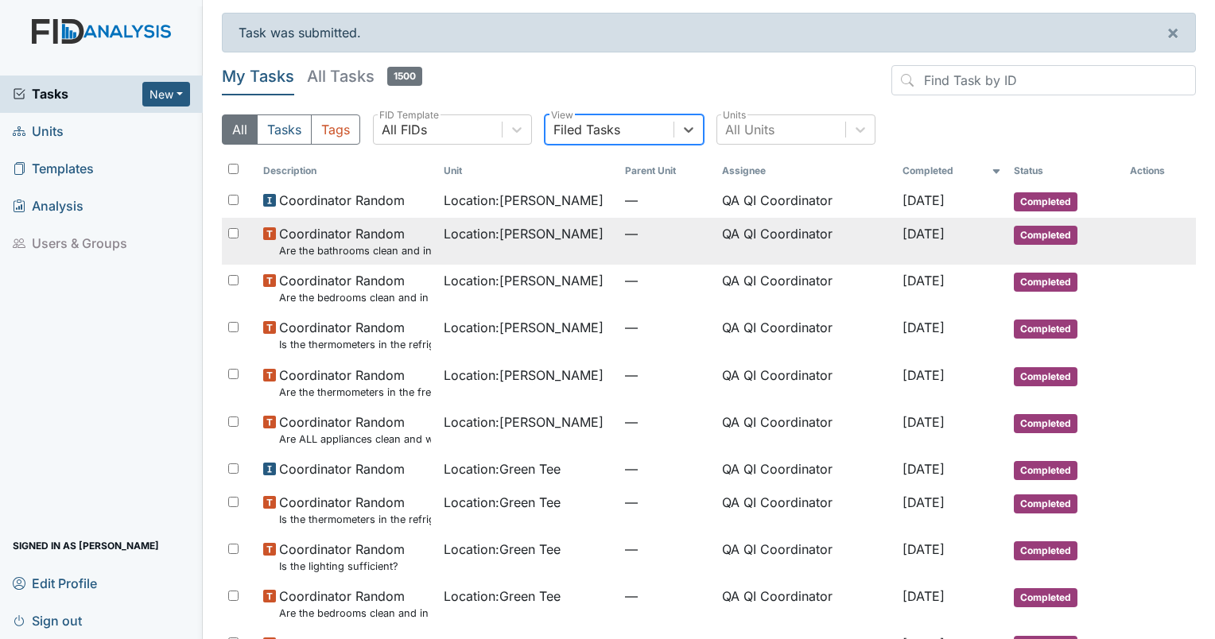
click at [535, 224] on span "Location : [GEOGRAPHIC_DATA]" at bounding box center [524, 233] width 160 height 19
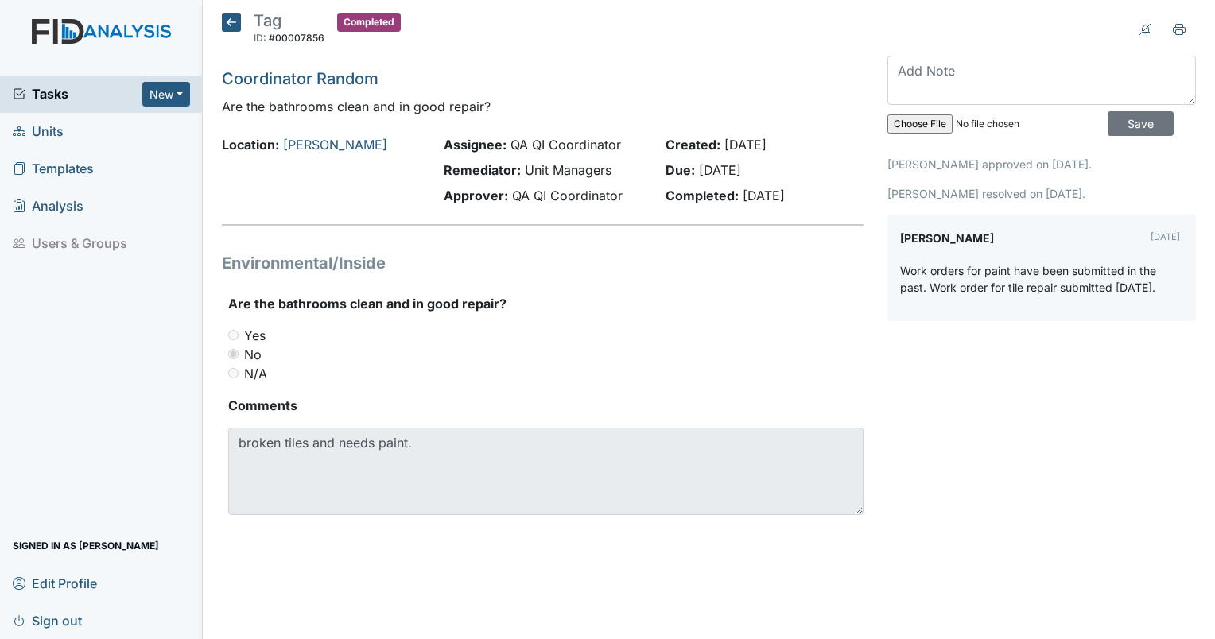
click at [222, 21] on icon at bounding box center [231, 22] width 19 height 19
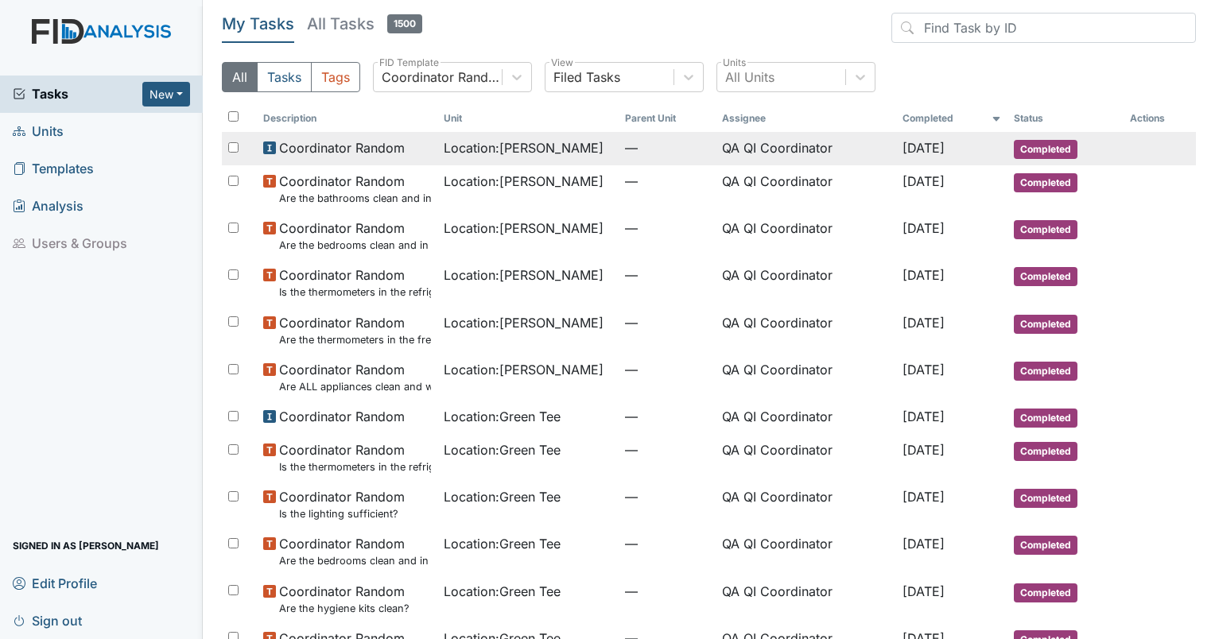
click at [491, 147] on span "Location : [GEOGRAPHIC_DATA]" at bounding box center [524, 147] width 160 height 19
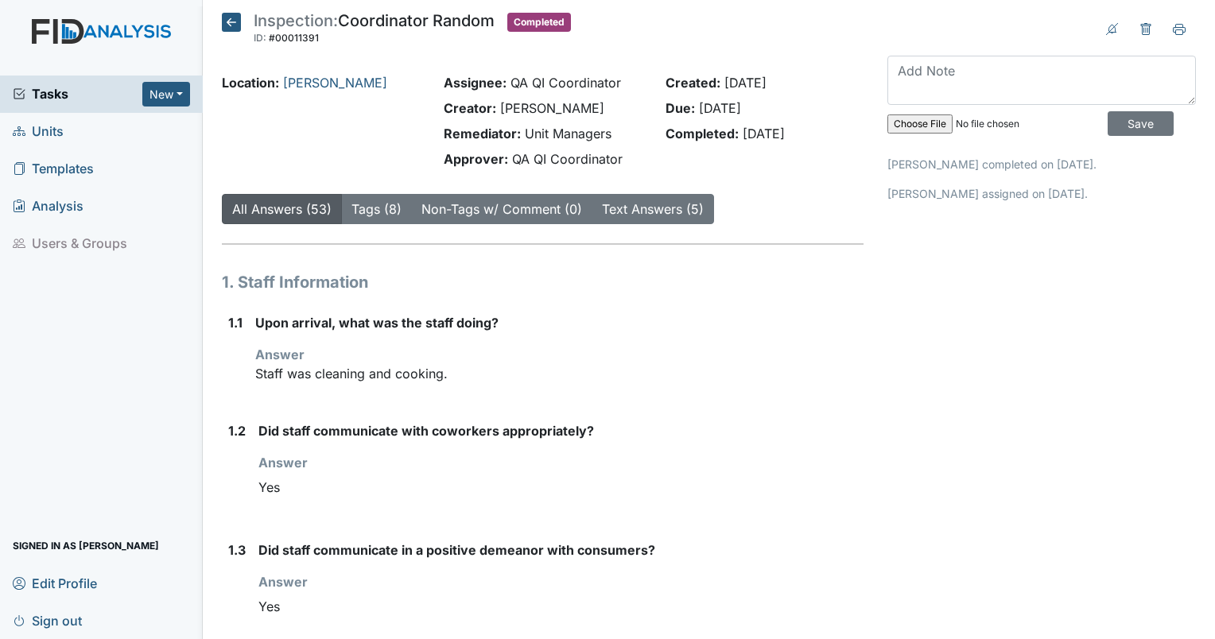
click at [233, 33] on h5 "Inspection: Coordinator Random ID: #00011391 Completed Autosaving..." at bounding box center [396, 30] width 349 height 35
click at [235, 19] on icon at bounding box center [231, 22] width 19 height 19
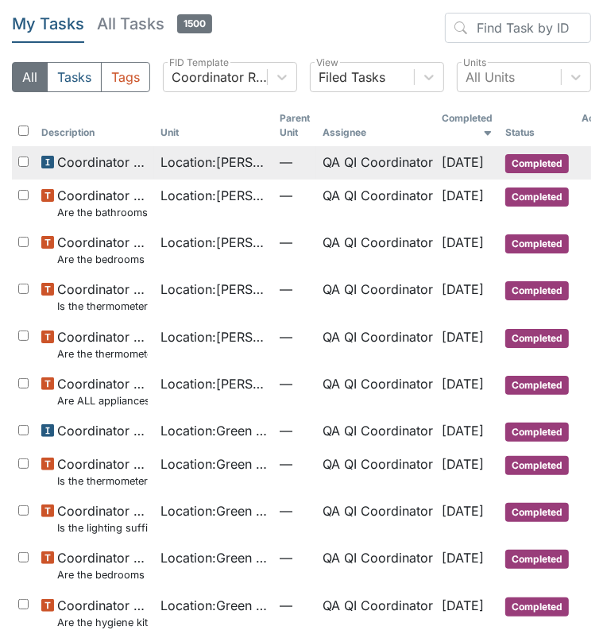
click at [245, 160] on span "Location : [GEOGRAPHIC_DATA]" at bounding box center [214, 162] width 107 height 19
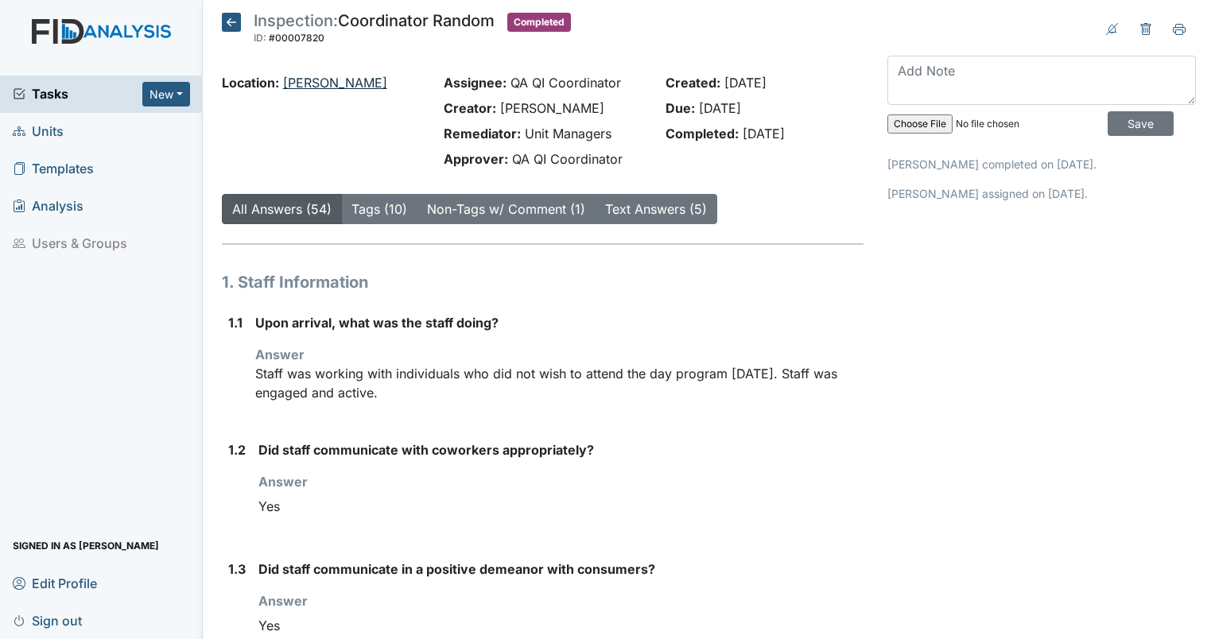
click at [315, 80] on link "[PERSON_NAME]" at bounding box center [335, 83] width 104 height 16
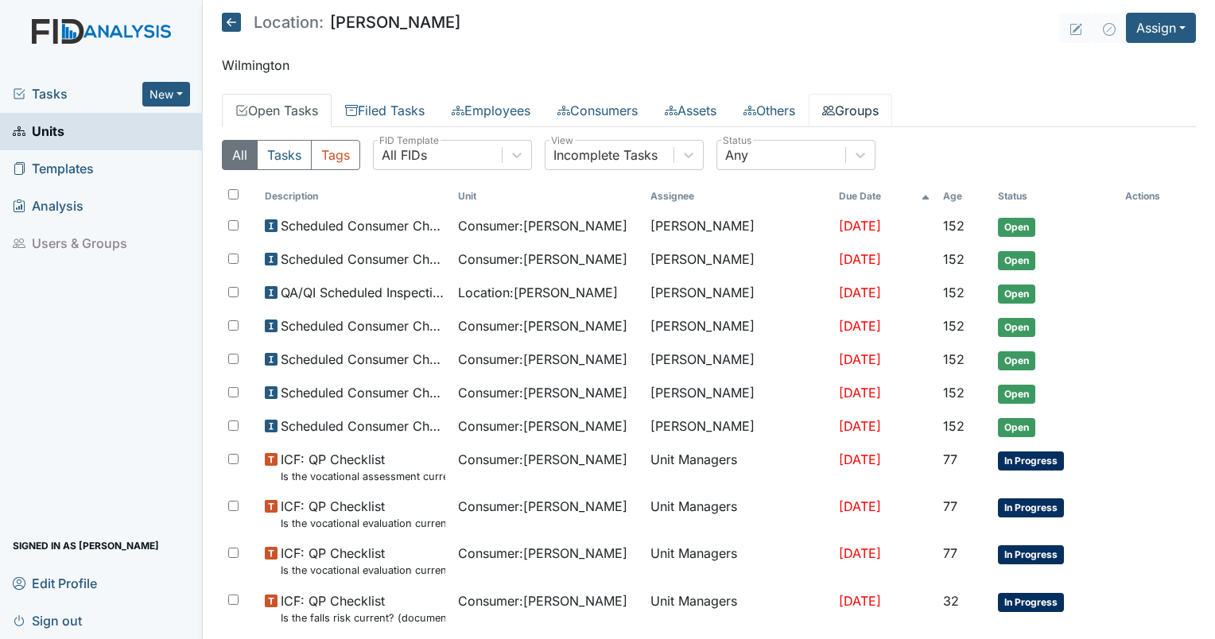
click at [880, 114] on link "Groups" at bounding box center [850, 110] width 83 height 33
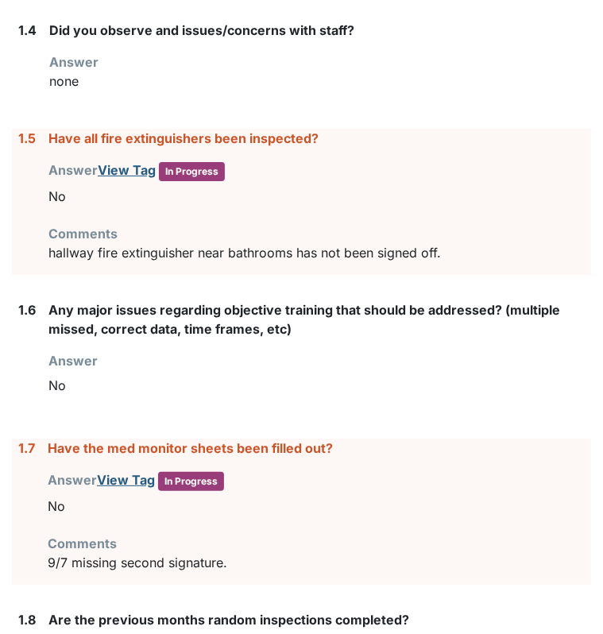
scroll to position [724, 0]
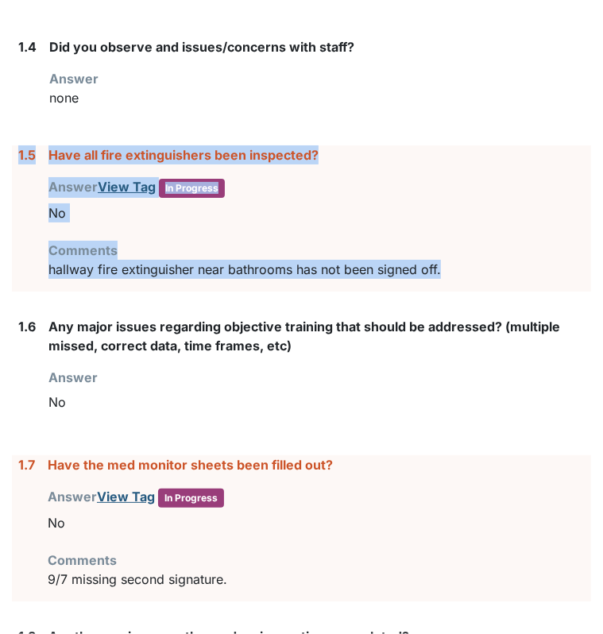
drag, startPoint x: 471, startPoint y: 279, endPoint x: 13, endPoint y: 147, distance: 477.3
click at [13, 147] on div "1.5 Have all fire extinguishers been inspected? Answer View Tag In Progress You…" at bounding box center [302, 218] width 580 height 146
drag, startPoint x: 13, startPoint y: 147, endPoint x: 70, endPoint y: 151, distance: 57.4
copy div "1.5 Have all fire extinguishers been inspected? Answer View Tag In Progress You…"
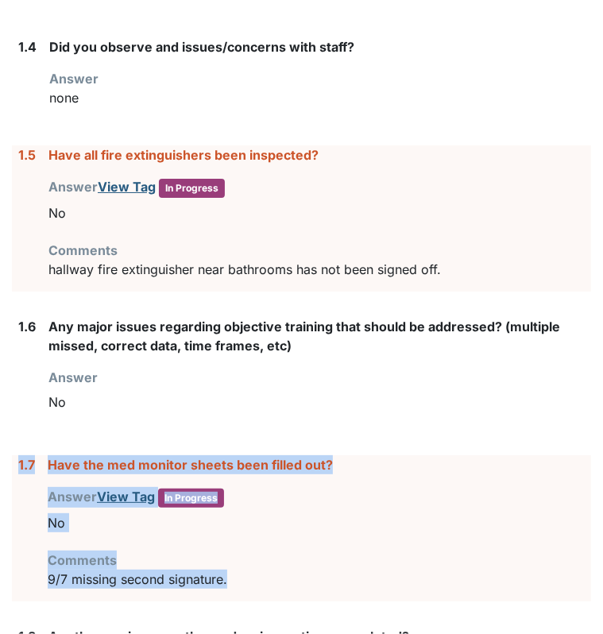
drag, startPoint x: 261, startPoint y: 576, endPoint x: 6, endPoint y: 469, distance: 275.8
drag, startPoint x: 6, startPoint y: 469, endPoint x: 104, endPoint y: 460, distance: 98.3
copy div "1.7 Have the med monitor sheets been filled out? Answer View Tag In Progress Yo…"
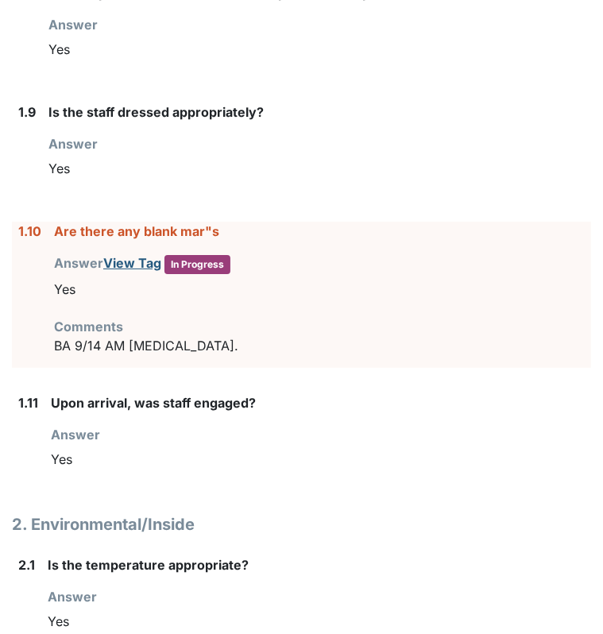
scroll to position [1449, 0]
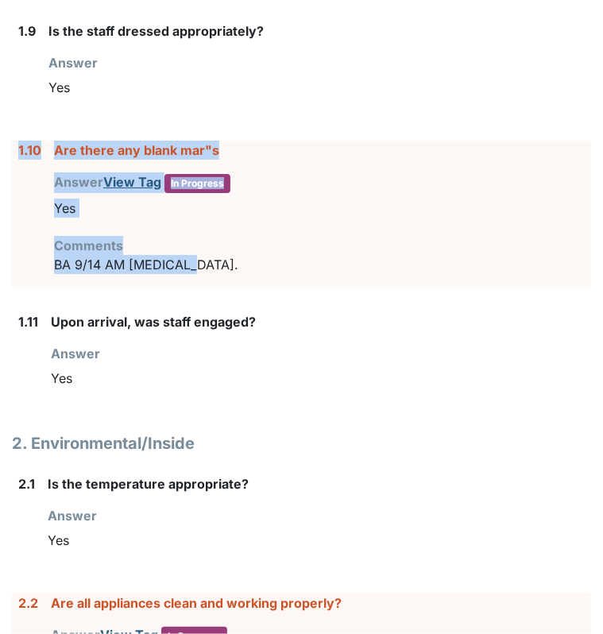
drag, startPoint x: 193, startPoint y: 266, endPoint x: 10, endPoint y: 180, distance: 202.7
copy div "1.10 Are there any blank mar"s Answer View Tag In Progress You must select one …"
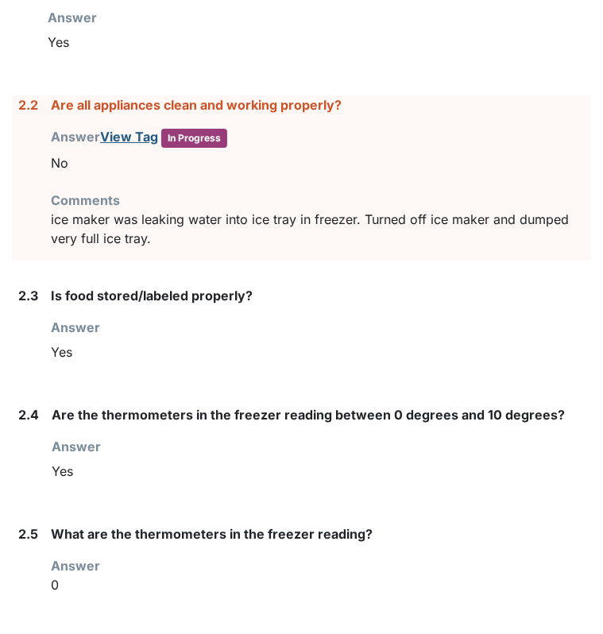
scroll to position [1956, 0]
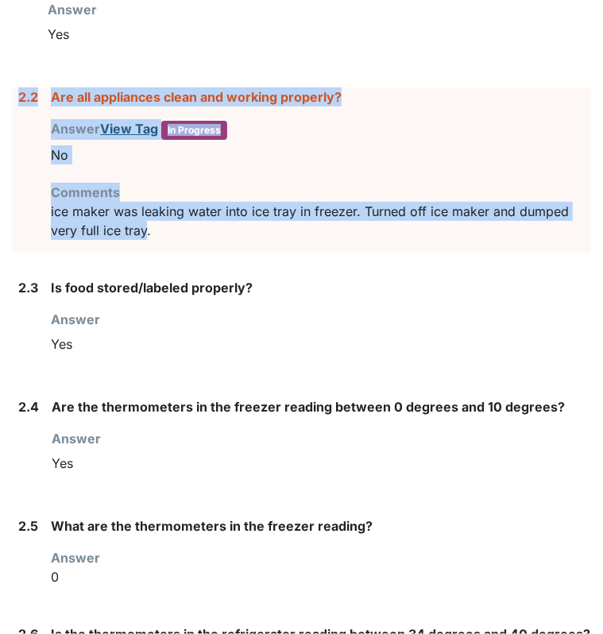
drag, startPoint x: 145, startPoint y: 229, endPoint x: 17, endPoint y: 93, distance: 186.7
click at [17, 93] on div "2.2 Are all appliances clean and working properly? Answer View Tag In Progress …" at bounding box center [302, 169] width 580 height 165
drag, startPoint x: 17, startPoint y: 93, endPoint x: 192, endPoint y: 87, distance: 174.2
copy div "2.2 Are all appliances clean and working properly? Answer View Tag In Progress …"
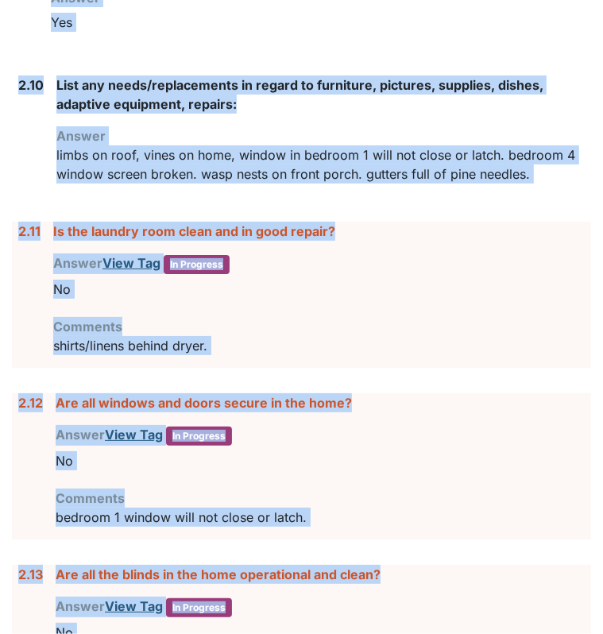
scroll to position [2850, 0]
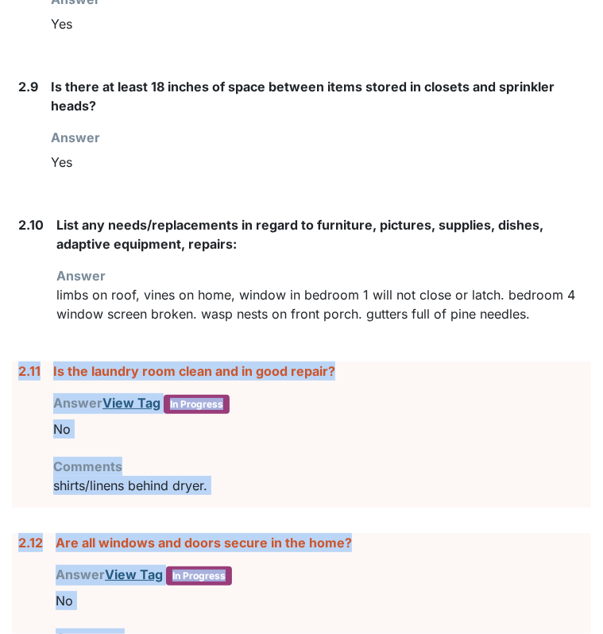
drag, startPoint x: 389, startPoint y: 436, endPoint x: 20, endPoint y: 356, distance: 377.5
drag, startPoint x: 20, startPoint y: 356, endPoint x: 67, endPoint y: 364, distance: 47.6
copy form "2.11 Is the laundry room clean and in good repair? Answer View Tag In Progress …"
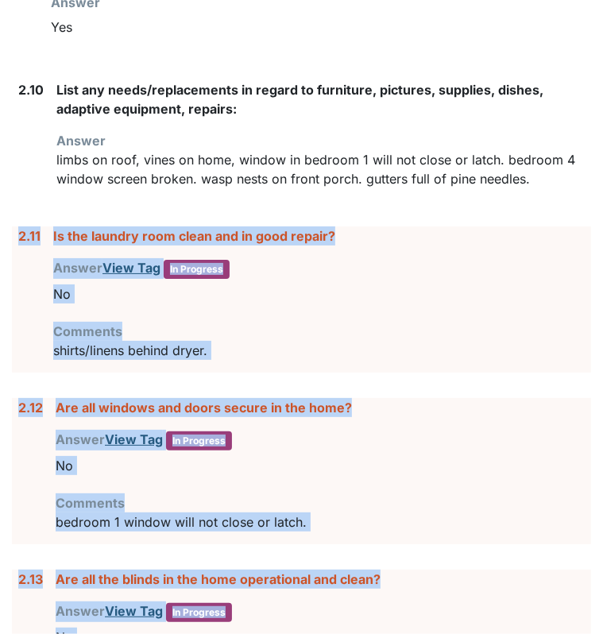
scroll to position [2897, 0]
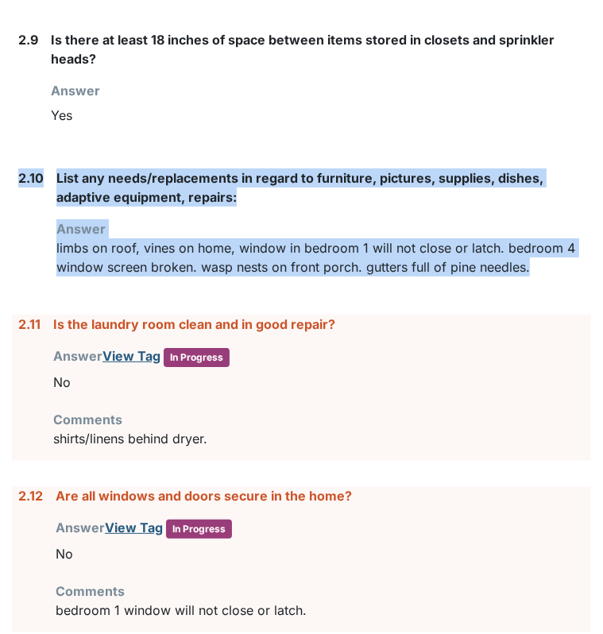
drag, startPoint x: 539, startPoint y: 265, endPoint x: 13, endPoint y: 173, distance: 534.3
click at [13, 173] on div "2.10 List any needs/replacements in regard to furniture, pictures, supplies, di…" at bounding box center [302, 229] width 580 height 121
drag, startPoint x: 13, startPoint y: 173, endPoint x: 29, endPoint y: 168, distance: 16.6
copy div "2.10 List any needs/replacements in regard to furniture, pictures, supplies, di…"
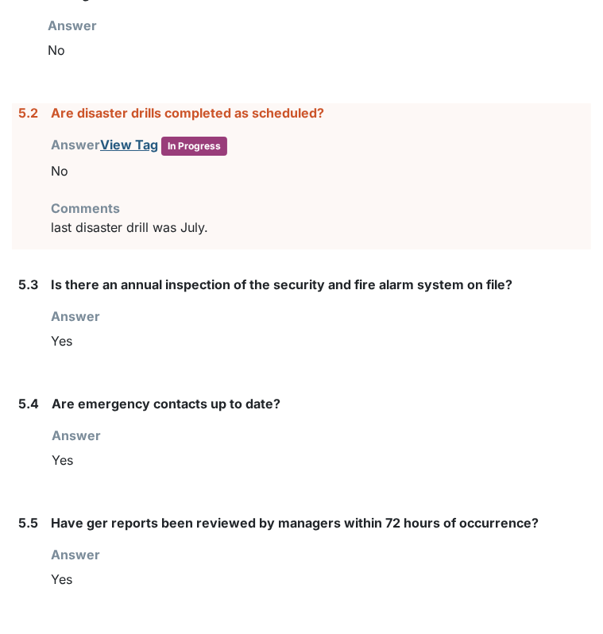
scroll to position [6044, 0]
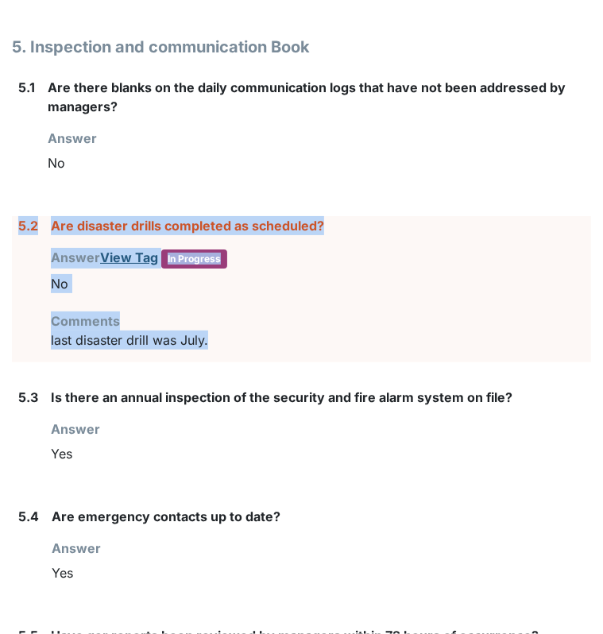
drag, startPoint x: 240, startPoint y: 330, endPoint x: 15, endPoint y: 227, distance: 247.3
click at [15, 227] on div "5.2 Are disaster drills completed as scheduled? Answer View Tag In Progress You…" at bounding box center [302, 289] width 580 height 146
drag, startPoint x: 15, startPoint y: 227, endPoint x: 173, endPoint y: 209, distance: 159.3
copy div "5.2 Are disaster drills completed as scheduled? Answer View Tag In Progress You…"
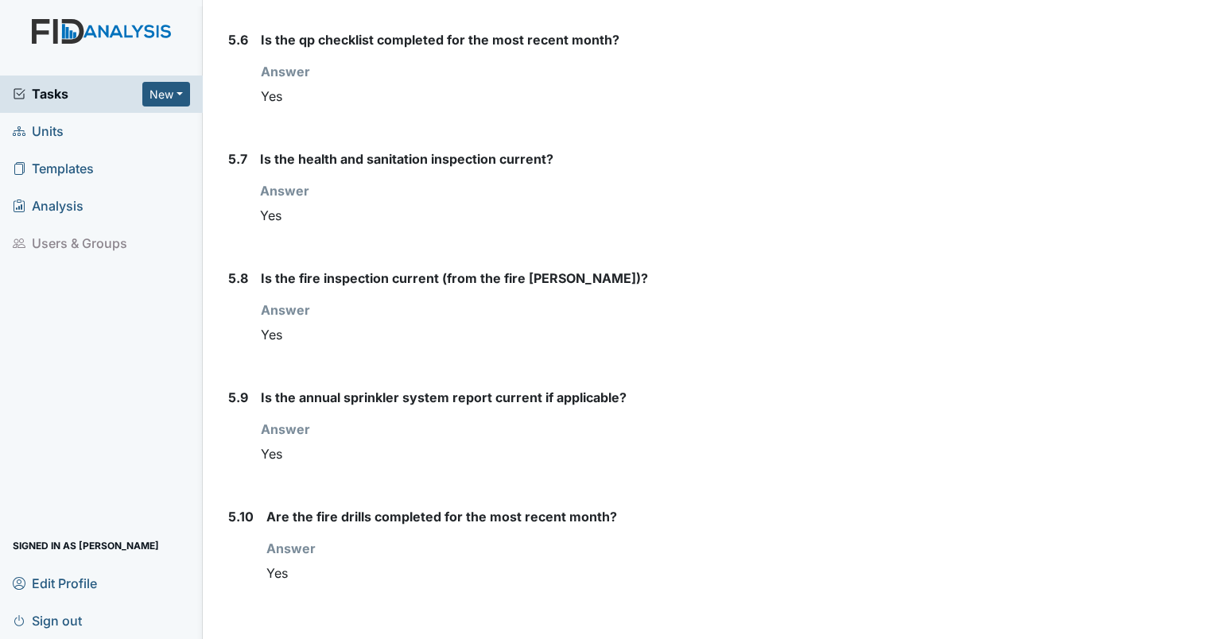
scroll to position [6599, 0]
